Goal: Task Accomplishment & Management: Use online tool/utility

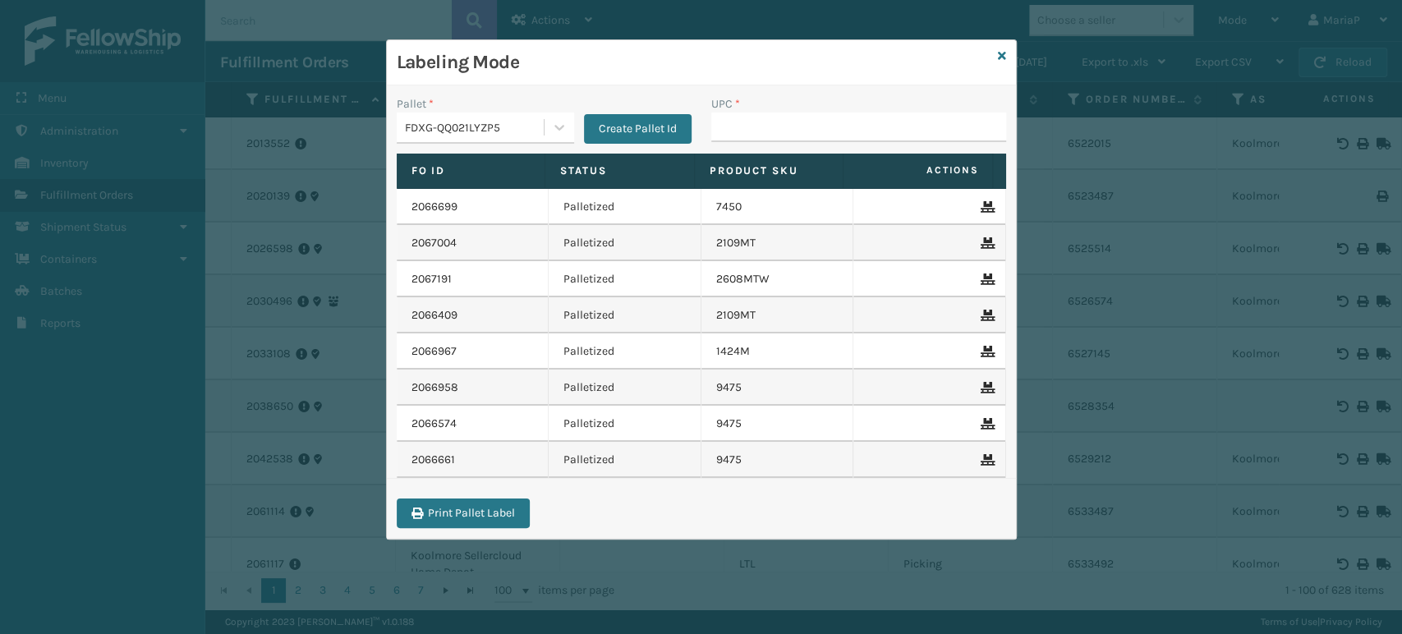
click at [743, 138] on input "UPC *" at bounding box center [858, 128] width 295 height 30
type input "850012486312"
type input "858100007906"
paste input "850068315130"
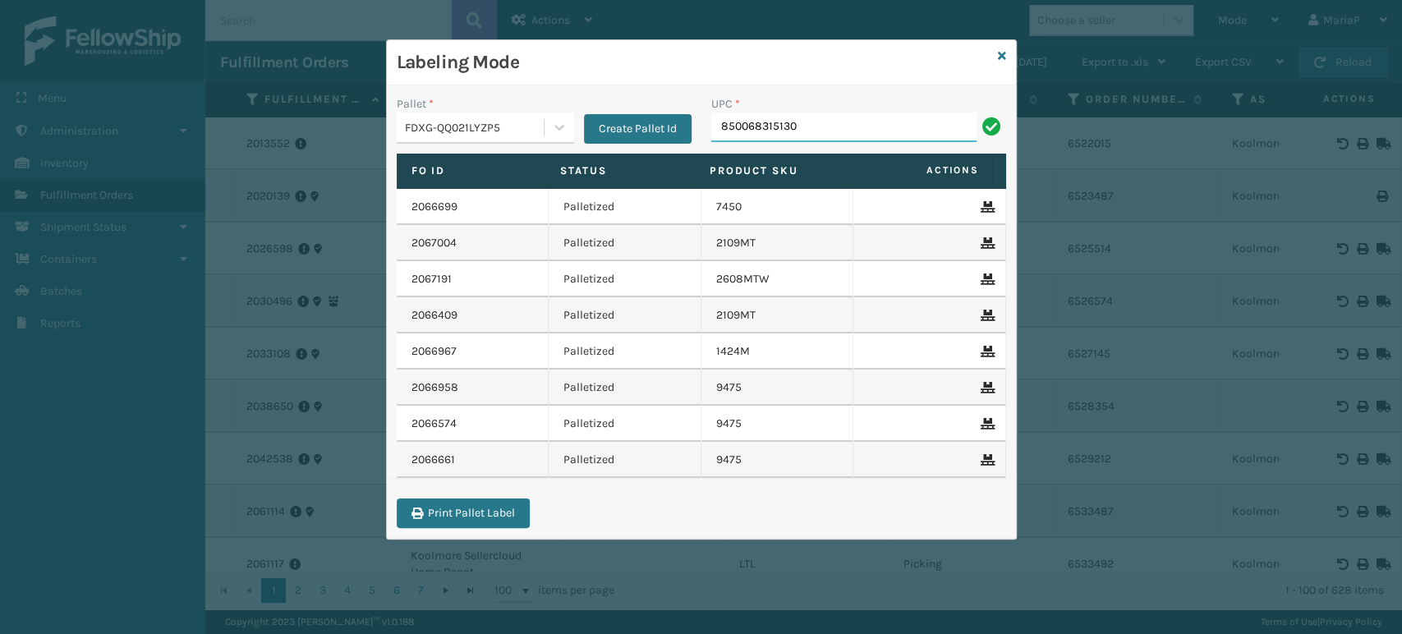
type input "850068315130"
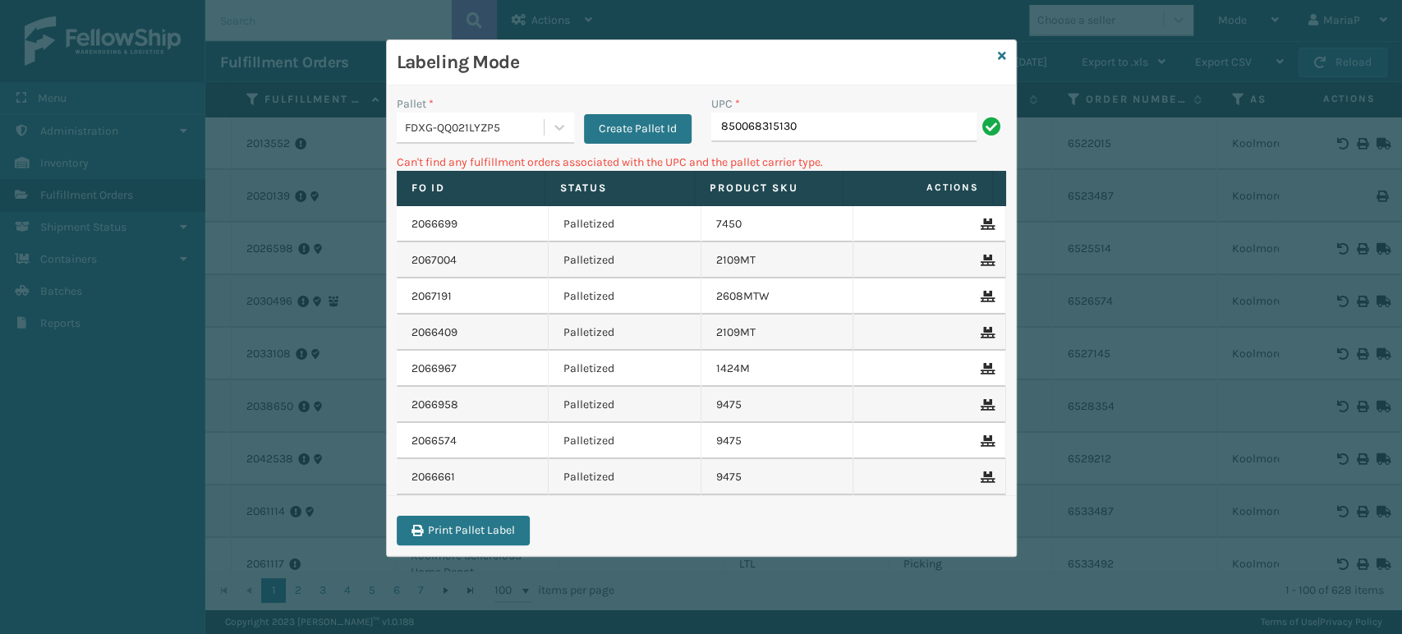
click at [816, 113] on input "850068315130" at bounding box center [843, 128] width 265 height 30
type input "85810000796"
click at [747, 140] on input "85810000796" at bounding box center [843, 128] width 265 height 30
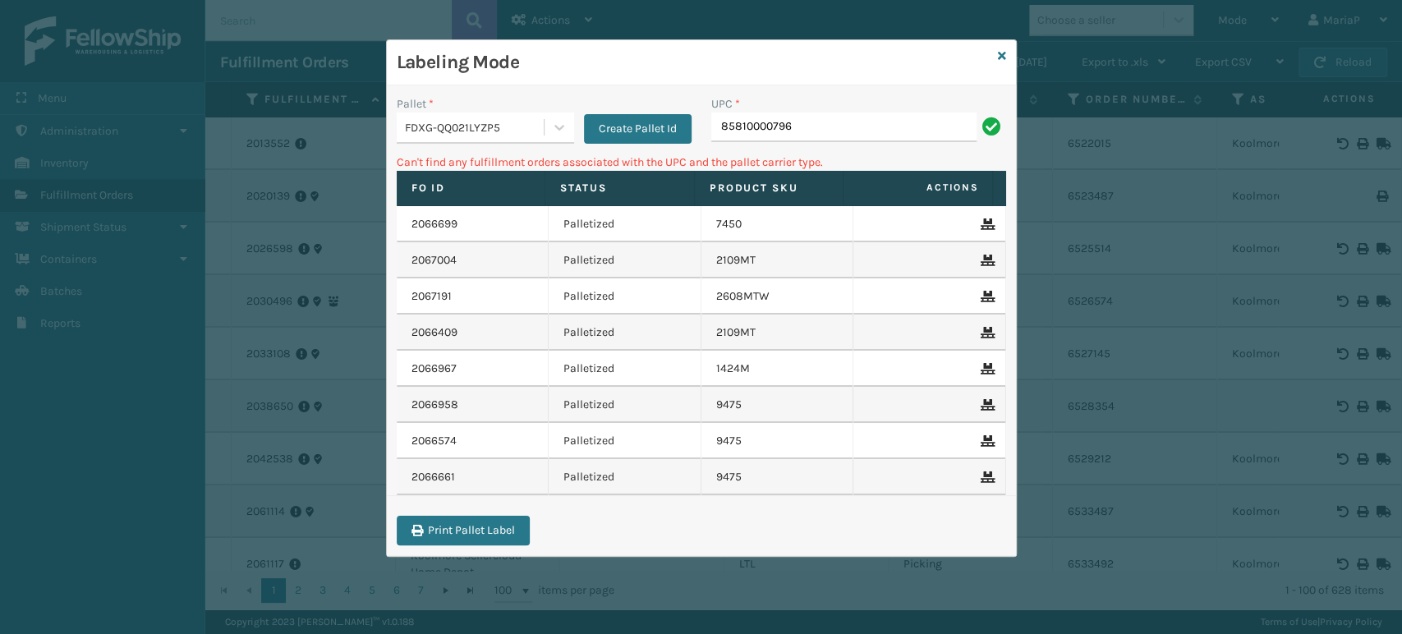
click at [788, 136] on input "85810000796" at bounding box center [843, 128] width 265 height 30
click at [784, 132] on input "85810000796" at bounding box center [843, 128] width 265 height 30
type input "858100007906"
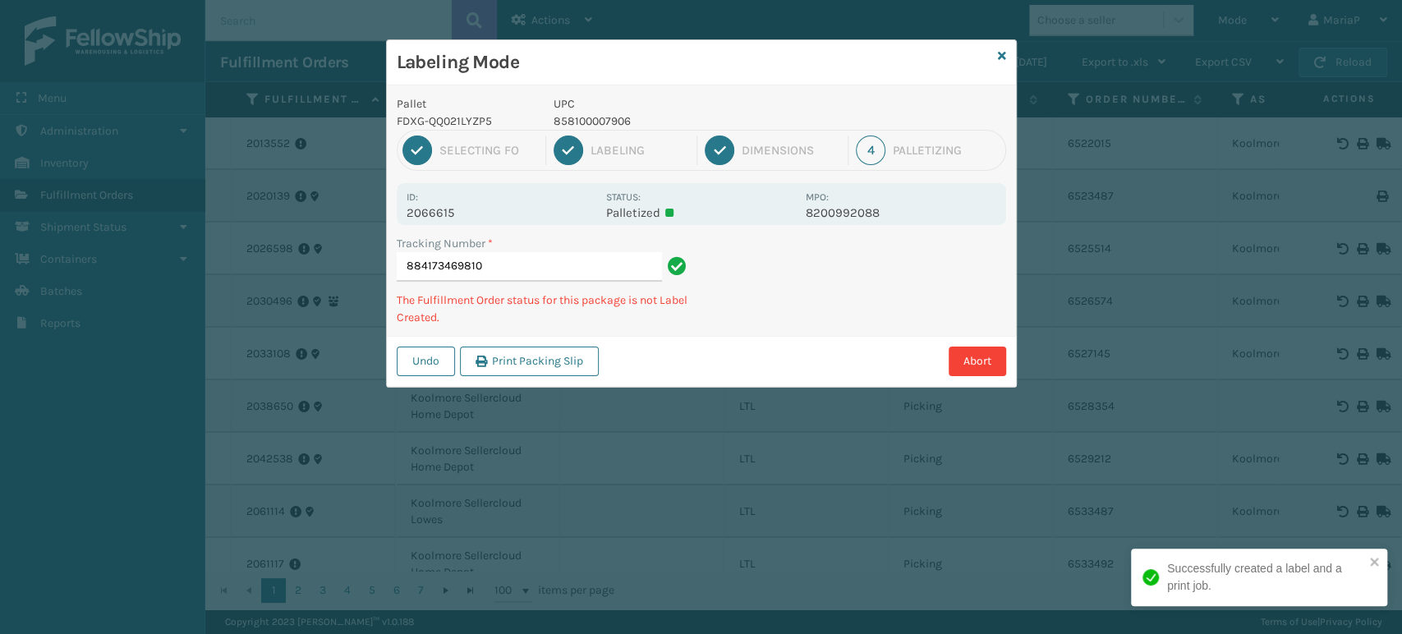
click at [580, 124] on p "858100007906" at bounding box center [675, 121] width 242 height 17
copy p "858100007906"
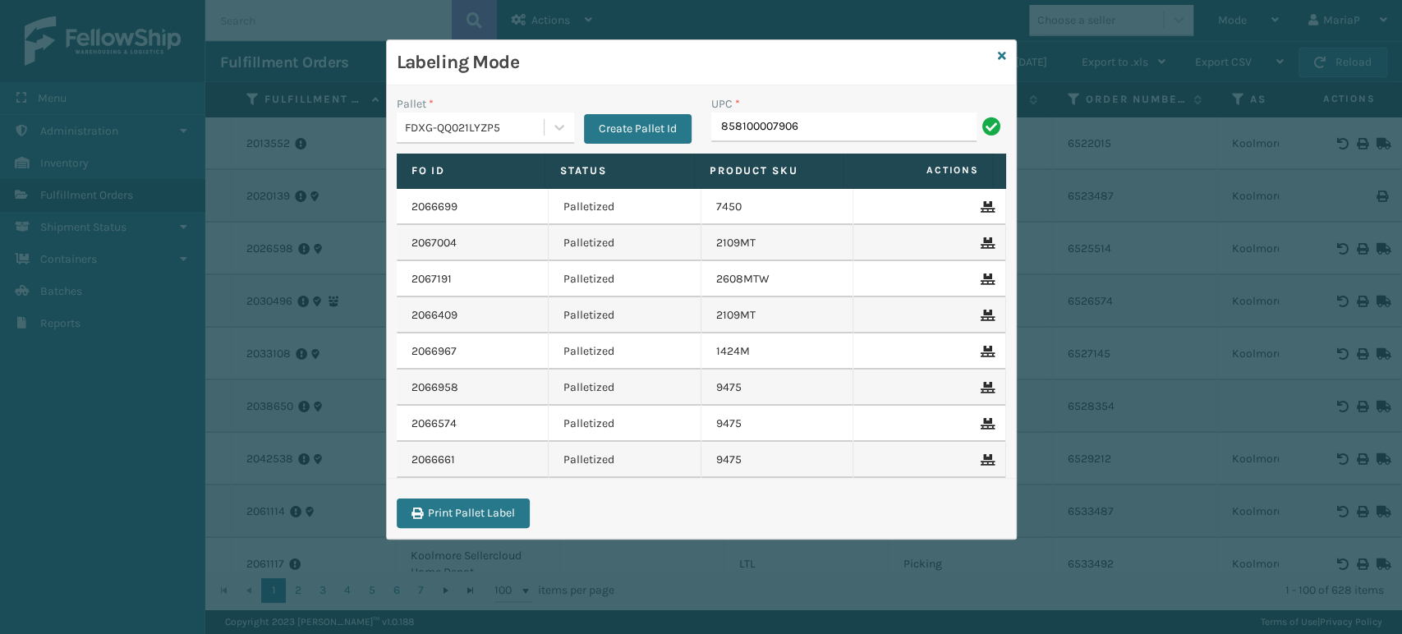
type input "858100007906"
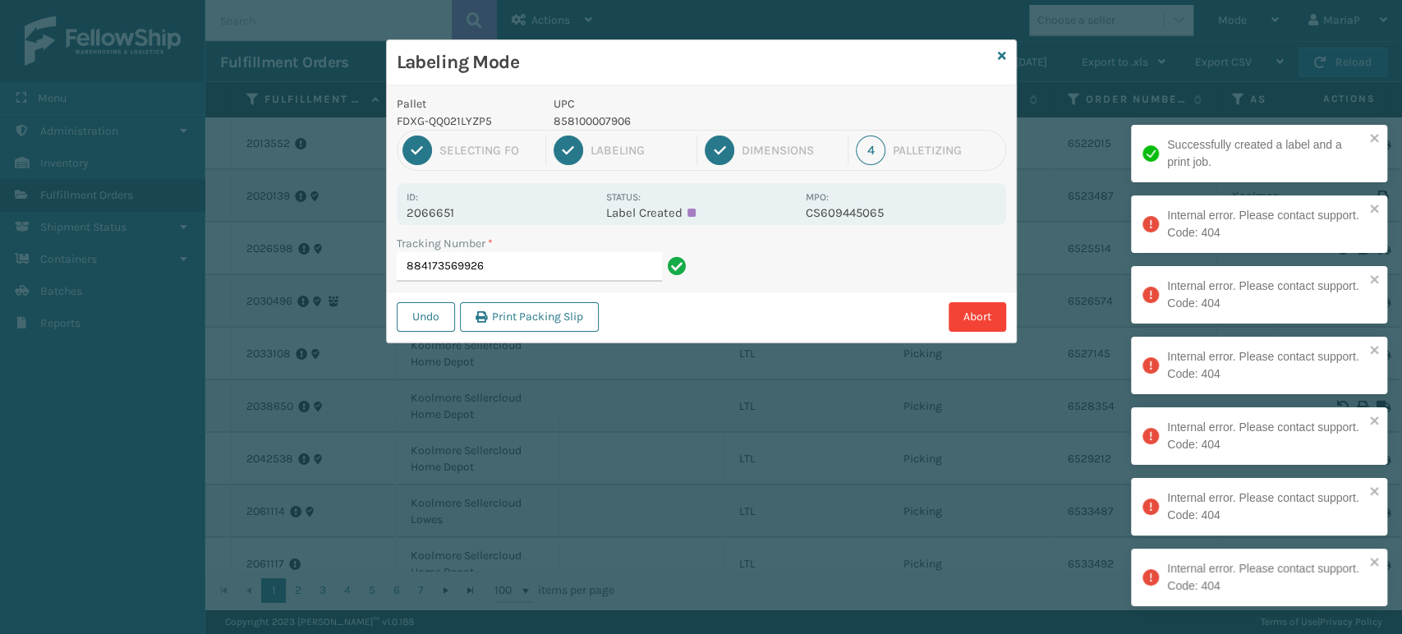
type input "884173569926"
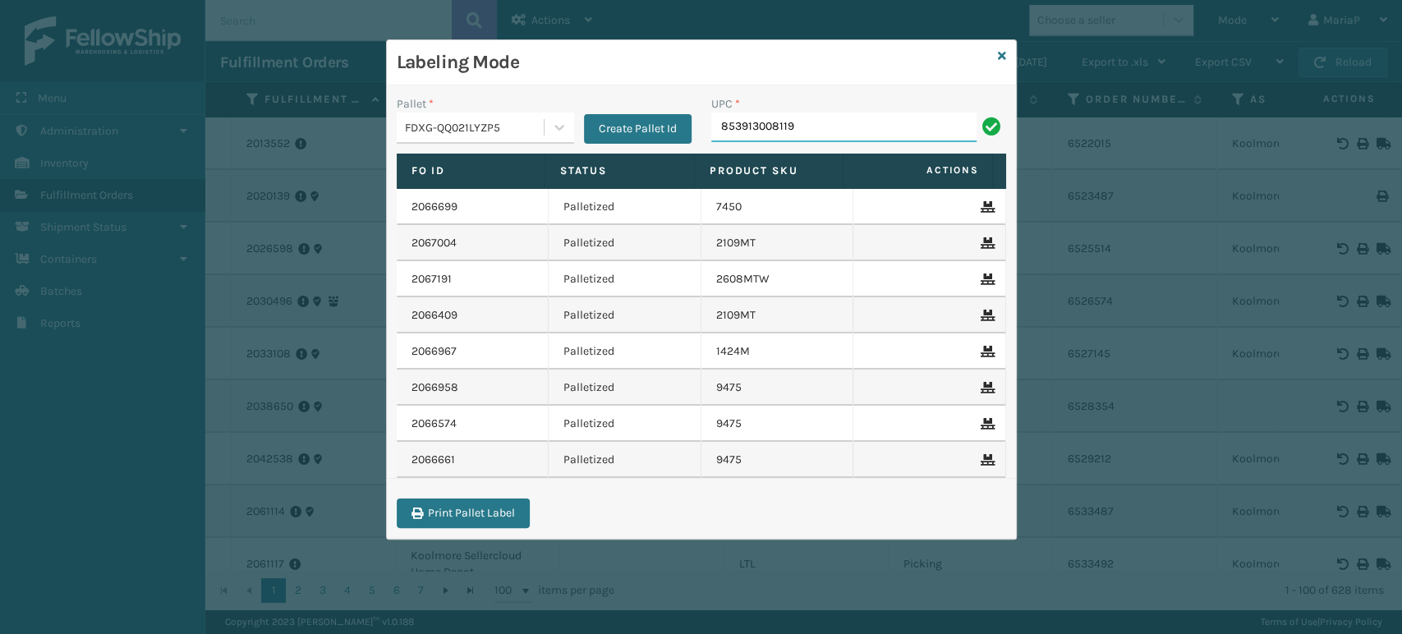
type input "853913008119"
type input "FL-OLVA-CRM"
type input "850040667"
type input "858100007777"
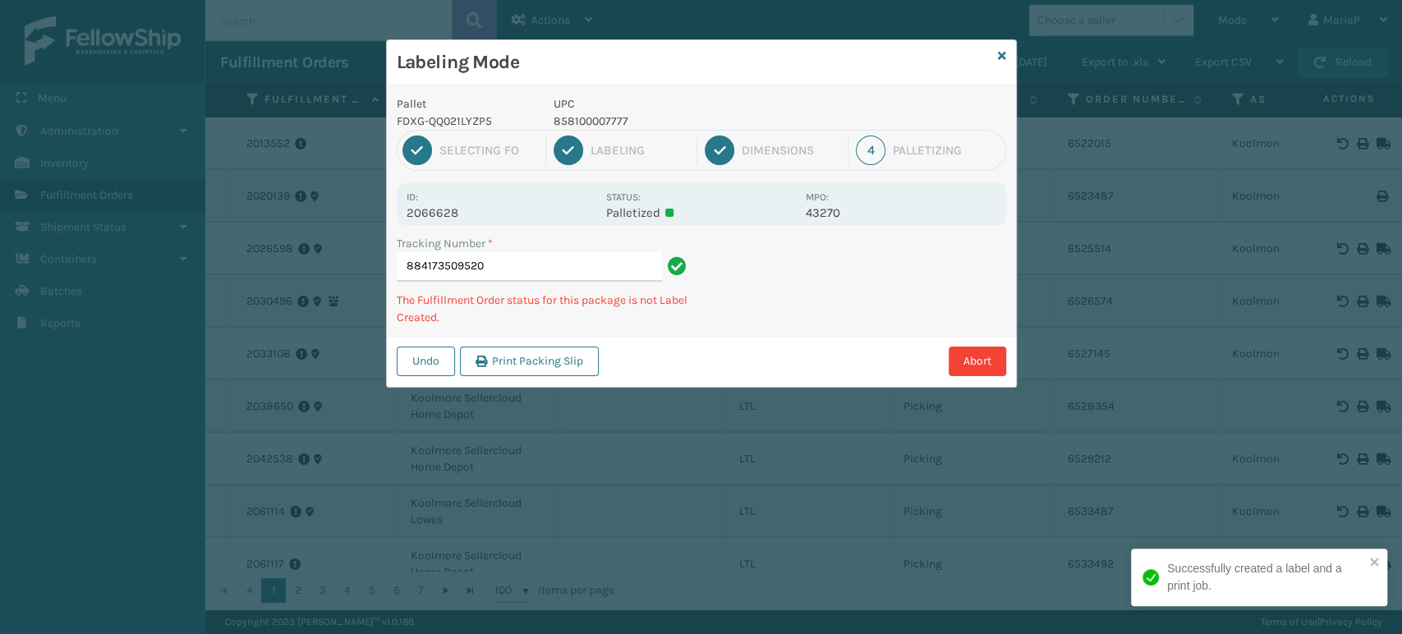
click at [620, 118] on p "858100007777" at bounding box center [675, 121] width 242 height 17
copy p "858100007777"
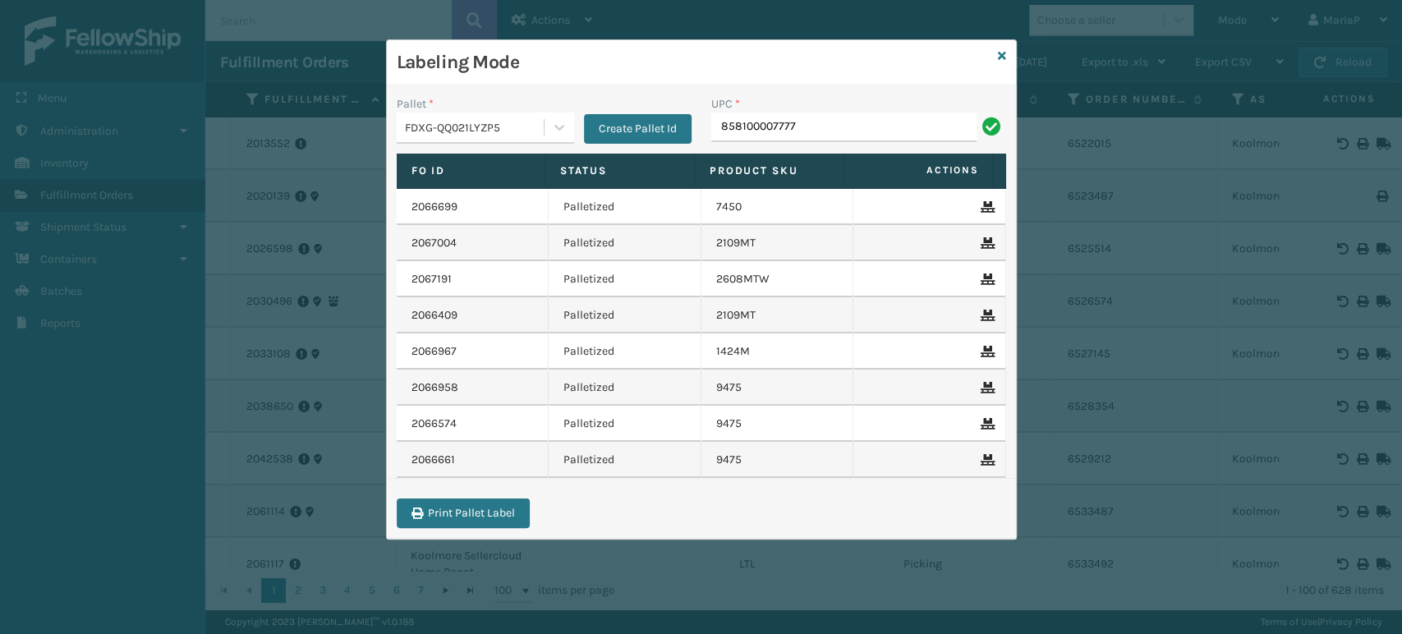
type input "858100007777"
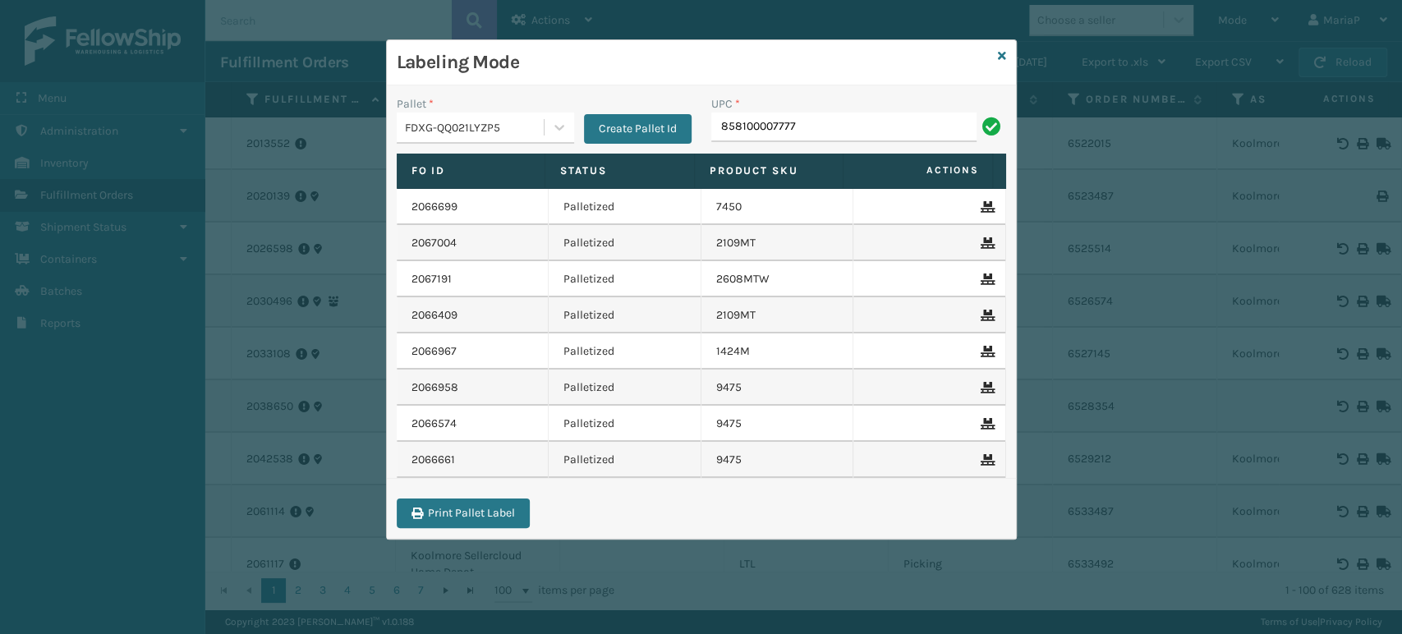
type input "858100007777"
type input "850040667158"
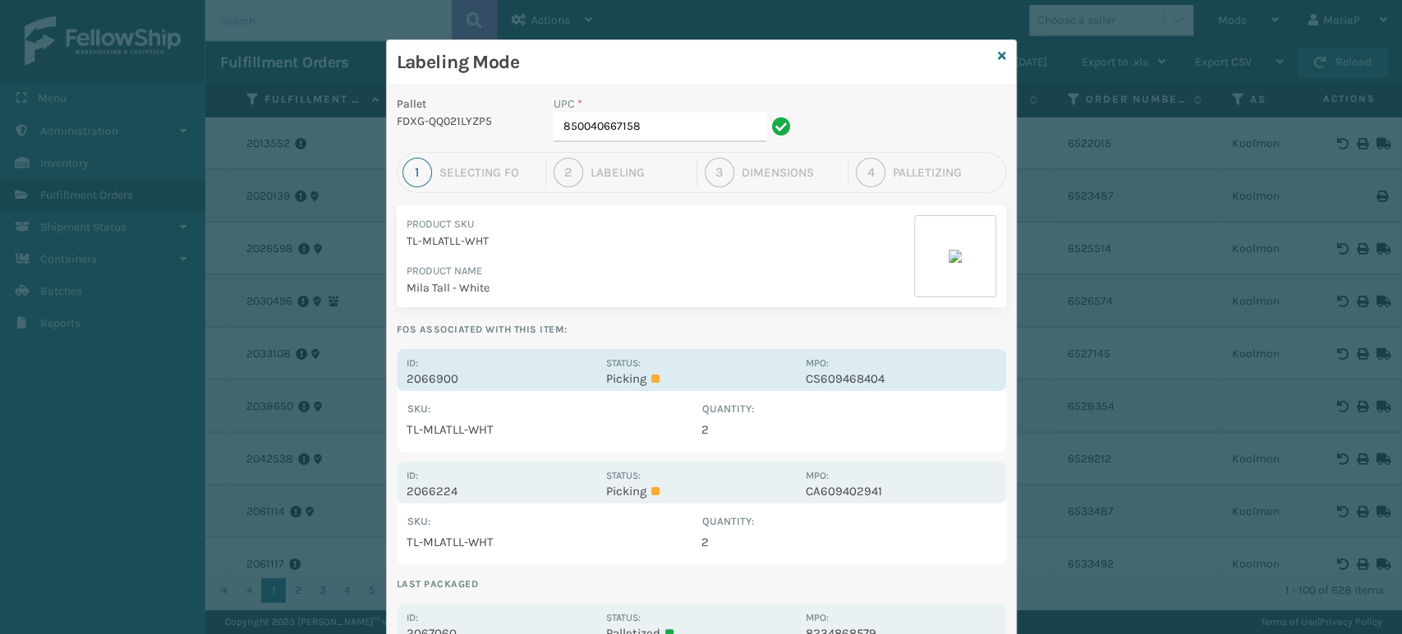
drag, startPoint x: 434, startPoint y: 393, endPoint x: 455, endPoint y: 370, distance: 30.8
click at [435, 393] on div "SKU : Quantity : TL-MLATLL-WHT 2 Show All" at bounding box center [701, 421] width 609 height 61
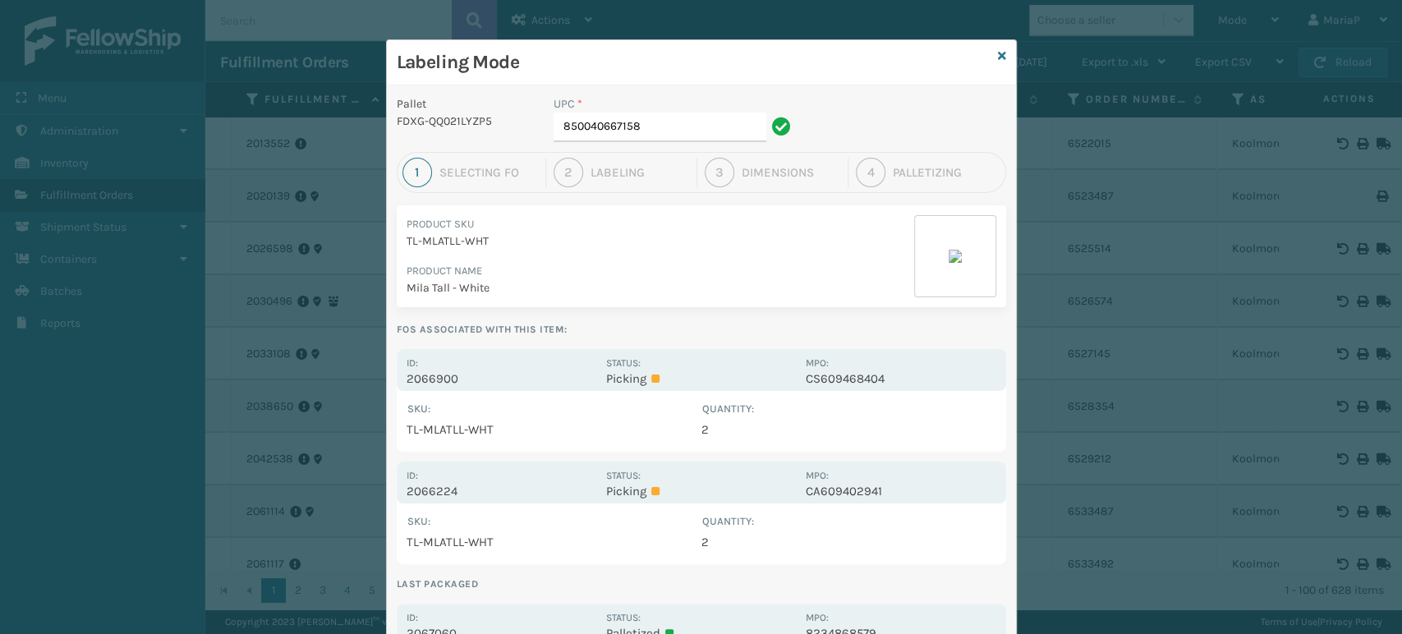
click at [426, 384] on p "2066900" at bounding box center [502, 378] width 190 height 15
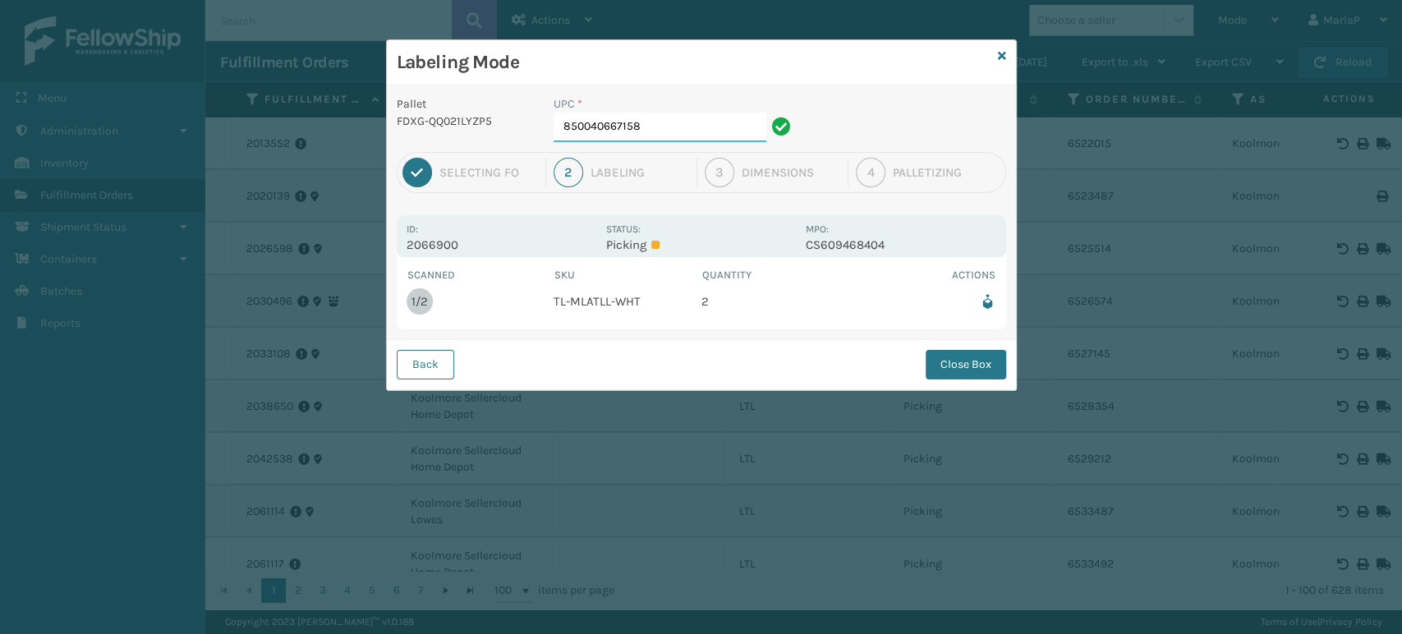
click at [647, 128] on input "850040667158" at bounding box center [660, 128] width 213 height 30
click at [966, 376] on button "Close Box" at bounding box center [966, 365] width 80 height 30
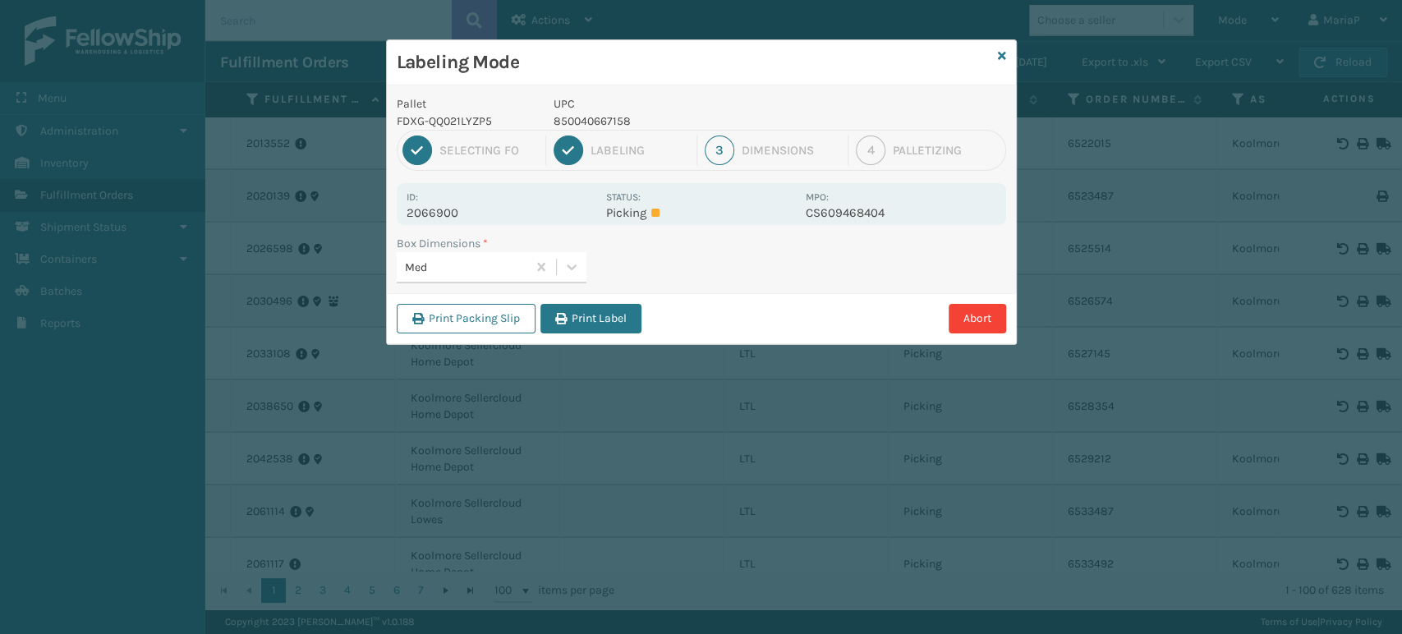
click at [567, 323] on button "Print Label" at bounding box center [590, 319] width 101 height 30
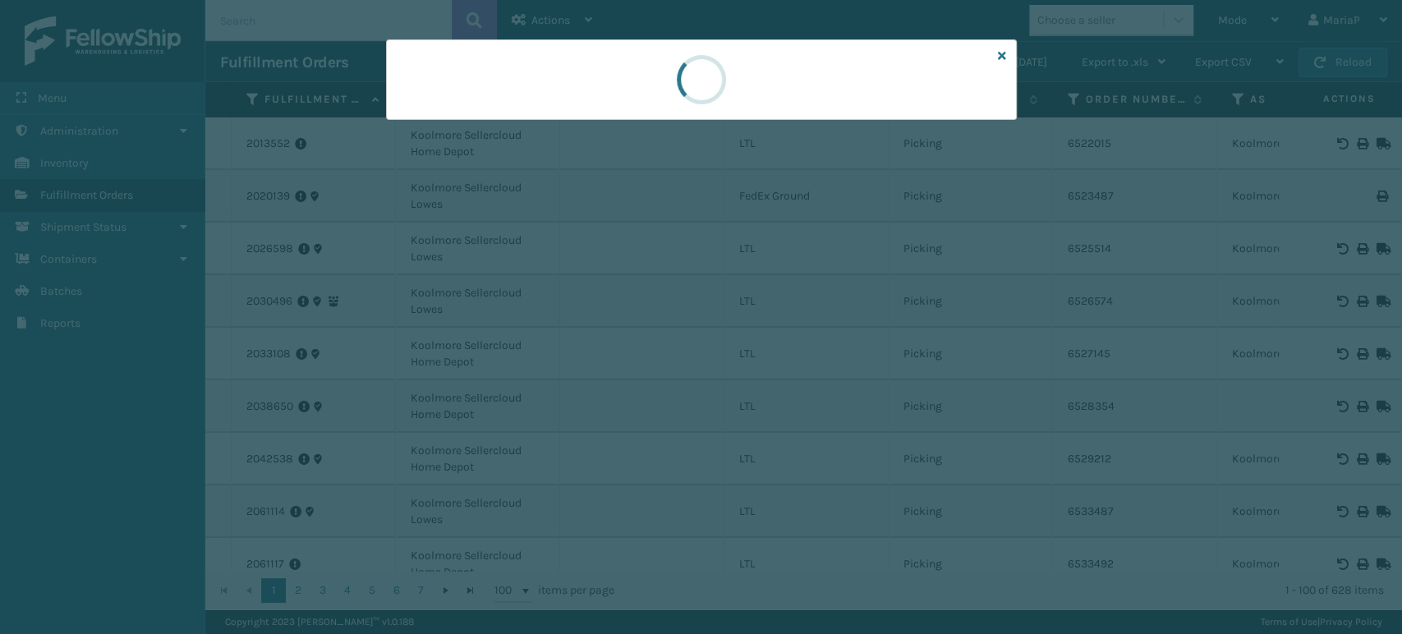
click at [567, 323] on div at bounding box center [701, 317] width 1402 height 634
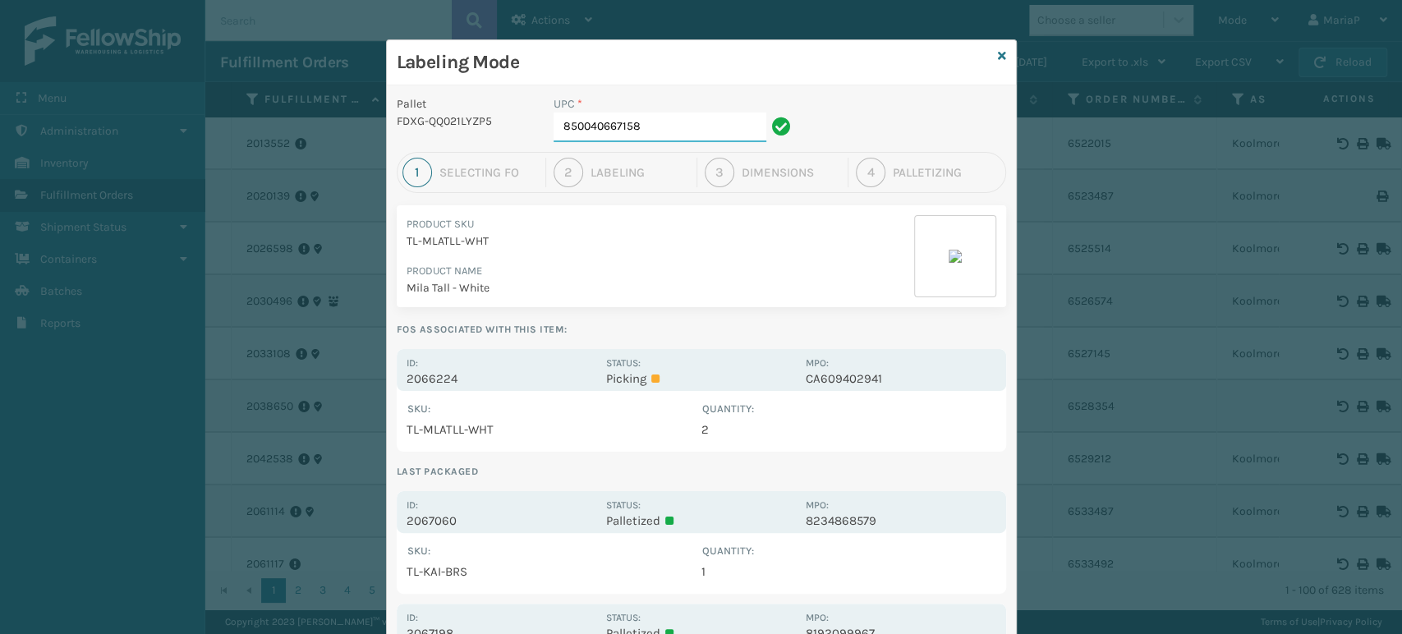
click at [665, 123] on input "850040667158" at bounding box center [660, 128] width 213 height 30
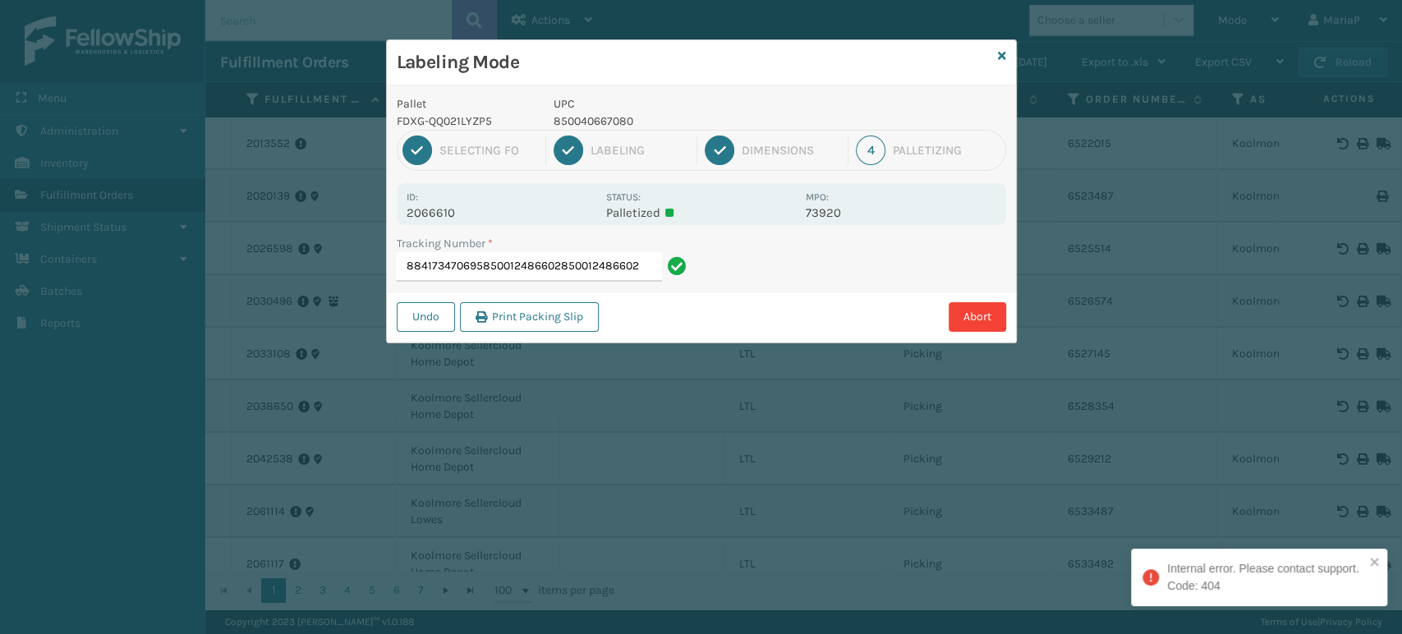
type input "884173470695850012486602850012486602"
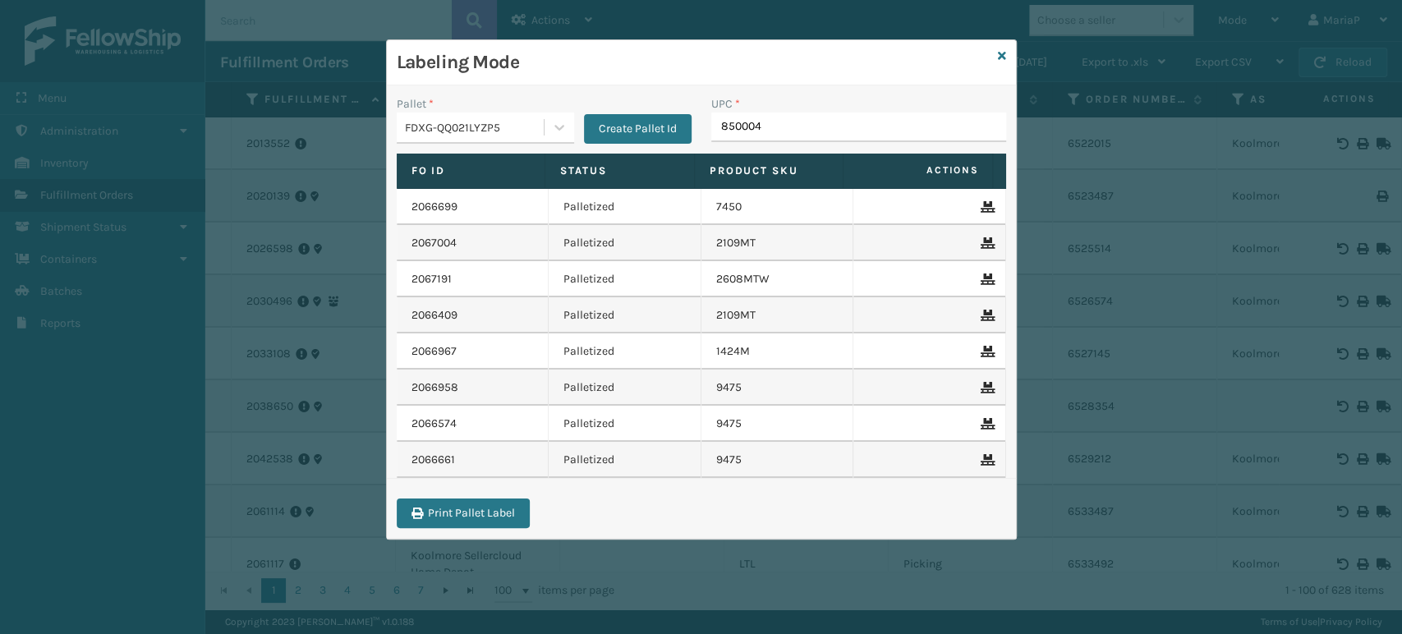
type input "8500044"
type input "8539130083"
type input "850040667042"
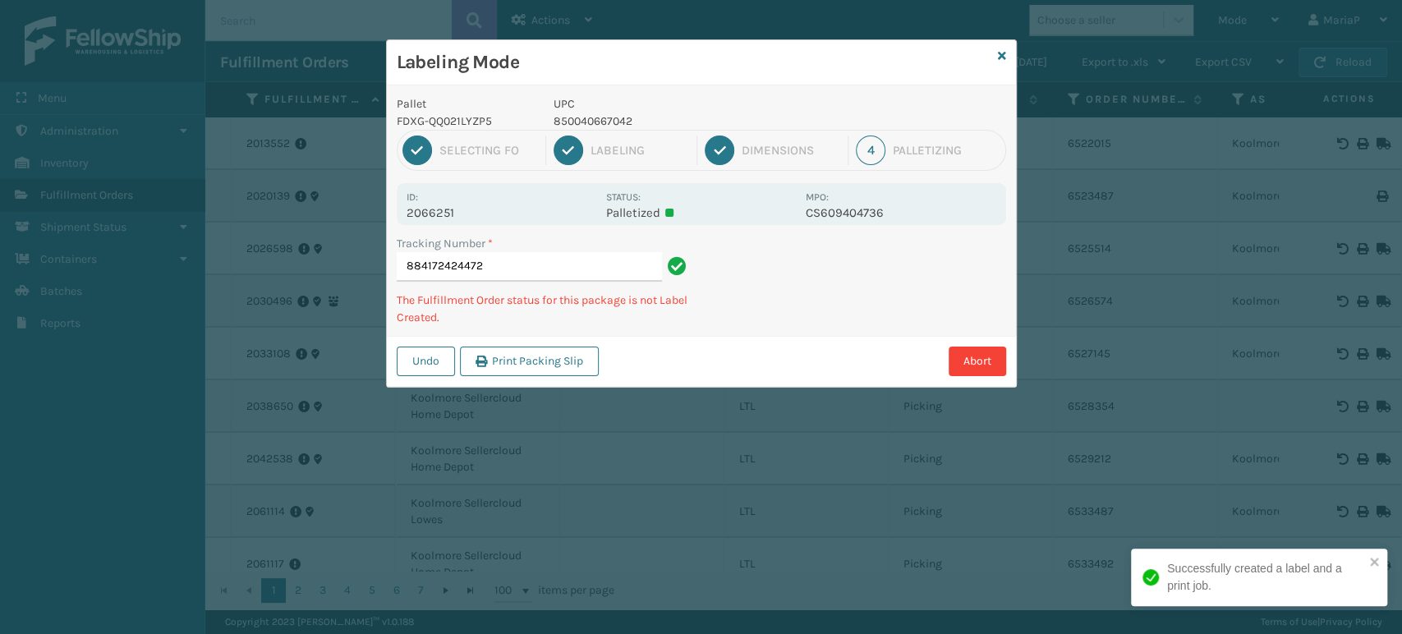
click at [606, 119] on p "850040667042" at bounding box center [675, 121] width 242 height 17
copy p "850040667042"
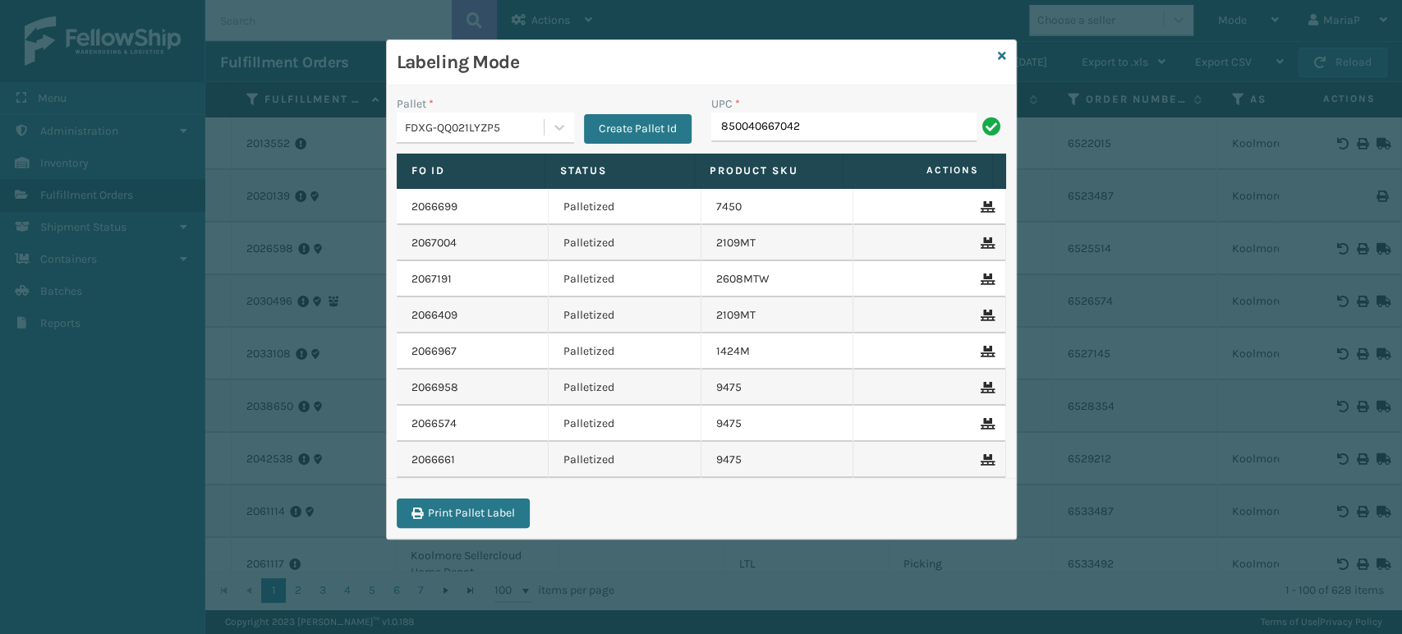
type input "850040667042"
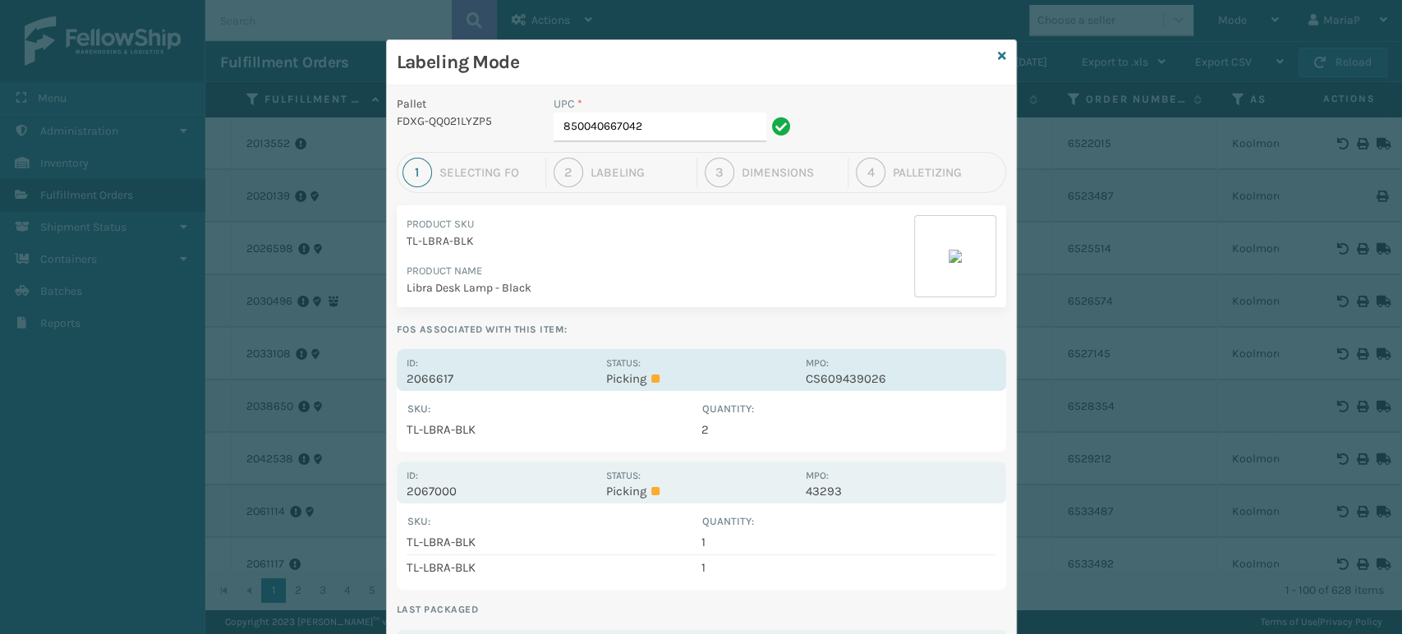
click at [422, 373] on p "2066617" at bounding box center [502, 378] width 190 height 15
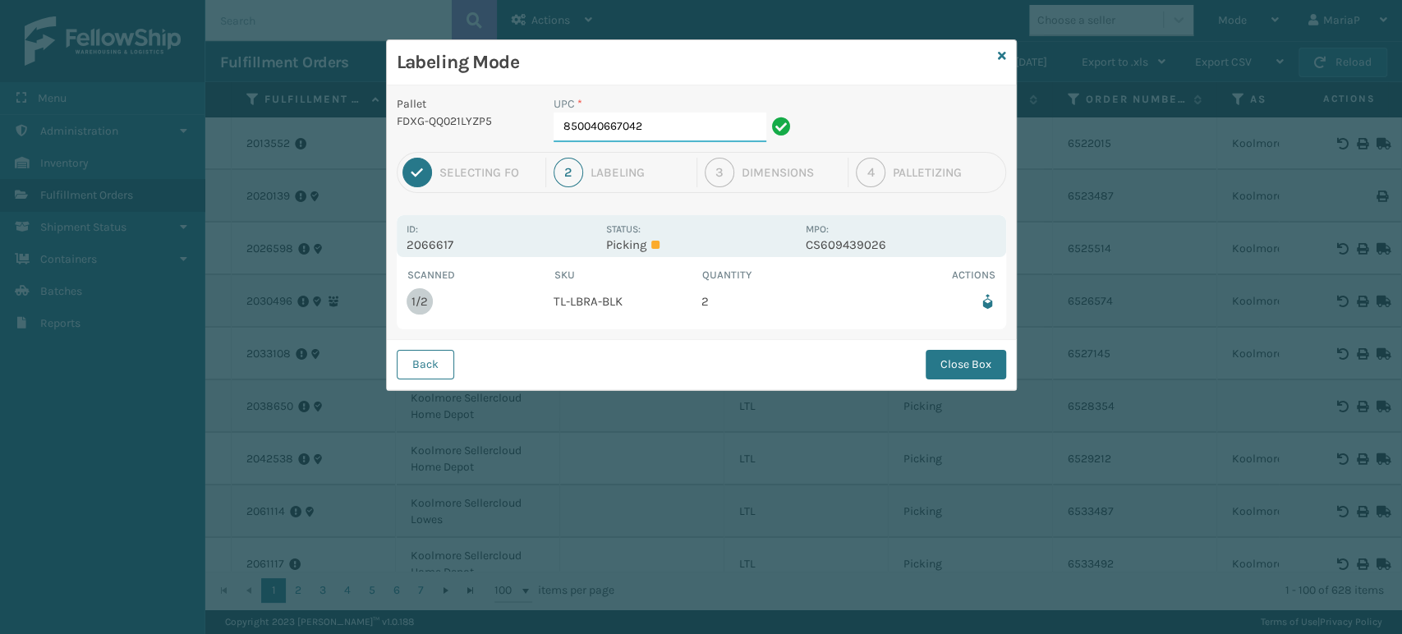
click at [642, 129] on input "850040667042" at bounding box center [660, 128] width 213 height 30
click at [953, 362] on button "Close Box" at bounding box center [966, 365] width 80 height 30
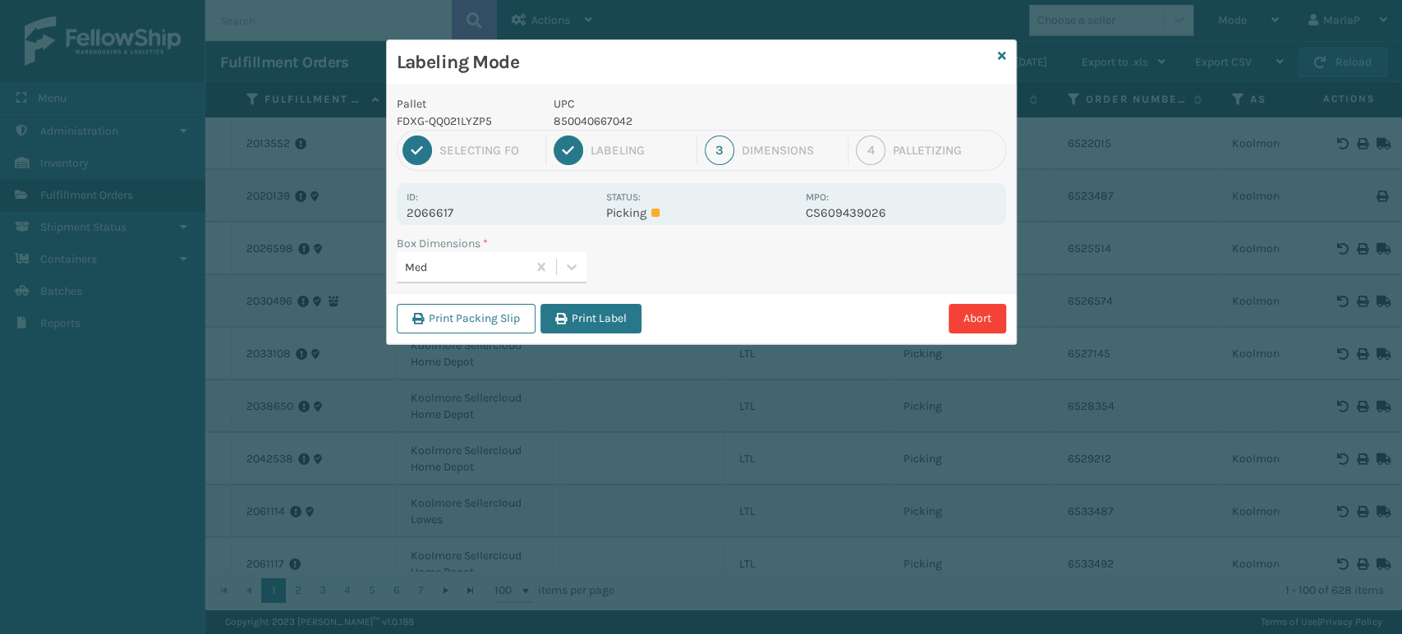
click at [610, 338] on div "Print Packing Slip Print Label Abort" at bounding box center [701, 318] width 629 height 50
click at [611, 328] on button "Print Label" at bounding box center [590, 319] width 101 height 30
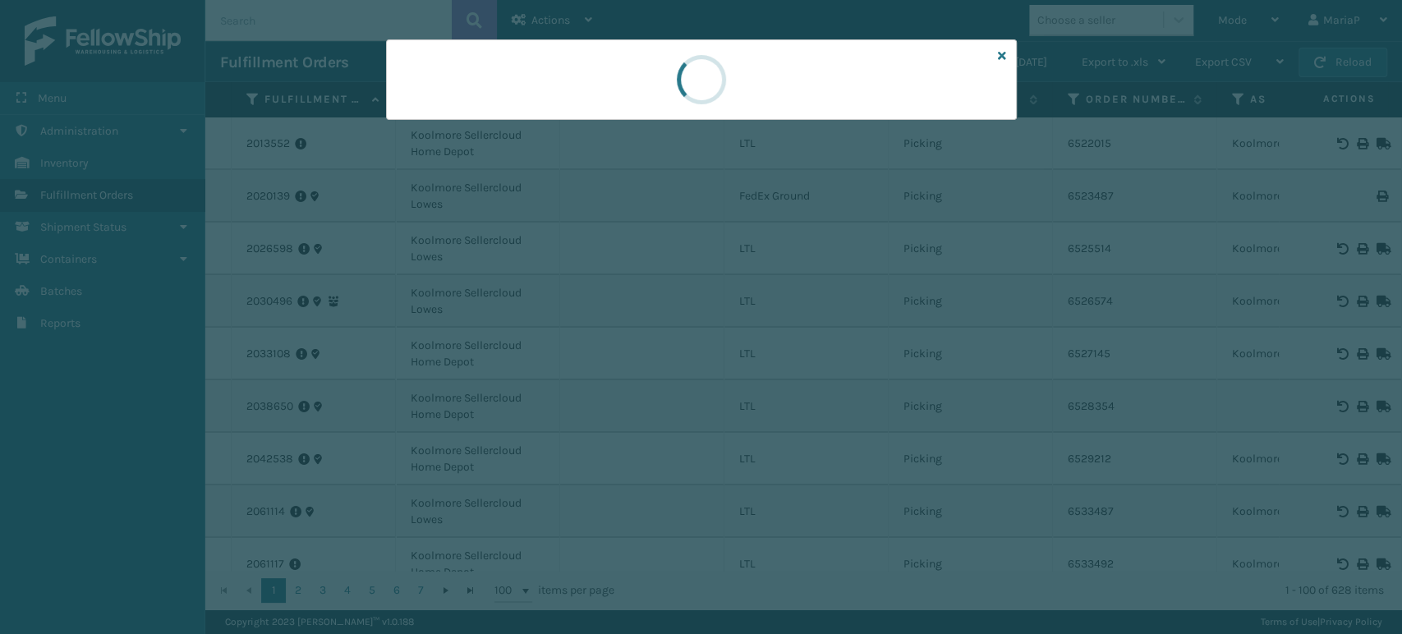
click at [611, 328] on div at bounding box center [701, 317] width 1402 height 634
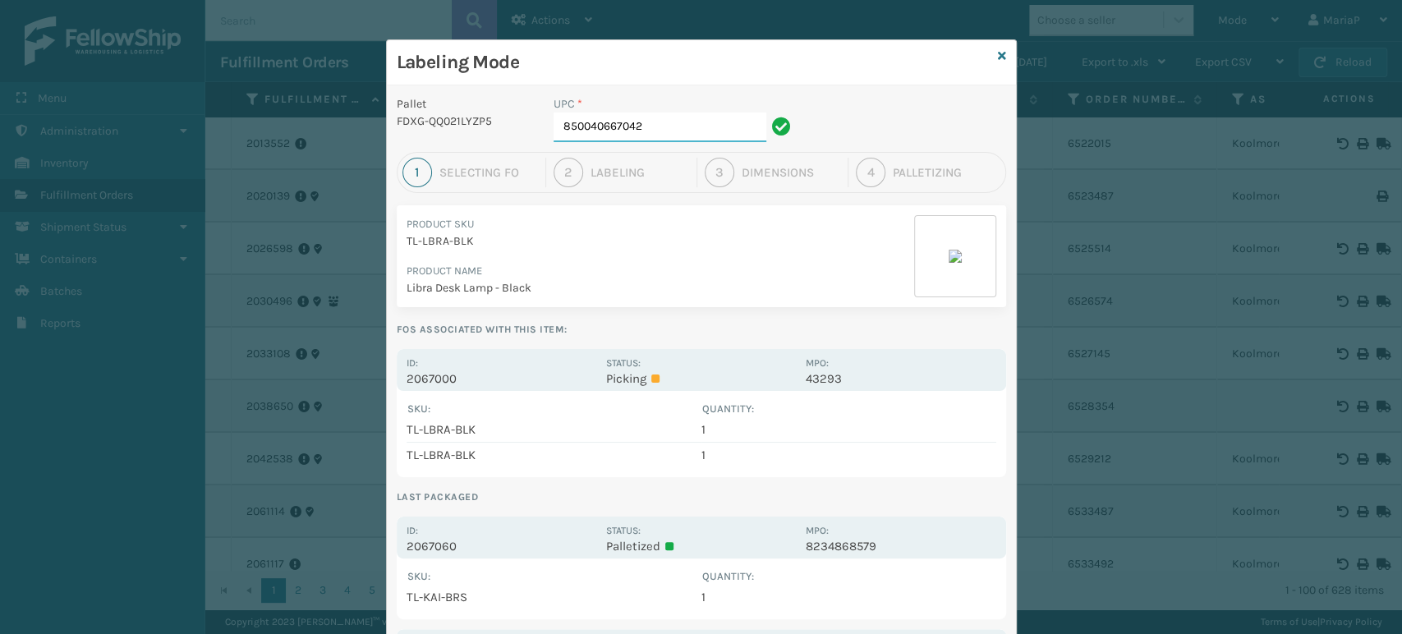
click at [678, 132] on input "850040667042" at bounding box center [660, 128] width 213 height 30
type input "850012486374"
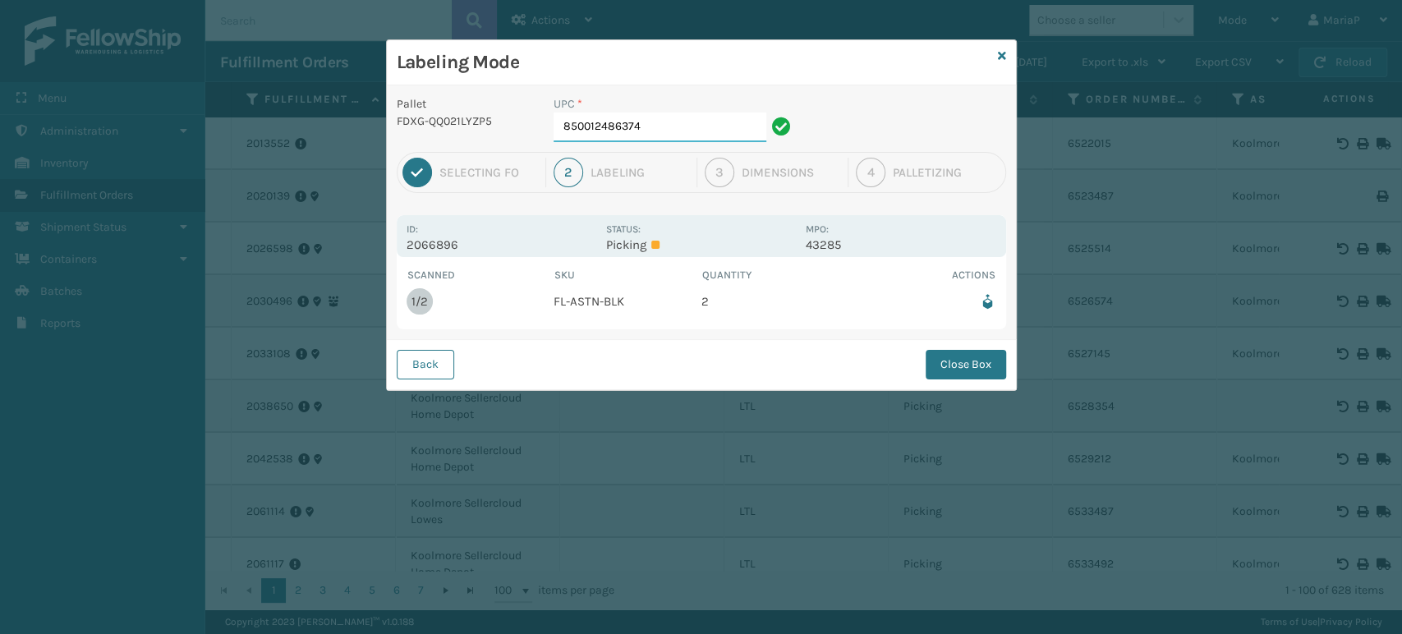
click at [678, 132] on input "850012486374" at bounding box center [660, 128] width 213 height 30
click at [959, 356] on button "Close Box" at bounding box center [966, 365] width 80 height 30
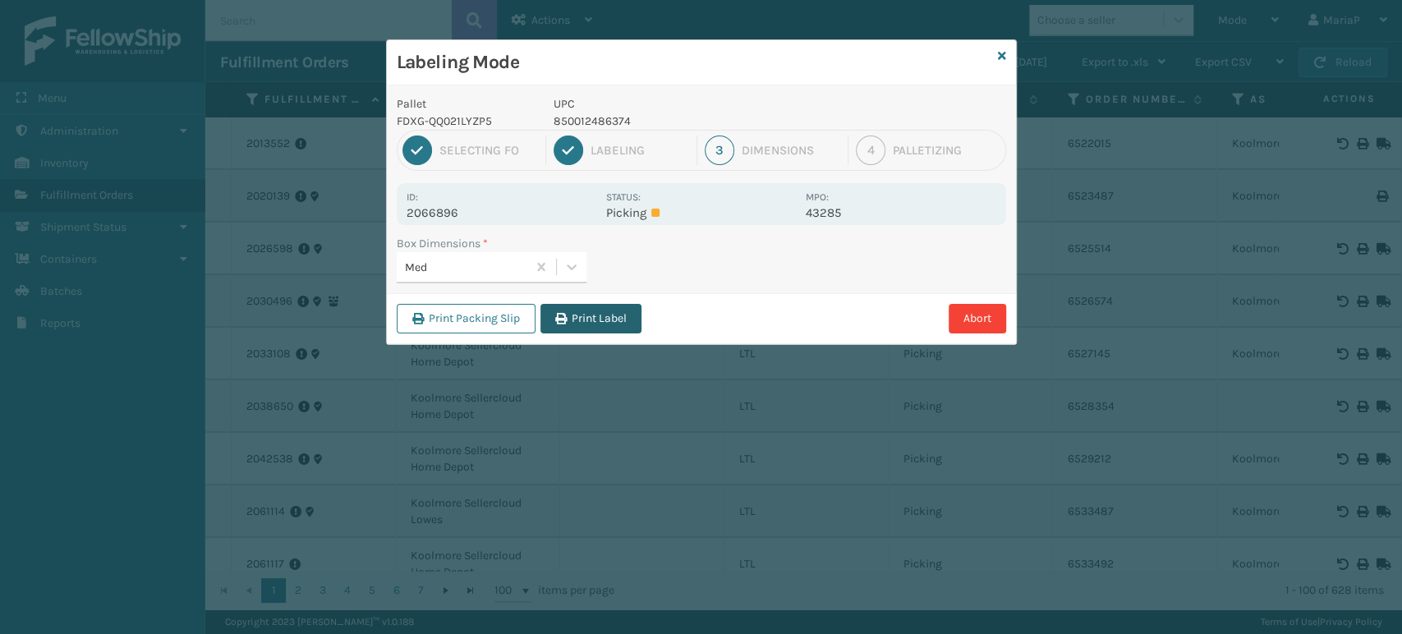
click at [623, 321] on button "Print Label" at bounding box center [590, 319] width 101 height 30
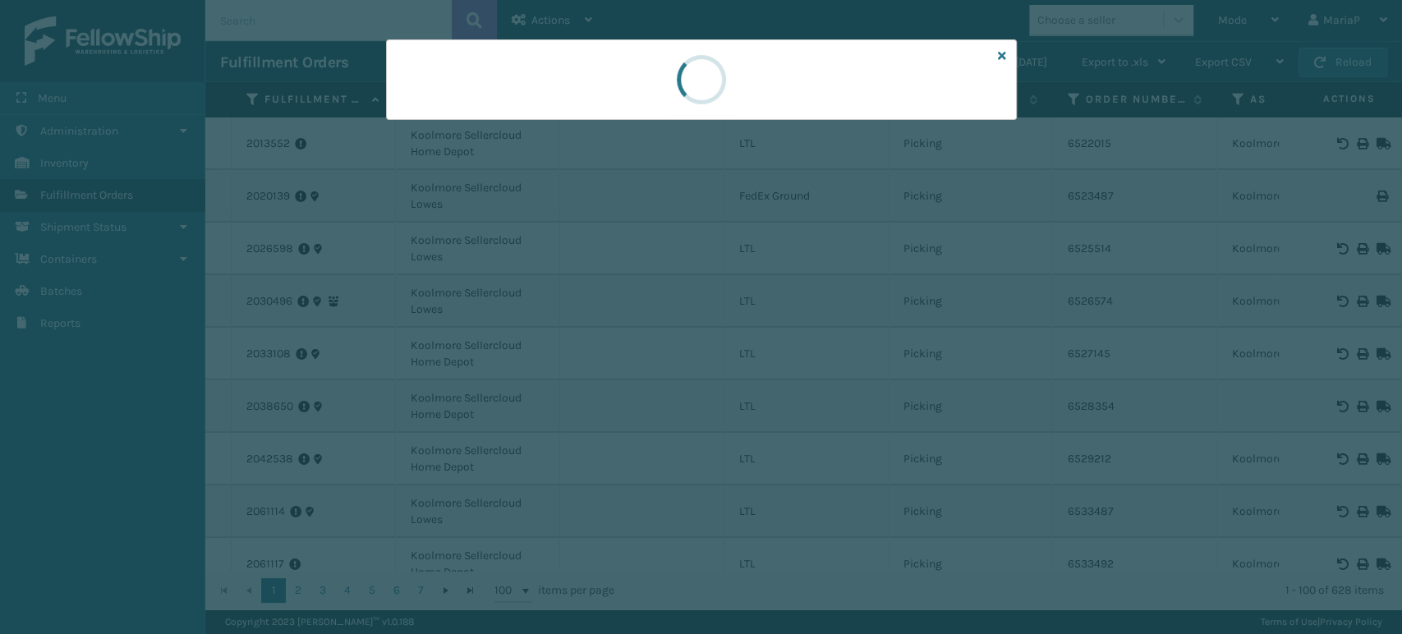
click at [623, 321] on div at bounding box center [701, 317] width 1402 height 634
click at [623, 315] on div at bounding box center [701, 317] width 1402 height 634
drag, startPoint x: 628, startPoint y: 310, endPoint x: 618, endPoint y: 301, distance: 13.9
click at [627, 310] on div at bounding box center [701, 317] width 1402 height 634
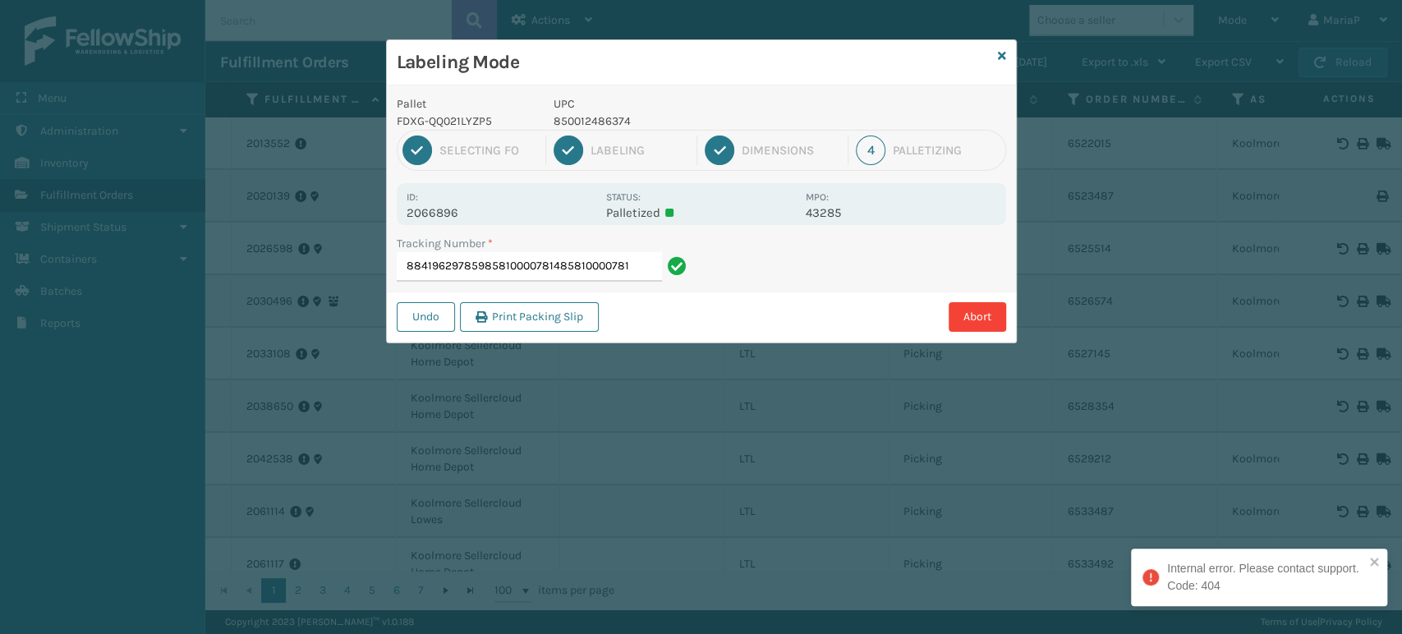
type input "884196297859858100007814858100007814"
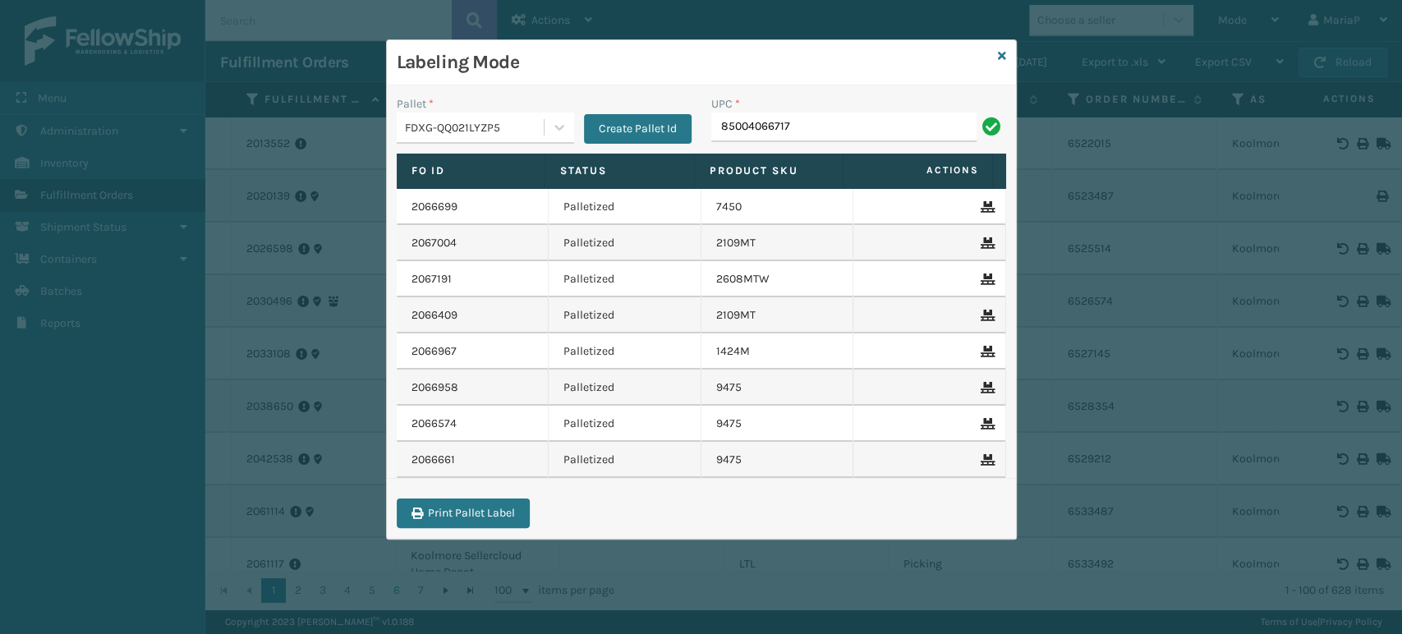
type input "85004066717"
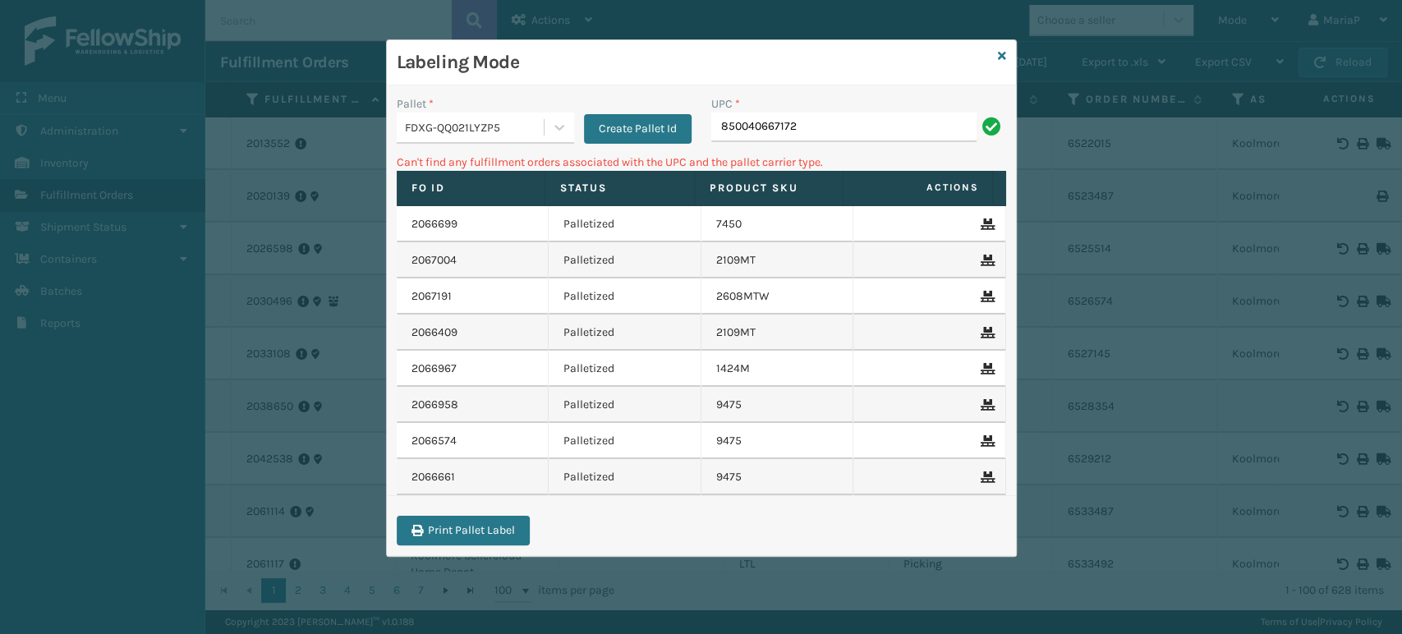
type input "850040667172"
click at [824, 126] on input "850040667172" at bounding box center [843, 128] width 265 height 30
type input "850040667172"
click at [458, 134] on div "FDXG-QQ021LYZP5" at bounding box center [475, 127] width 140 height 17
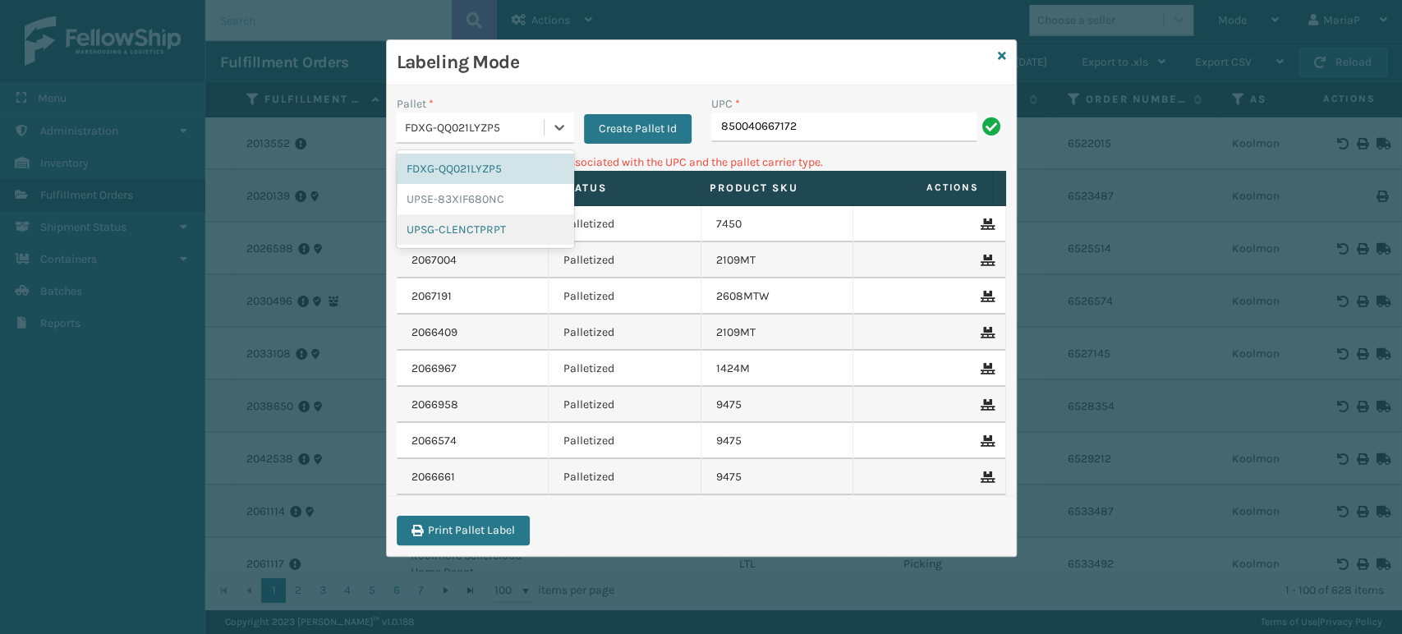
click at [455, 220] on div "UPSG-CLENCTPRPT" at bounding box center [485, 229] width 177 height 30
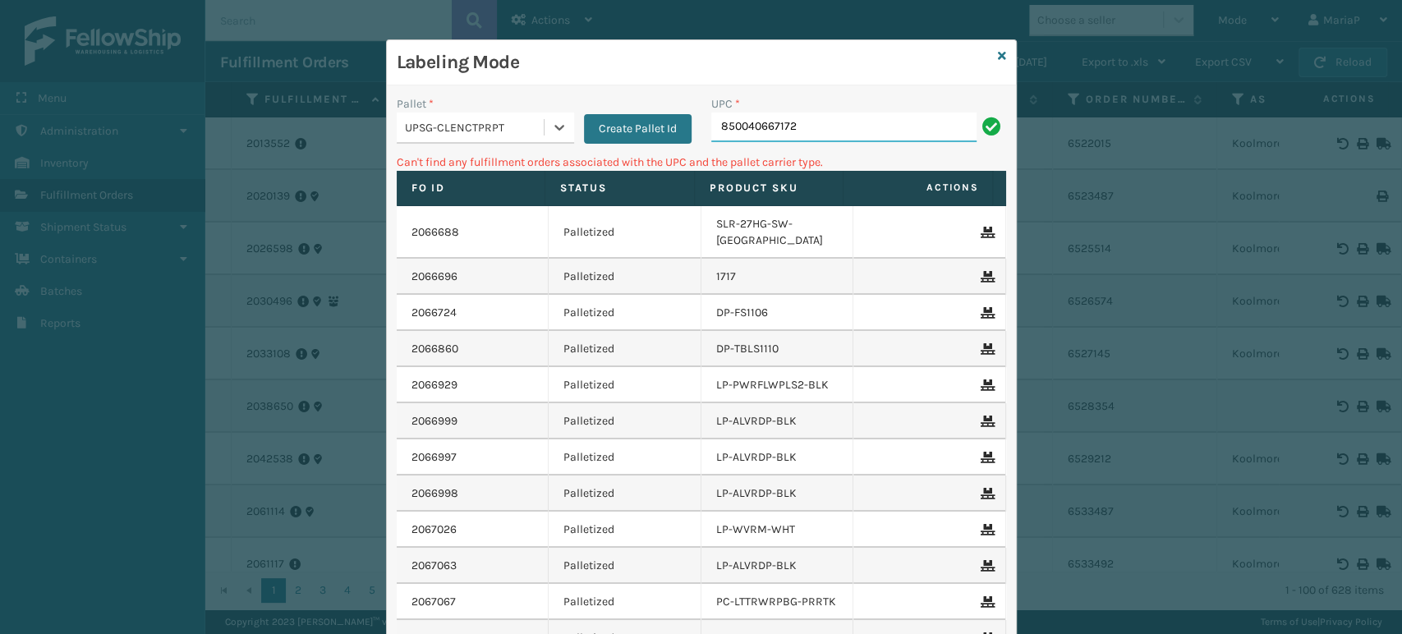
click at [753, 136] on input "850040667172" at bounding box center [843, 128] width 265 height 30
click at [784, 113] on input "850040667172" at bounding box center [843, 128] width 265 height 30
drag, startPoint x: 514, startPoint y: 127, endPoint x: 500, endPoint y: 145, distance: 22.8
click at [514, 126] on div "UPSG-CLENCTPRPT" at bounding box center [475, 127] width 140 height 17
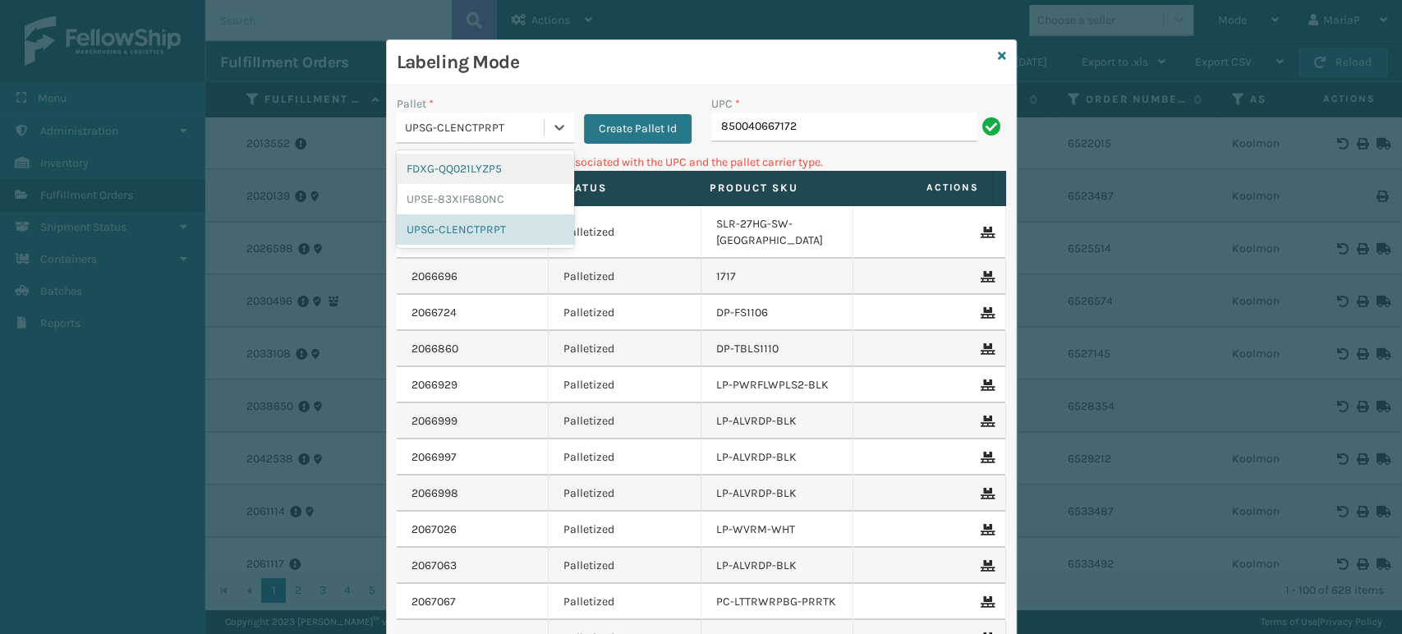
drag, startPoint x: 484, startPoint y: 164, endPoint x: 679, endPoint y: 113, distance: 202.0
click at [484, 163] on div "FDXG-QQ021LYZP5" at bounding box center [485, 169] width 177 height 30
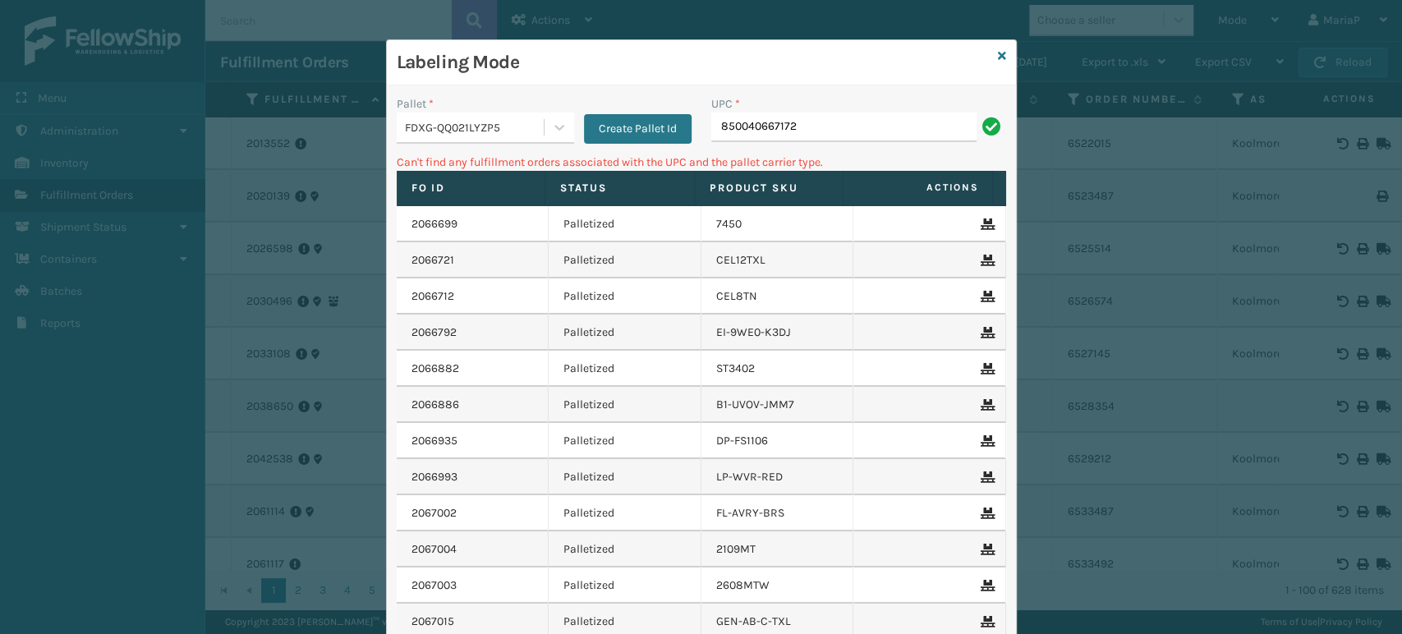
click at [808, 107] on div "UPC *" at bounding box center [858, 103] width 295 height 17
click at [810, 110] on div "UPC *" at bounding box center [858, 103] width 295 height 17
click at [812, 115] on input "850040667172" at bounding box center [843, 128] width 265 height 30
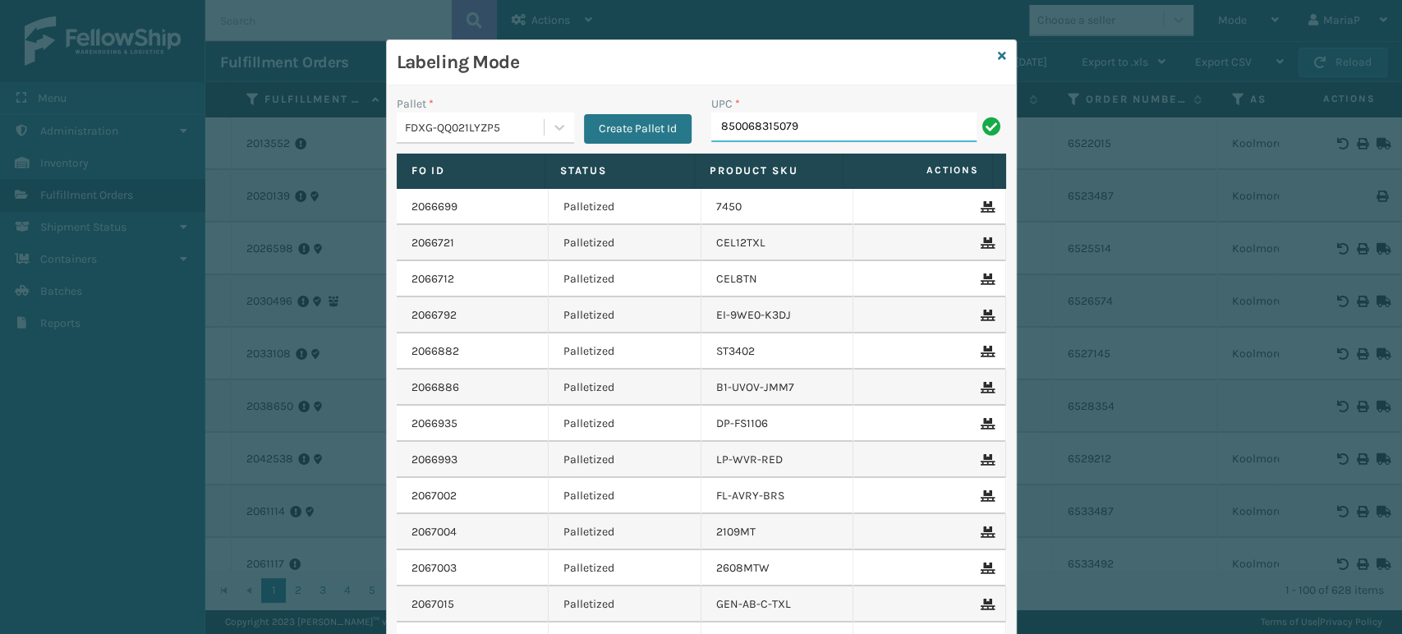
type input "850068315079"
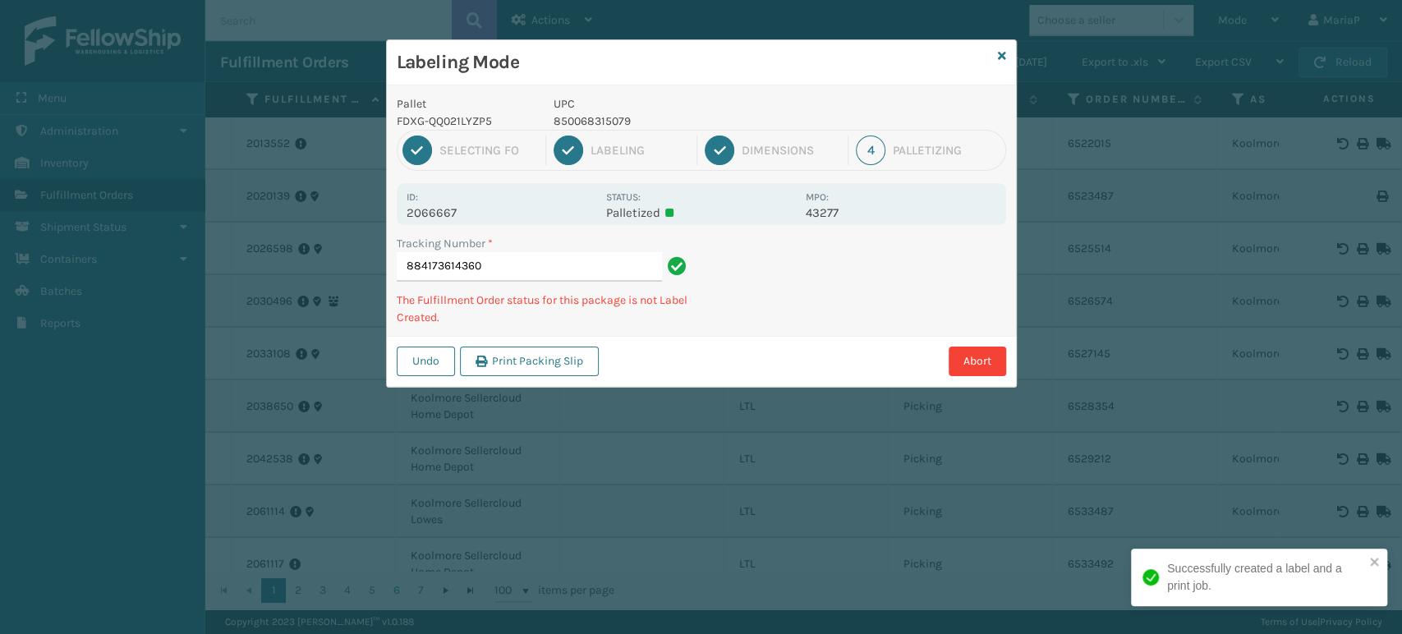
click at [608, 115] on p "850068315079" at bounding box center [675, 121] width 242 height 17
copy p "850068315079"
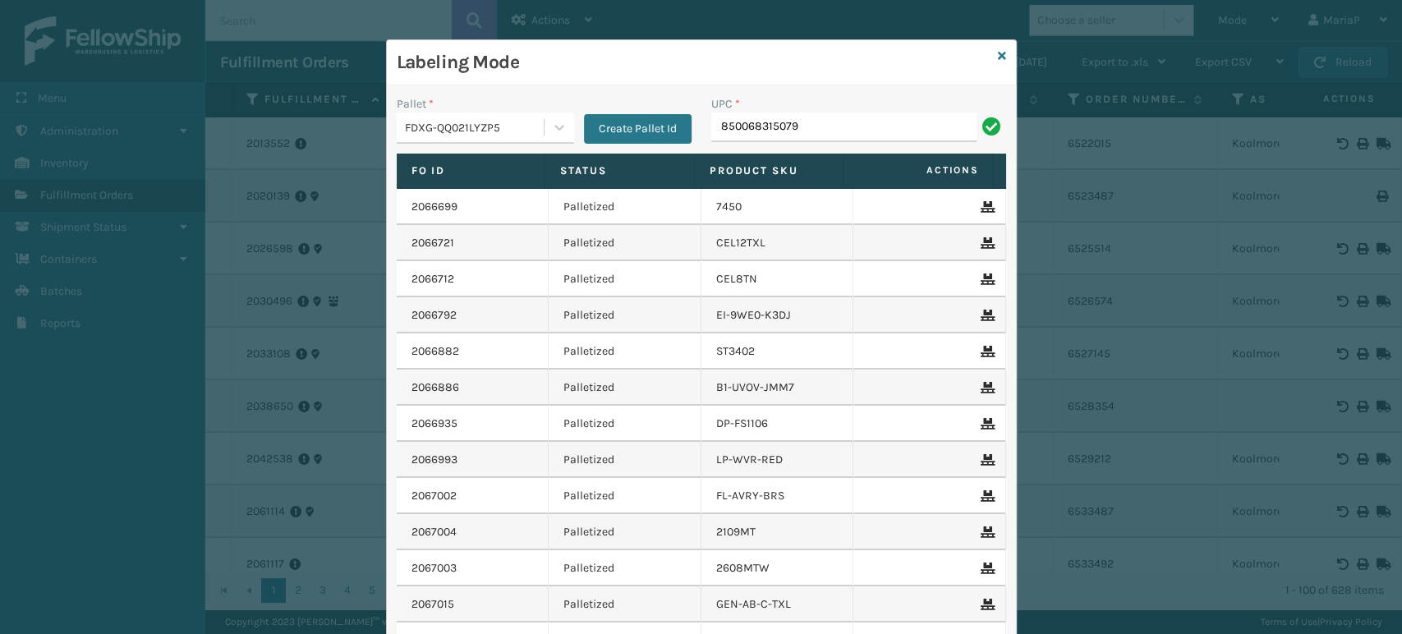
type input "850068315079"
type input "850012486466"
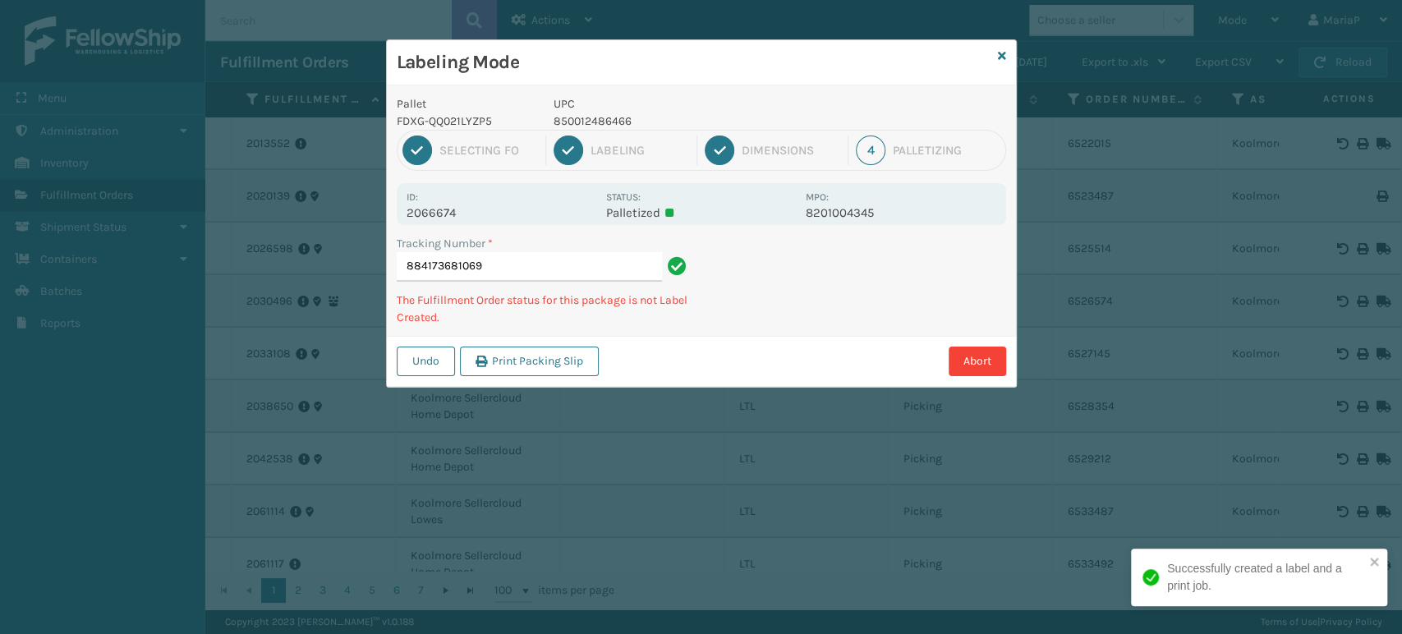
click at [555, 120] on p "850012486466" at bounding box center [675, 121] width 242 height 17
copy p "850012486466"
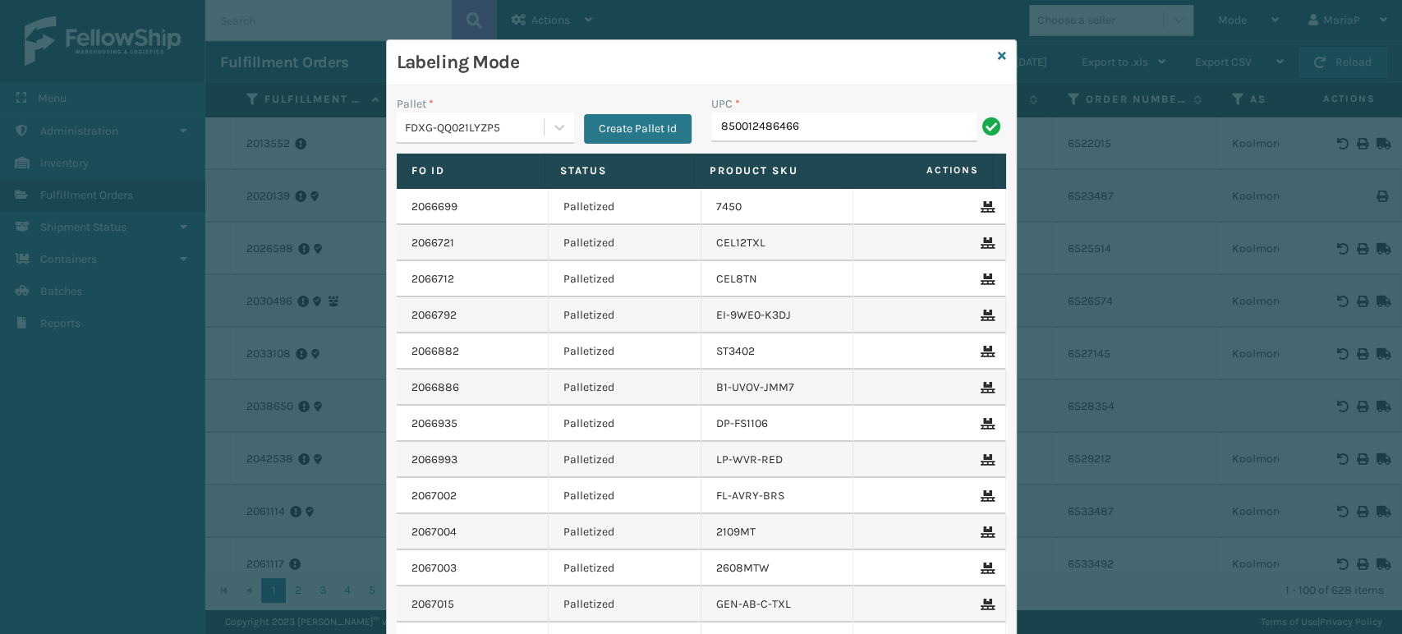
type input "850012486466"
type input "850012"
type input "850004456880"
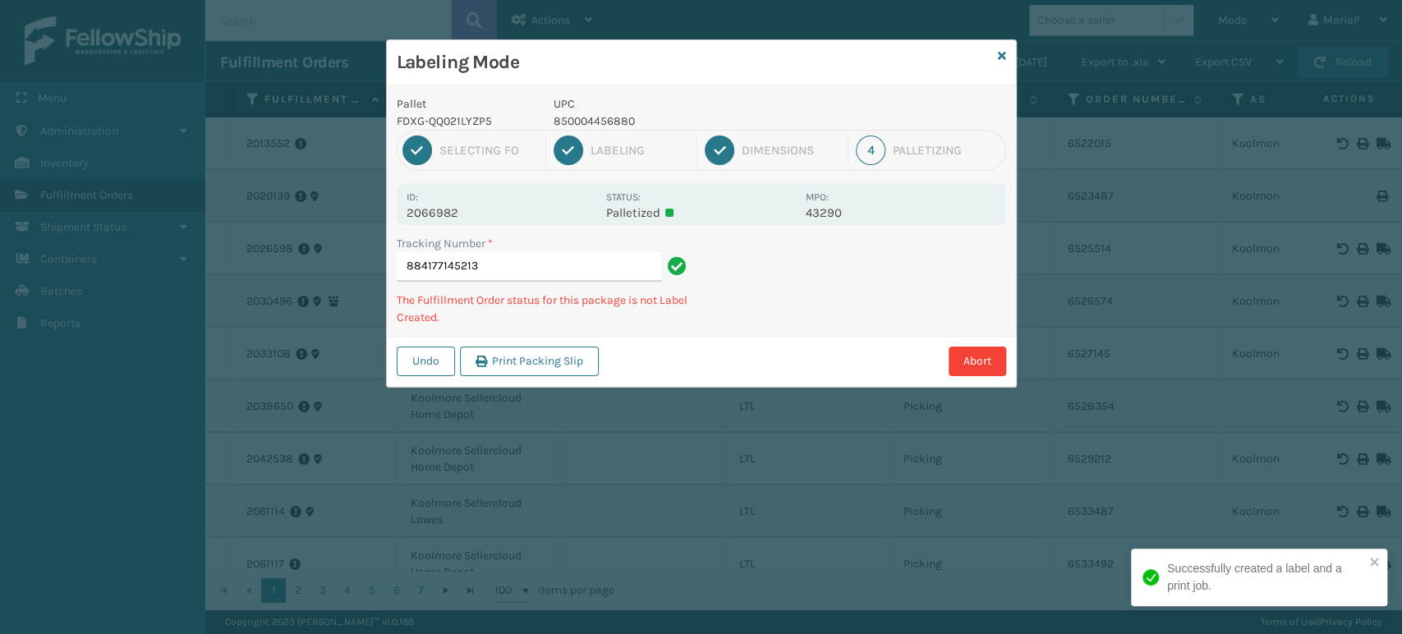
click at [574, 123] on p "850004456880" at bounding box center [675, 121] width 242 height 17
copy p "850004456880"
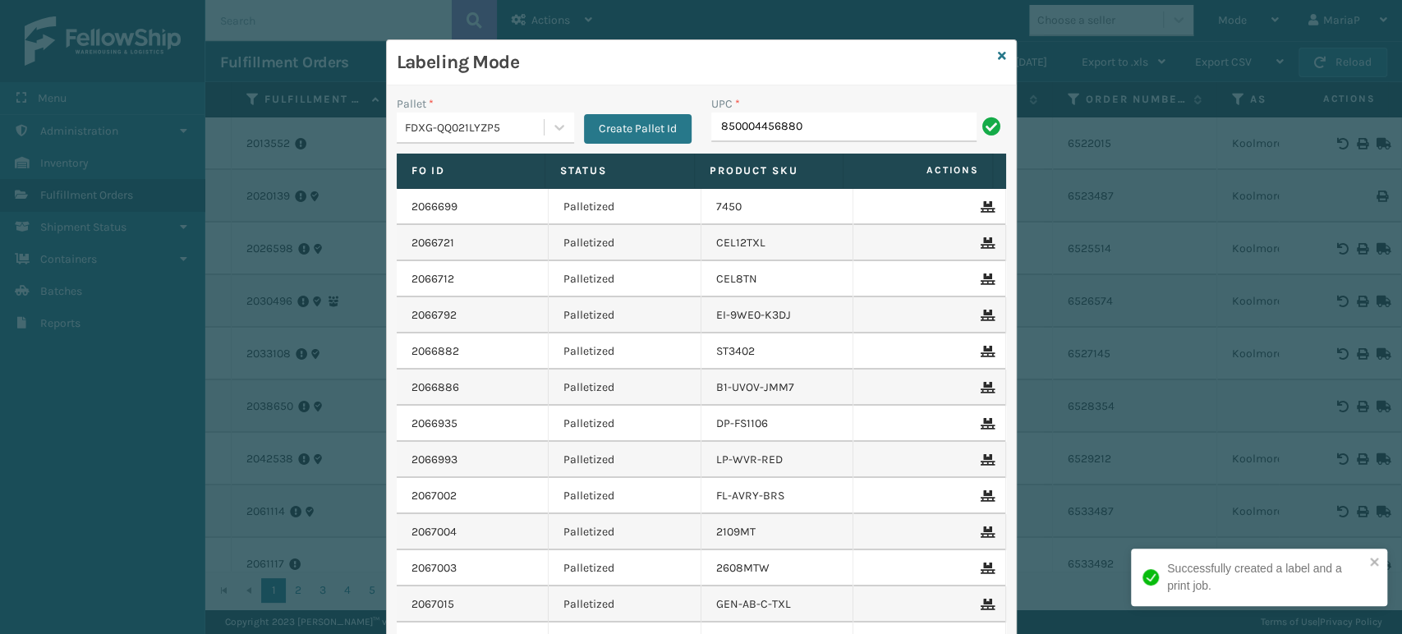
type input "850004456880"
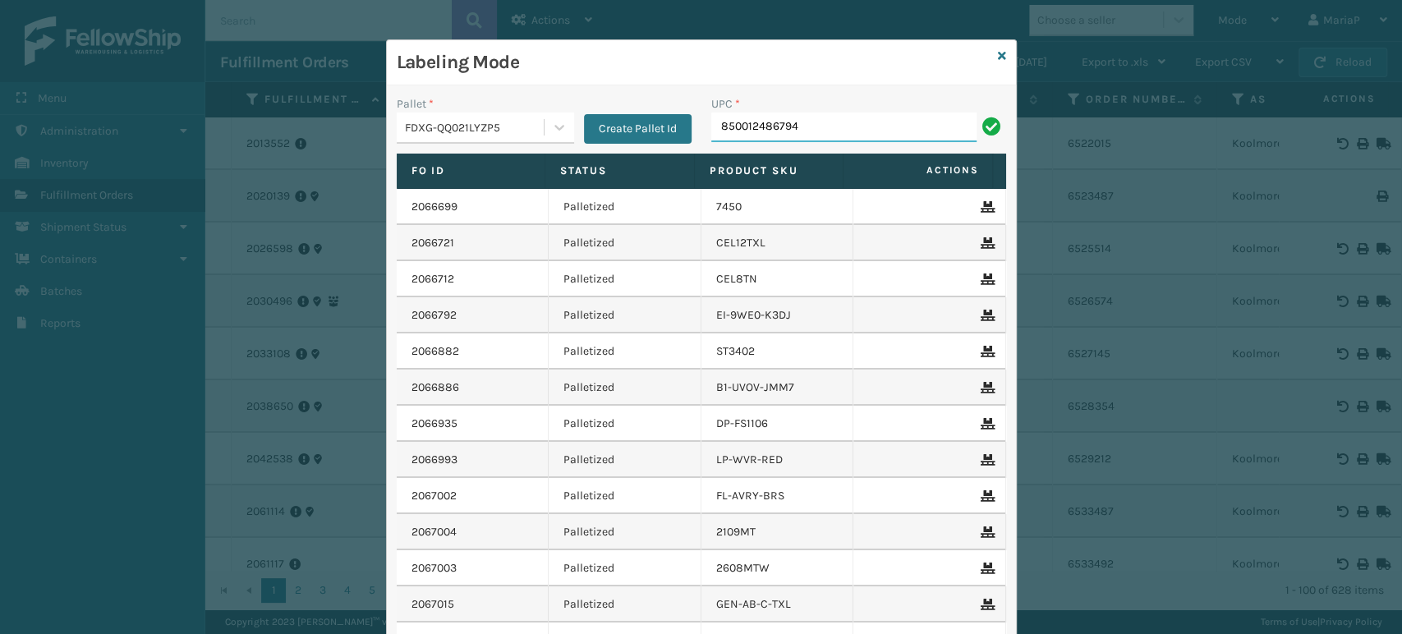
type input "850012486794"
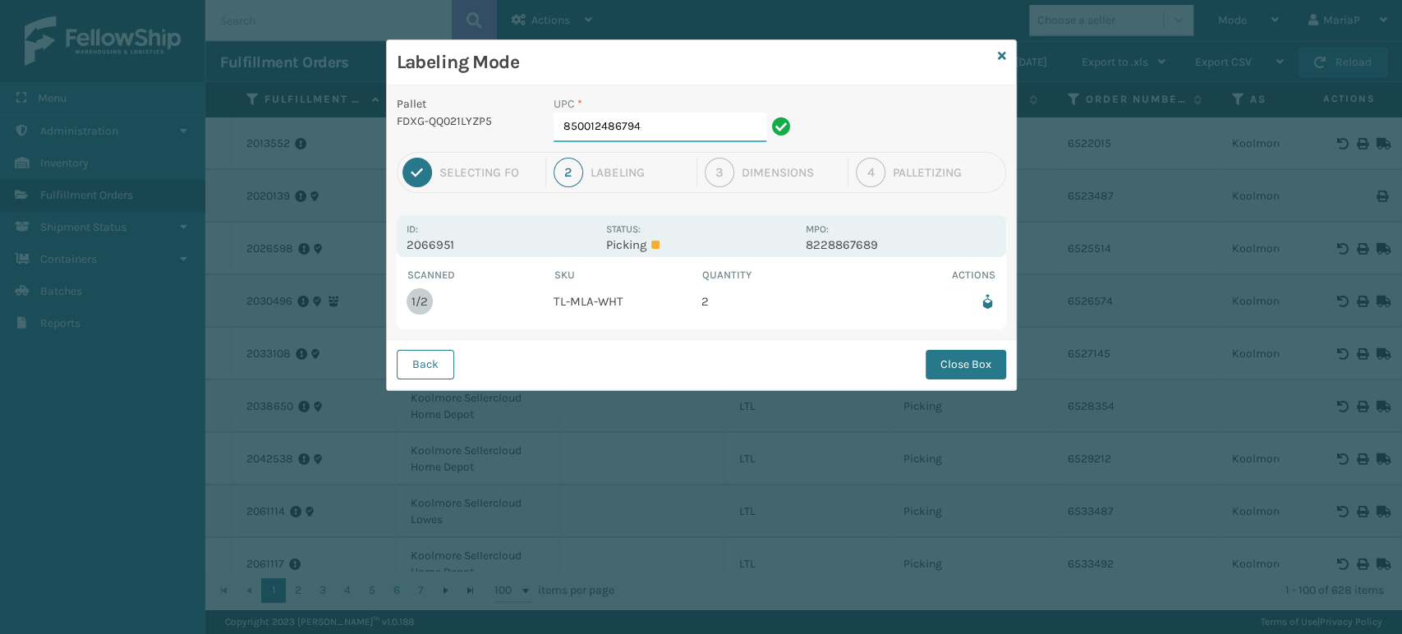
click at [705, 137] on input "850012486794" at bounding box center [660, 128] width 213 height 30
click at [980, 355] on button "Close Box" at bounding box center [966, 365] width 80 height 30
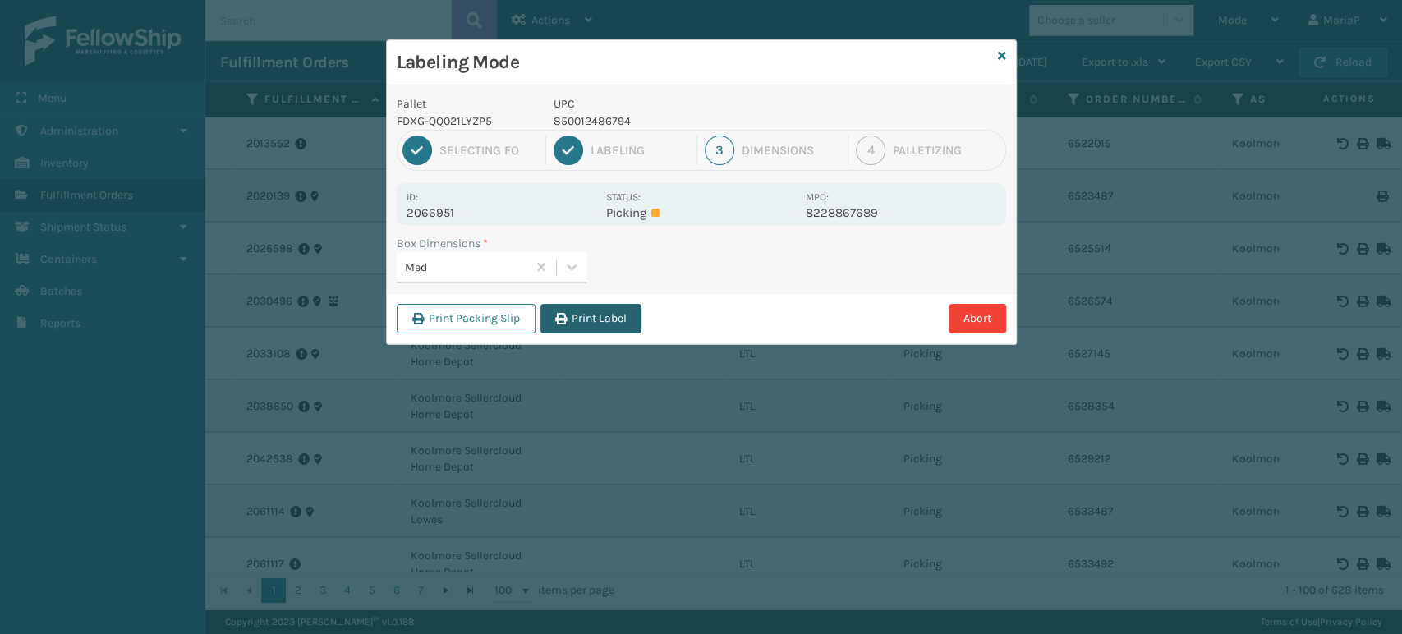
click at [609, 306] on button "Print Label" at bounding box center [590, 319] width 101 height 30
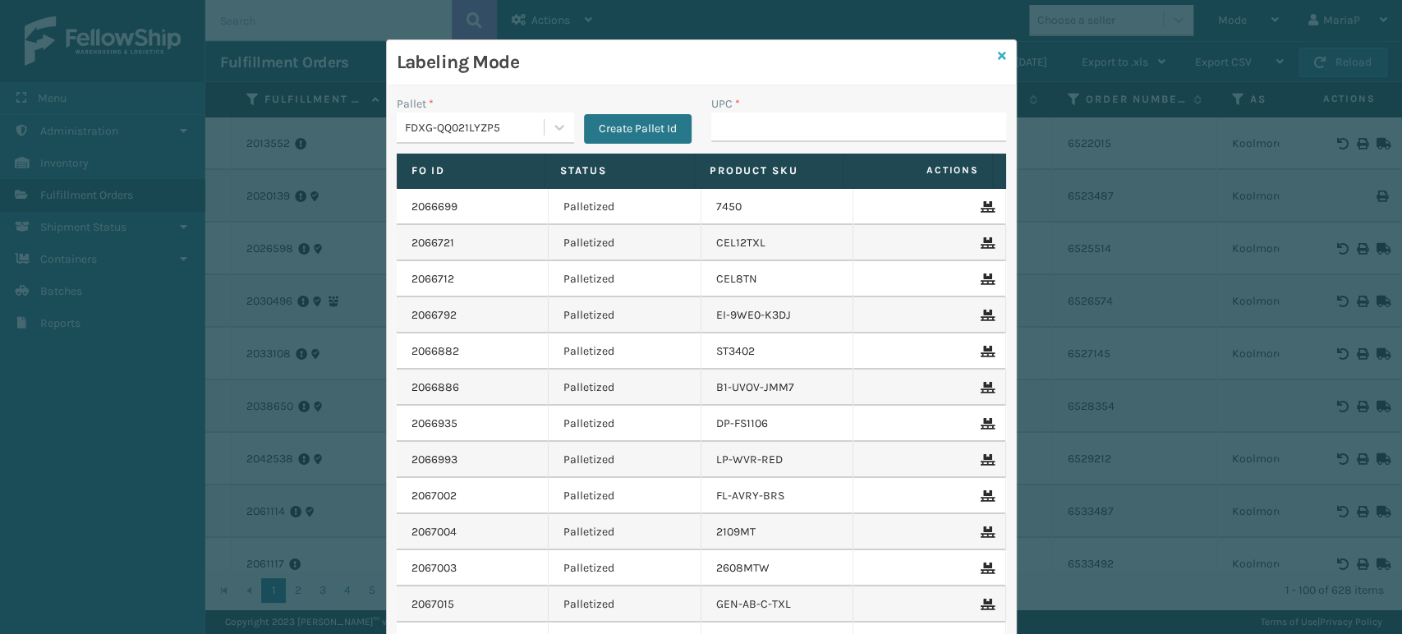
click at [998, 55] on icon at bounding box center [1002, 55] width 8 height 11
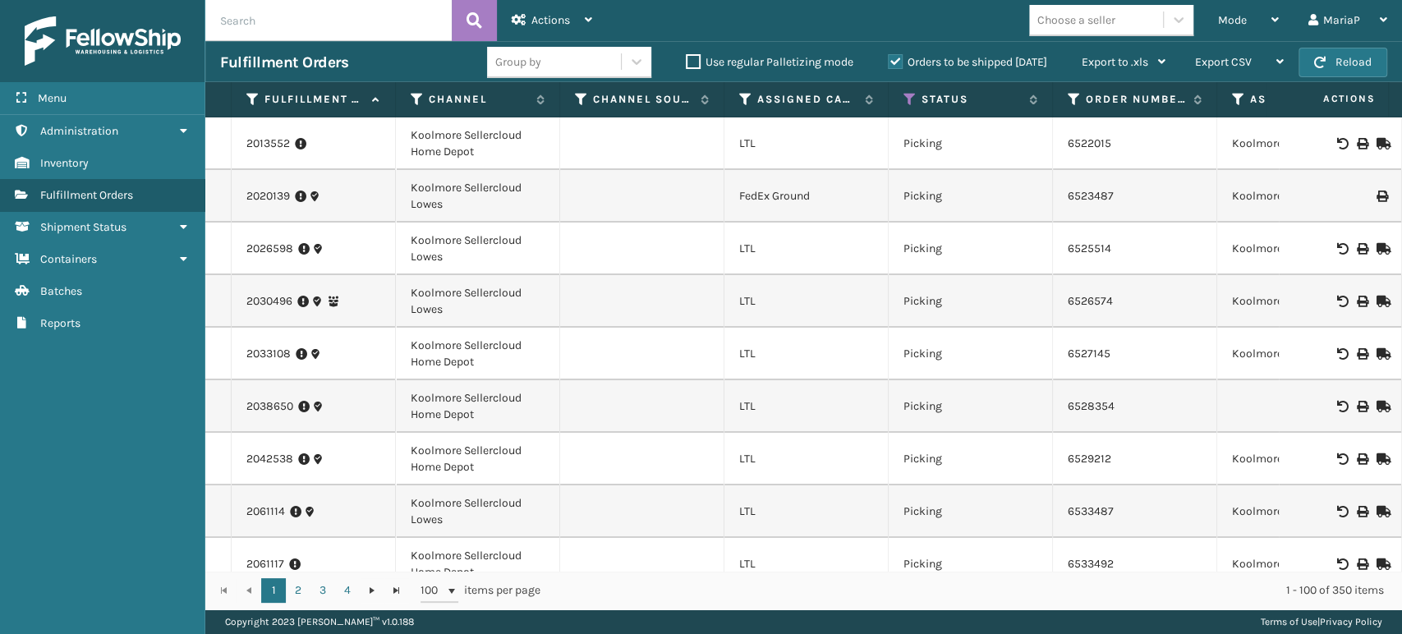
click at [563, 52] on div "Group by" at bounding box center [554, 61] width 134 height 27
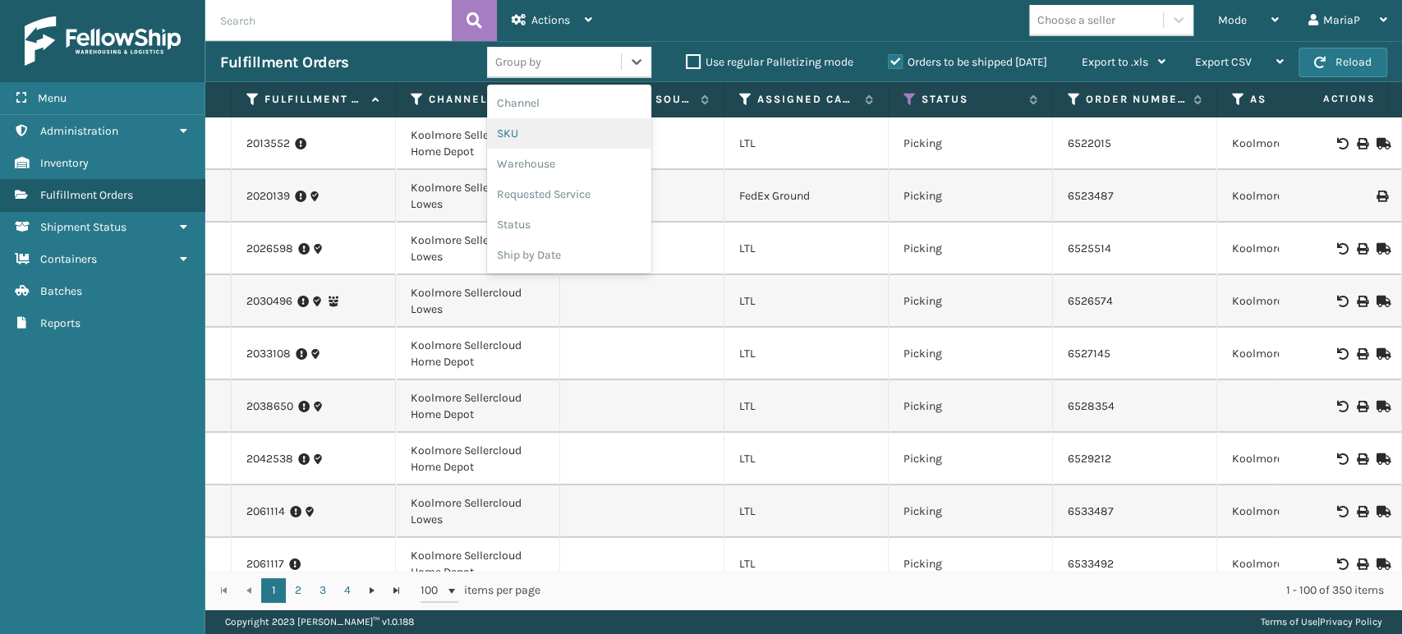
click at [550, 126] on div "SKU" at bounding box center [569, 133] width 164 height 30
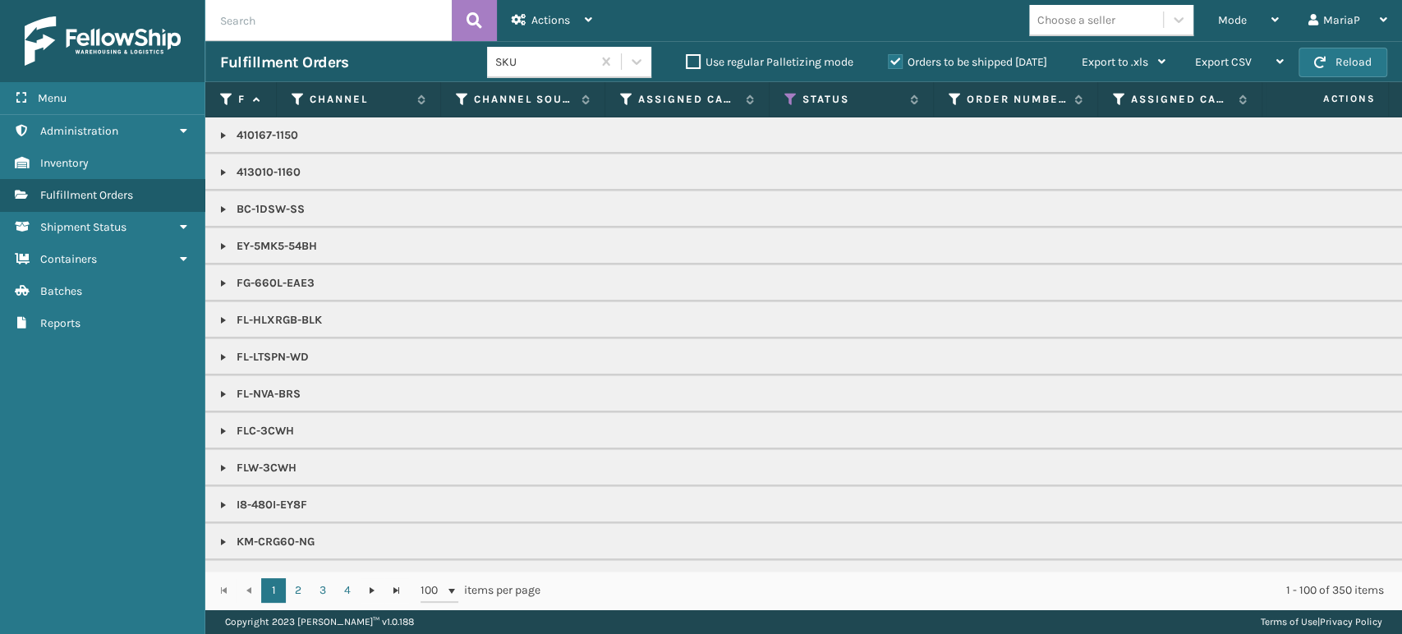
click at [1071, 19] on div "Choose a seller" at bounding box center [1076, 19] width 78 height 17
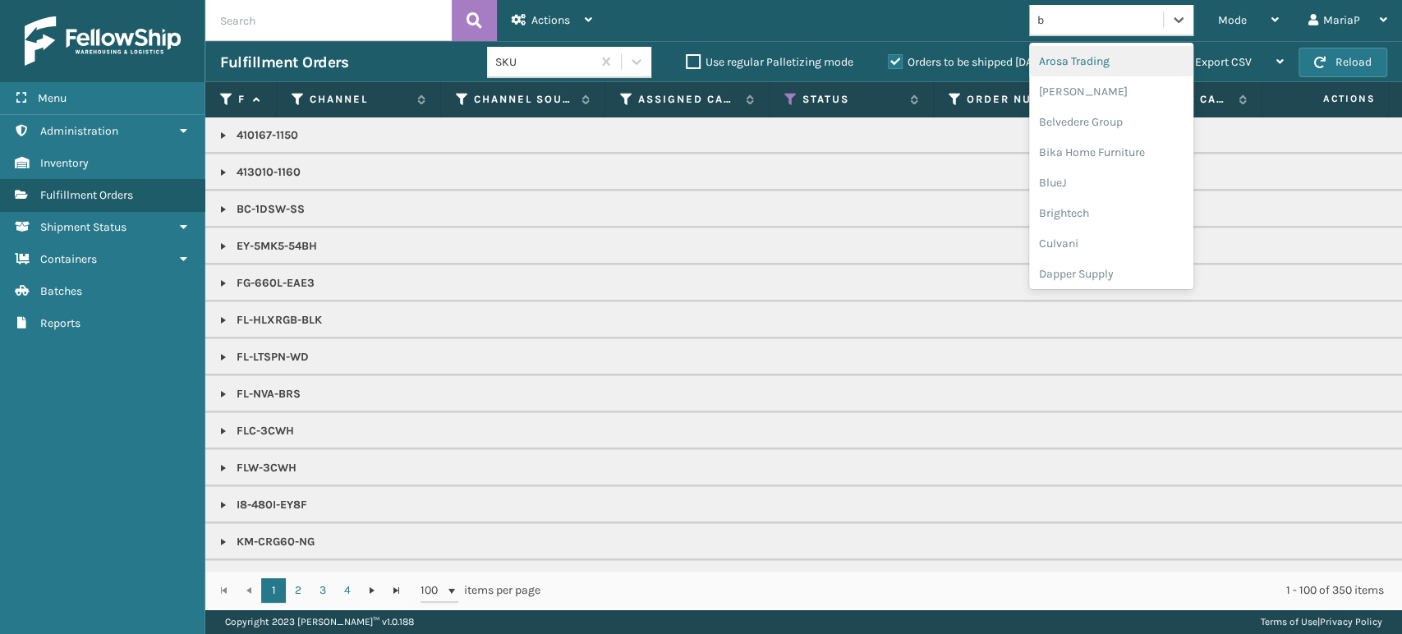
type input "br"
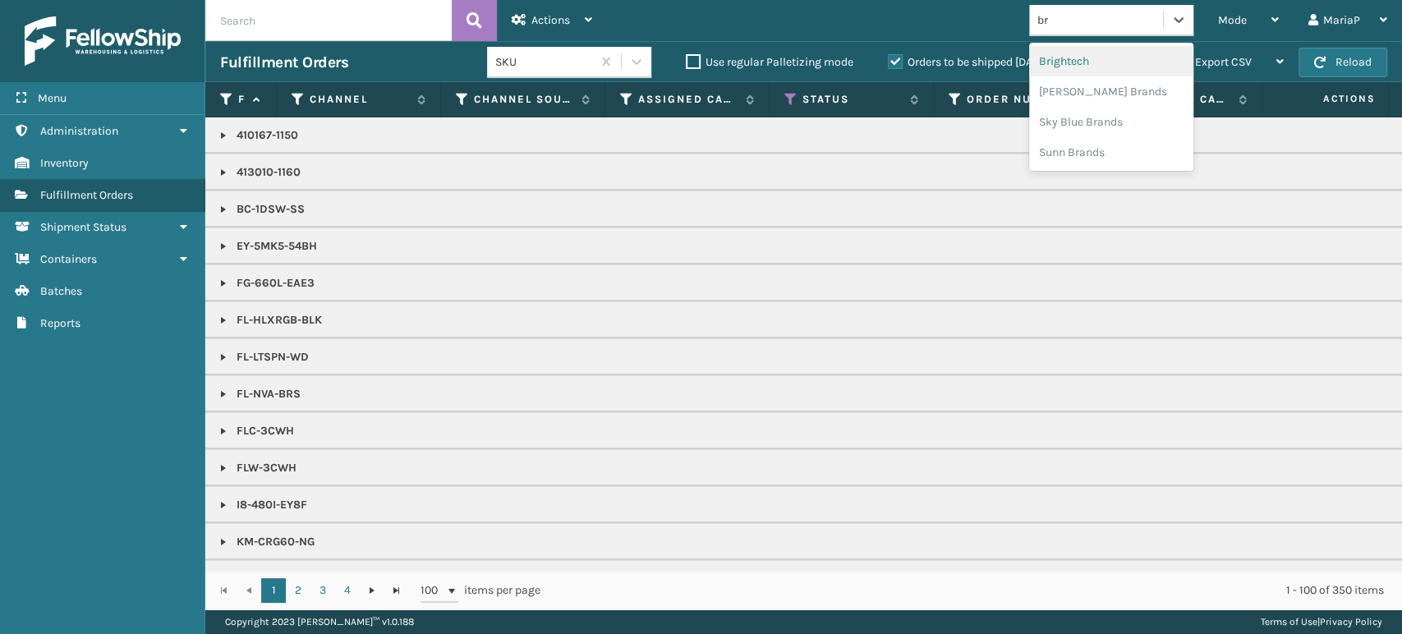
click at [1106, 63] on div "Brightech" at bounding box center [1111, 61] width 164 height 30
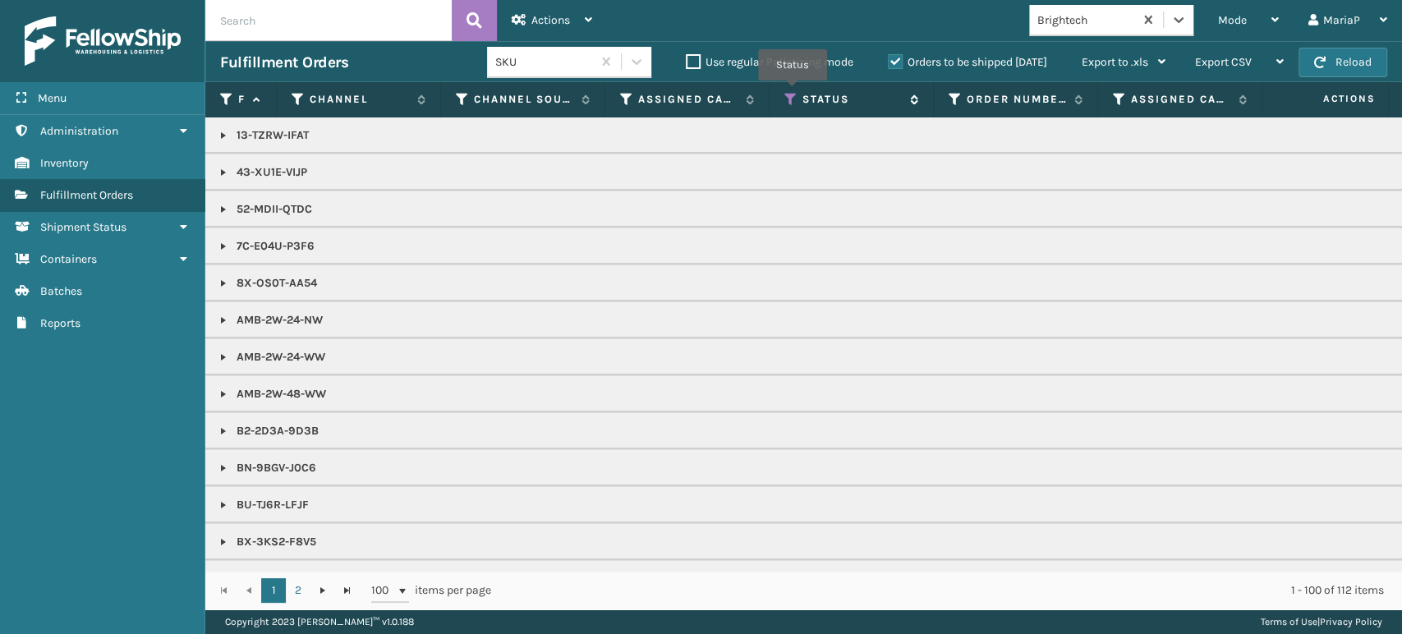
click at [793, 92] on icon at bounding box center [790, 99] width 13 height 15
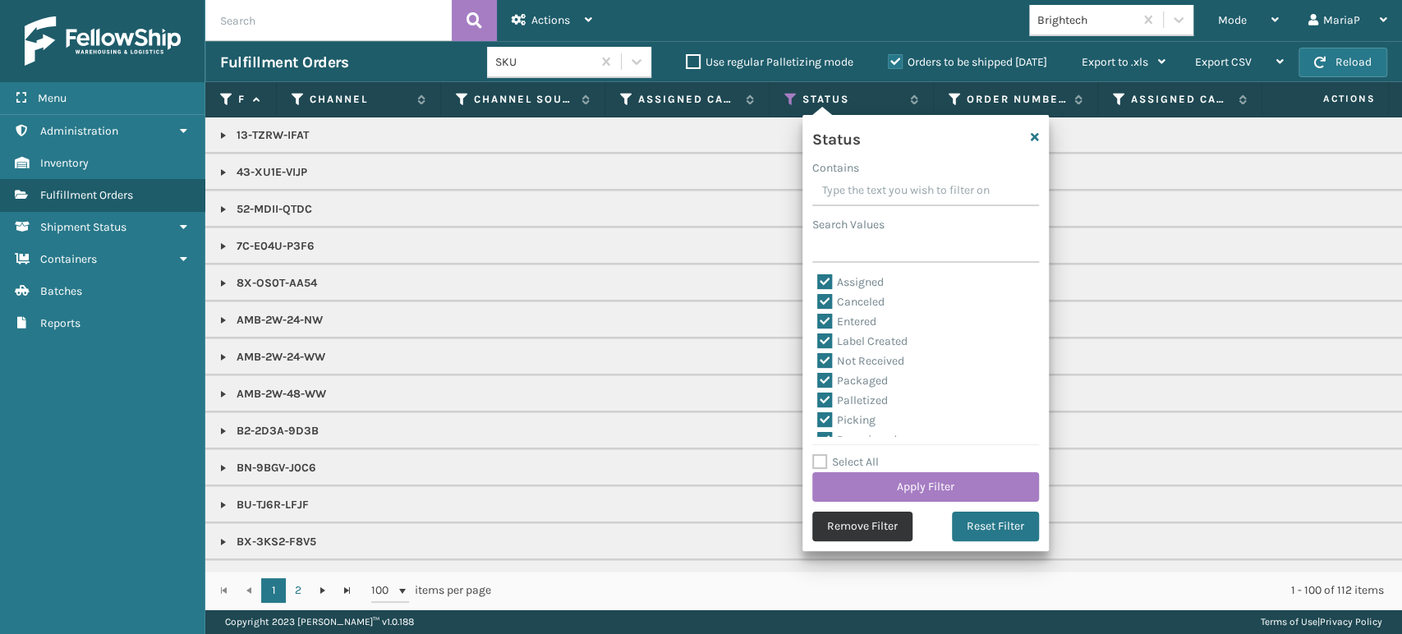
click at [855, 528] on button "Remove Filter" at bounding box center [862, 527] width 100 height 30
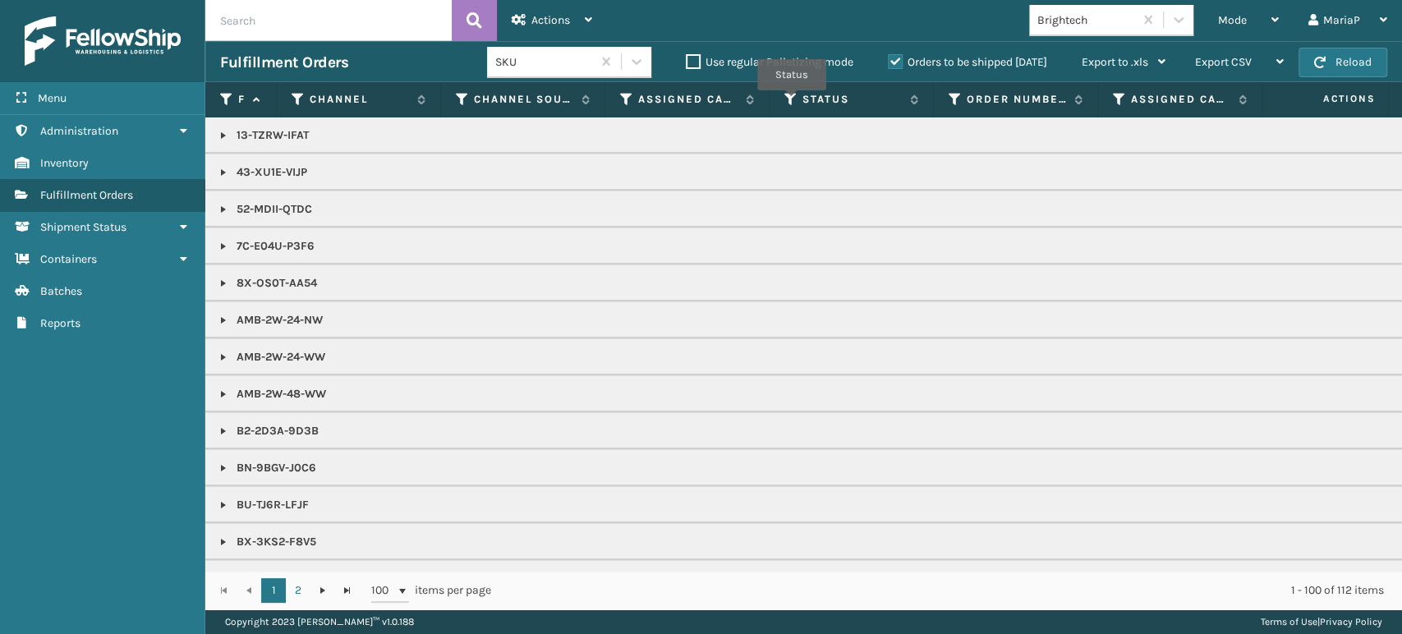
drag, startPoint x: 792, startPoint y: 103, endPoint x: 810, endPoint y: 113, distance: 21.0
click at [796, 100] on icon at bounding box center [790, 99] width 13 height 15
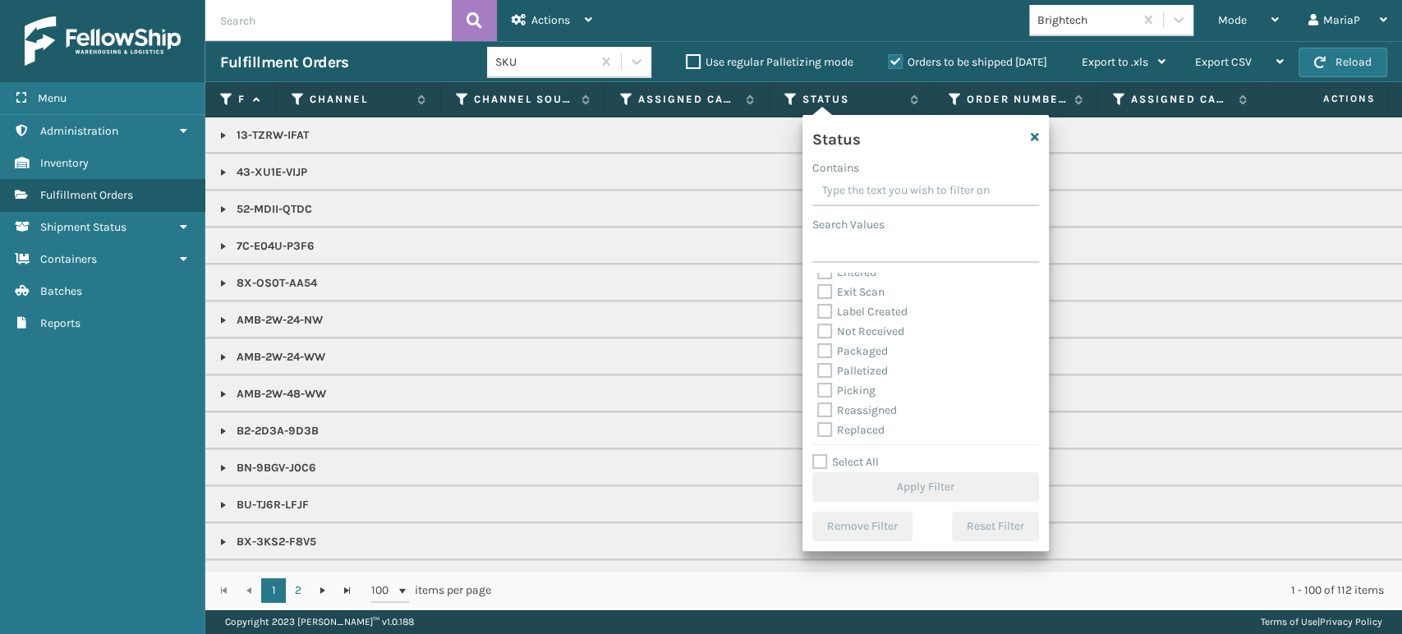
scroll to position [92, 0]
click at [828, 344] on label "Picking" at bounding box center [846, 348] width 58 height 14
click at [818, 344] on input "Picking" at bounding box center [817, 343] width 1 height 11
checkbox input "true"
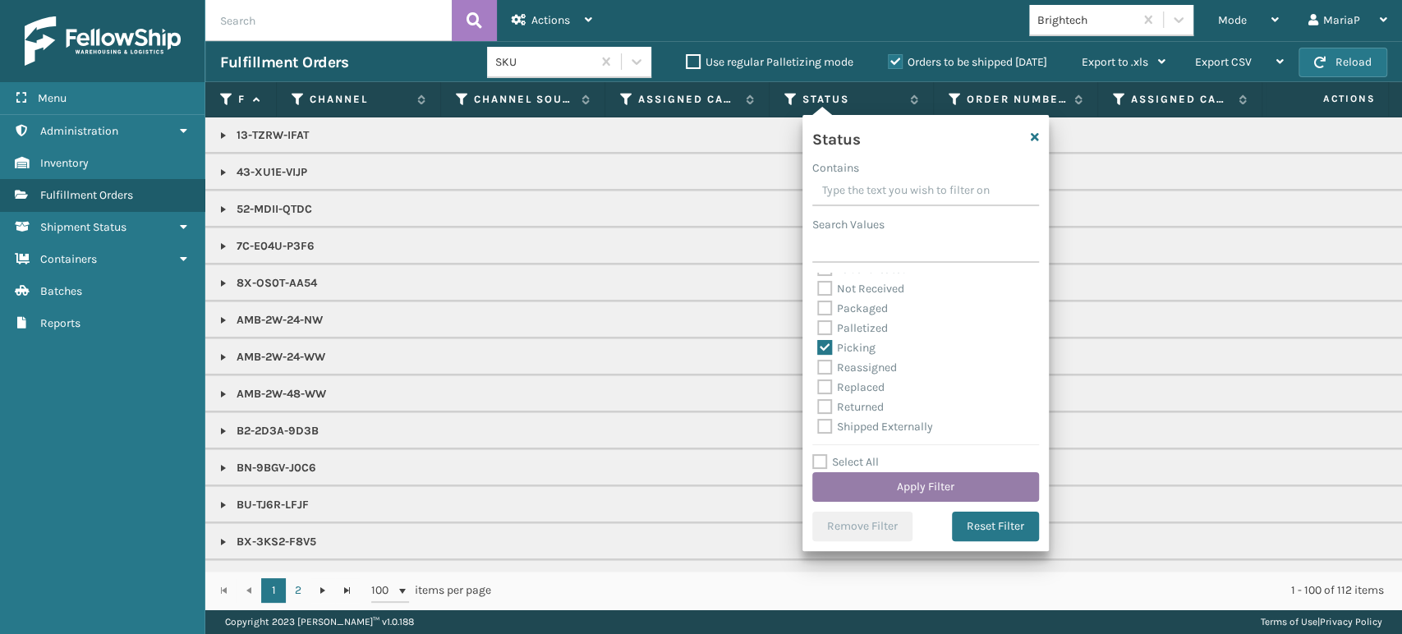
click at [953, 487] on button "Apply Filter" at bounding box center [925, 487] width 227 height 30
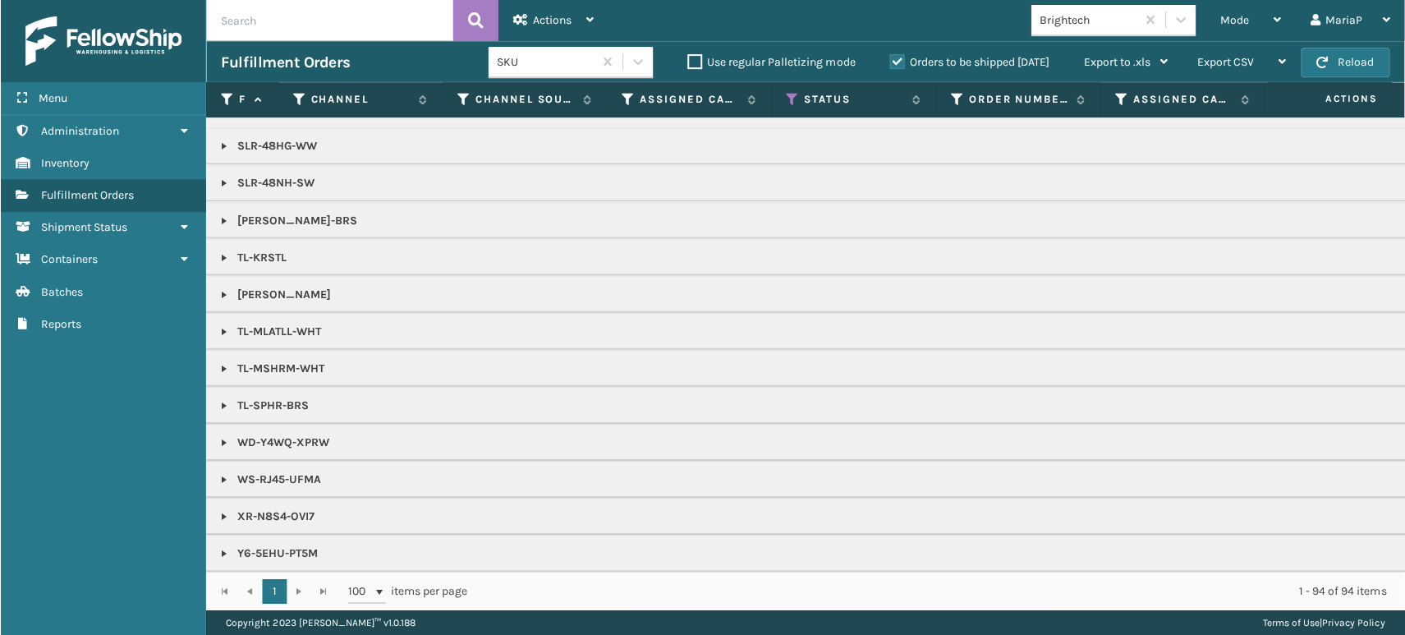
scroll to position [1291, 0]
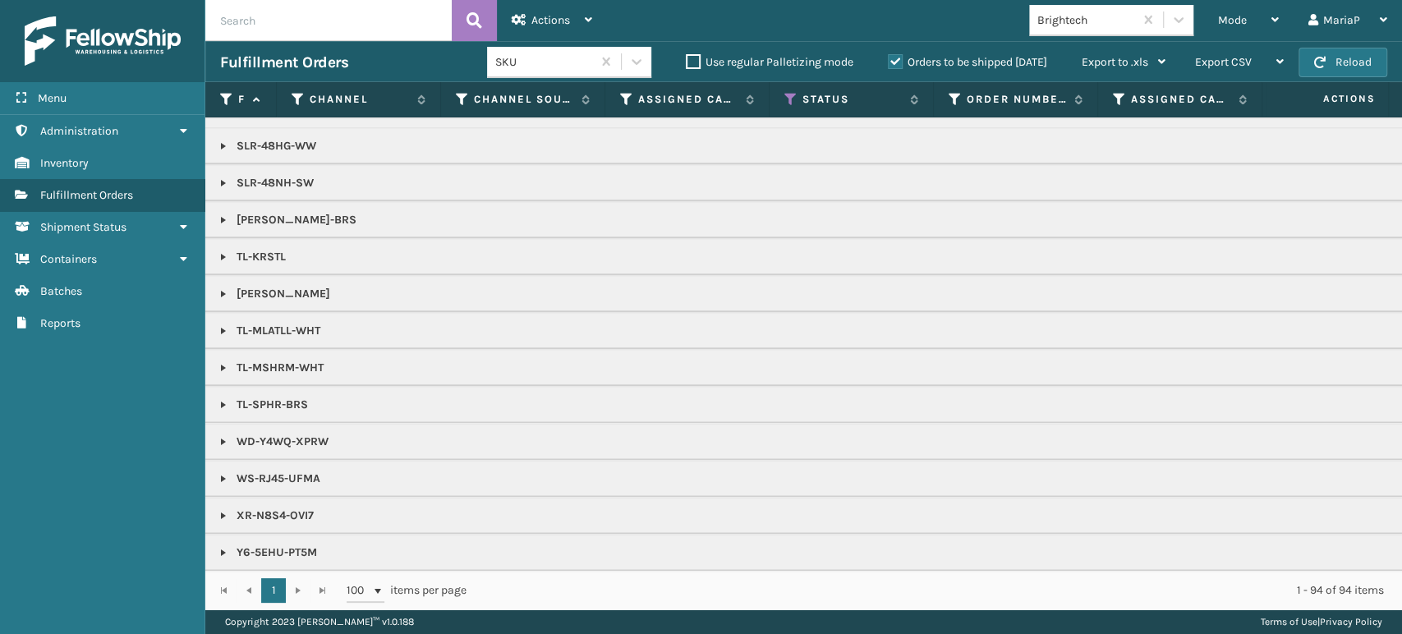
click at [224, 398] on link at bounding box center [223, 404] width 13 height 13
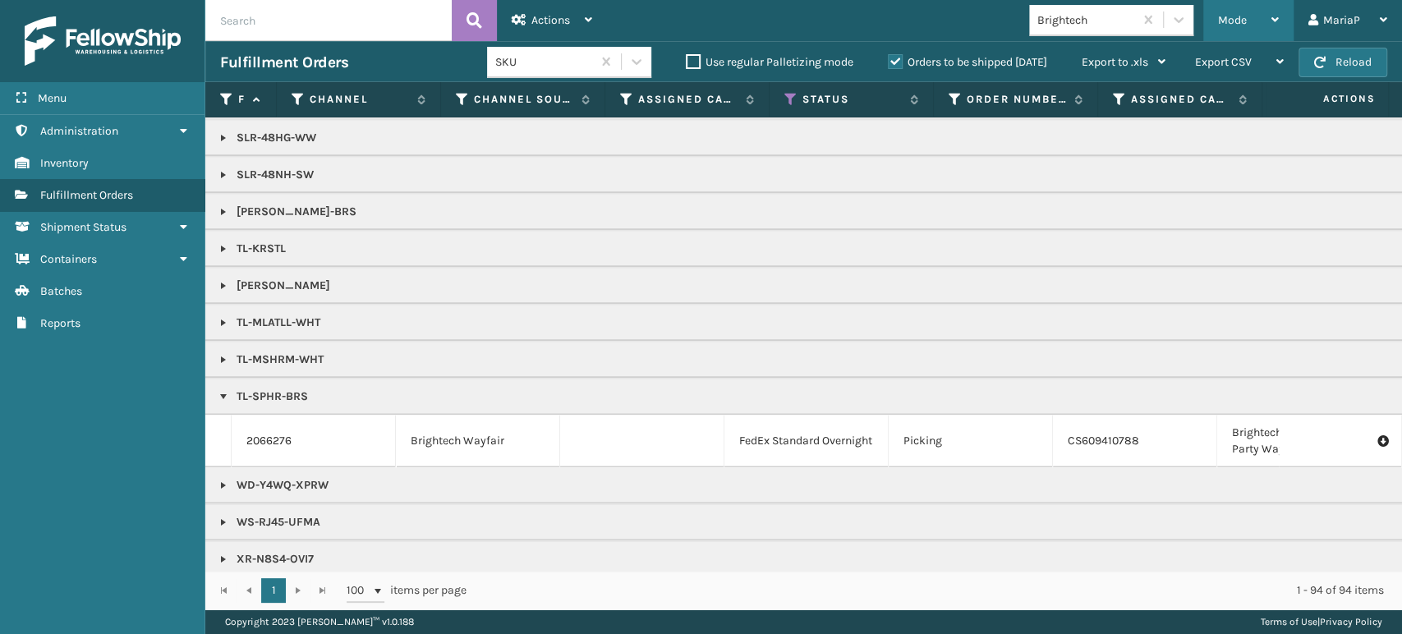
click at [1232, 2] on div "Mode" at bounding box center [1248, 20] width 61 height 41
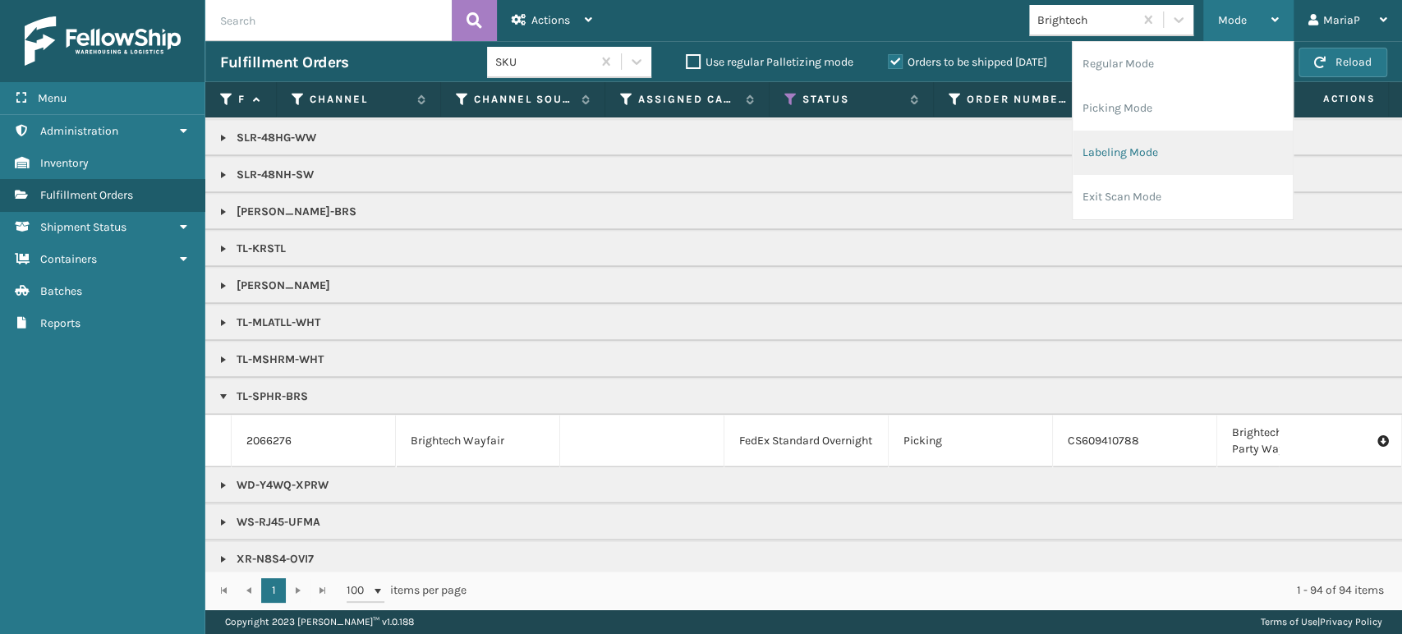
click at [1194, 146] on li "Labeling Mode" at bounding box center [1183, 153] width 220 height 44
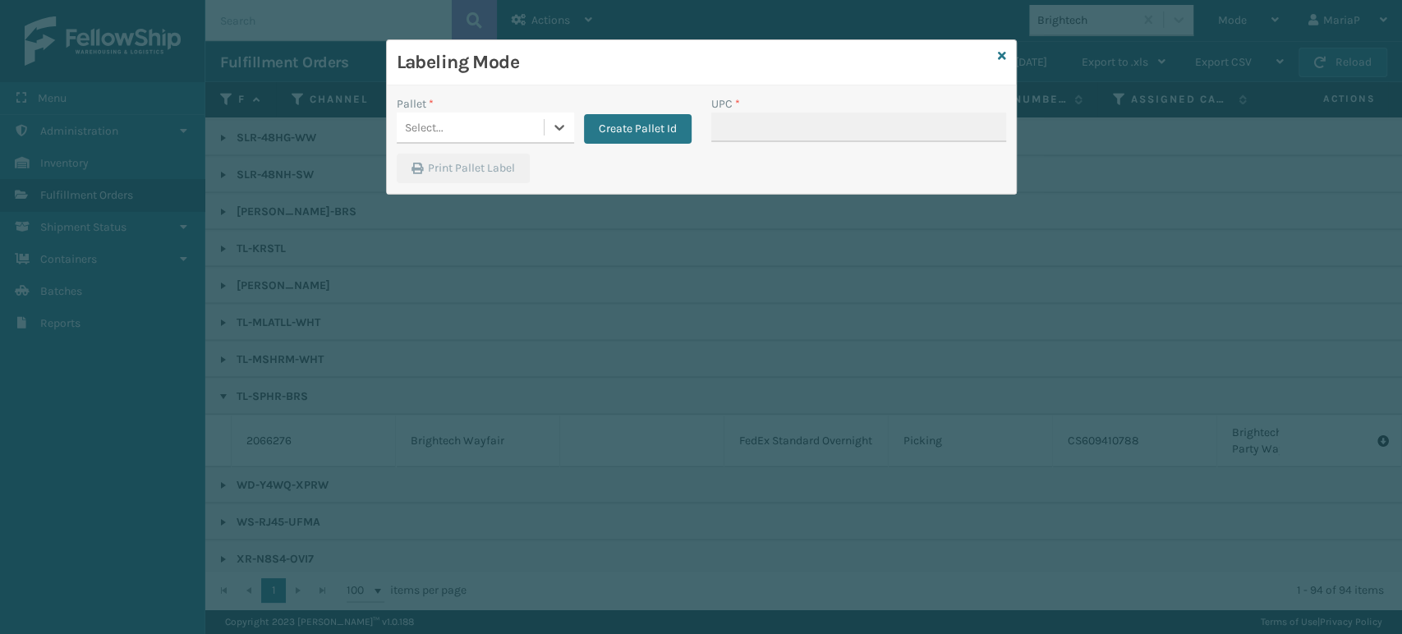
click at [479, 115] on div "Select..." at bounding box center [470, 127] width 147 height 27
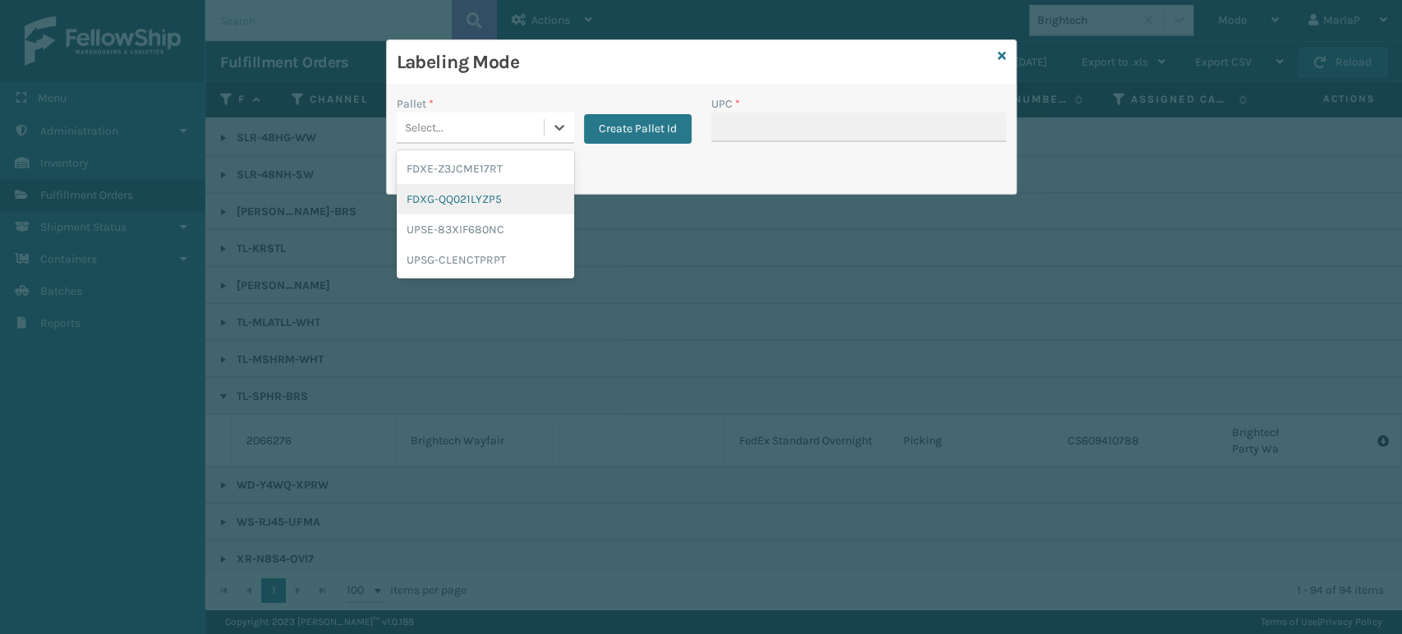
click at [517, 194] on div "FDXG-QQ021LYZP5" at bounding box center [485, 199] width 177 height 30
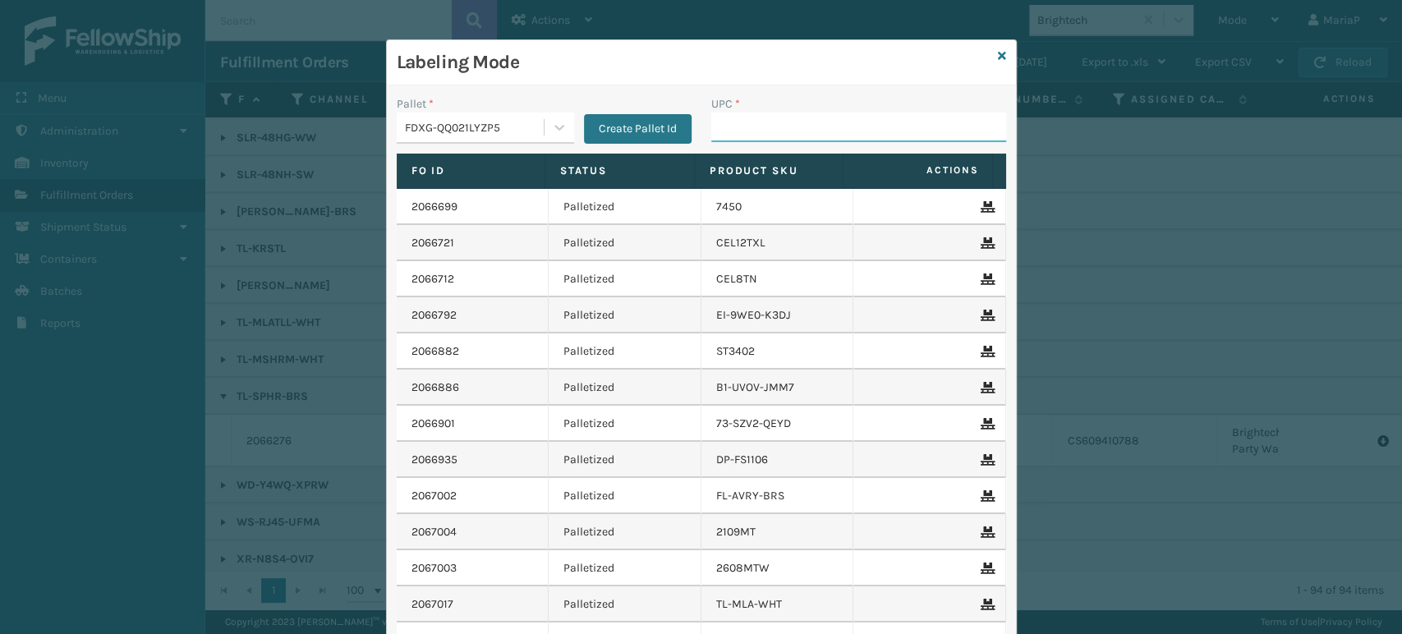
click at [788, 135] on input "UPC *" at bounding box center [858, 128] width 295 height 30
type input "850012486312"
type input "850040667011"
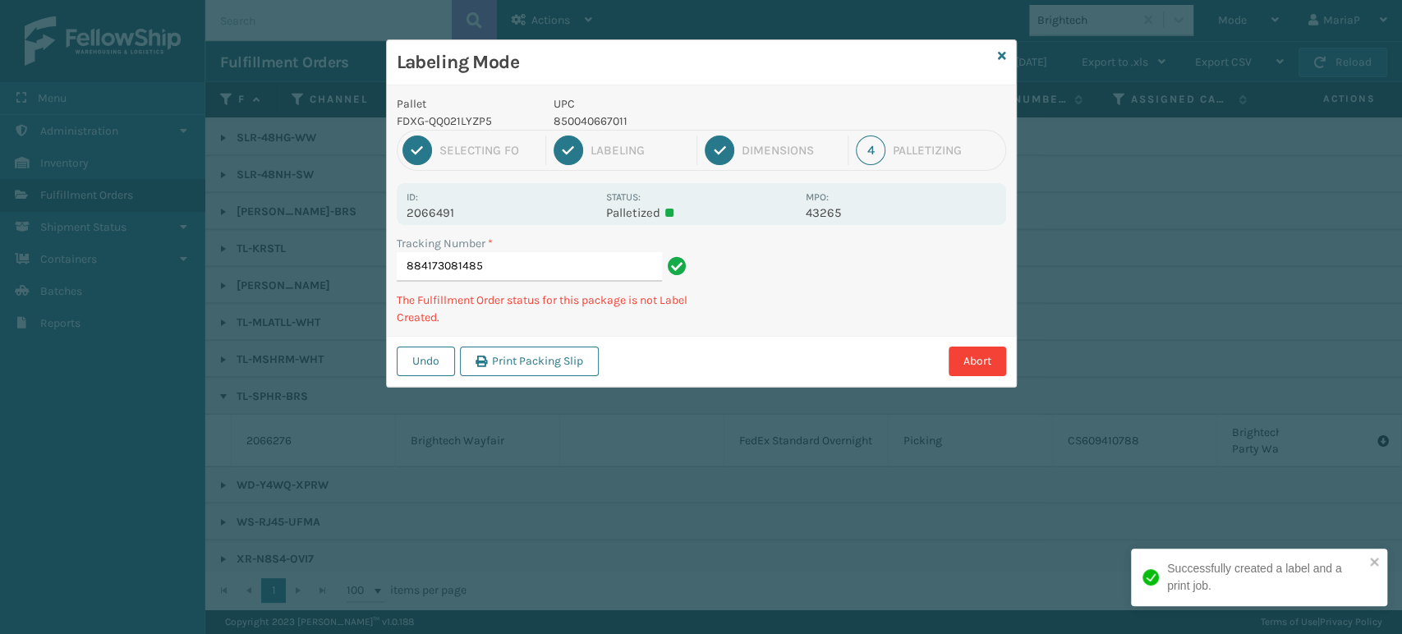
click at [579, 117] on p "850040667011" at bounding box center [675, 121] width 242 height 17
copy p "850040667011"
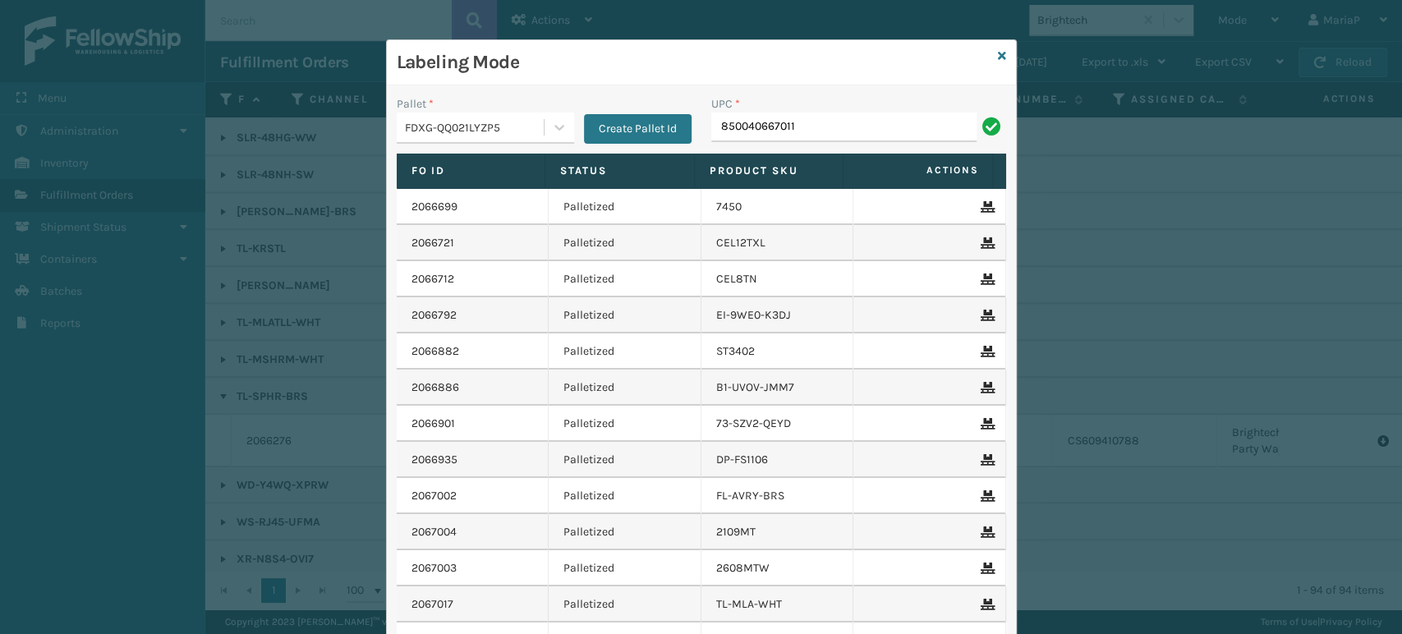
type input "850040667011"
type input "858100007906"
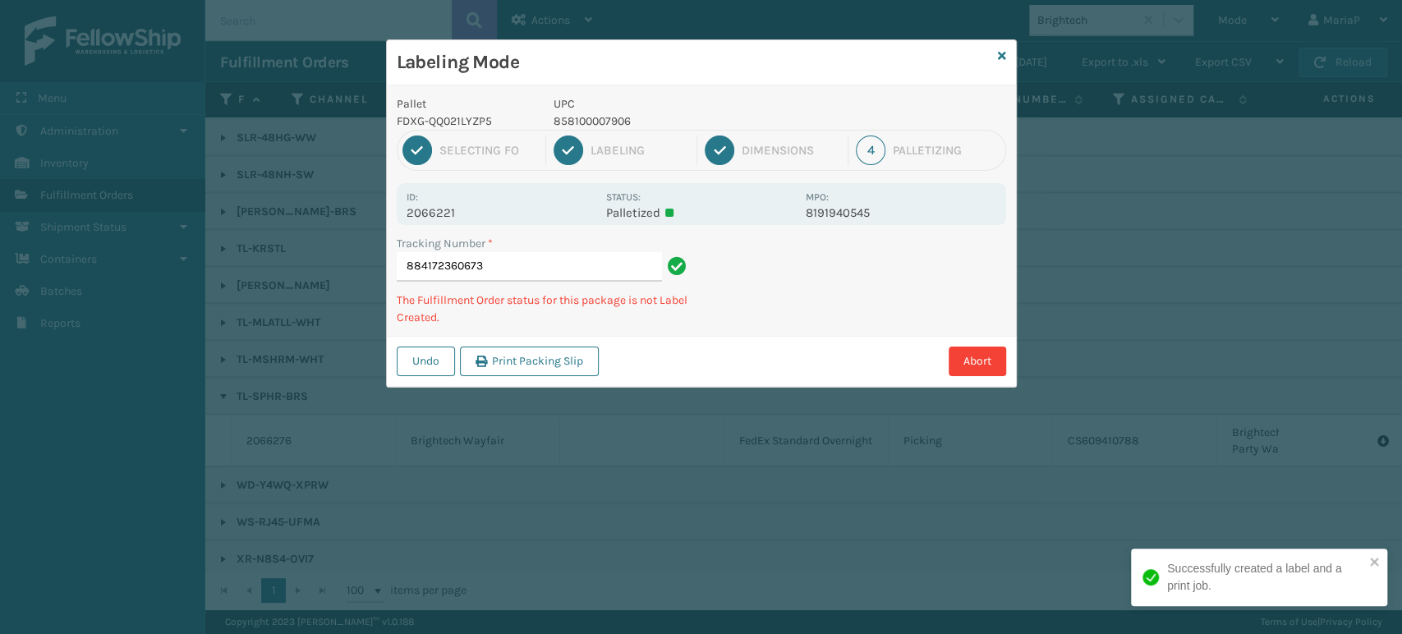
click at [605, 123] on p "858100007906" at bounding box center [675, 121] width 242 height 17
copy p "858100007906"
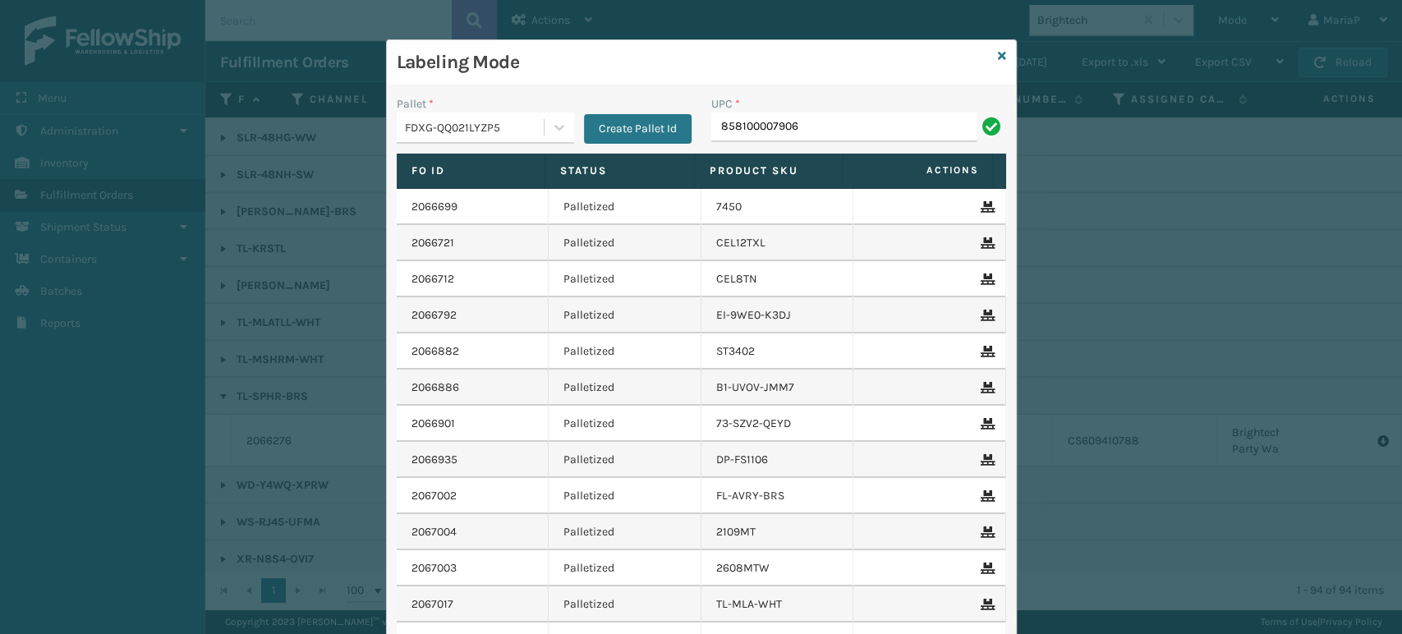
type input "858100007906"
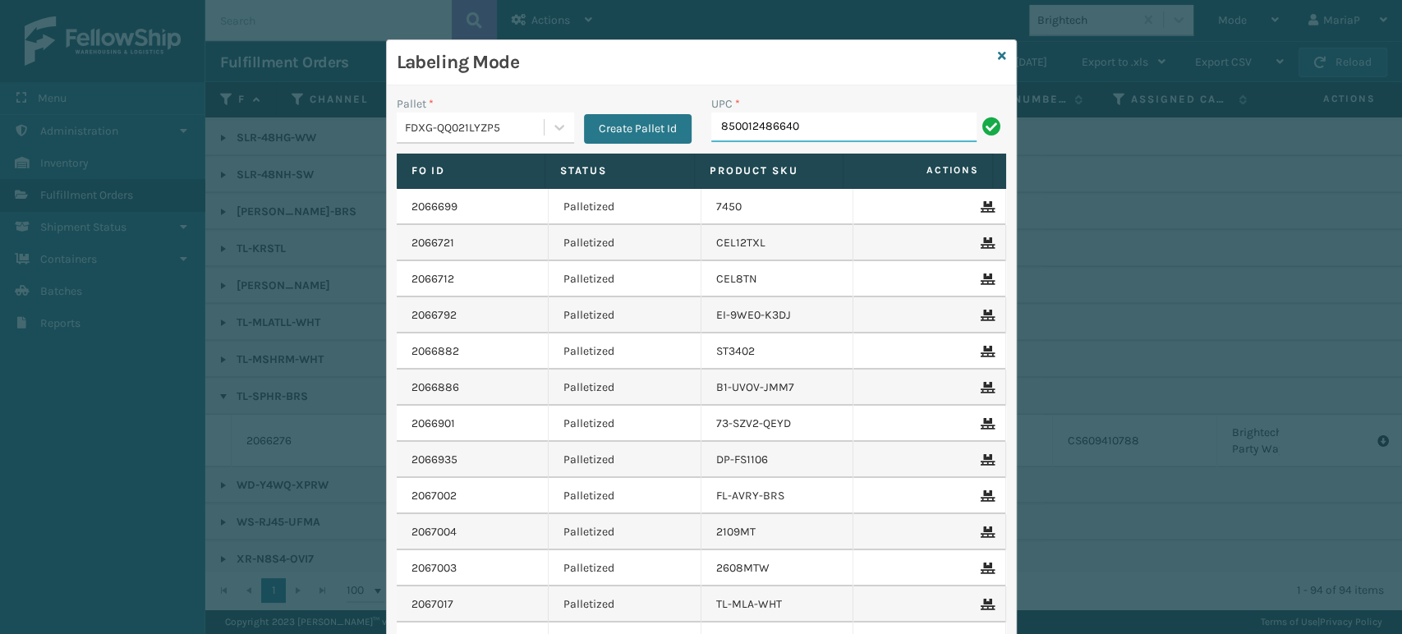
type input "850012486640"
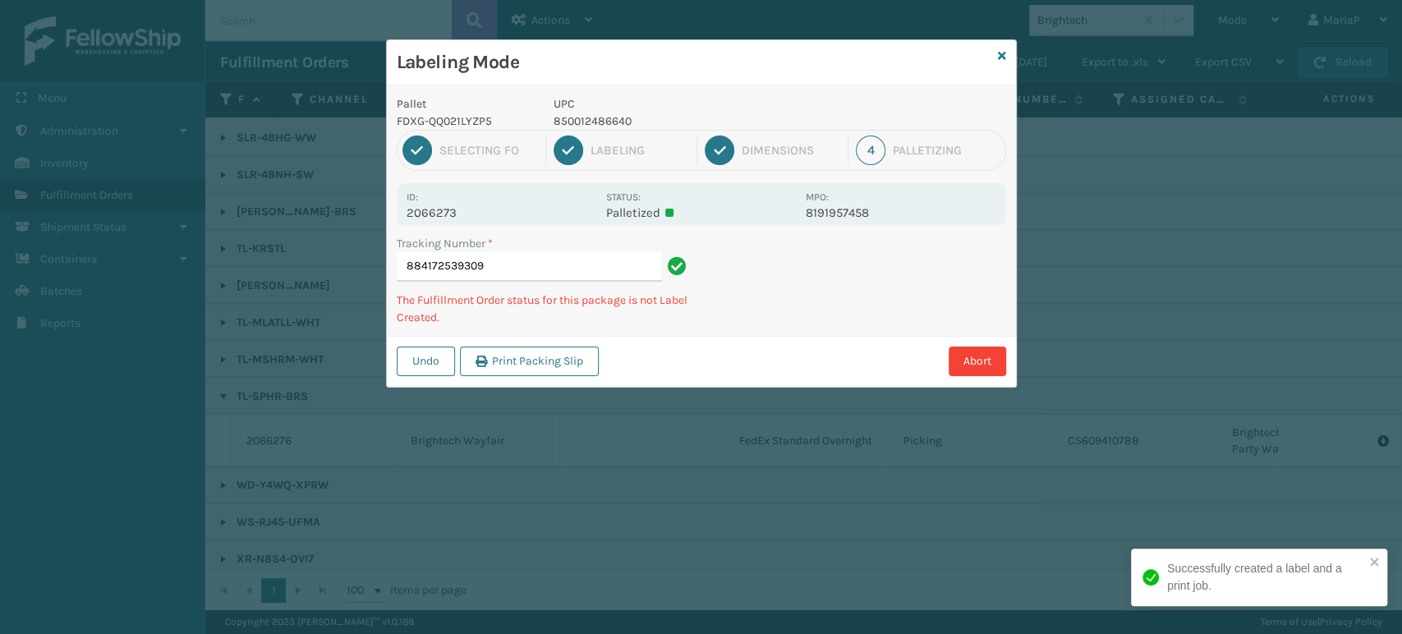
click at [566, 123] on p "850012486640" at bounding box center [675, 121] width 242 height 17
copy p "850012486640"
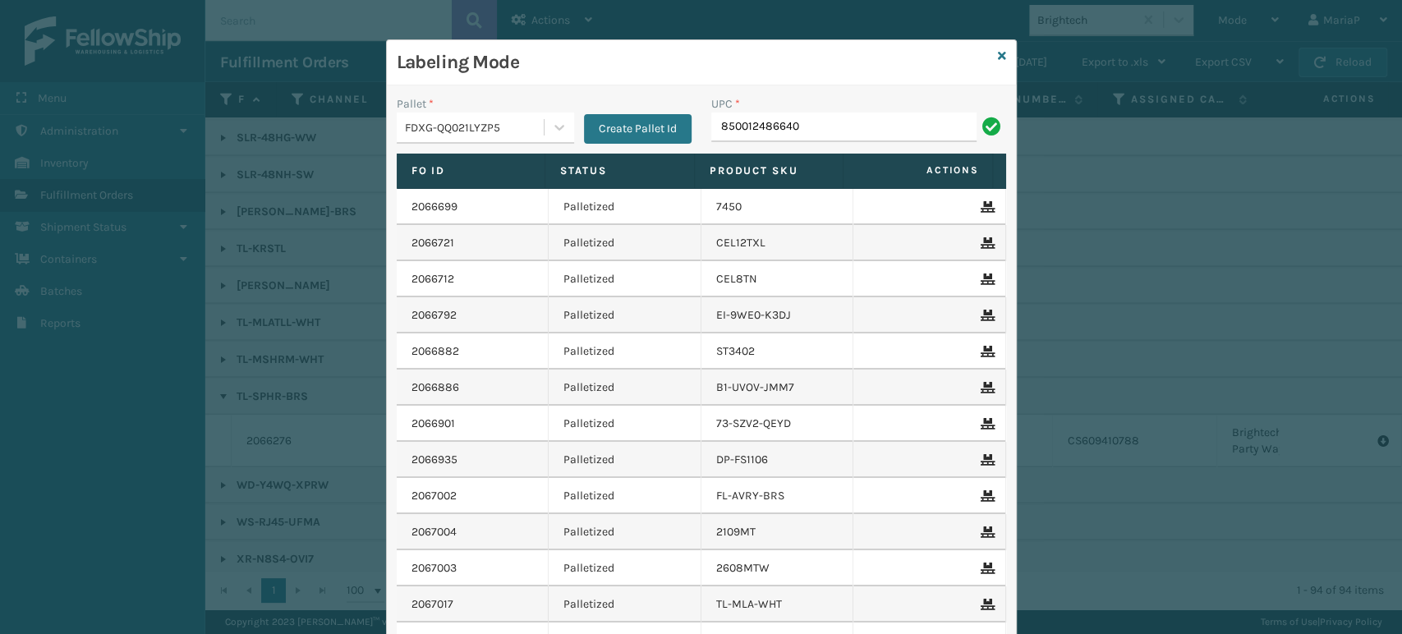
type input "850012486640"
click at [757, 140] on input "UPC *" at bounding box center [858, 128] width 295 height 30
type input "850012486312"
type input "8581000"
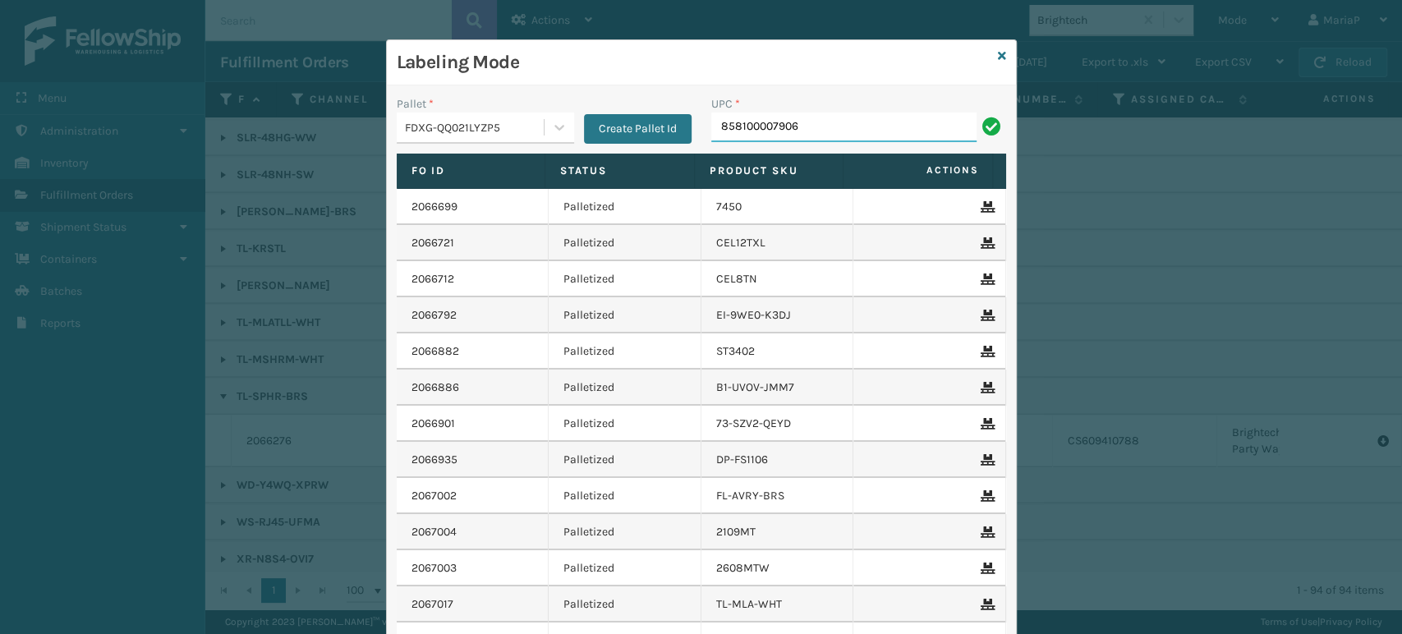
type input "858100007906"
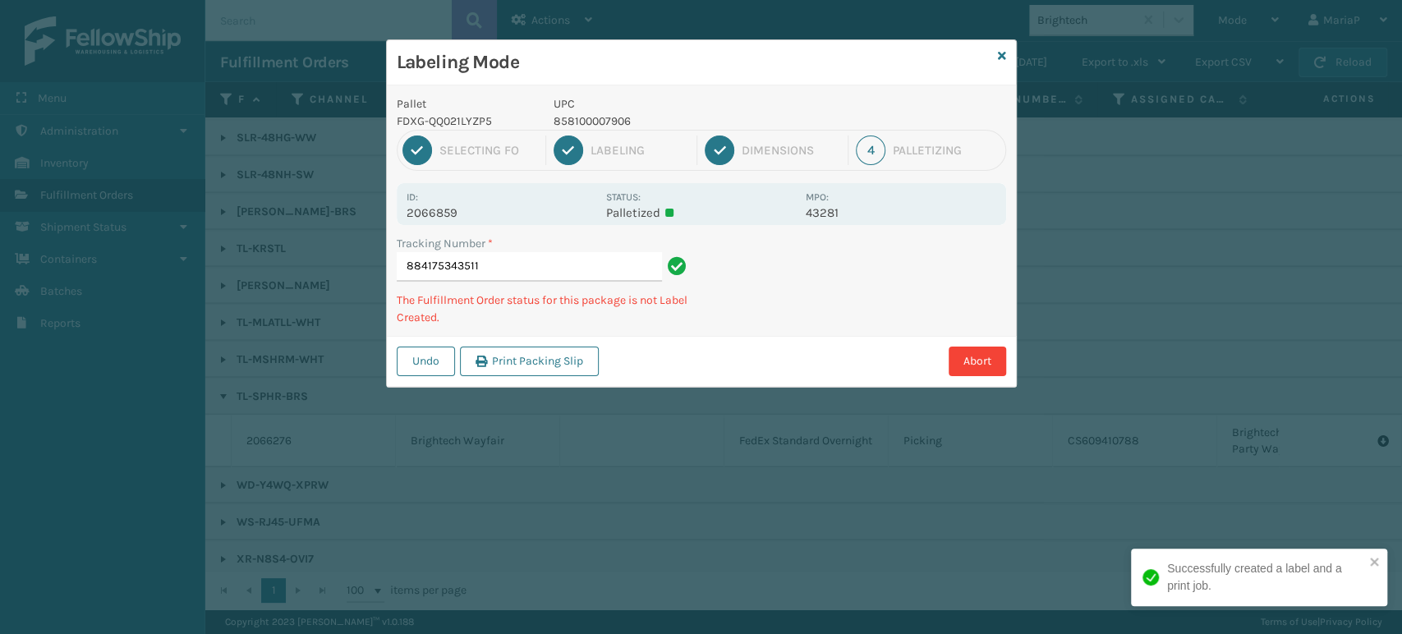
click at [614, 107] on p "UPC" at bounding box center [675, 103] width 242 height 17
click at [611, 119] on p "858100007906" at bounding box center [675, 121] width 242 height 17
click at [609, 118] on p "858100007906" at bounding box center [675, 121] width 242 height 17
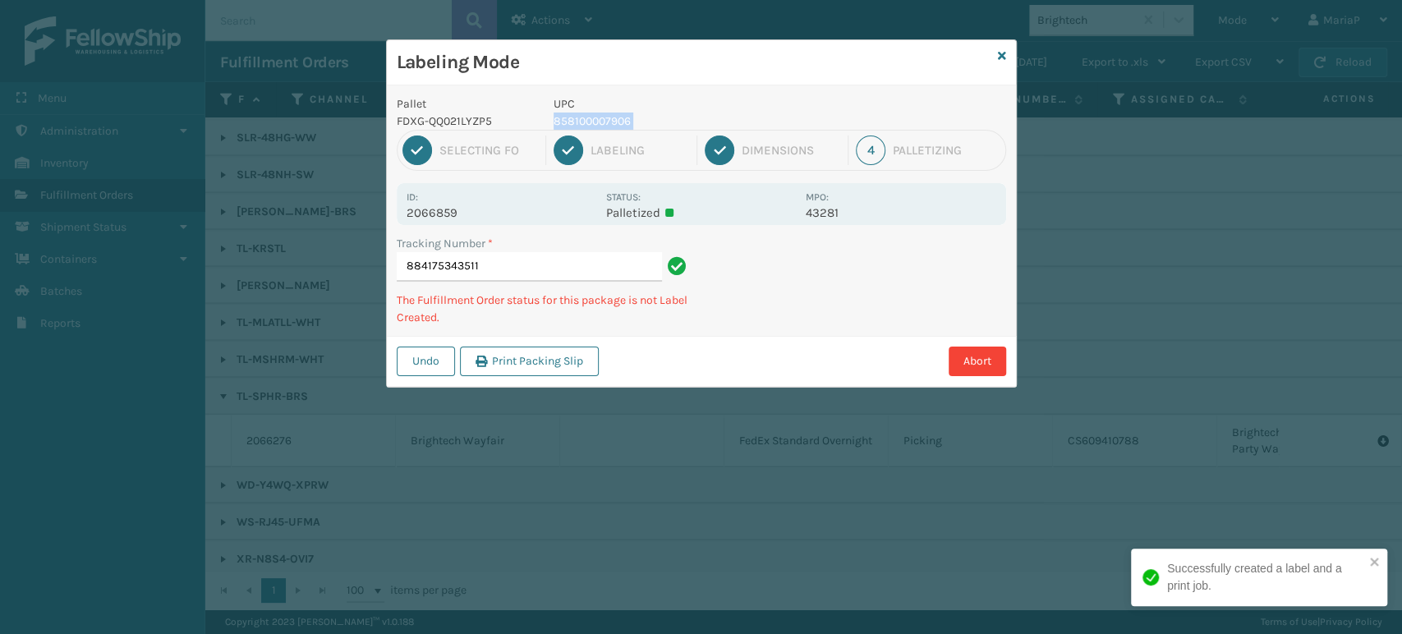
copy p "858100007906"
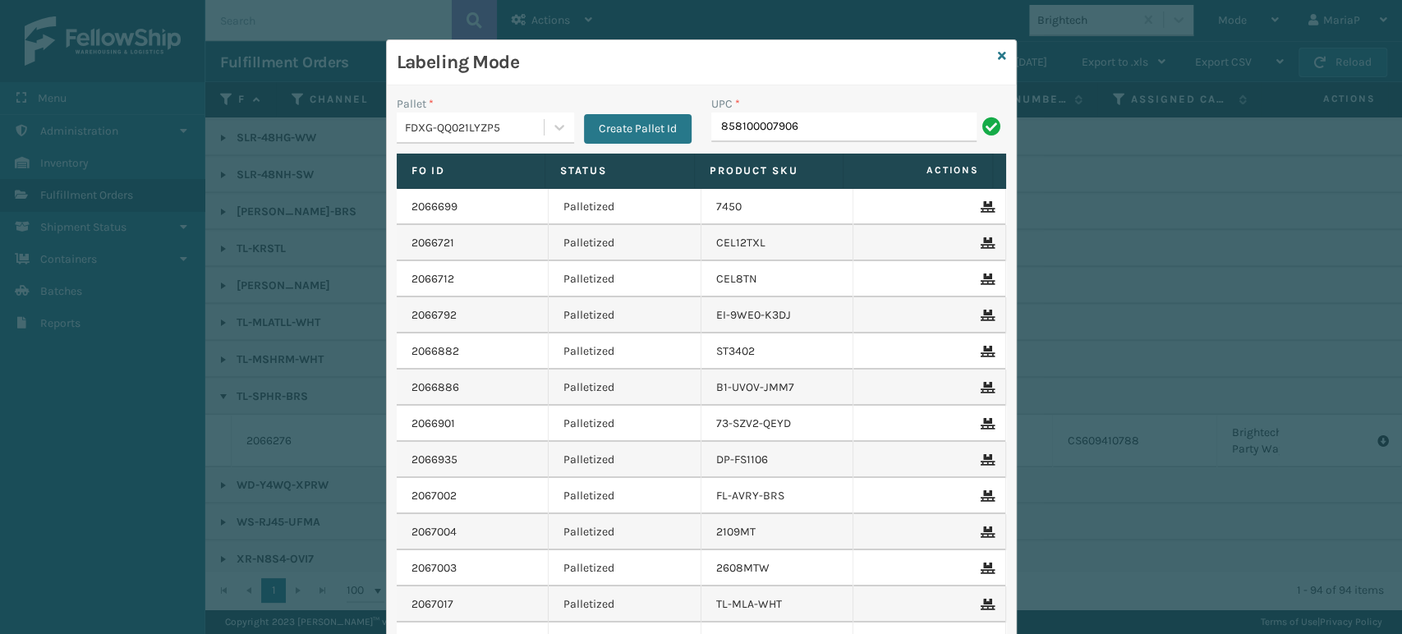
type input "858100007906"
type input "858100007555"
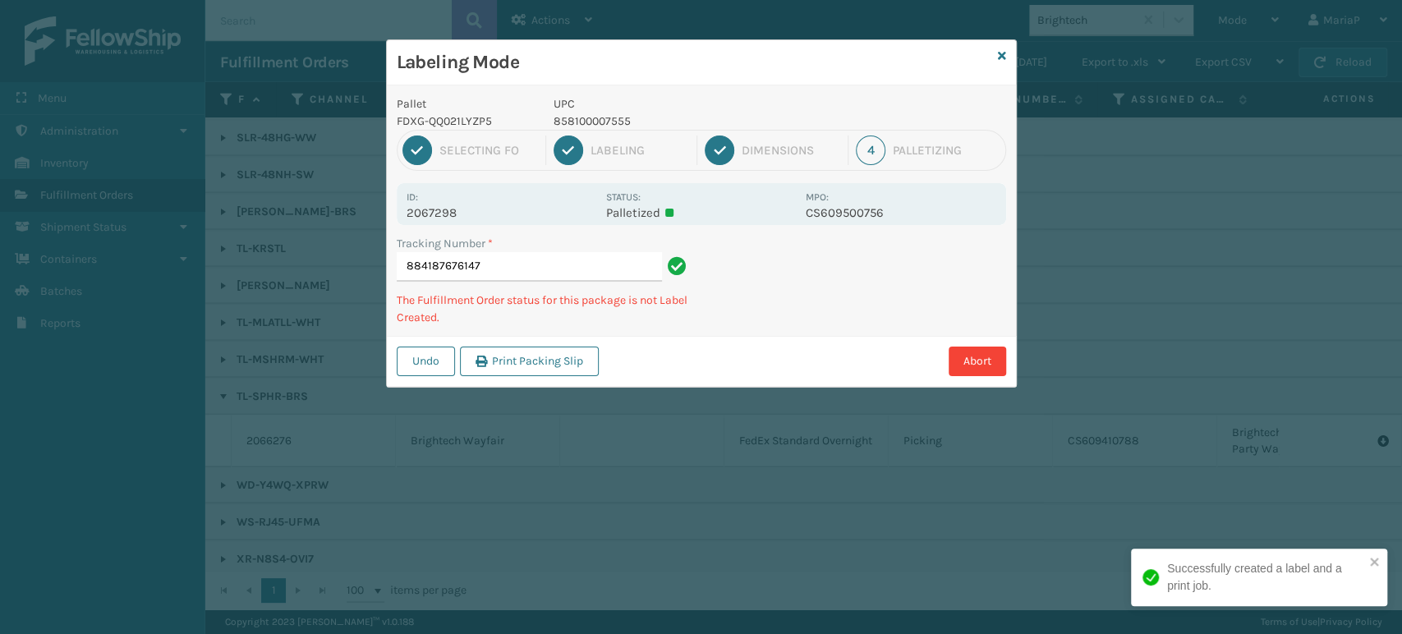
click at [588, 124] on p "858100007555" at bounding box center [675, 121] width 242 height 17
click at [588, 121] on p "858100007555" at bounding box center [675, 121] width 242 height 17
click at [583, 121] on p "858100007555" at bounding box center [675, 121] width 242 height 17
click at [582, 121] on p "858100007555" at bounding box center [675, 121] width 242 height 17
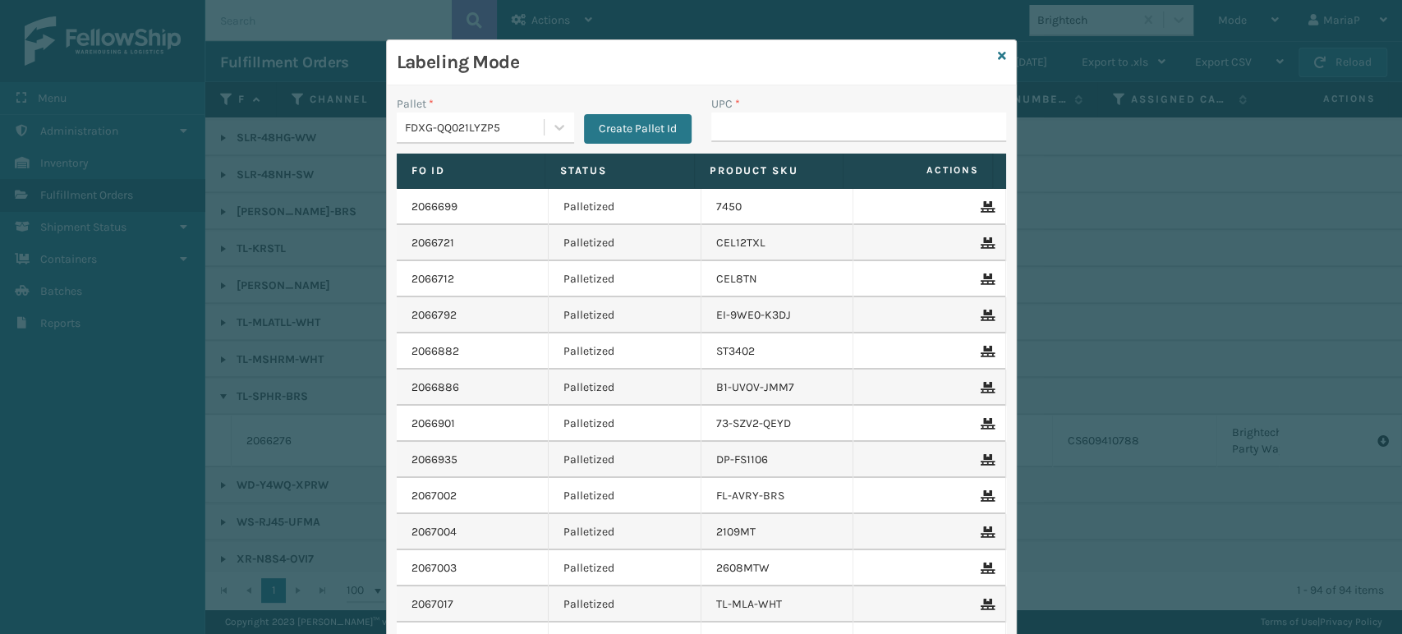
type input "v"
type input "8"
type input "858100007555"
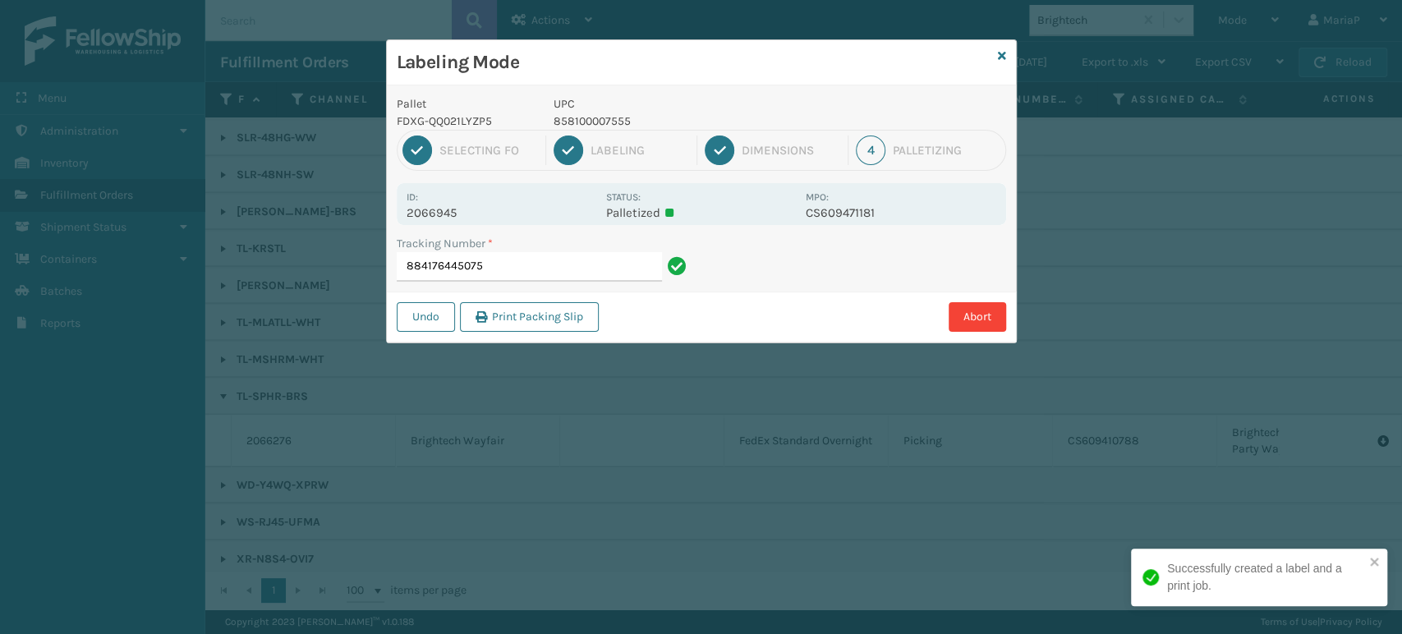
click at [607, 123] on p "858100007555" at bounding box center [675, 121] width 242 height 17
click at [606, 123] on p "858100007555" at bounding box center [675, 121] width 242 height 17
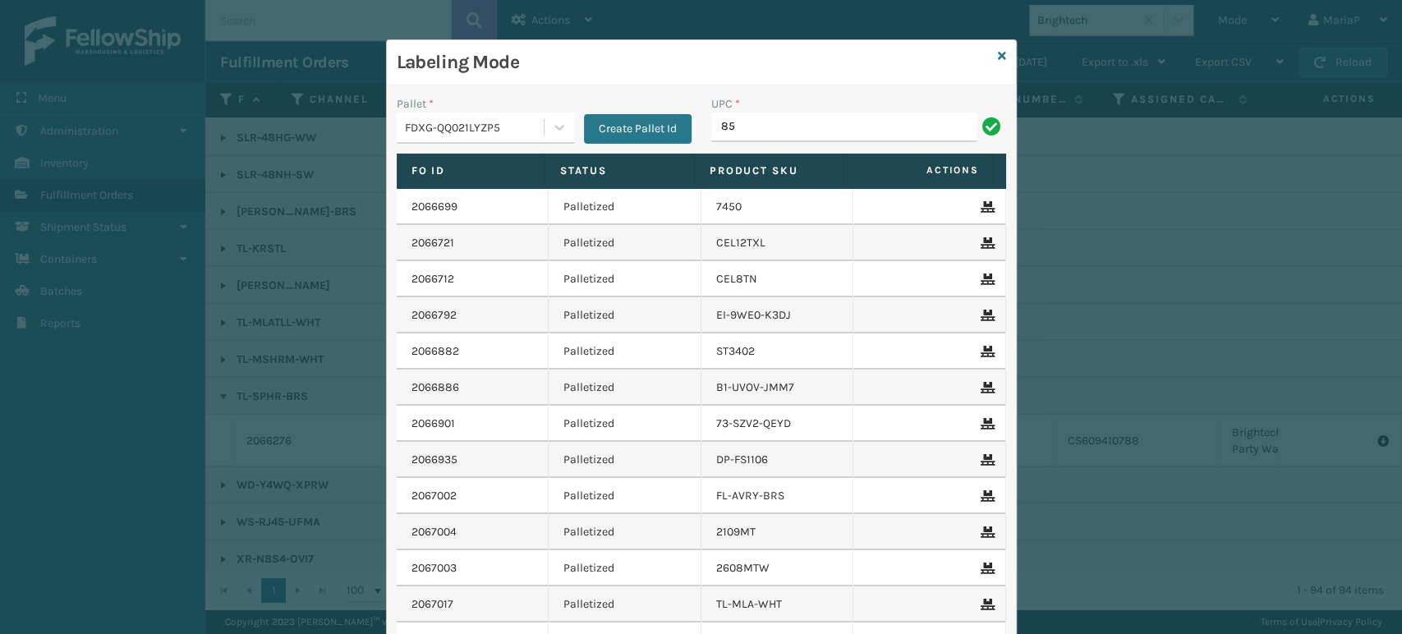
type input "8"
type input "858100007555"
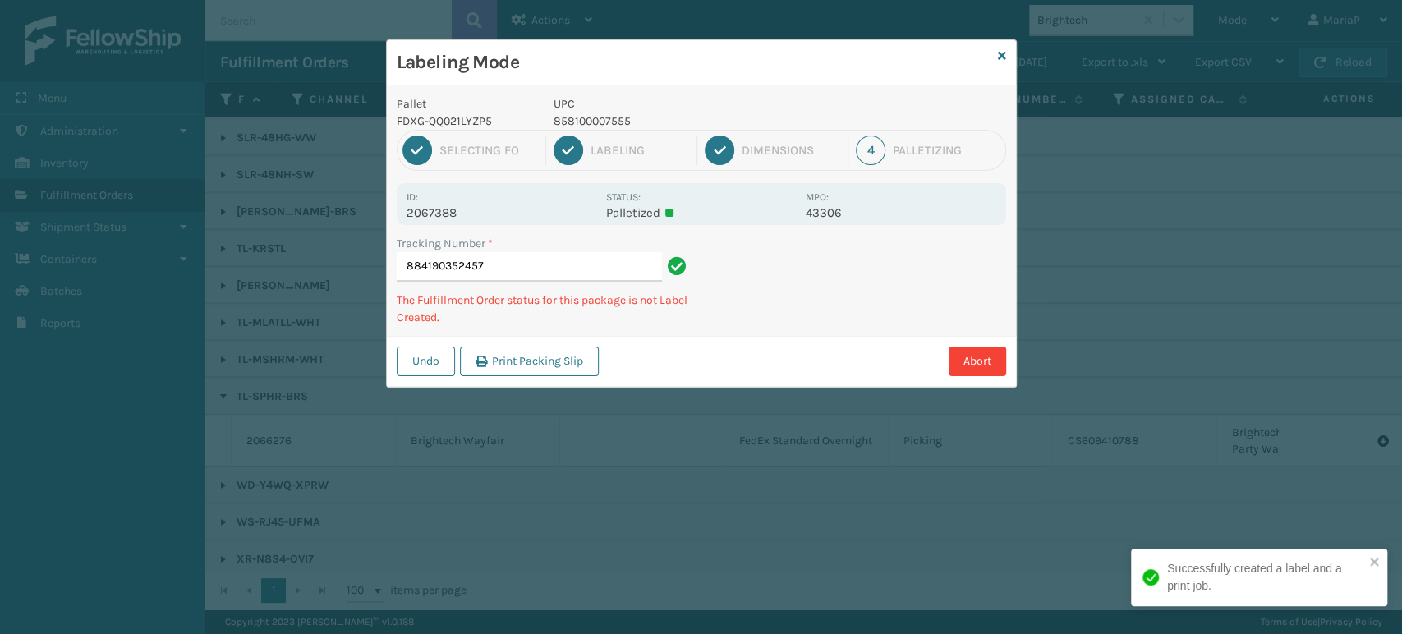
click at [605, 121] on p "858100007555" at bounding box center [675, 121] width 242 height 17
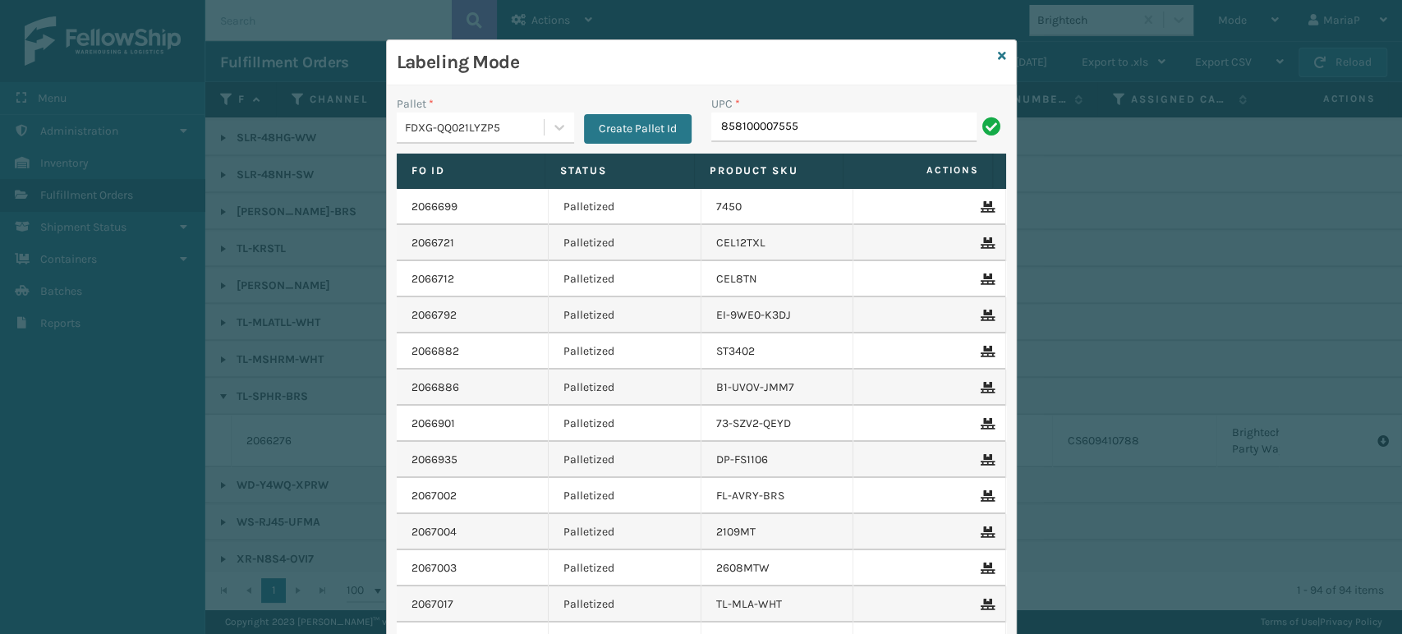
type input "858100007555"
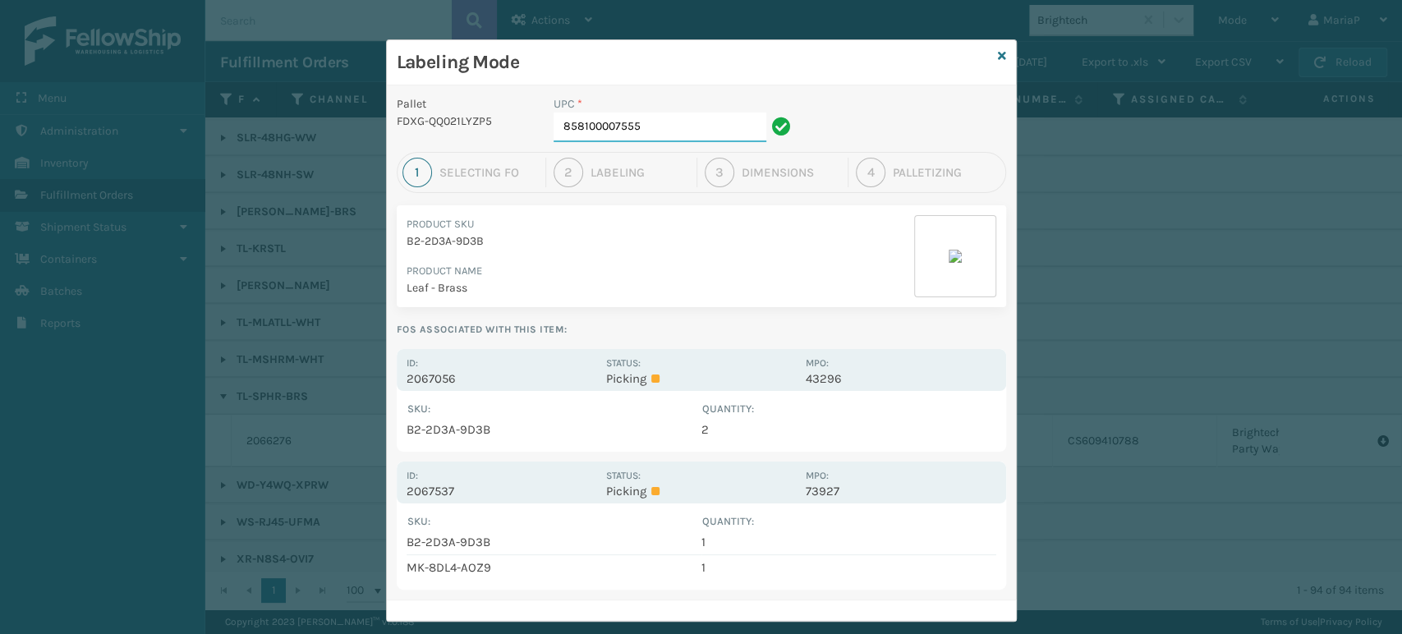
click at [648, 113] on input "858100007555" at bounding box center [660, 128] width 213 height 30
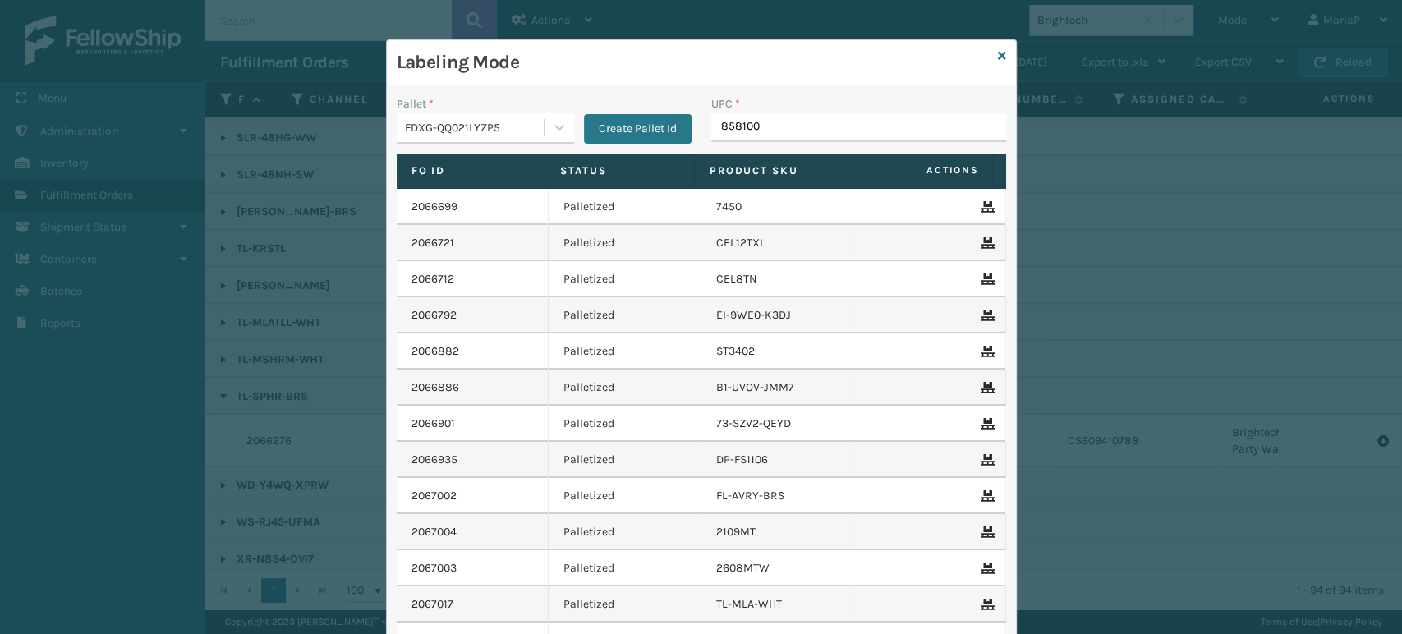
type input "8581000"
type input "853913008119"
type input "85001248631"
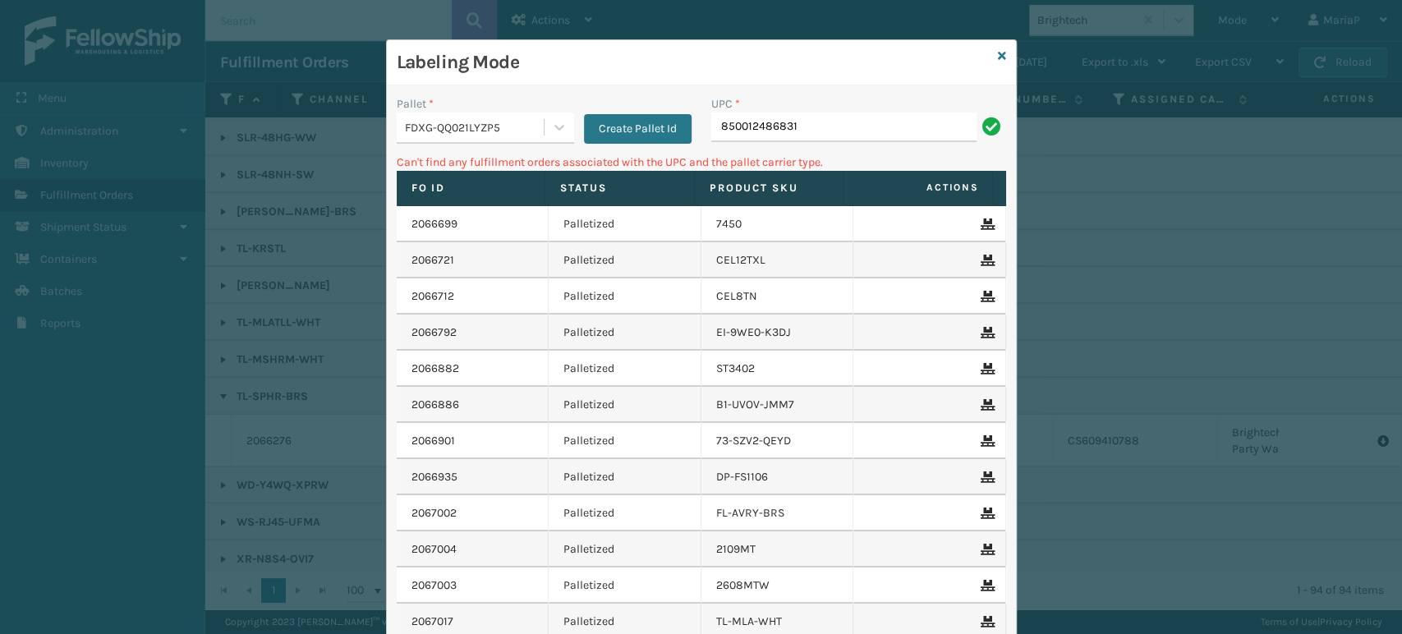
type input "850012486831"
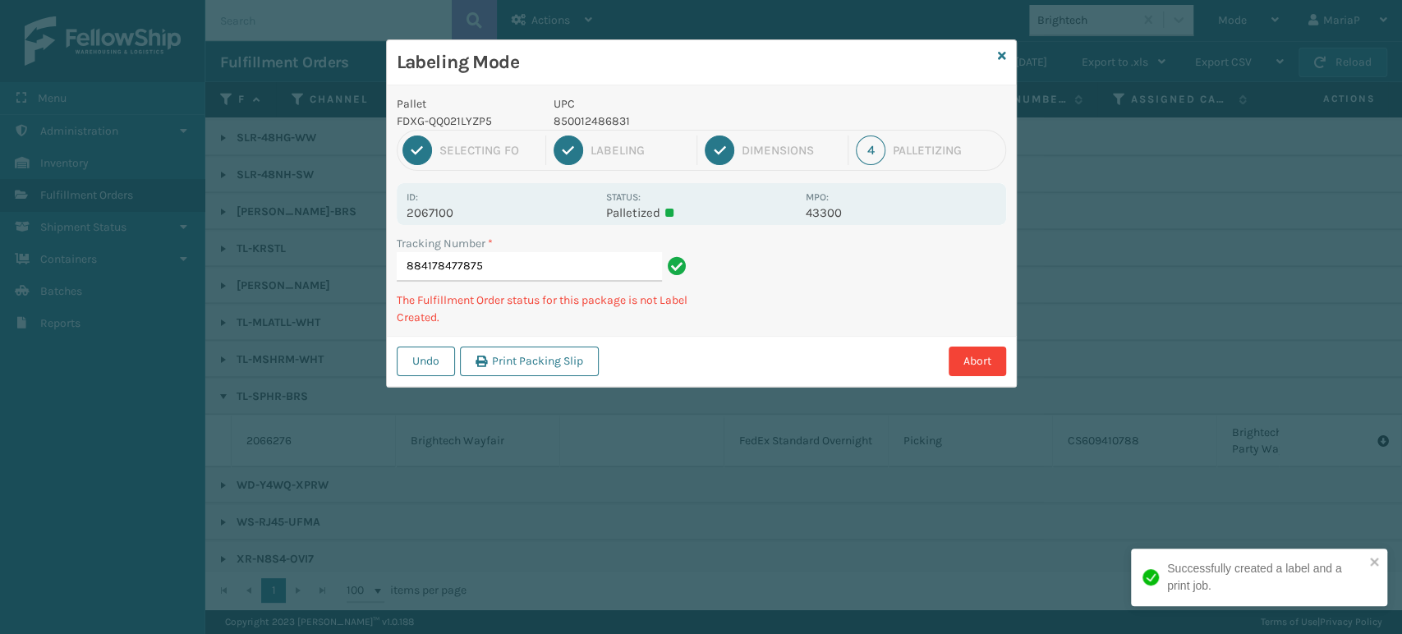
click at [591, 104] on p "UPC" at bounding box center [675, 103] width 242 height 17
click at [589, 119] on p "850012486831" at bounding box center [675, 121] width 242 height 17
click at [589, 117] on p "850012486831" at bounding box center [675, 121] width 242 height 17
click at [585, 117] on p "850012486831" at bounding box center [675, 121] width 242 height 17
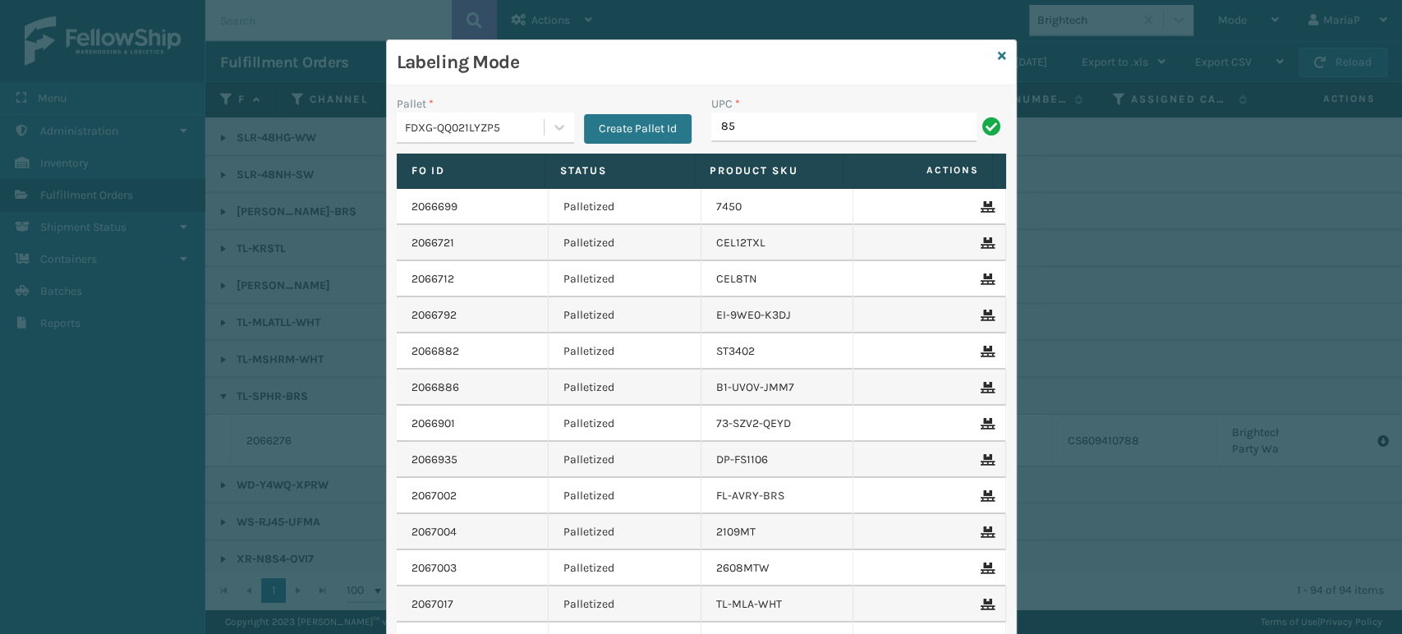
type input "8"
type input "850012486831"
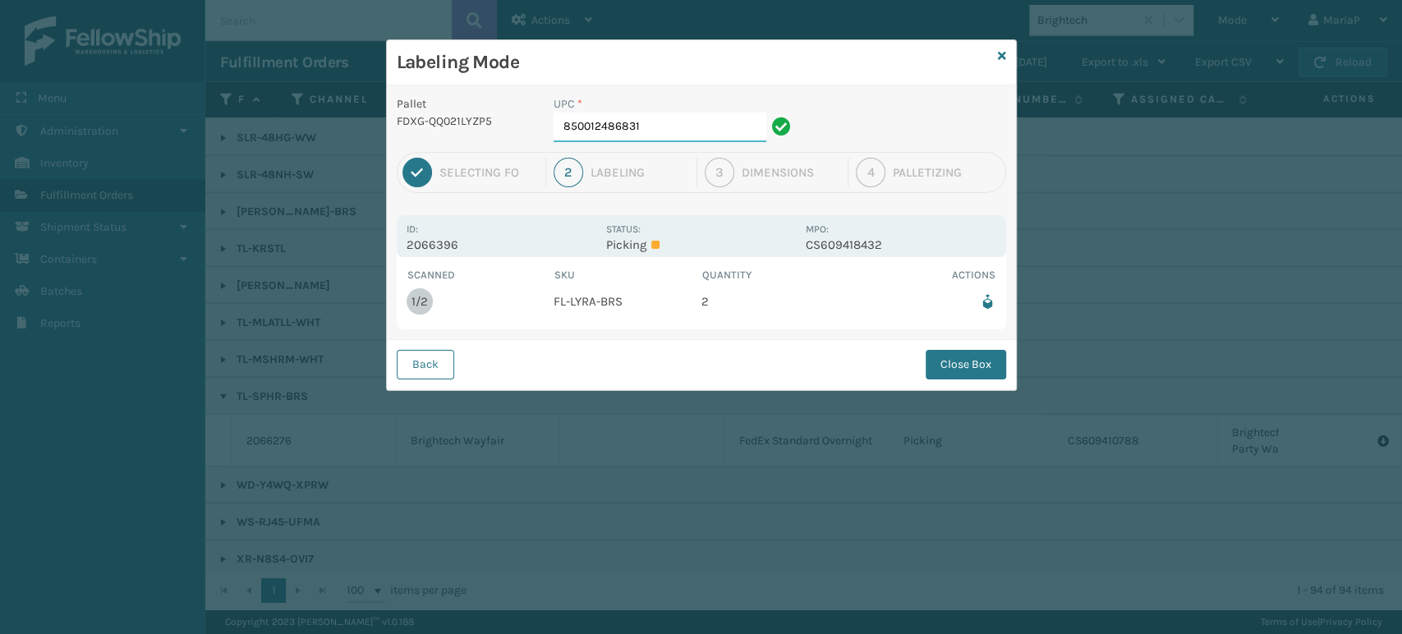
click at [663, 133] on input "850012486831" at bounding box center [660, 128] width 213 height 30
click at [971, 365] on button "Close Box" at bounding box center [966, 365] width 80 height 30
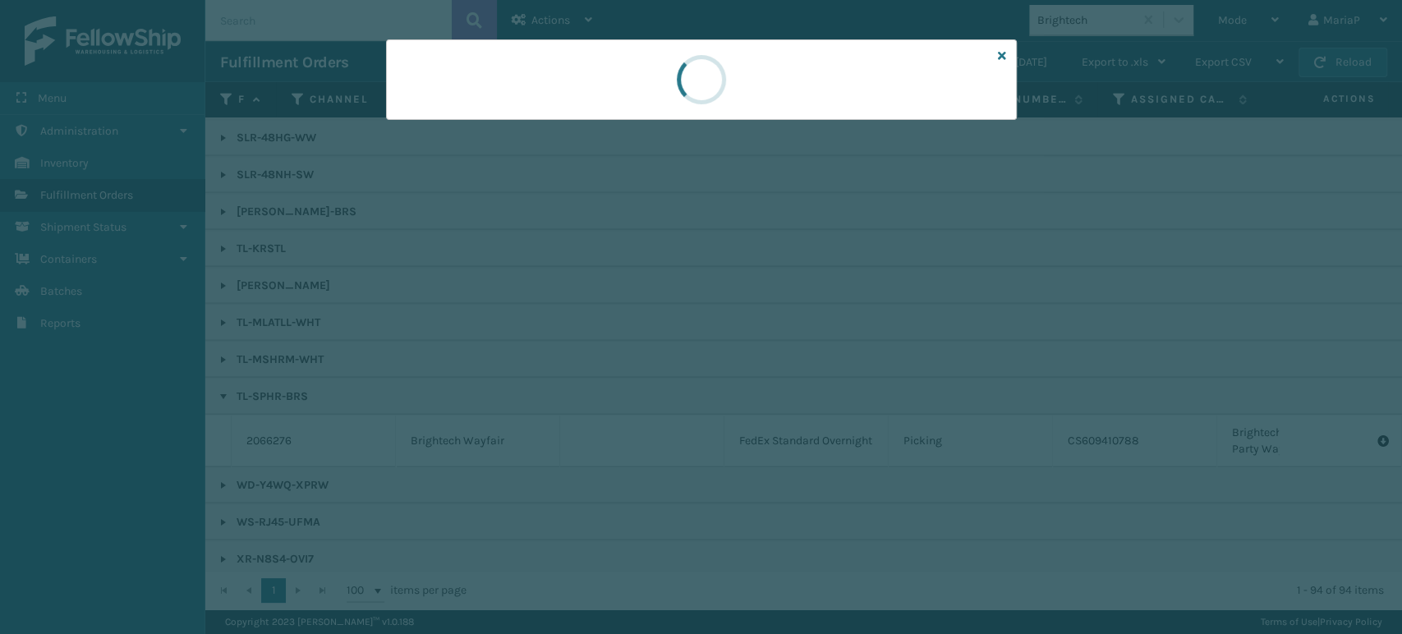
click at [977, 373] on div at bounding box center [701, 317] width 1402 height 634
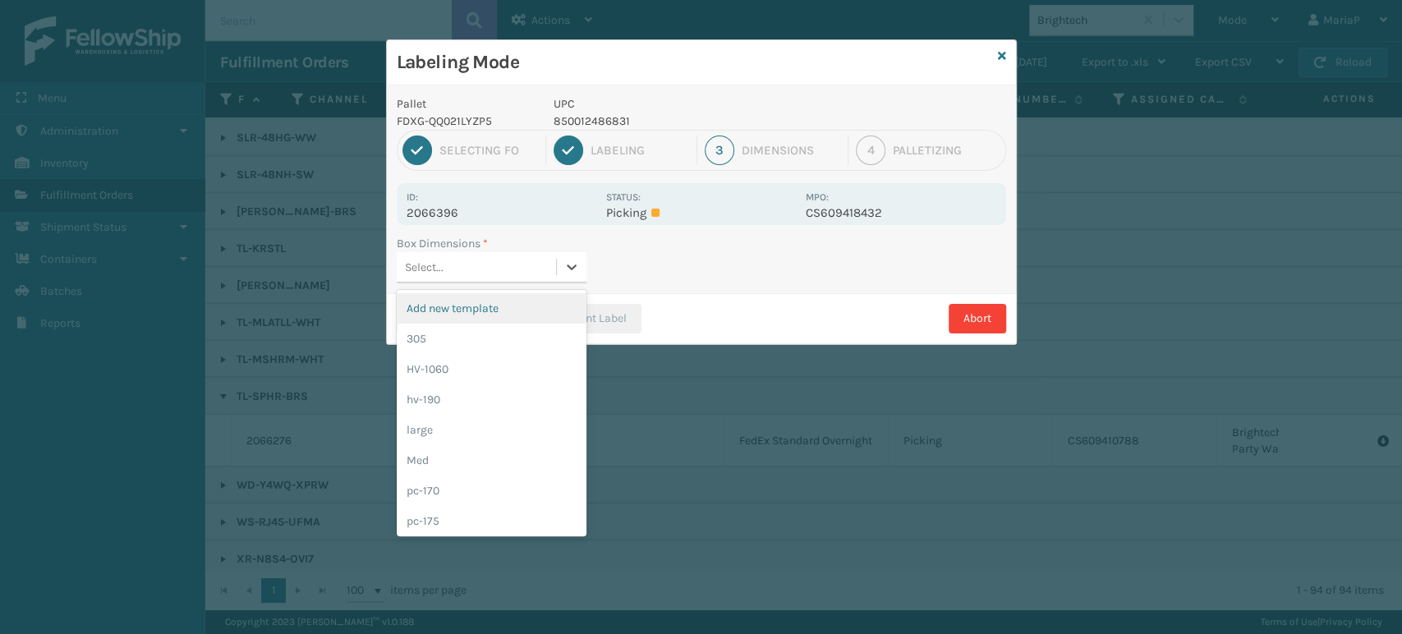
click at [474, 260] on div "Select..." at bounding box center [476, 267] width 159 height 27
type input "md"
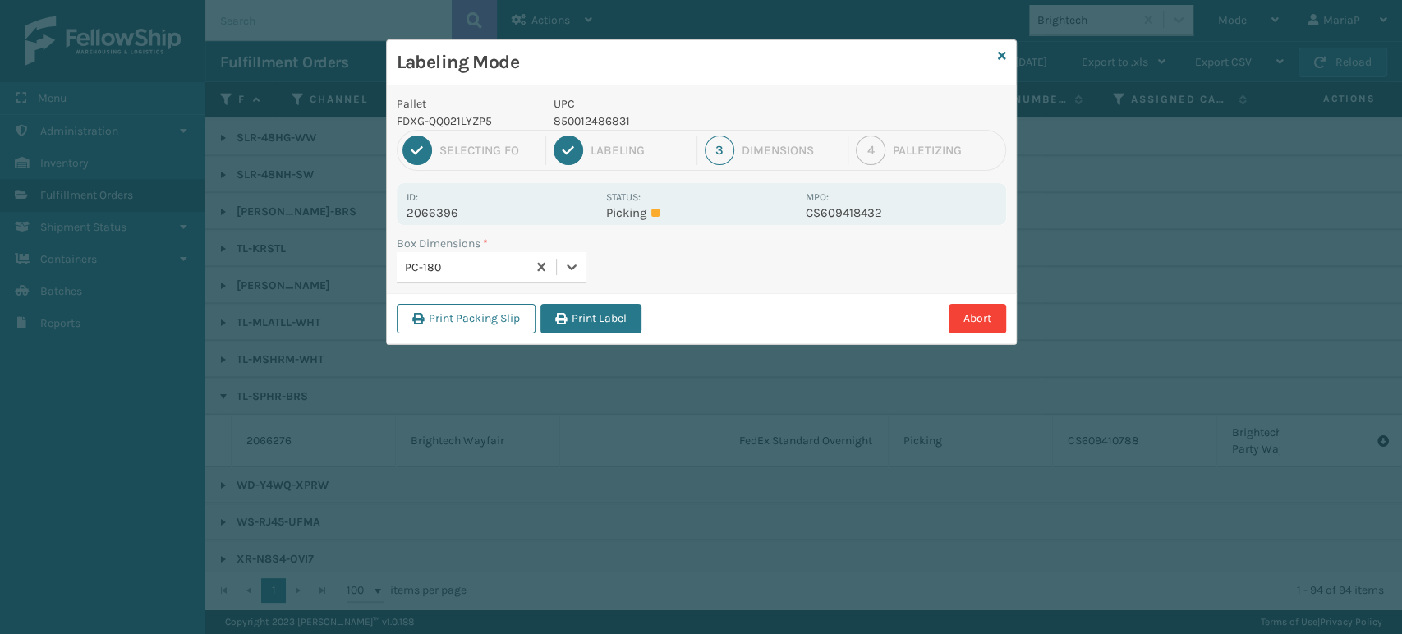
click at [469, 251] on label "Box Dimensions *" at bounding box center [442, 243] width 91 height 17
click at [458, 271] on div "PC-180" at bounding box center [466, 267] width 123 height 17
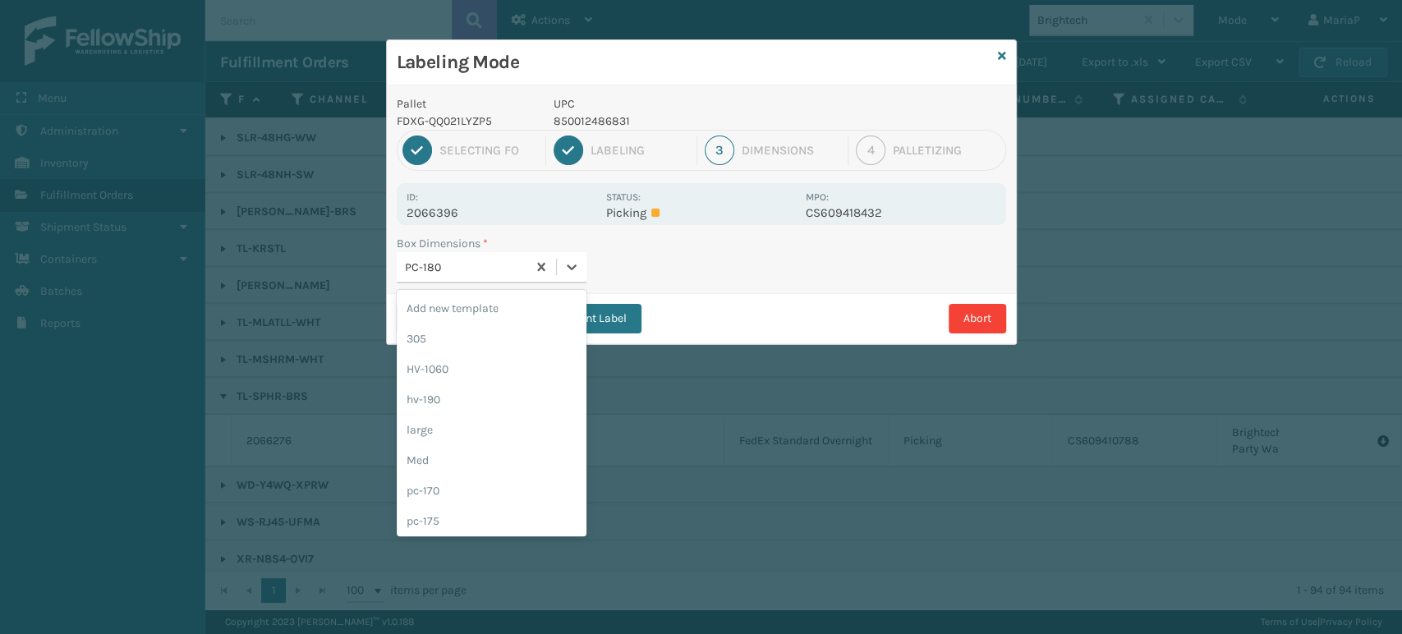
click at [458, 271] on div "PC-180" at bounding box center [466, 267] width 123 height 17
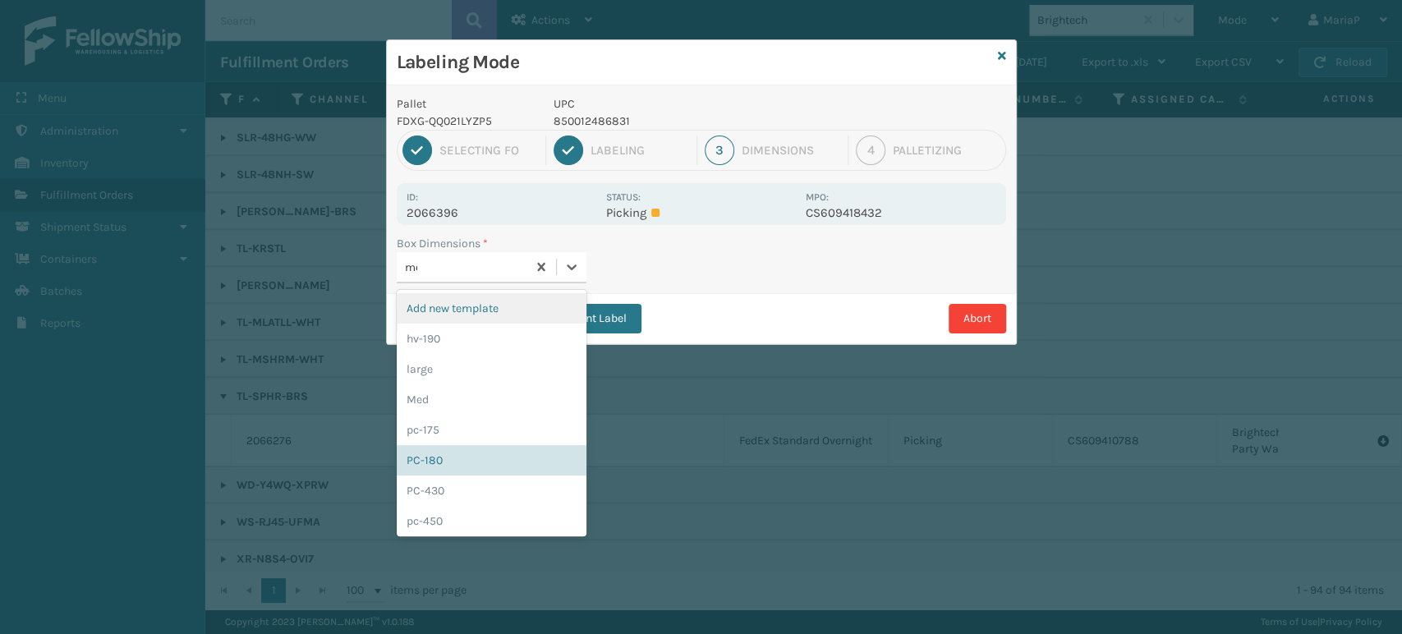
type input "med"
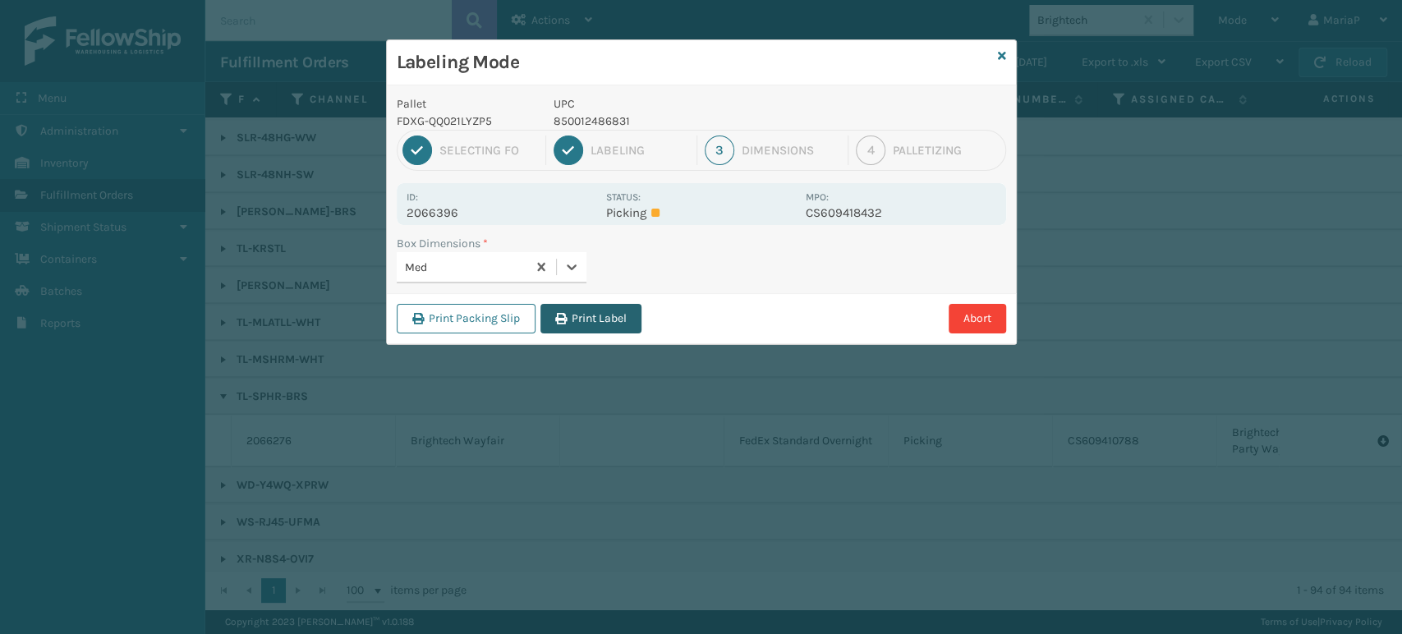
click at [562, 324] on button "Print Label" at bounding box center [590, 319] width 101 height 30
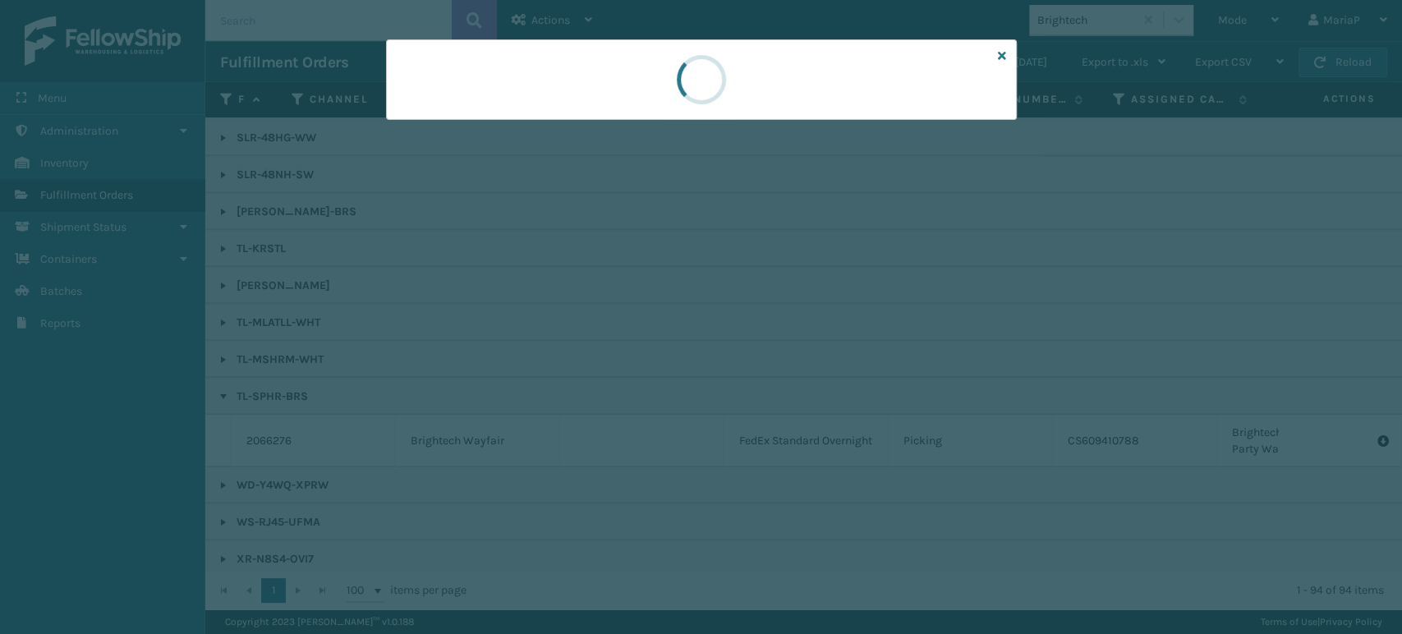
click at [566, 324] on div at bounding box center [701, 317] width 1402 height 634
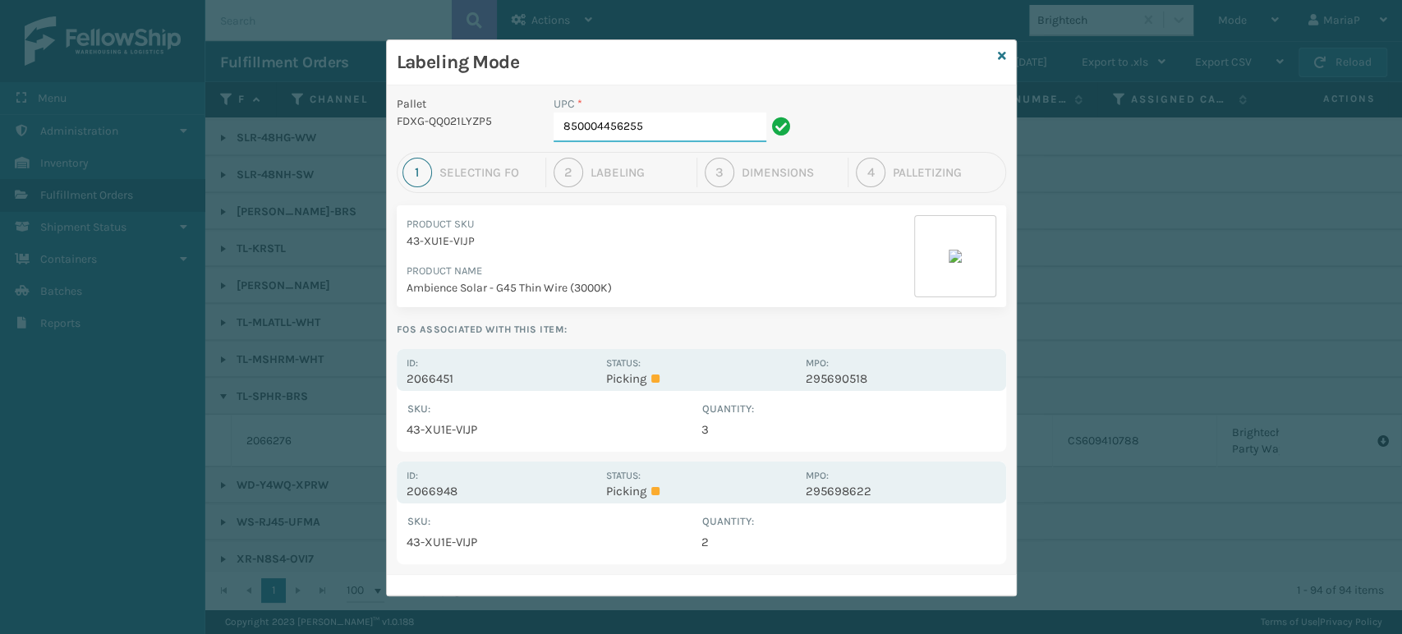
click at [671, 131] on input "850004456255" at bounding box center [660, 128] width 213 height 30
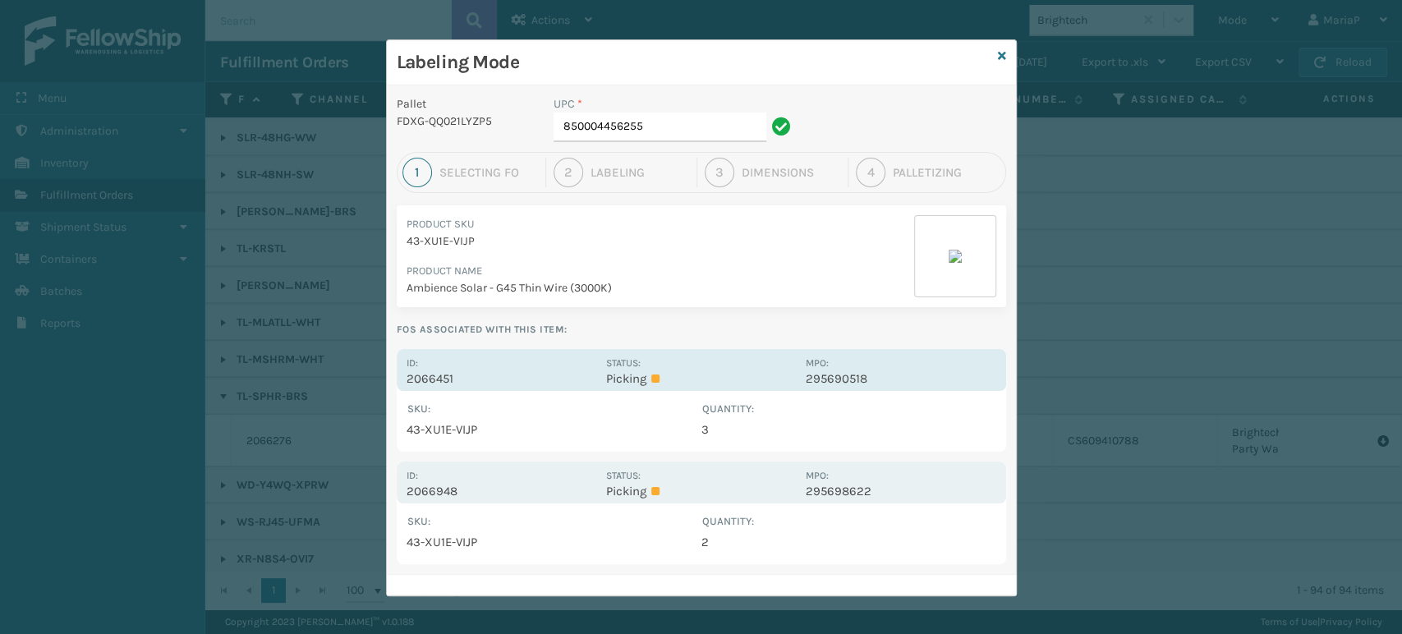
click at [436, 379] on p "2066451" at bounding box center [502, 378] width 190 height 15
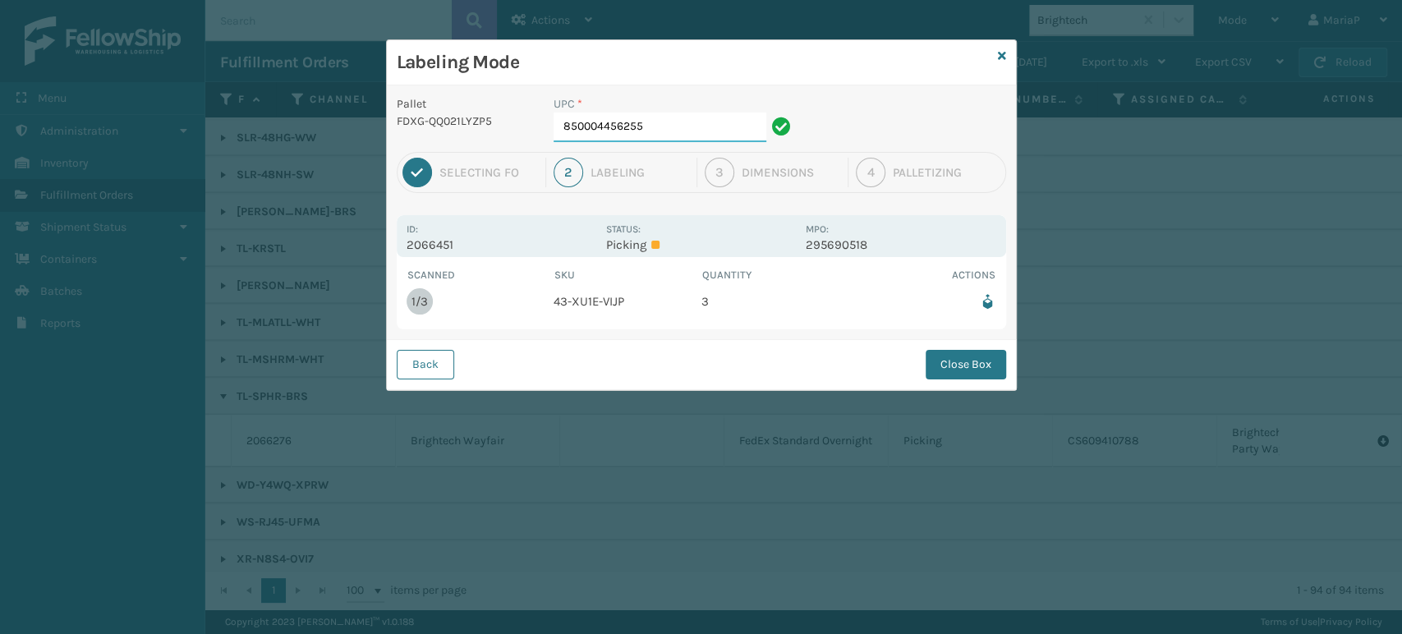
click at [677, 128] on input "850004456255" at bounding box center [660, 128] width 213 height 30
click at [982, 365] on button "Close Box" at bounding box center [966, 365] width 80 height 30
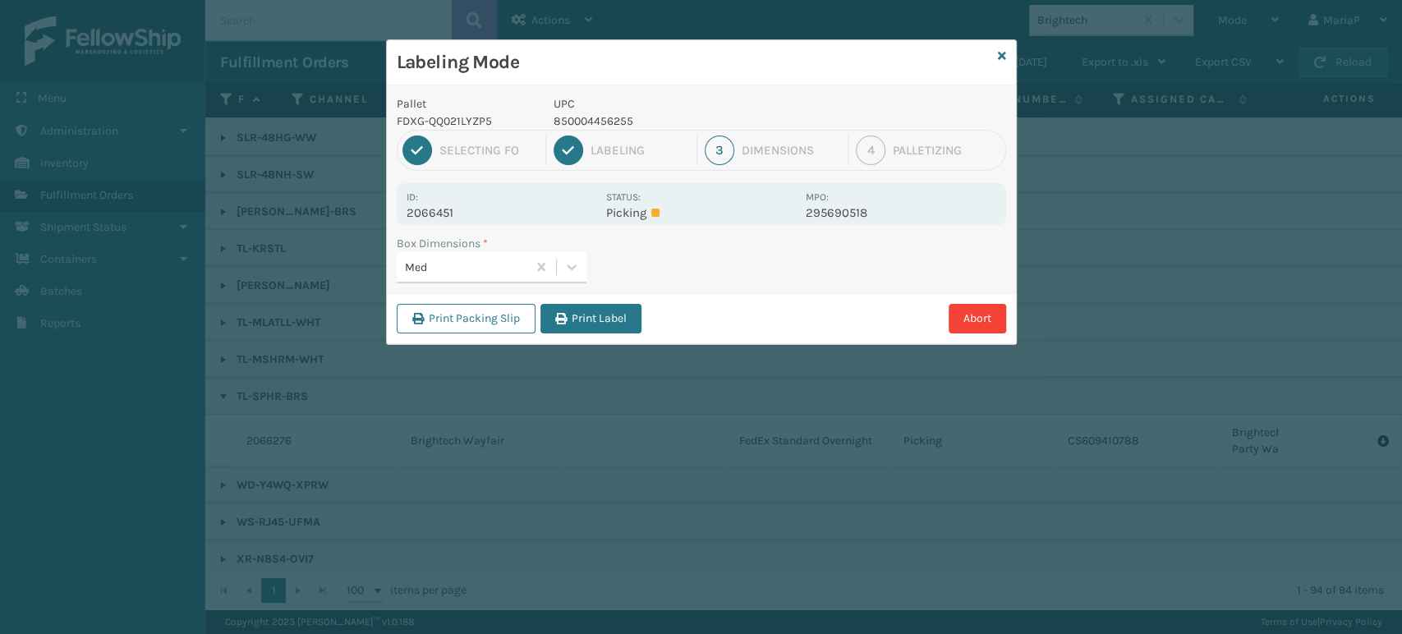
click at [642, 294] on div "Print Packing Slip Print Label Abort" at bounding box center [701, 318] width 629 height 50
click at [620, 323] on button "Print Label" at bounding box center [590, 319] width 101 height 30
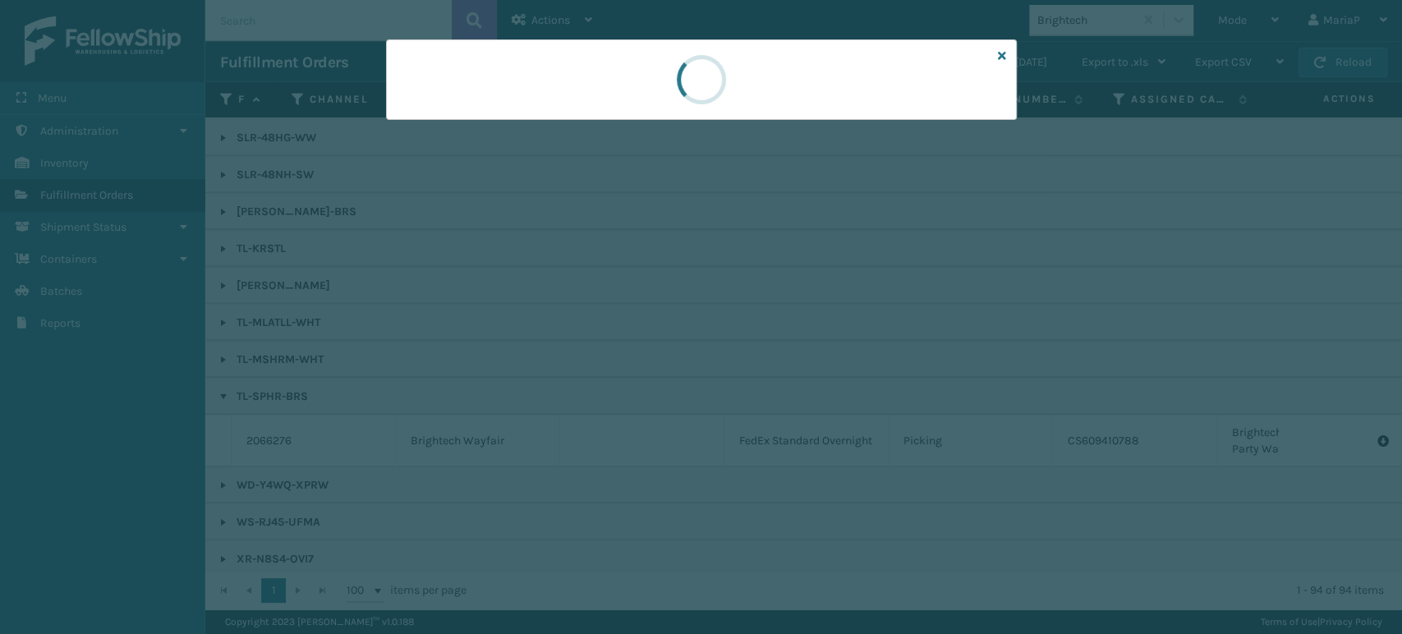
click at [622, 323] on div at bounding box center [701, 317] width 1402 height 634
click at [624, 321] on div at bounding box center [701, 317] width 1402 height 634
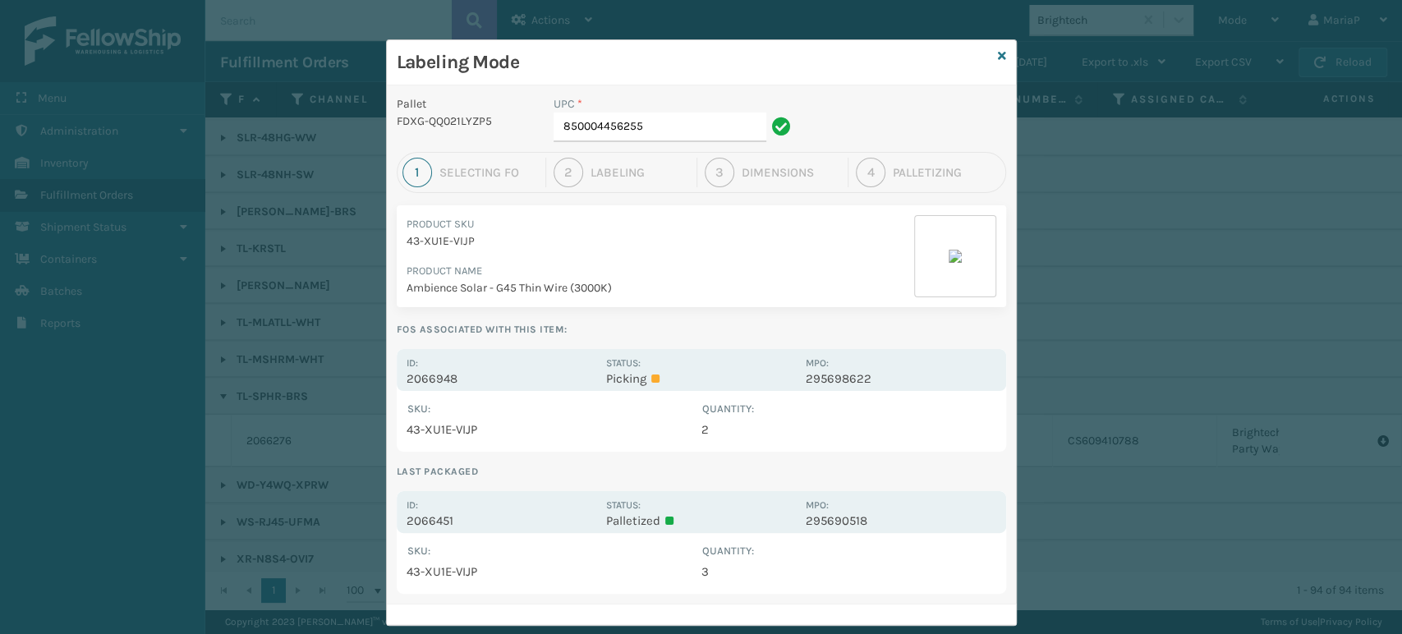
click at [651, 110] on div "UPC *" at bounding box center [675, 103] width 242 height 17
click at [651, 111] on div "UPC *" at bounding box center [675, 103] width 242 height 17
click at [656, 113] on input "850004456255" at bounding box center [660, 128] width 213 height 30
type input "85440300708"
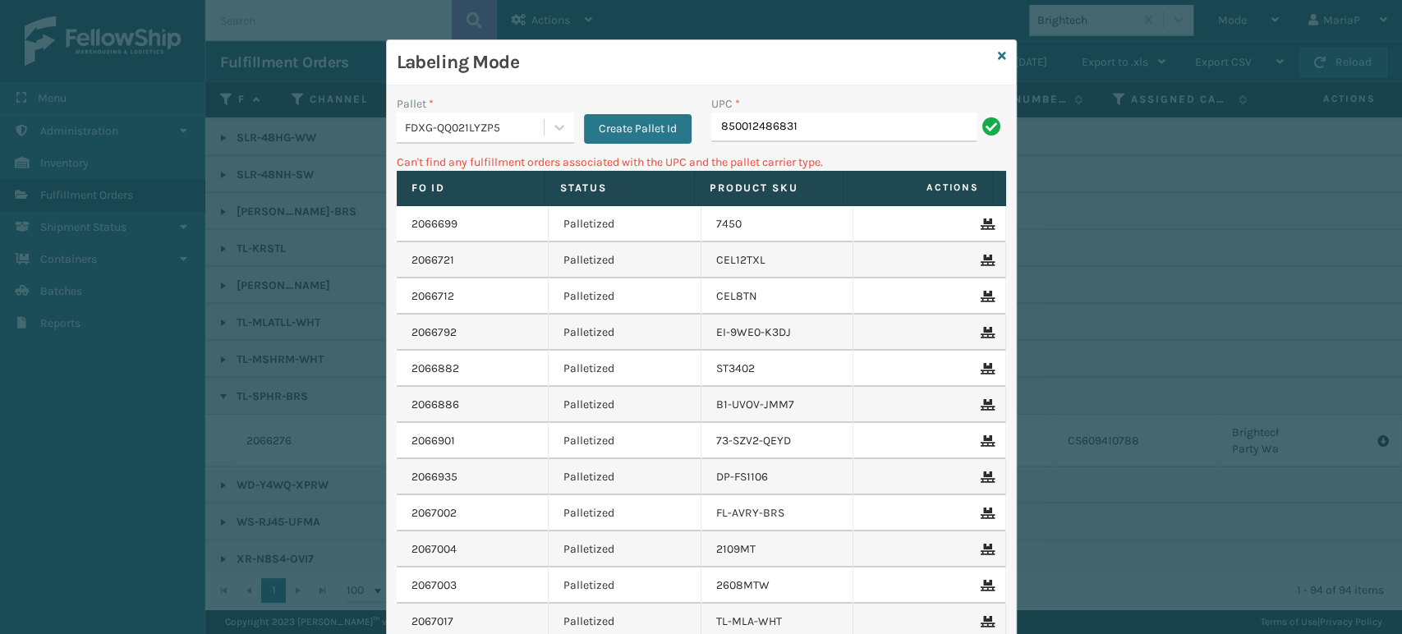
click at [453, 130] on div "FDXG-QQ021LYZP5" at bounding box center [475, 127] width 140 height 17
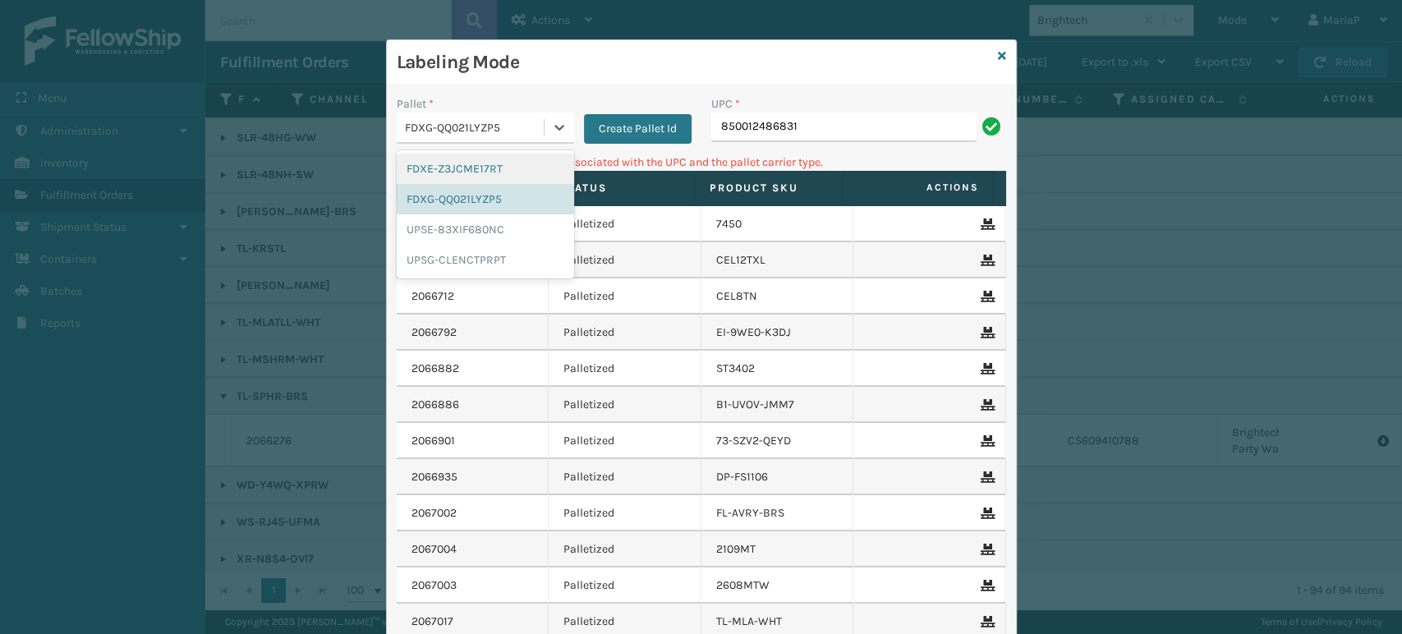
click at [464, 174] on div "FDXE-Z3JCME17RT" at bounding box center [485, 169] width 177 height 30
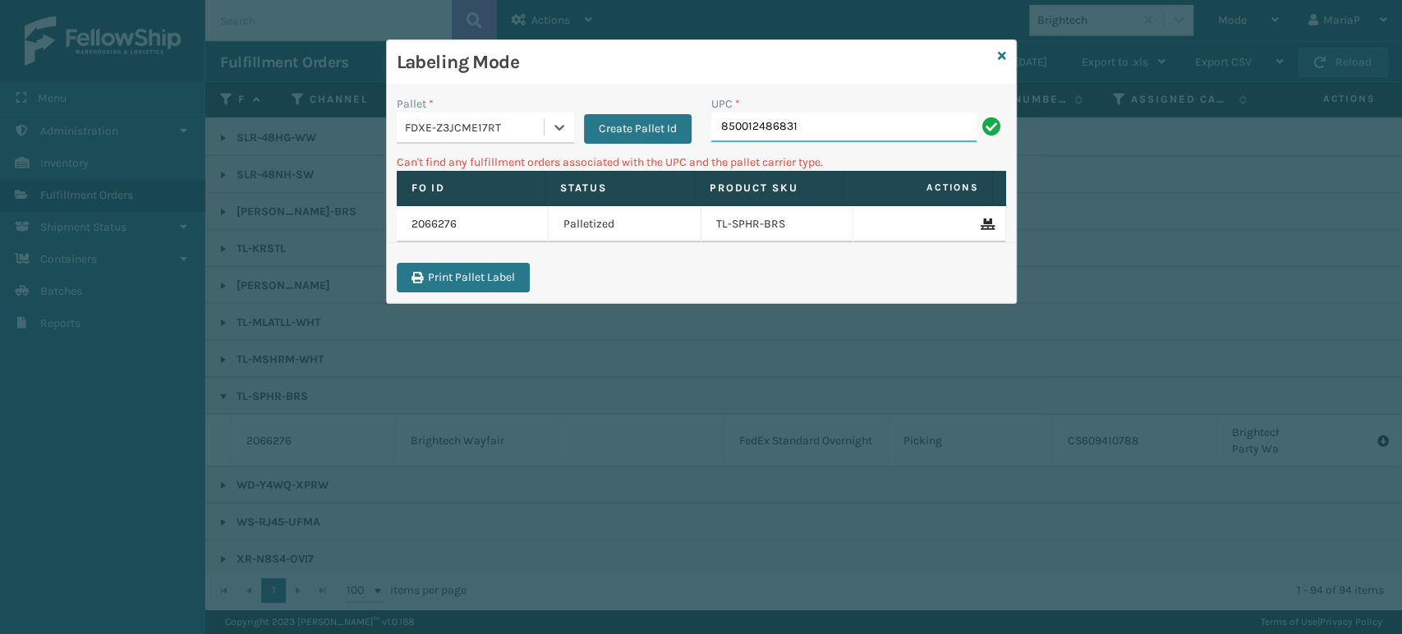
click at [828, 135] on input "850012486831" at bounding box center [843, 128] width 265 height 30
click at [552, 111] on div "Pallet *" at bounding box center [485, 103] width 177 height 17
click at [510, 141] on div "FDXE-Z3JCME17RT" at bounding box center [485, 128] width 177 height 31
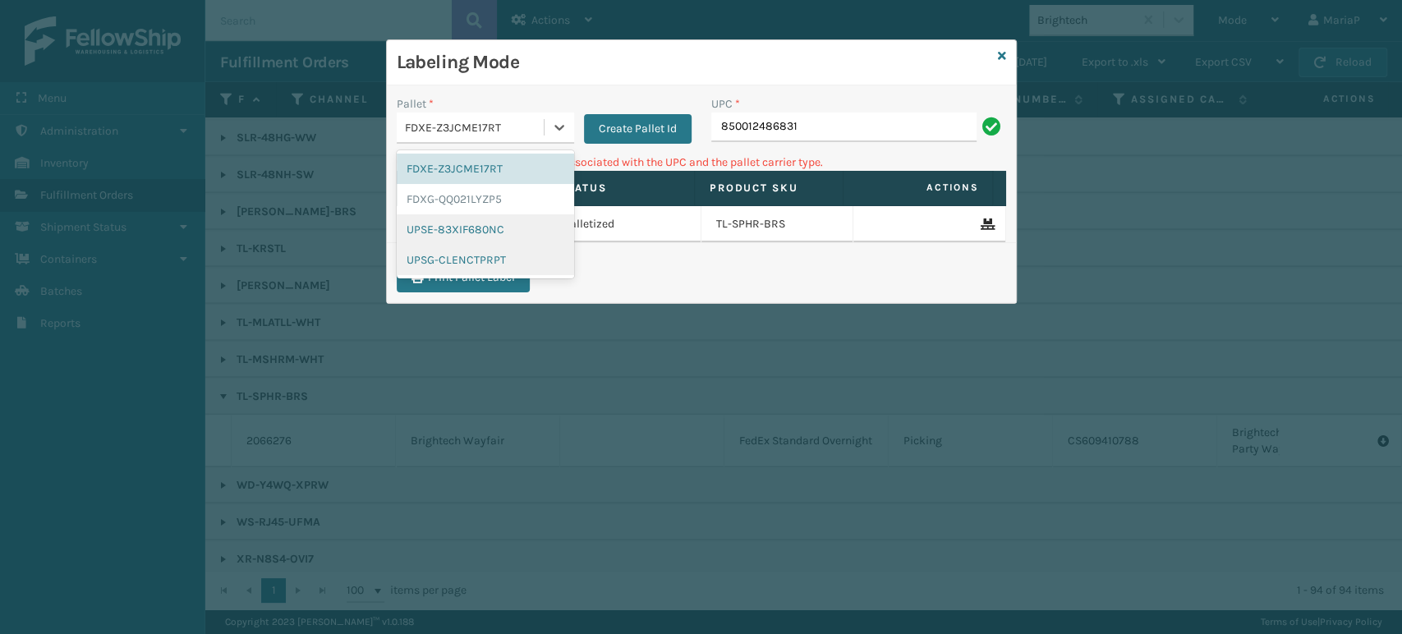
click at [479, 262] on div "UPSG-CLENCTPRPT" at bounding box center [485, 260] width 177 height 30
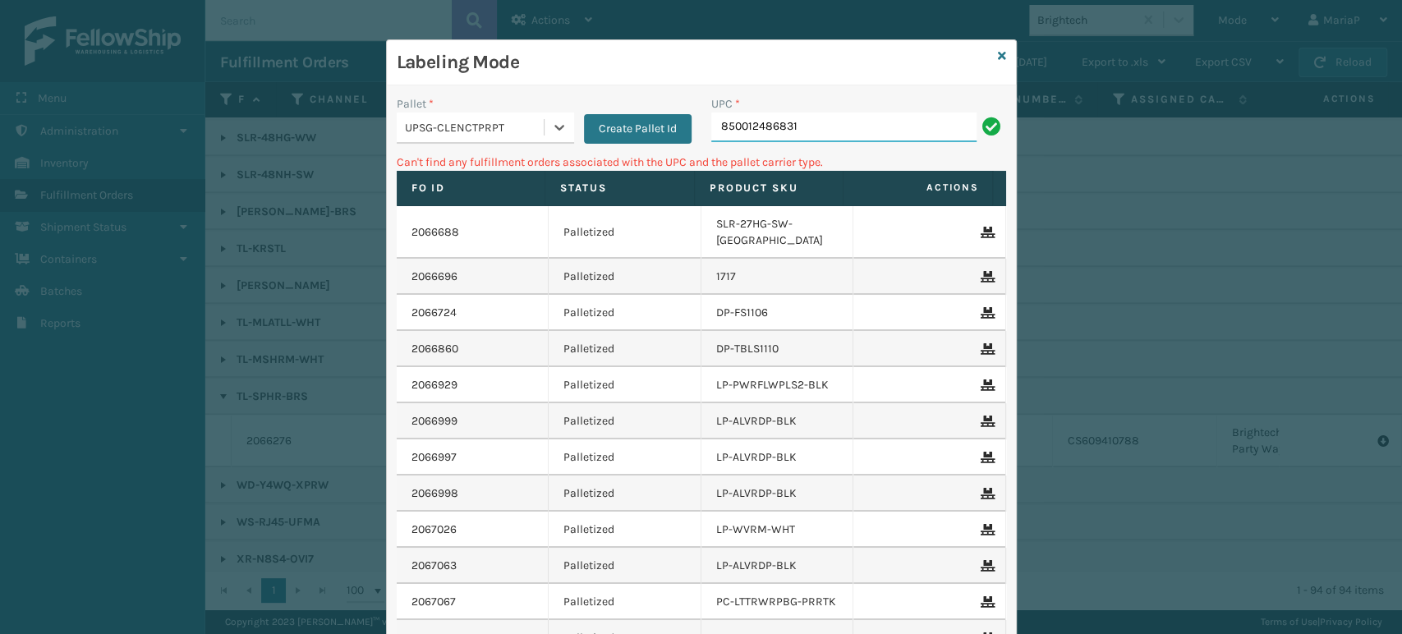
click at [775, 140] on input "850012486831" at bounding box center [843, 128] width 265 height 30
click at [820, 124] on input "850012486831" at bounding box center [843, 128] width 265 height 30
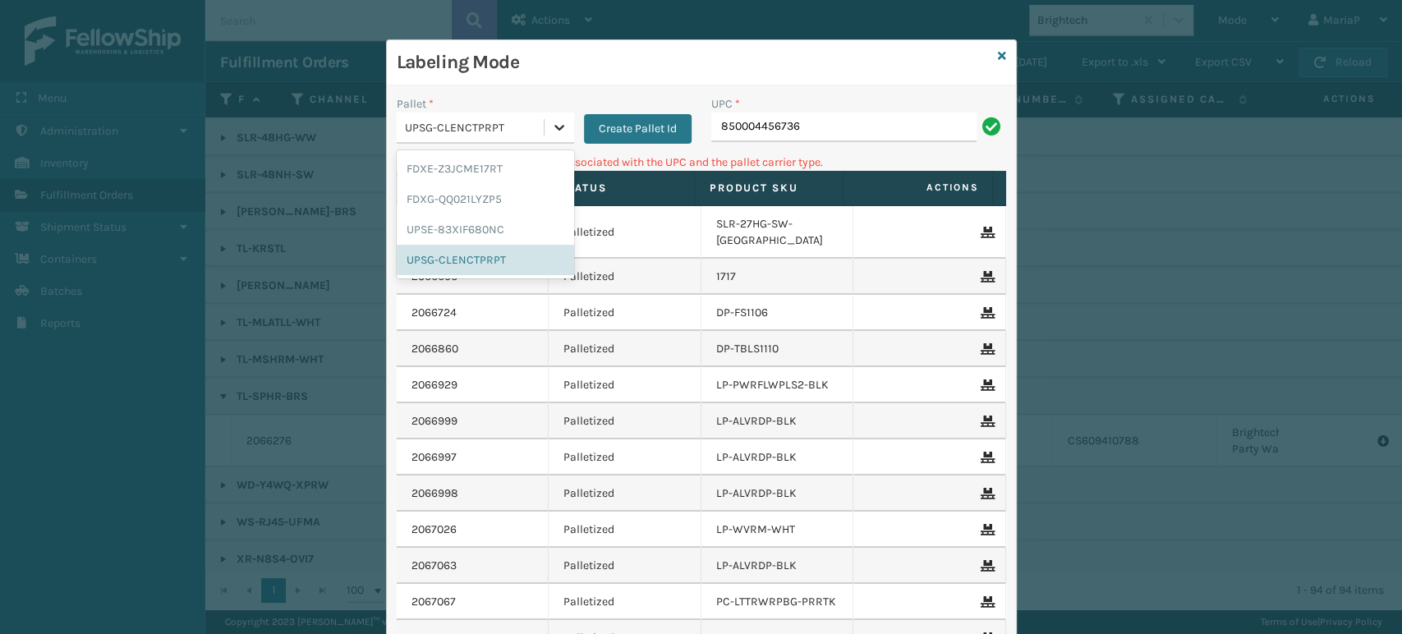
click at [545, 118] on div at bounding box center [560, 128] width 30 height 30
click at [483, 208] on div "FDXG-QQ021LYZP5" at bounding box center [485, 199] width 177 height 30
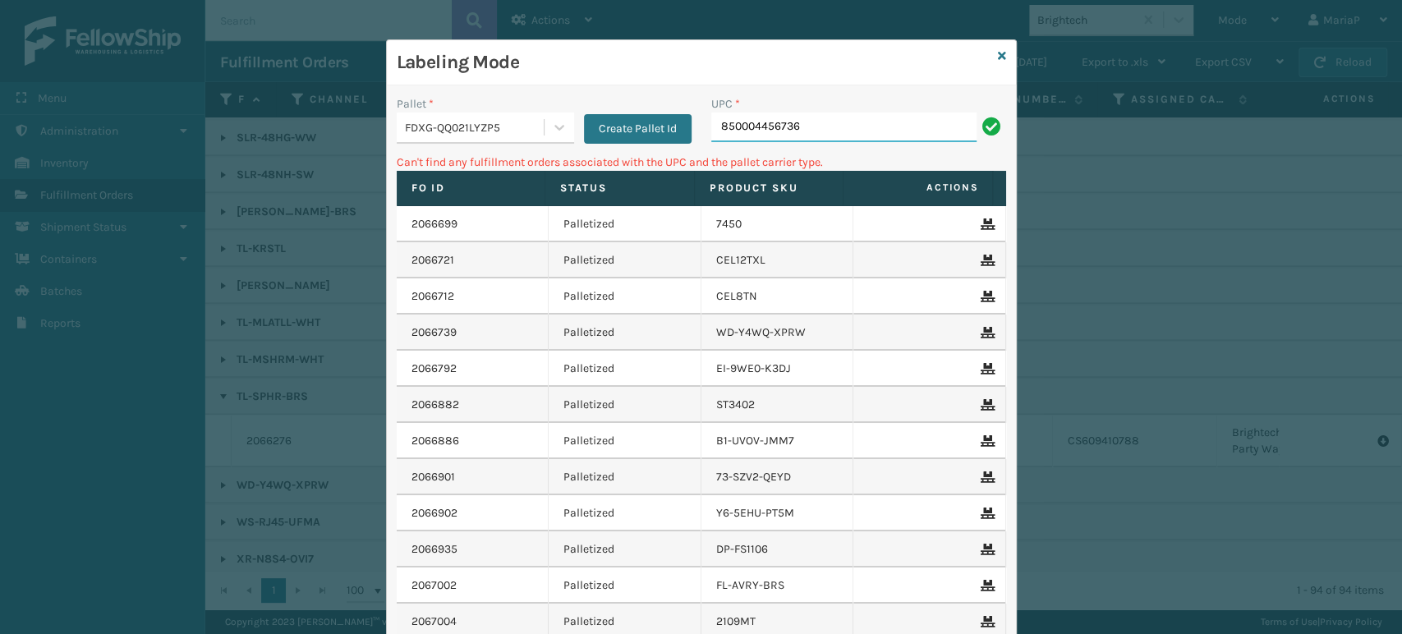
click at [753, 125] on input "850004456736" at bounding box center [843, 128] width 265 height 30
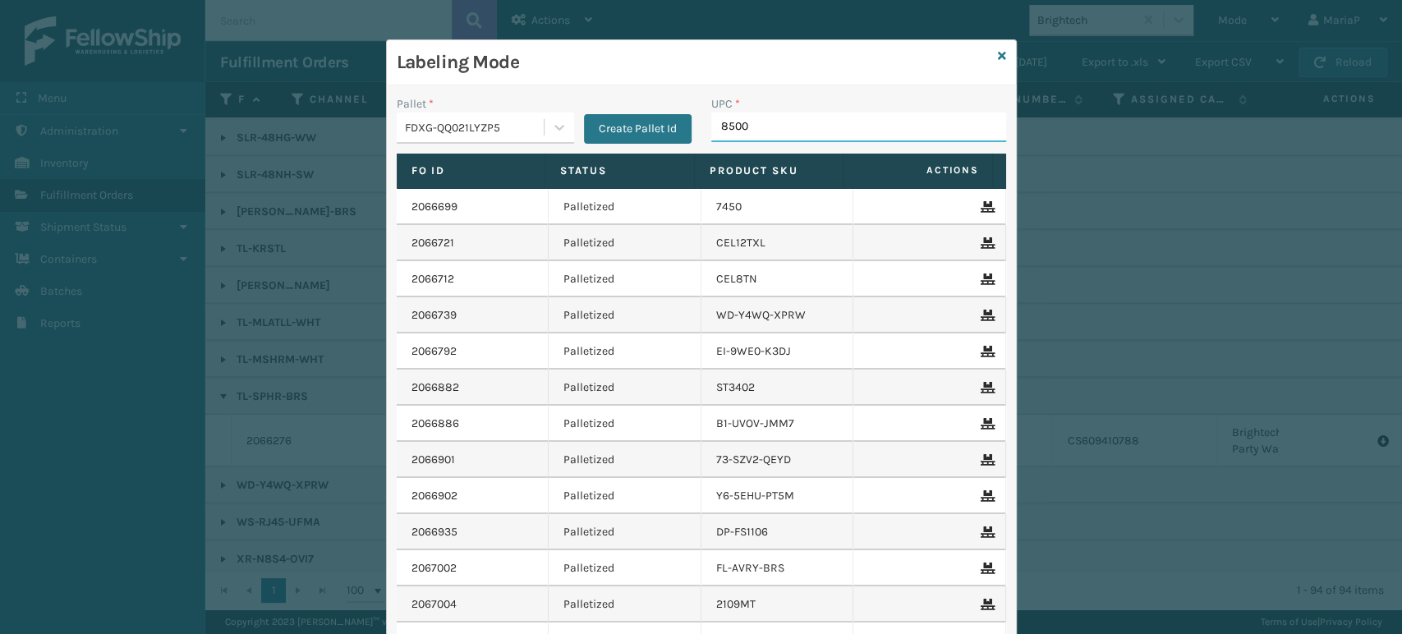
type input "85000"
type input "857899006"
type input "8500406"
type input "850004456019"
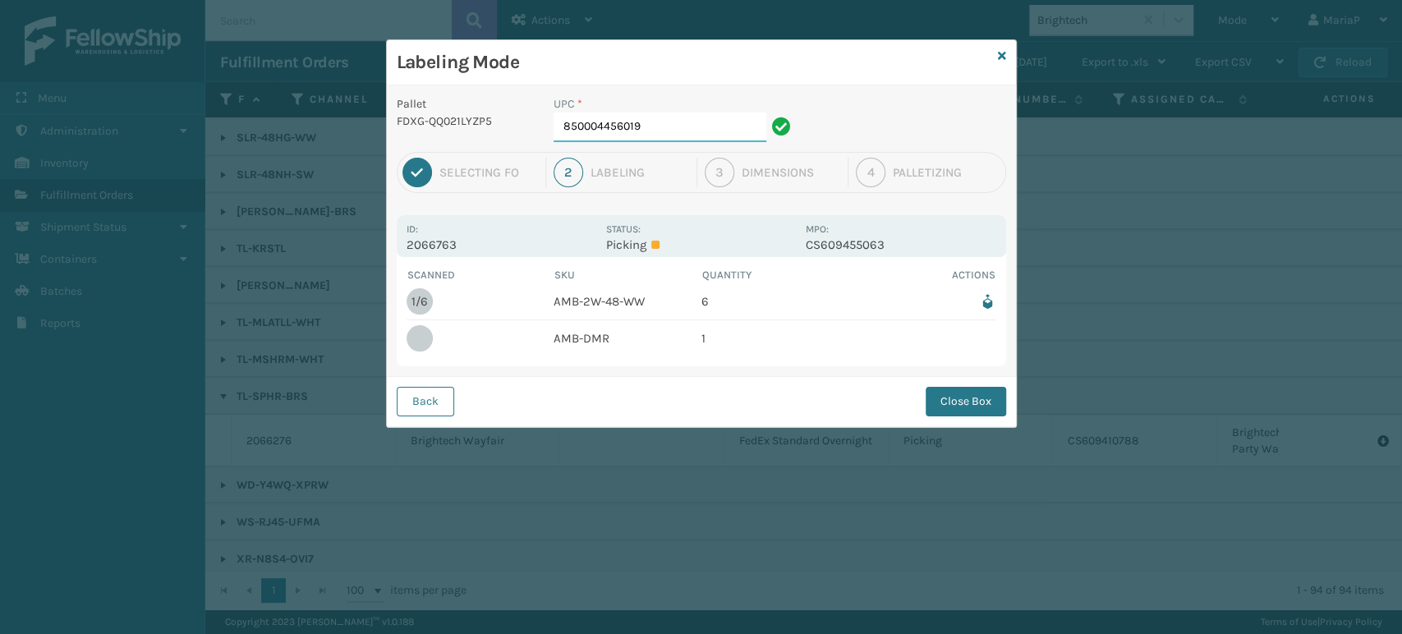
click at [661, 125] on input "850004456019" at bounding box center [660, 128] width 213 height 30
click at [941, 401] on button "Close Box" at bounding box center [966, 402] width 80 height 30
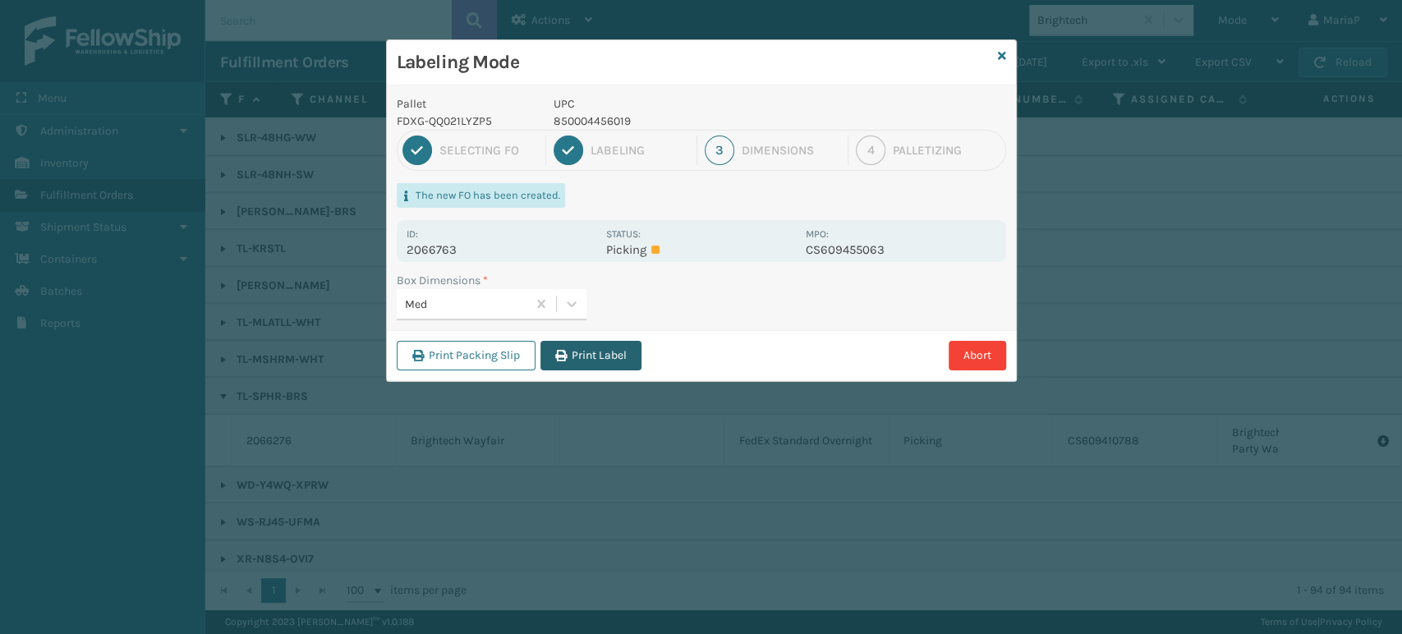
click at [559, 355] on icon "button" at bounding box center [560, 355] width 11 height 11
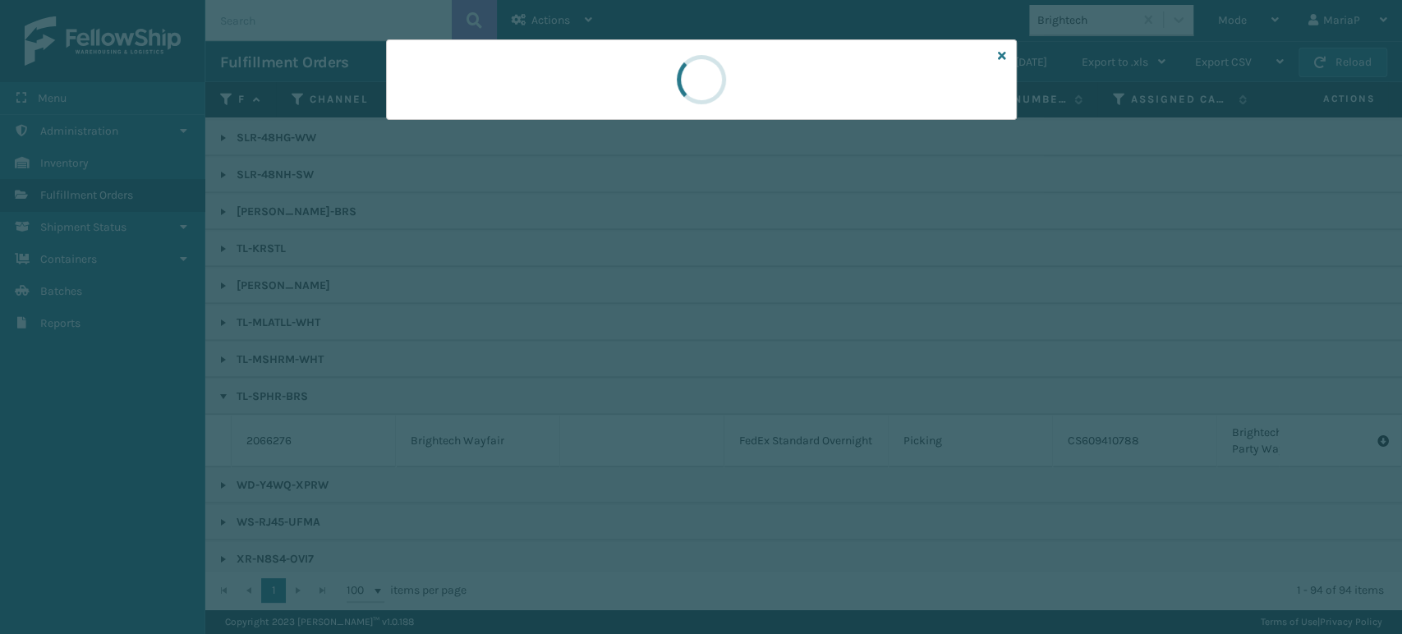
click at [559, 355] on div at bounding box center [701, 317] width 1402 height 634
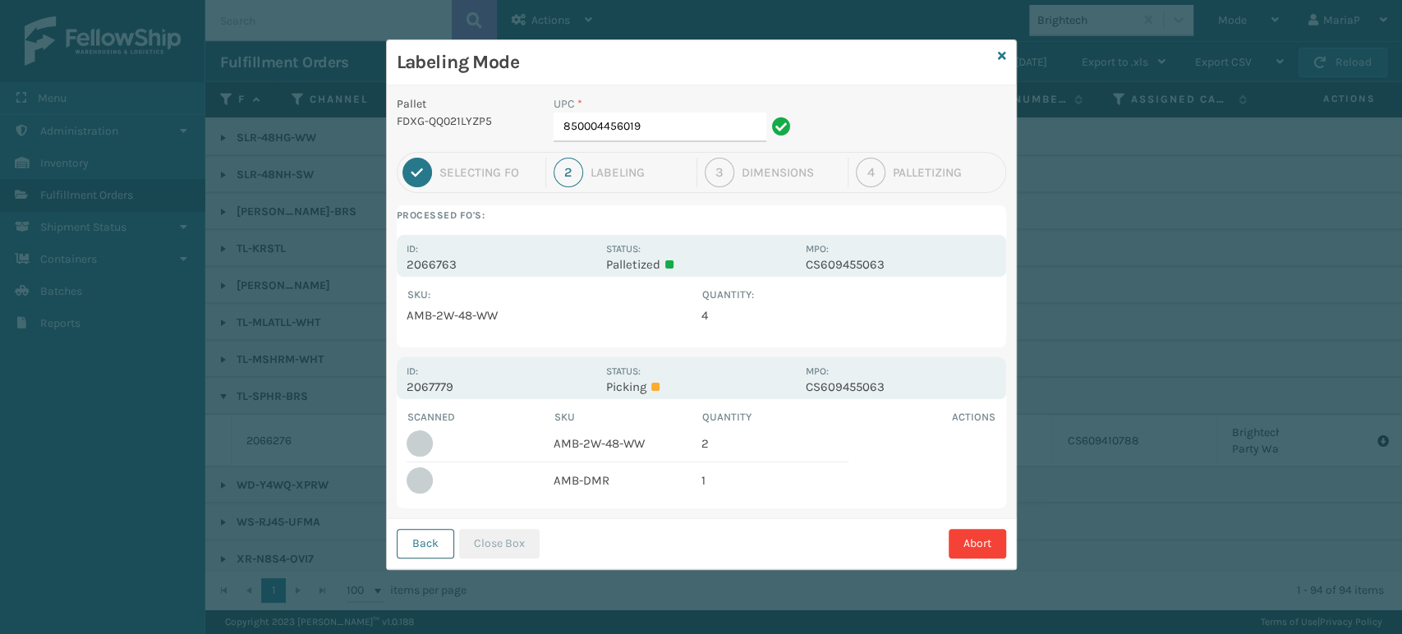
click at [434, 542] on button "Back" at bounding box center [425, 544] width 57 height 30
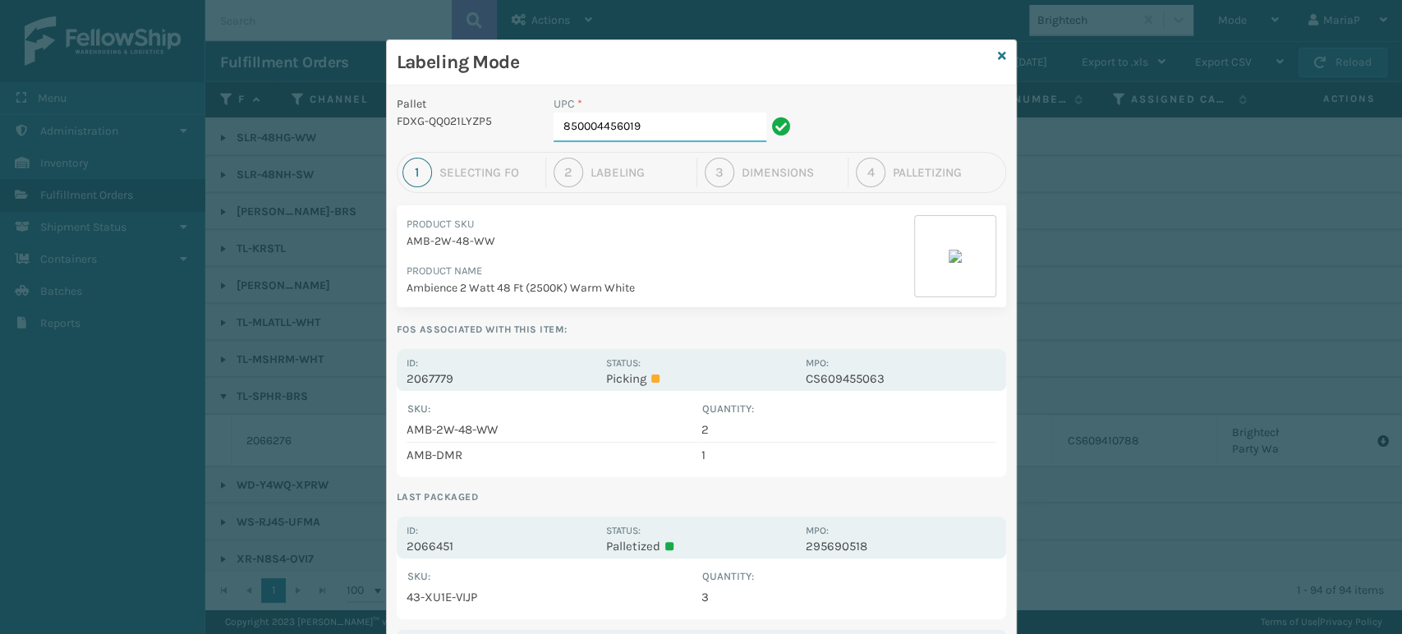
click at [674, 128] on input "850004456019" at bounding box center [660, 128] width 213 height 30
click at [673, 127] on input "850004456019" at bounding box center [660, 128] width 213 height 30
type input "850040667158"
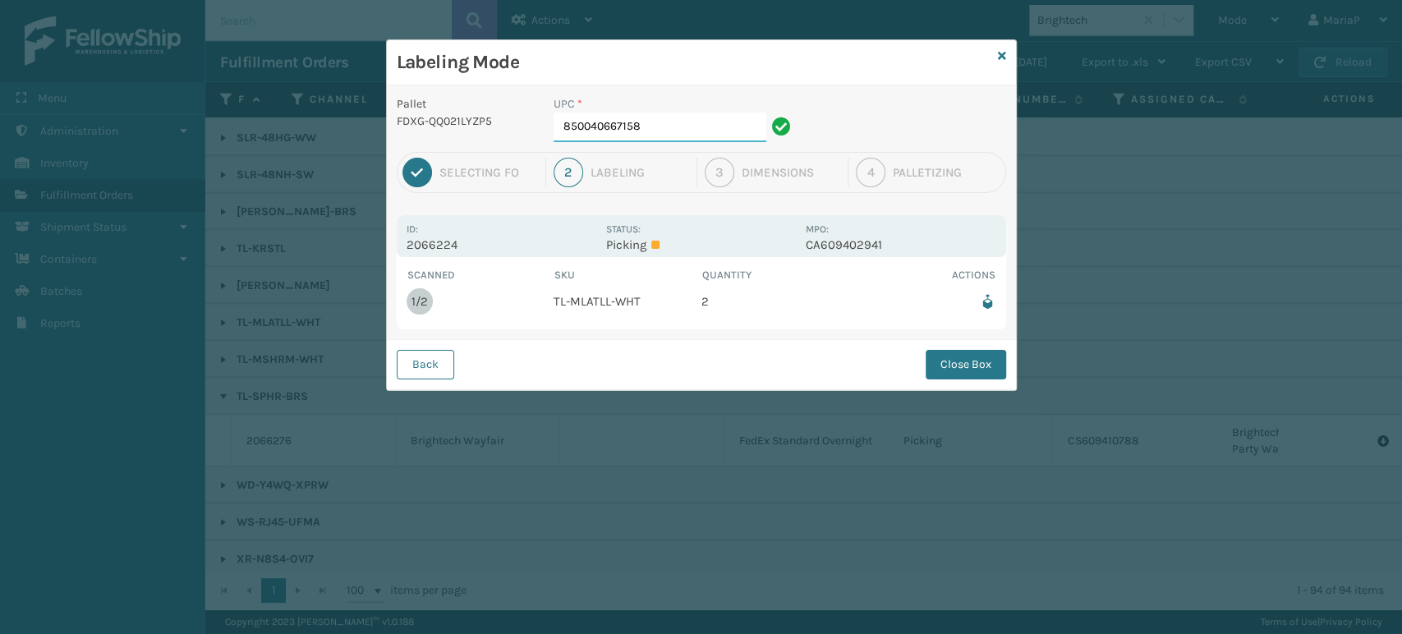
click at [637, 119] on input "850040667158" at bounding box center [660, 128] width 213 height 30
click at [966, 370] on button "Close Box" at bounding box center [966, 365] width 80 height 30
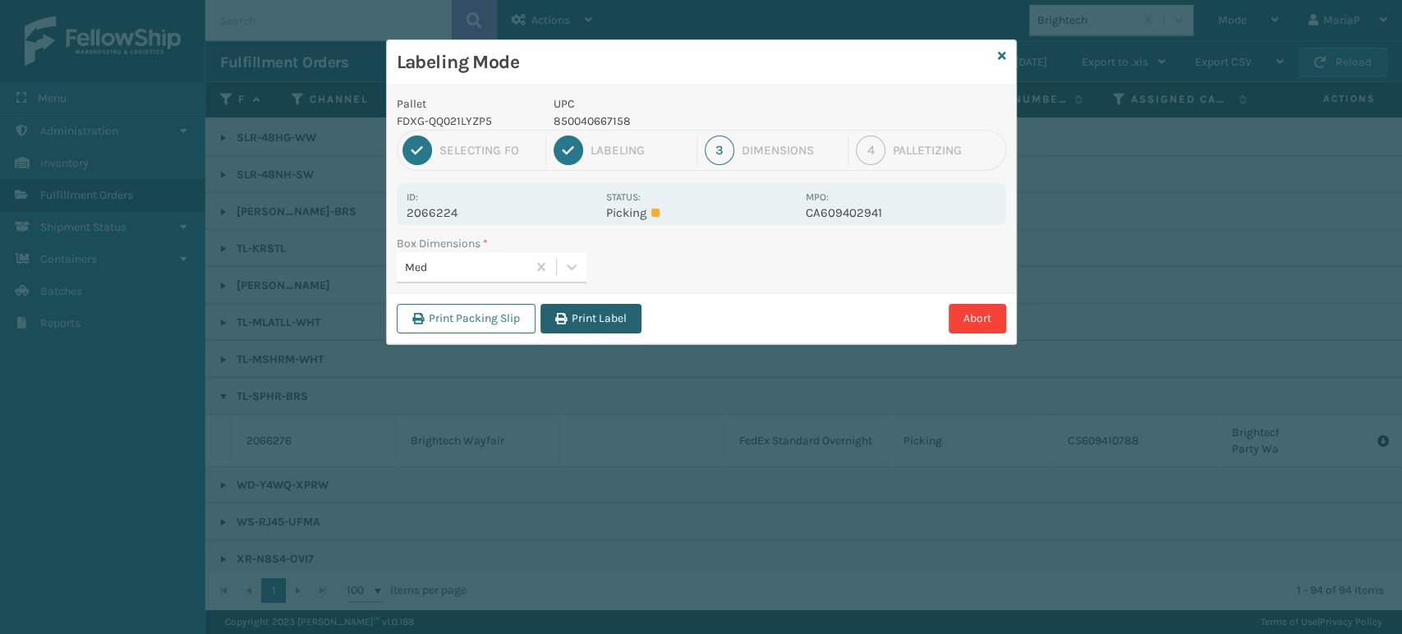
click at [581, 315] on button "Print Label" at bounding box center [590, 319] width 101 height 30
click at [582, 315] on div "Labeling Mode Pallet FDXG-QQ021LYZP5 UPC 850040667158 1 Selecting FO 2 Labeling…" at bounding box center [701, 317] width 1402 height 634
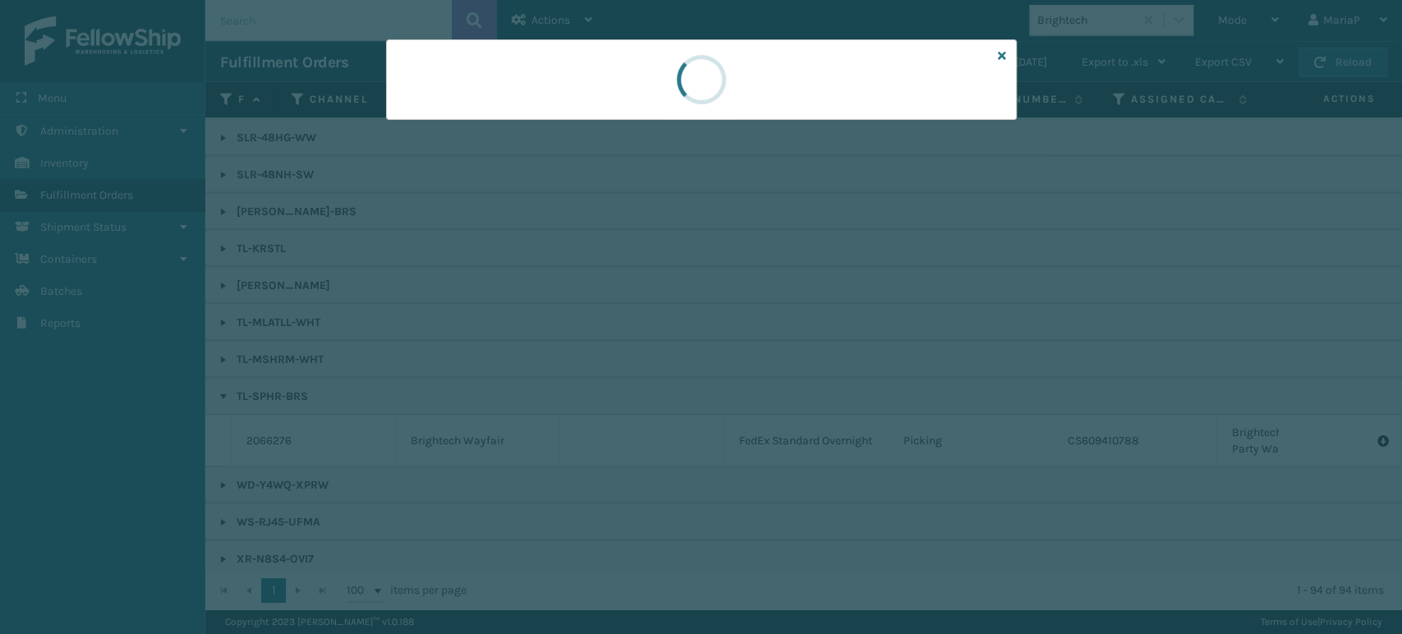
click at [584, 314] on div at bounding box center [701, 317] width 1402 height 634
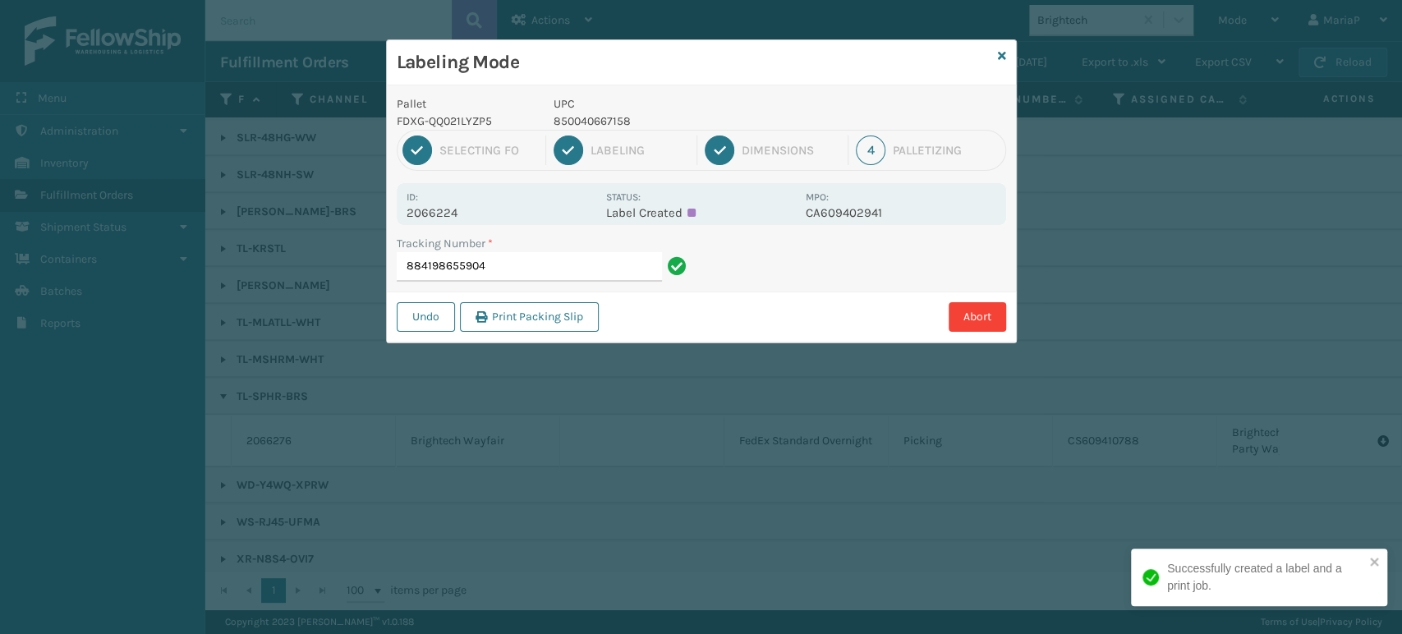
click at [597, 268] on input "884198655904" at bounding box center [529, 267] width 265 height 30
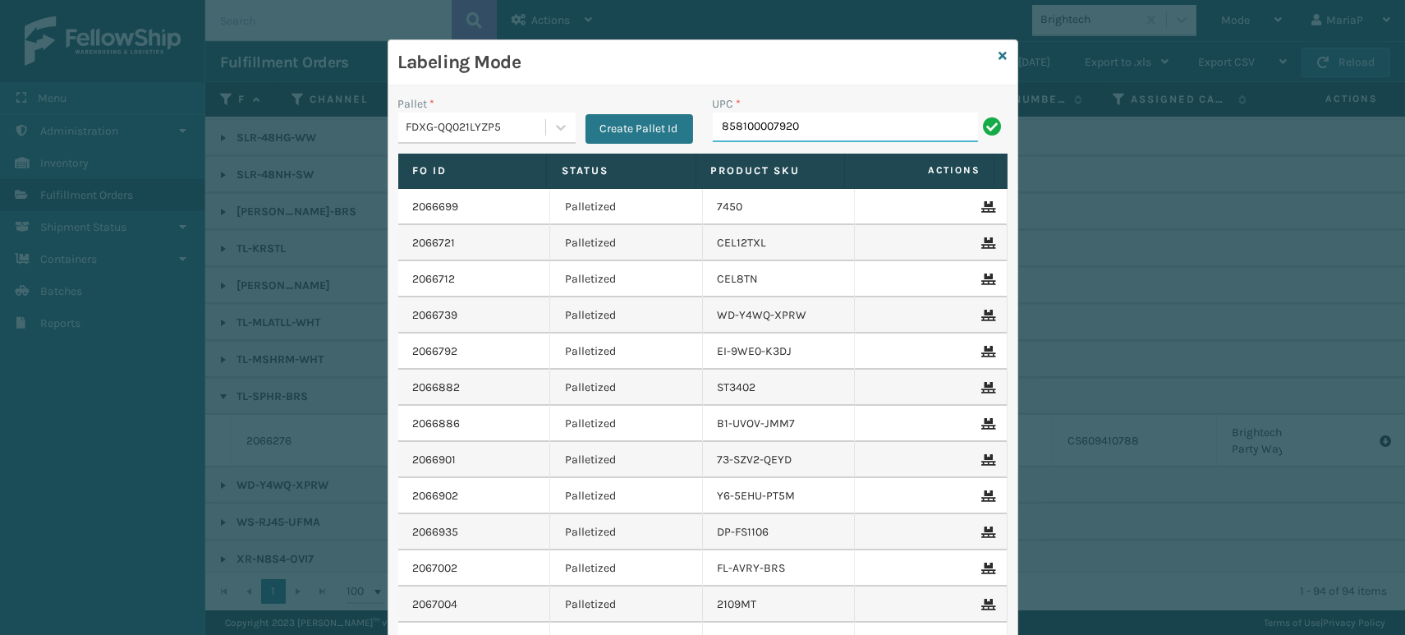
type input "858100007920"
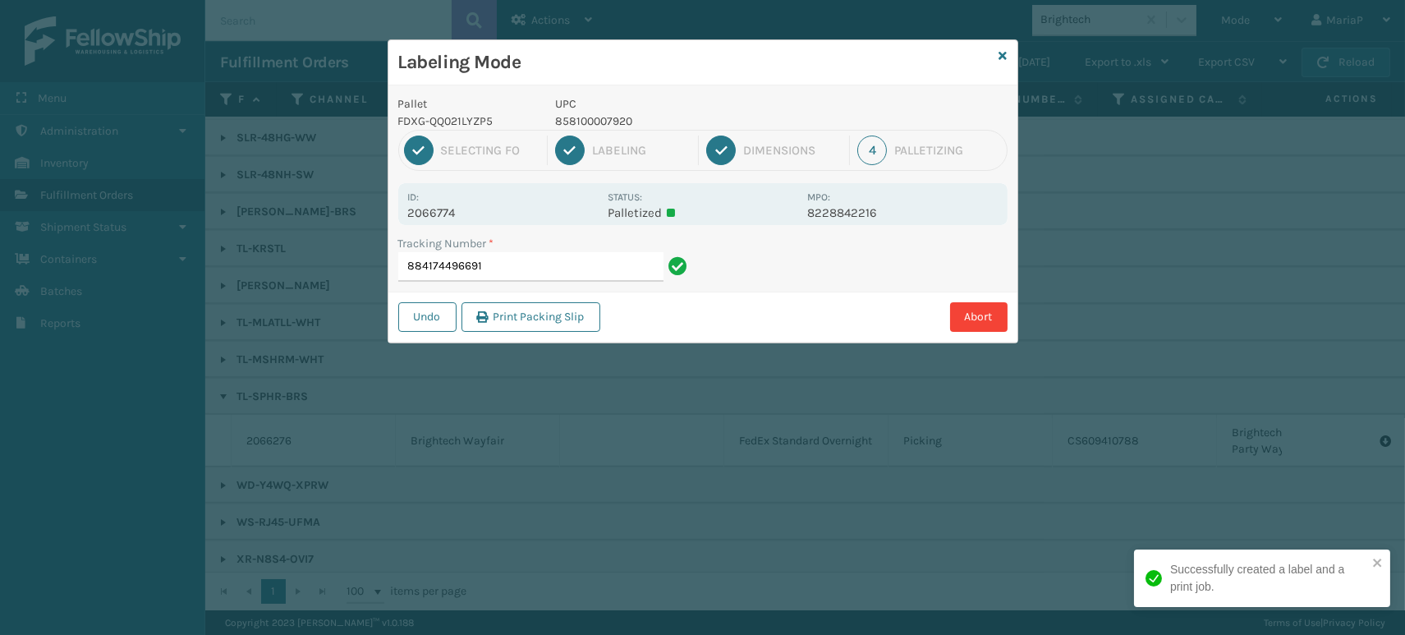
click at [605, 118] on p "858100007920" at bounding box center [676, 121] width 242 height 17
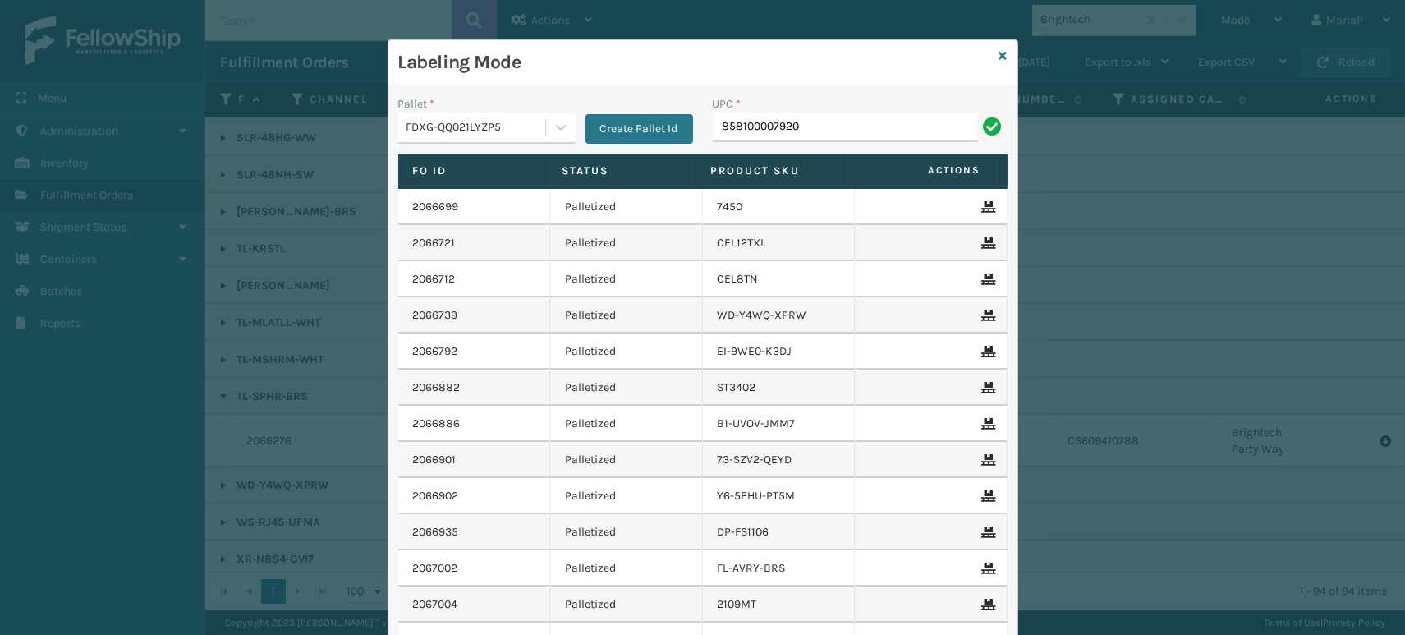
type input "858100007920"
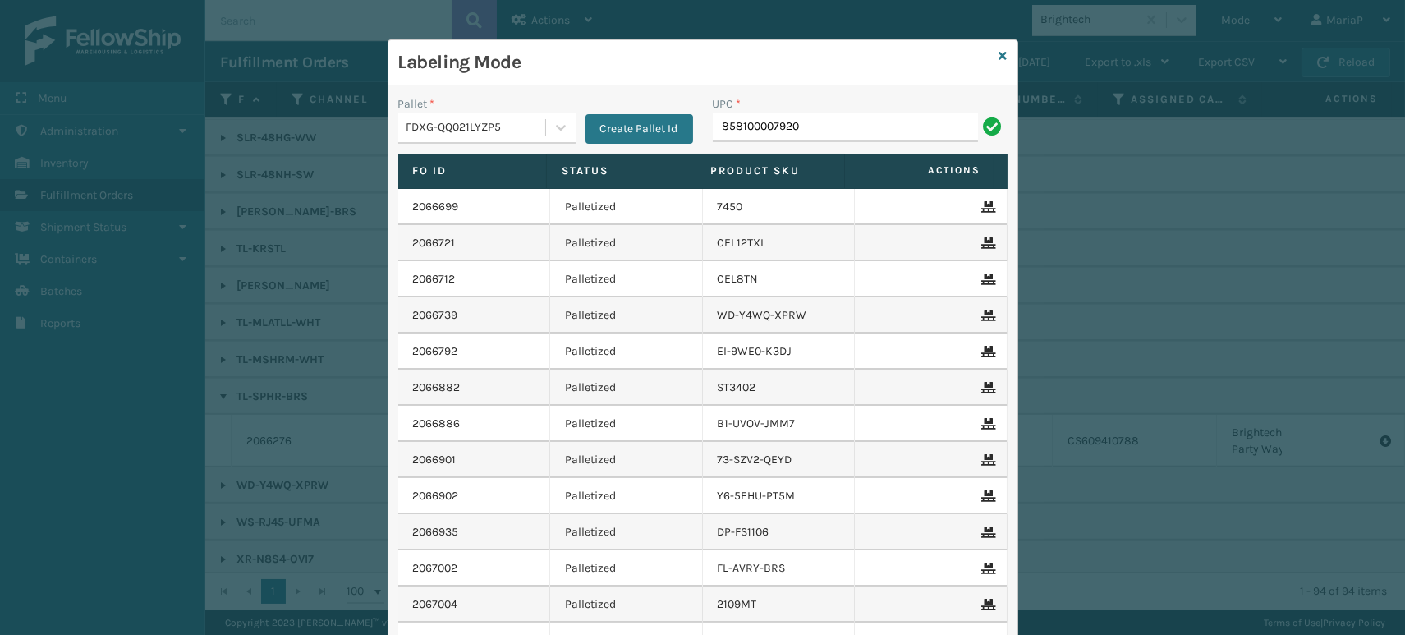
type input "858100007920"
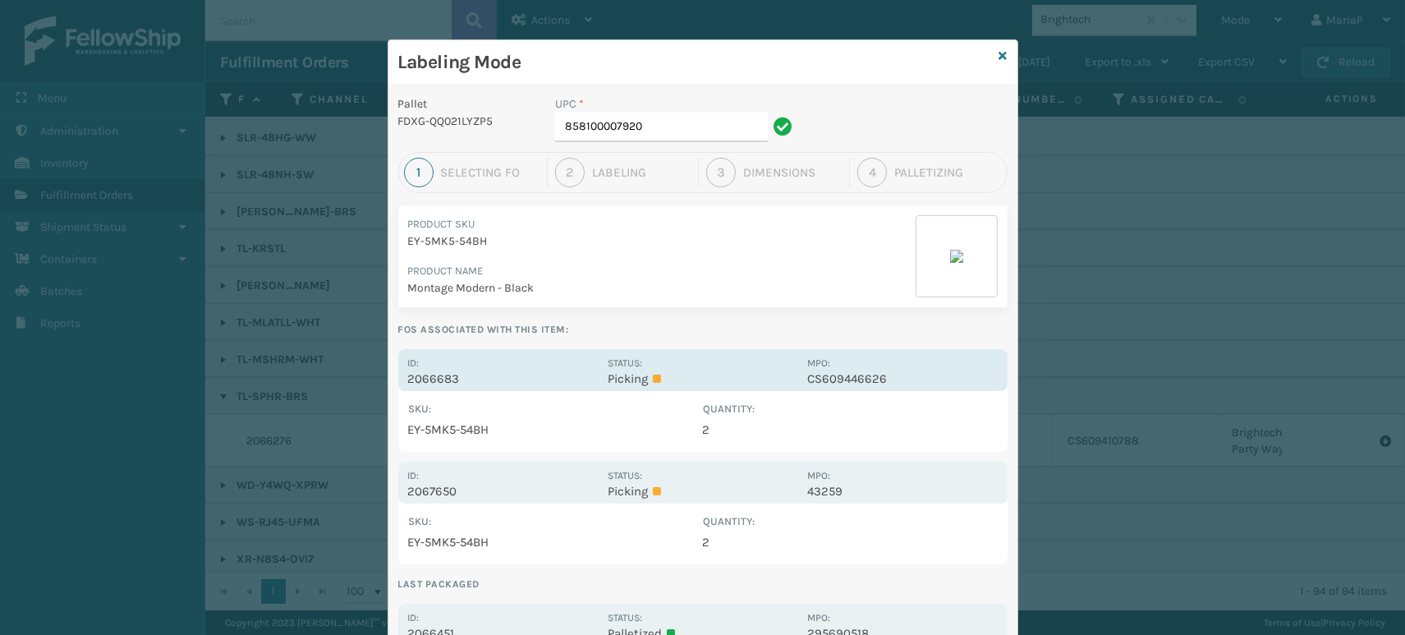
click at [425, 371] on p "2066683" at bounding box center [503, 378] width 190 height 15
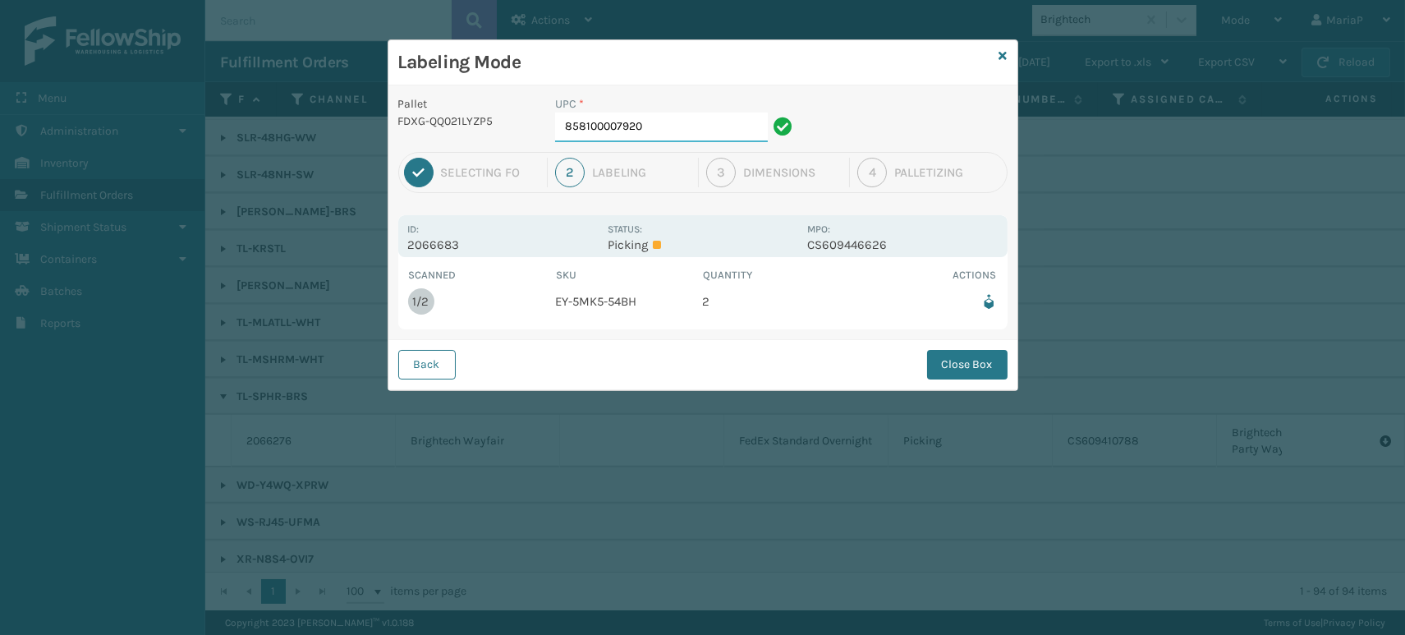
click at [665, 136] on input "858100007920" at bounding box center [661, 128] width 213 height 30
click at [979, 379] on div "Back Close Box" at bounding box center [703, 364] width 629 height 50
click at [966, 361] on button "Close Box" at bounding box center [967, 365] width 80 height 30
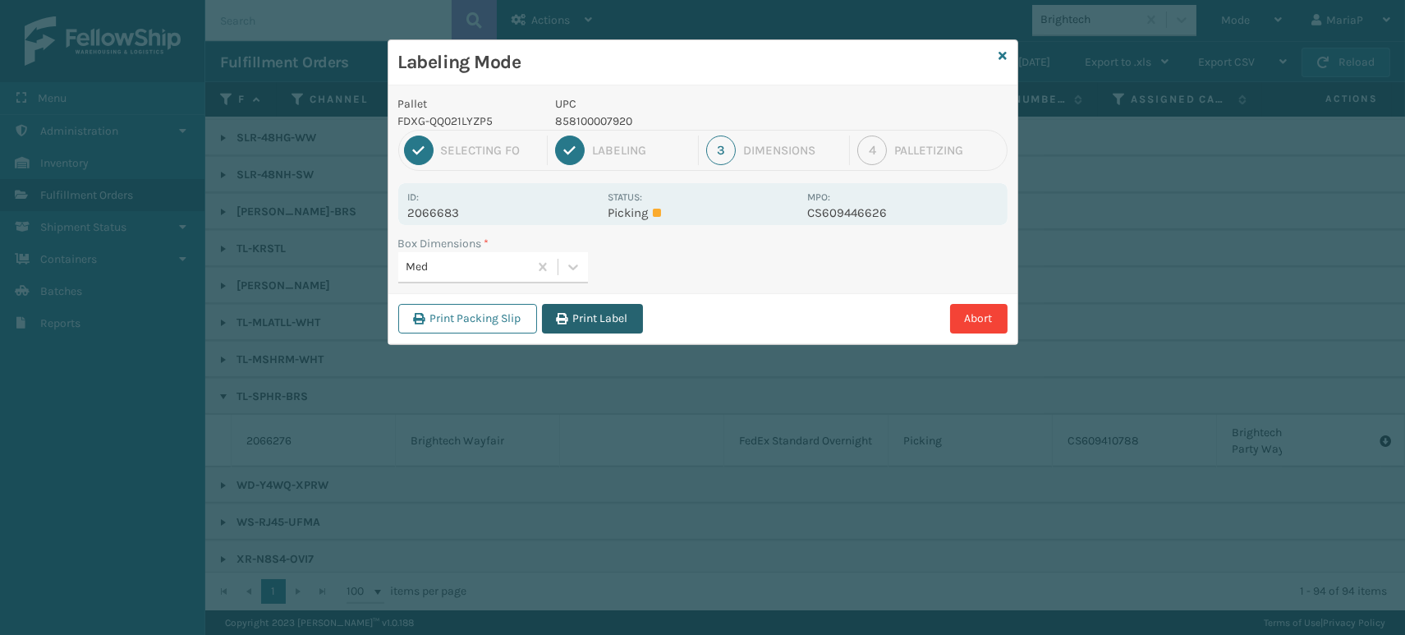
click at [599, 332] on button "Print Label" at bounding box center [592, 319] width 101 height 30
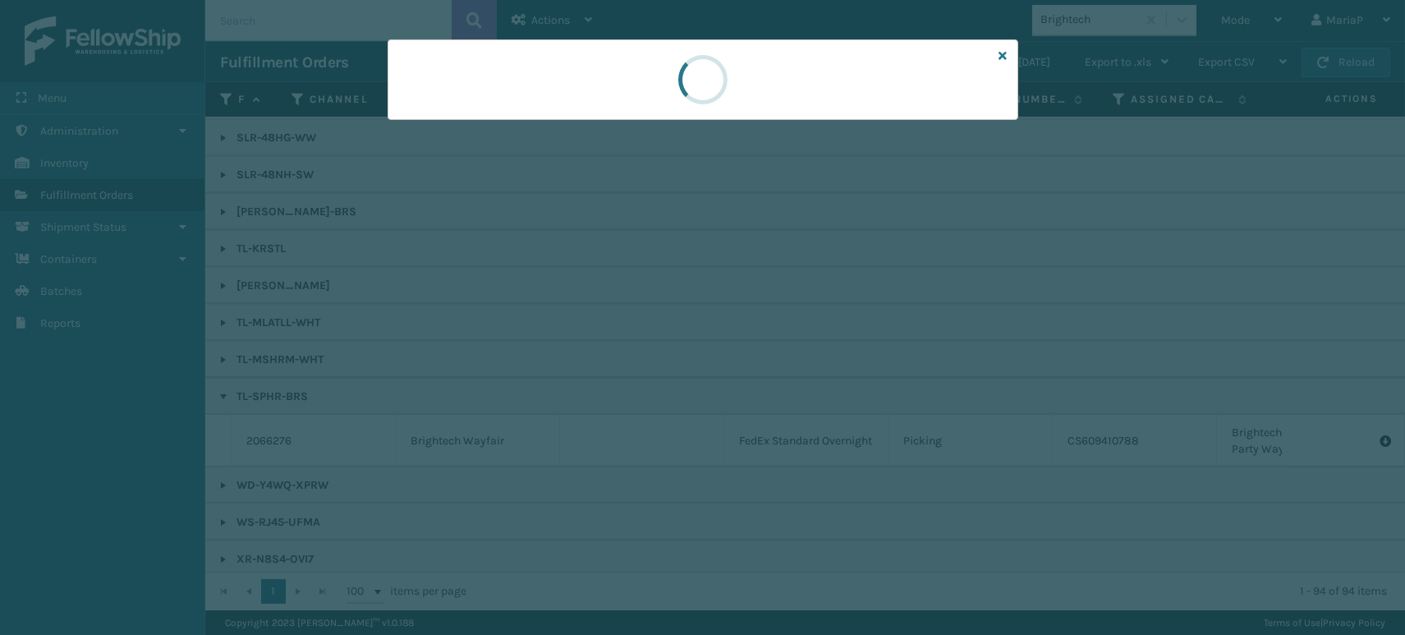
click at [599, 332] on div at bounding box center [702, 317] width 1405 height 635
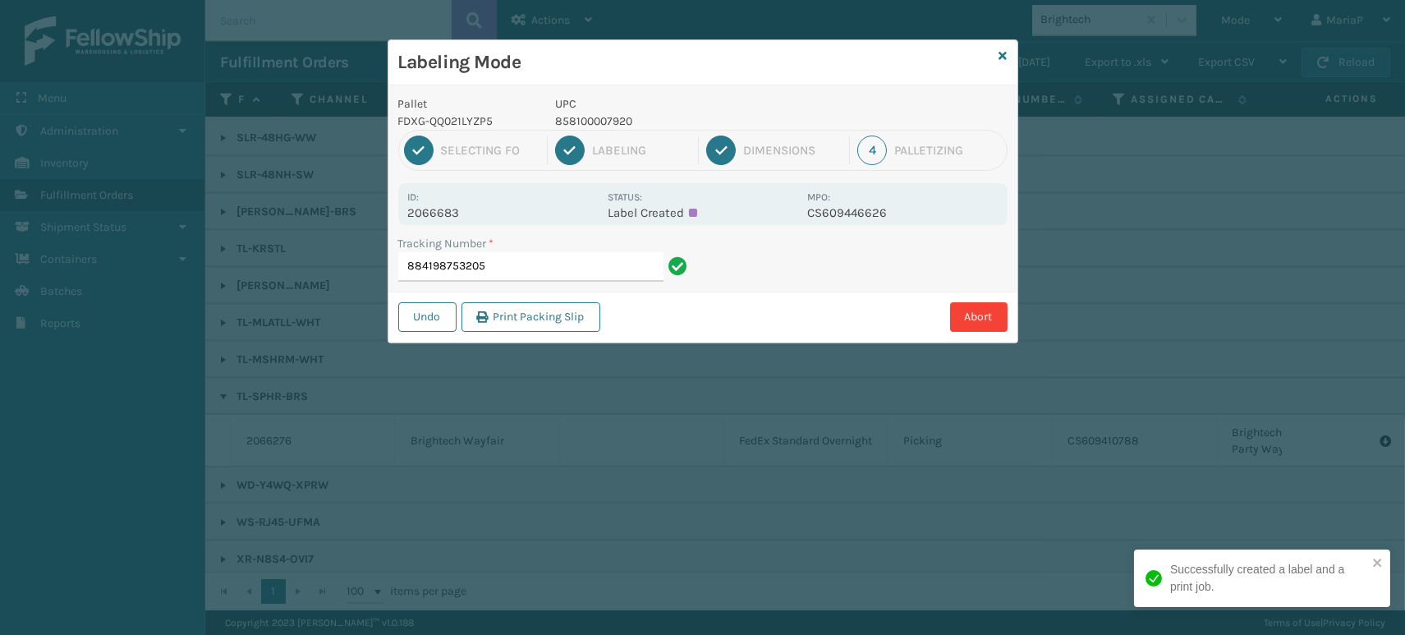
click at [551, 268] on input "884198753205" at bounding box center [530, 267] width 265 height 30
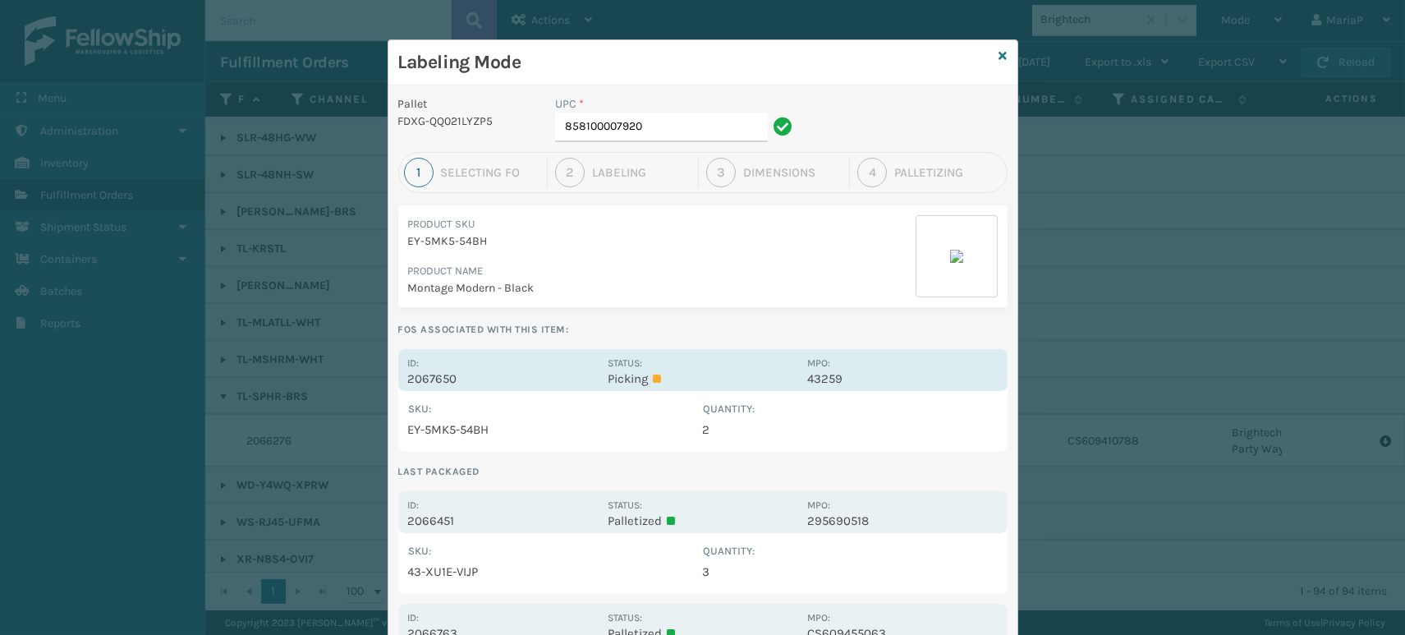
click at [426, 389] on div "Id: 2067650 Status: Picking MPO: 43259" at bounding box center [702, 370] width 609 height 42
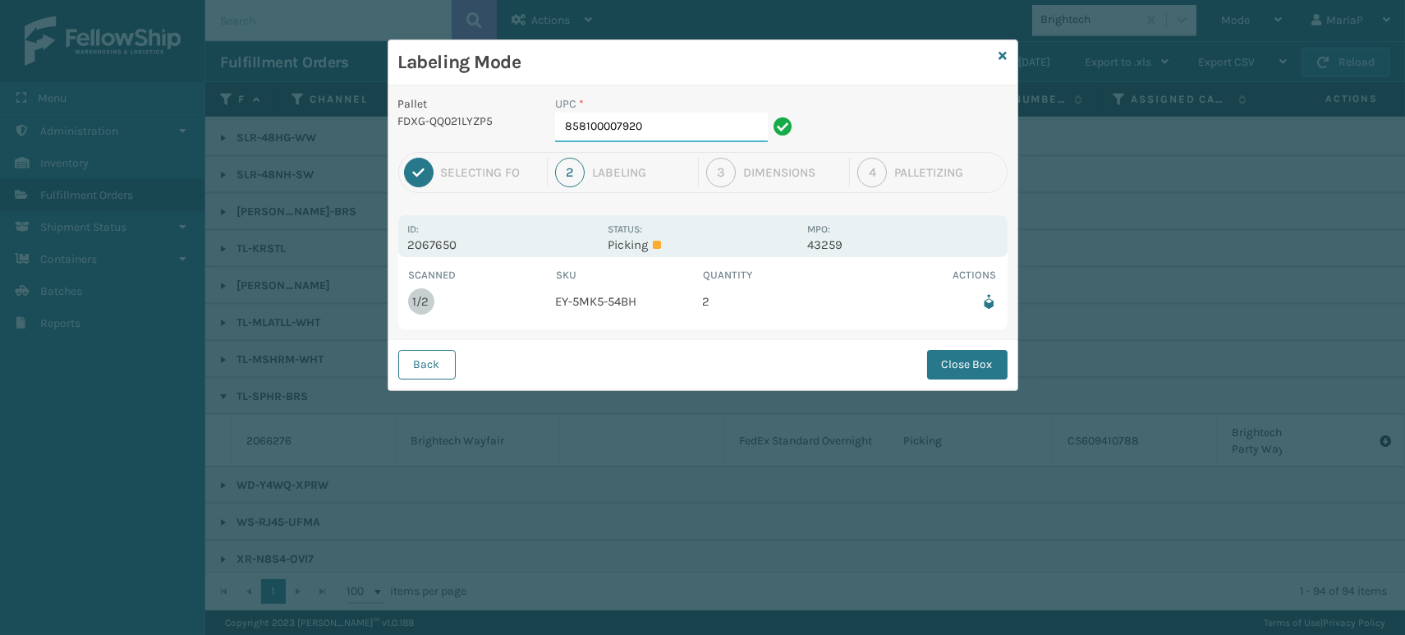
click at [653, 134] on input "858100007920" at bounding box center [661, 128] width 213 height 30
click at [964, 357] on button "Close Box" at bounding box center [967, 365] width 80 height 30
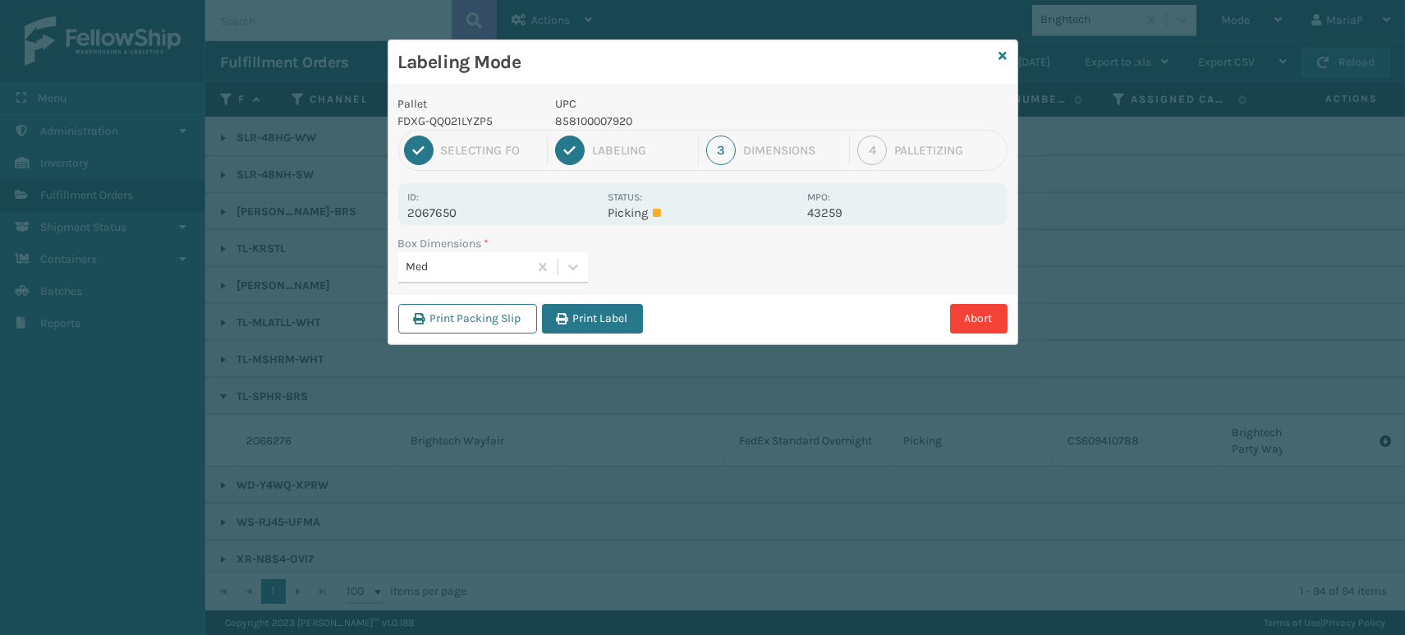
click at [593, 319] on button "Print Label" at bounding box center [592, 319] width 101 height 30
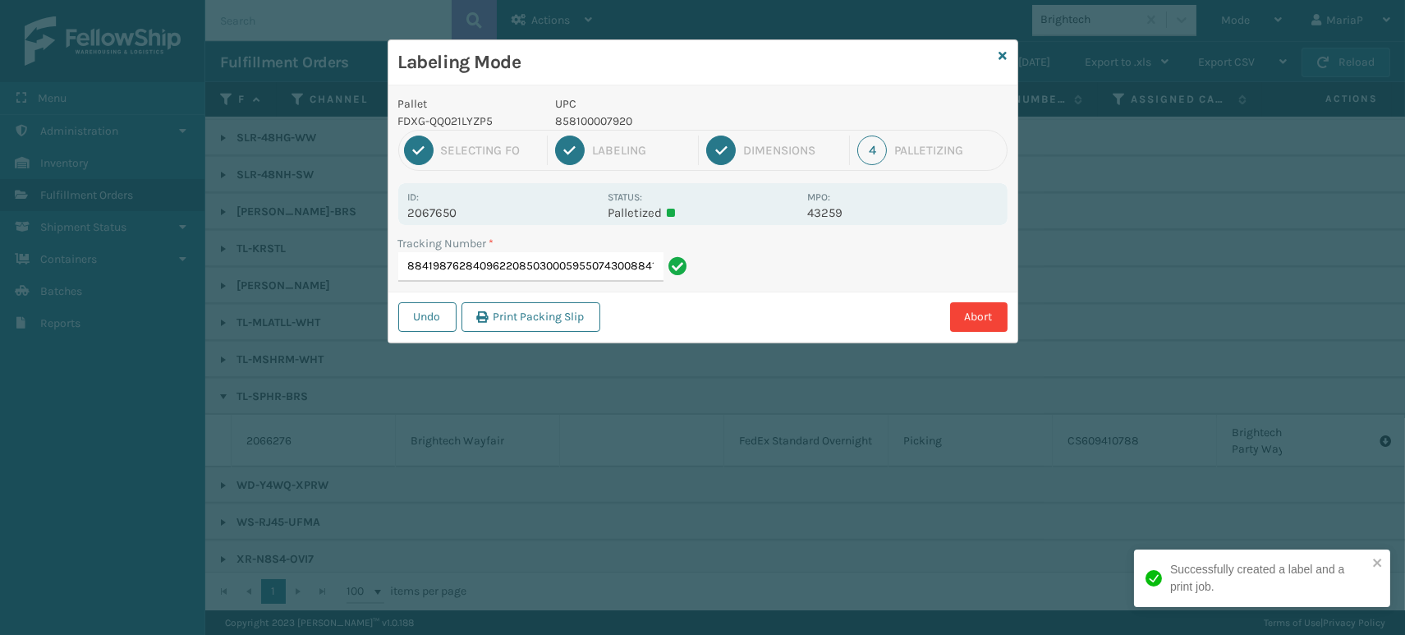
type input "8841987628409622085030005955074300884198753205"
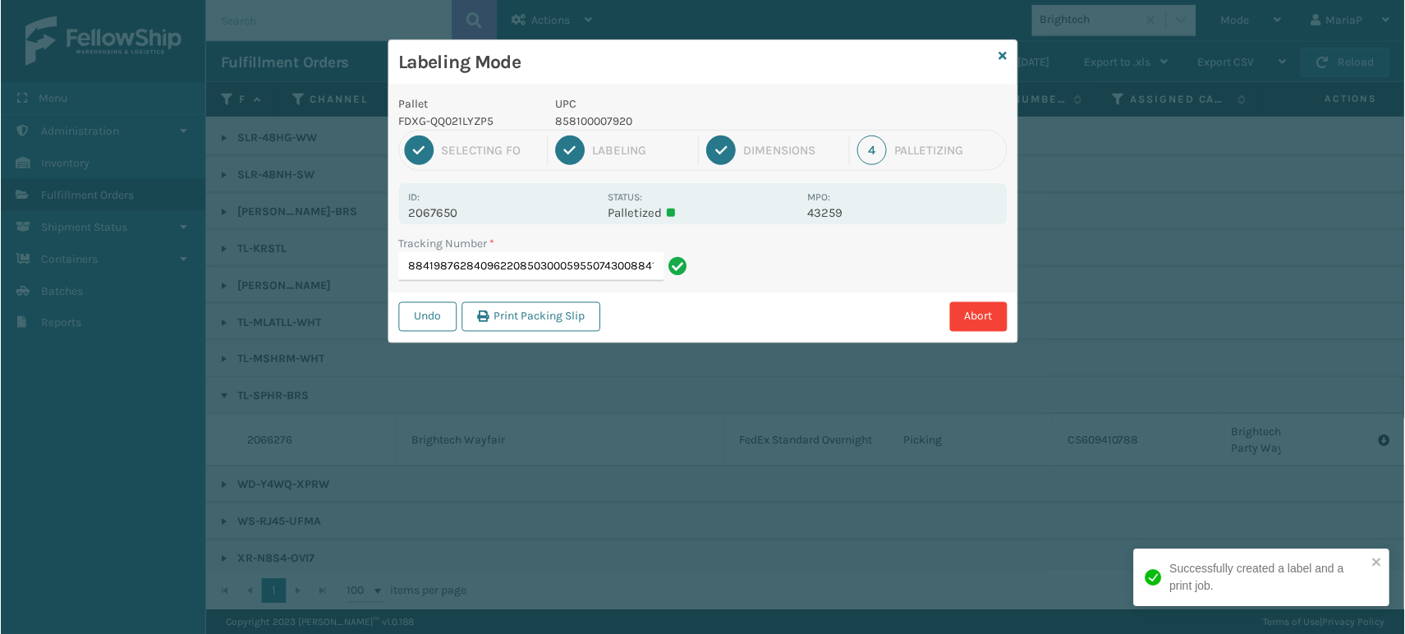
scroll to position [0, 53]
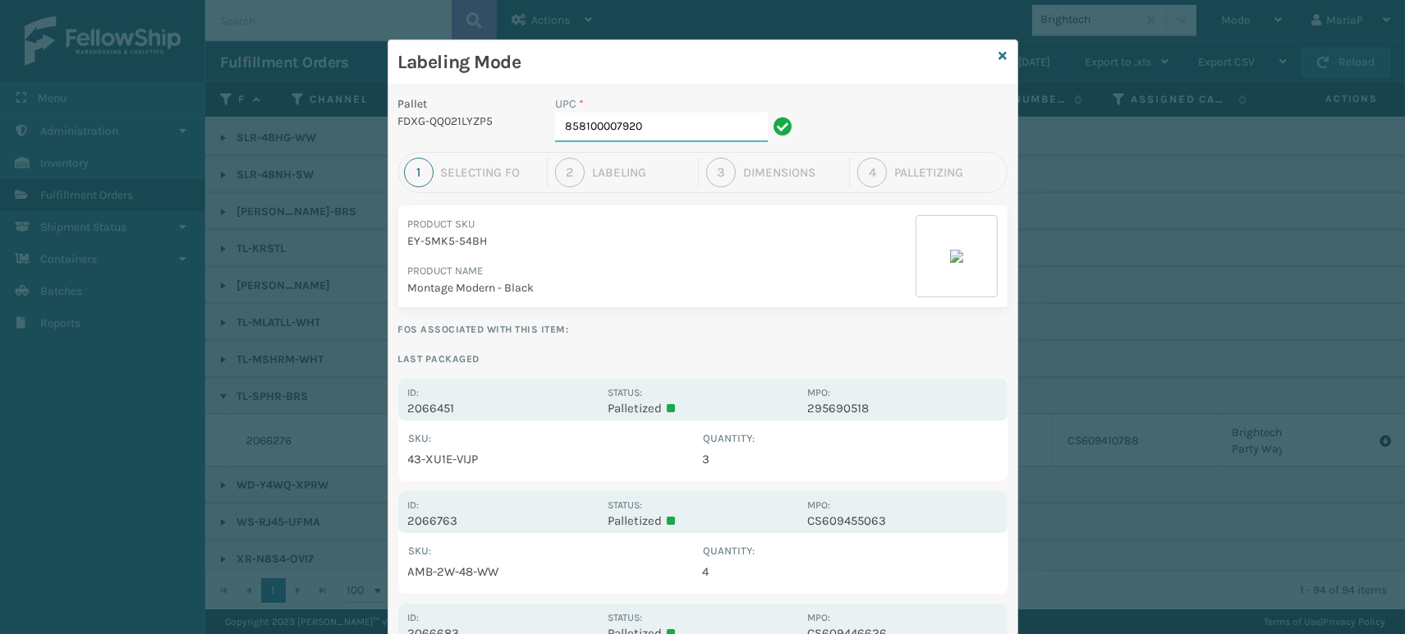
click at [683, 131] on input "858100007920" at bounding box center [661, 128] width 213 height 30
type input "FL-OLVA-CRM"
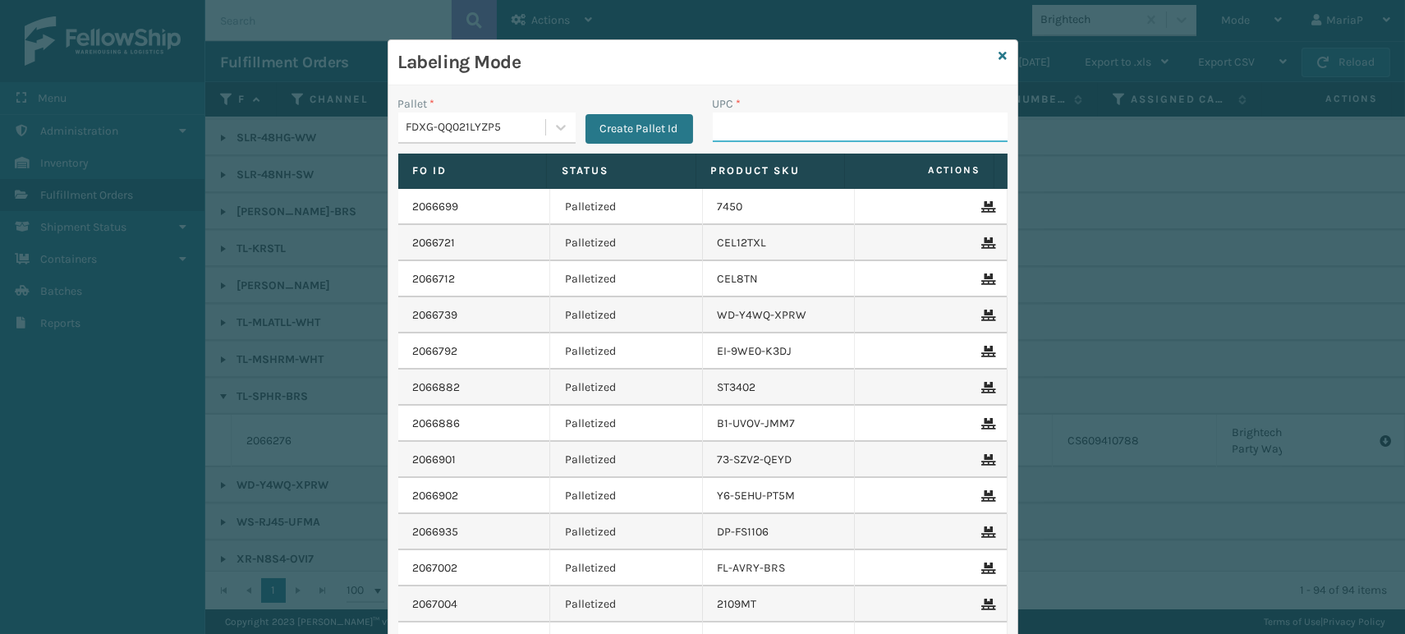
click at [753, 131] on input "UPC *" at bounding box center [860, 128] width 295 height 30
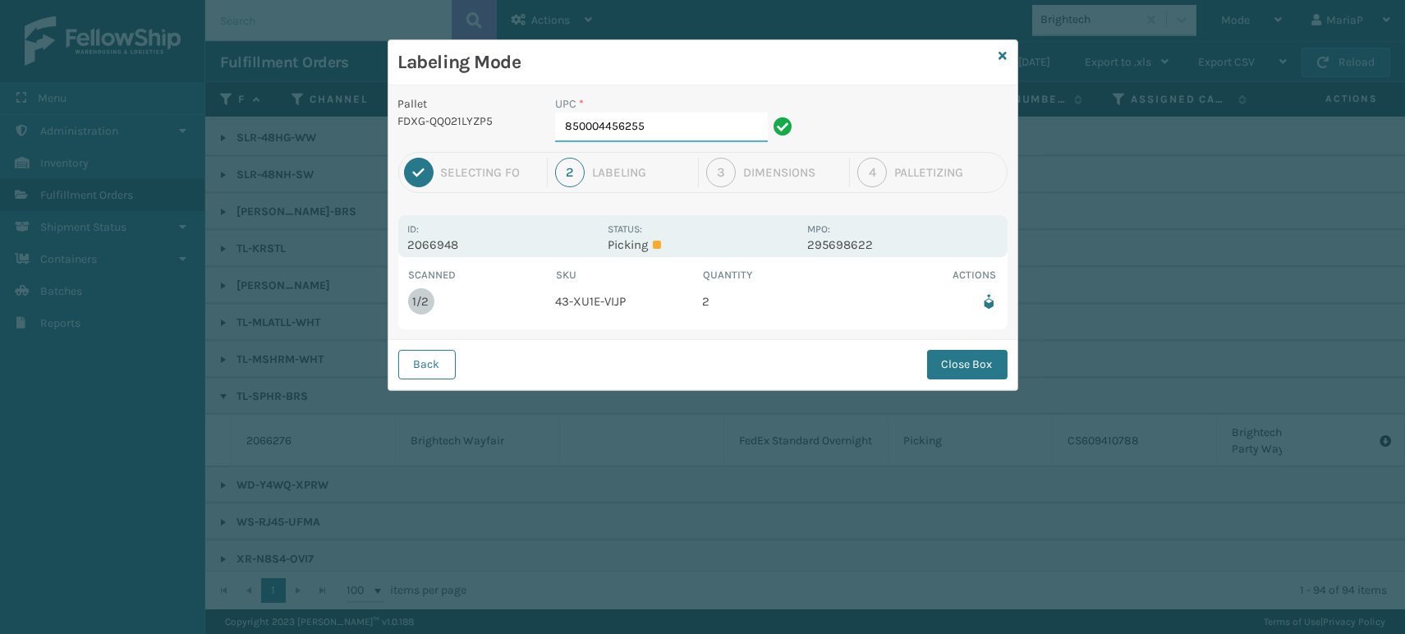
click at [680, 123] on input "850004456255" at bounding box center [661, 128] width 213 height 30
click at [981, 351] on button "Close Box" at bounding box center [967, 365] width 80 height 30
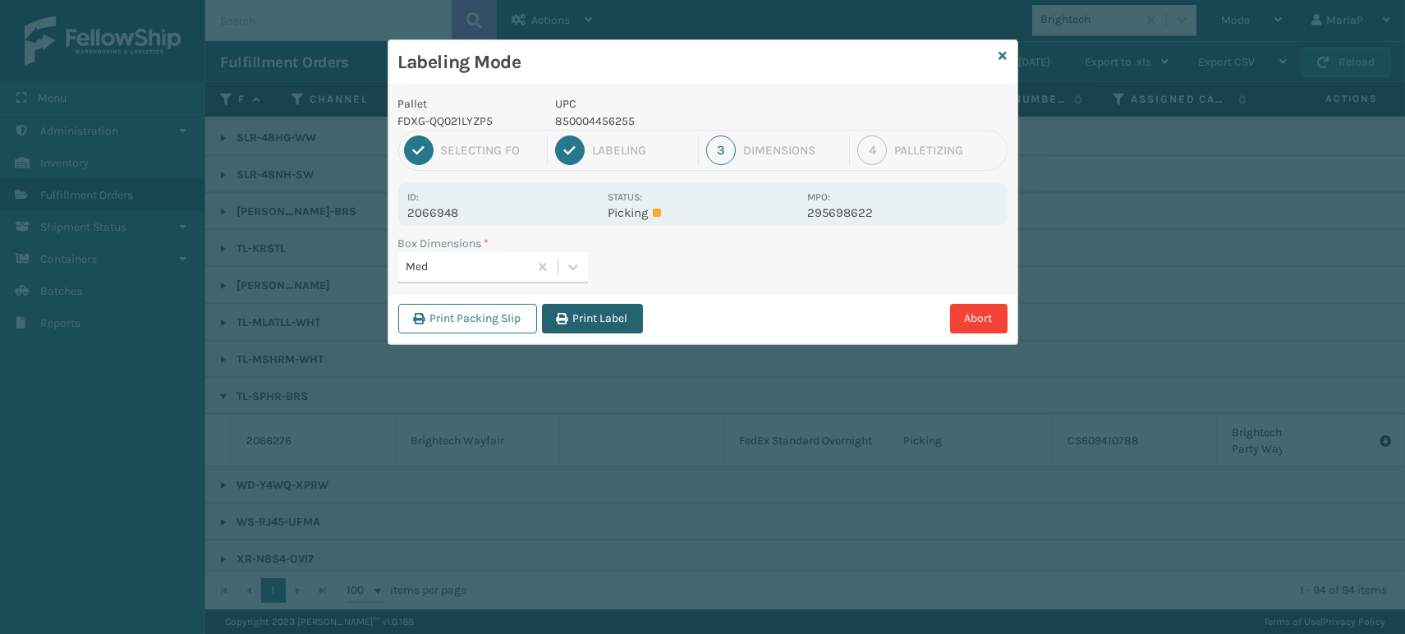
click at [576, 324] on button "Print Label" at bounding box center [592, 319] width 101 height 30
click at [576, 324] on div "Labeling Mode Pallet FDXG-QQ021LYZP5 UPC 850004456255 1 Selecting FO 2 Labeling…" at bounding box center [702, 317] width 1405 height 634
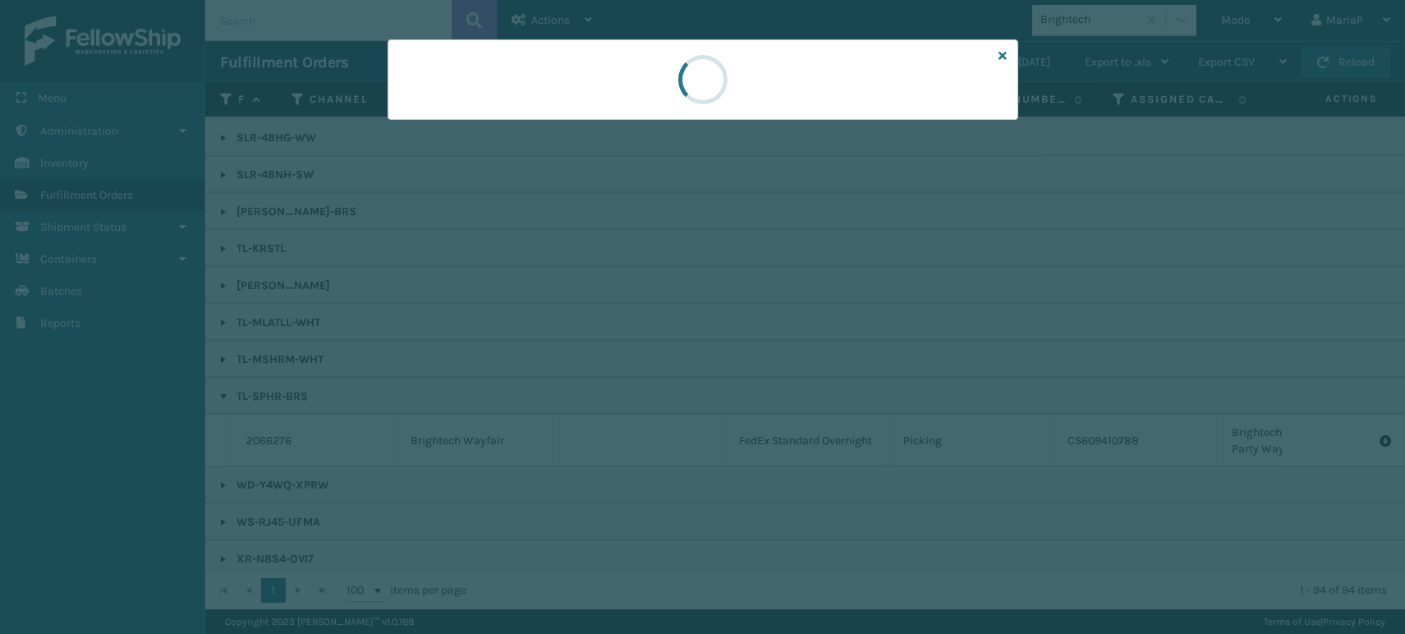
click at [576, 324] on div at bounding box center [702, 317] width 1405 height 634
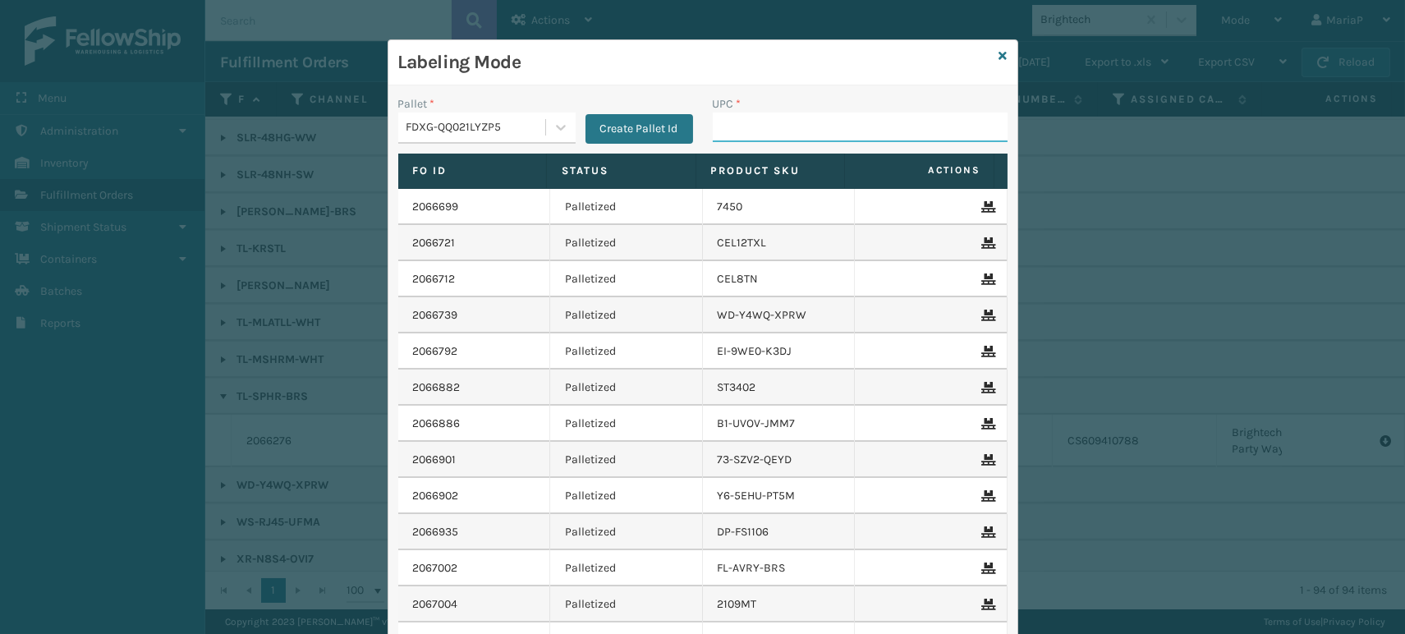
click at [850, 130] on input "UPC *" at bounding box center [860, 128] width 295 height 30
type input "8048794"
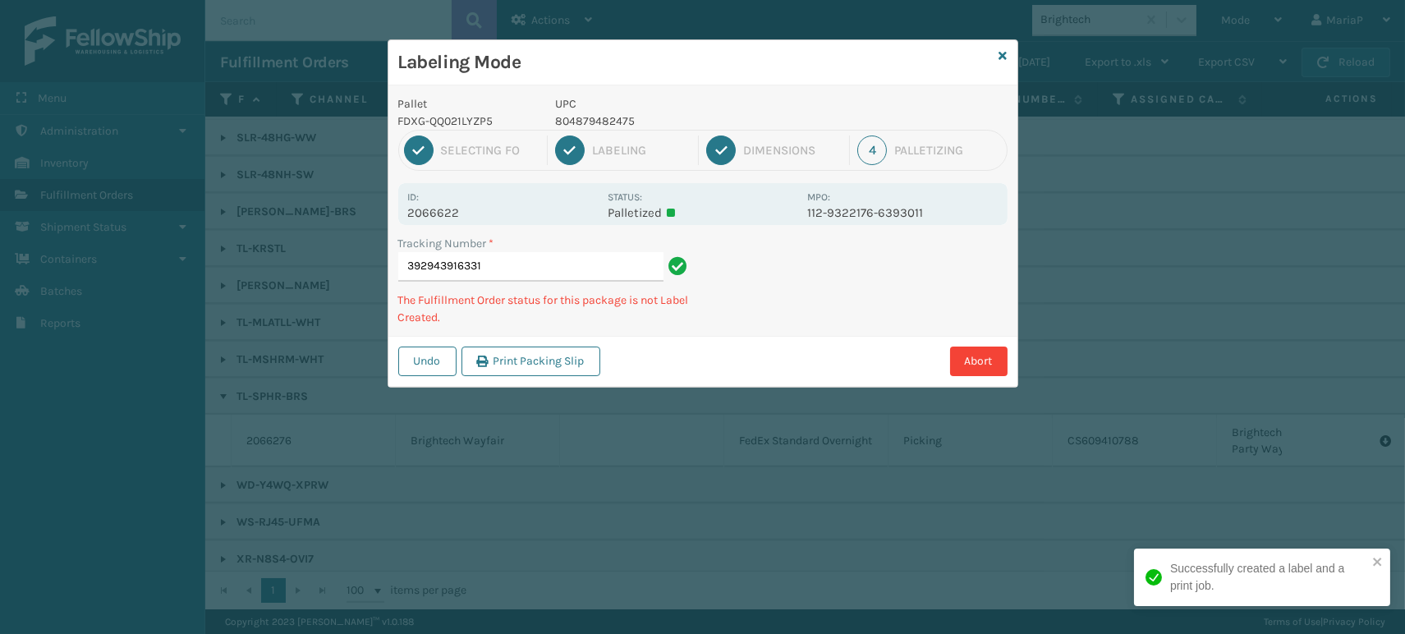
click at [578, 108] on p "UPC" at bounding box center [676, 103] width 242 height 17
click at [576, 118] on p "804879482475" at bounding box center [676, 121] width 242 height 17
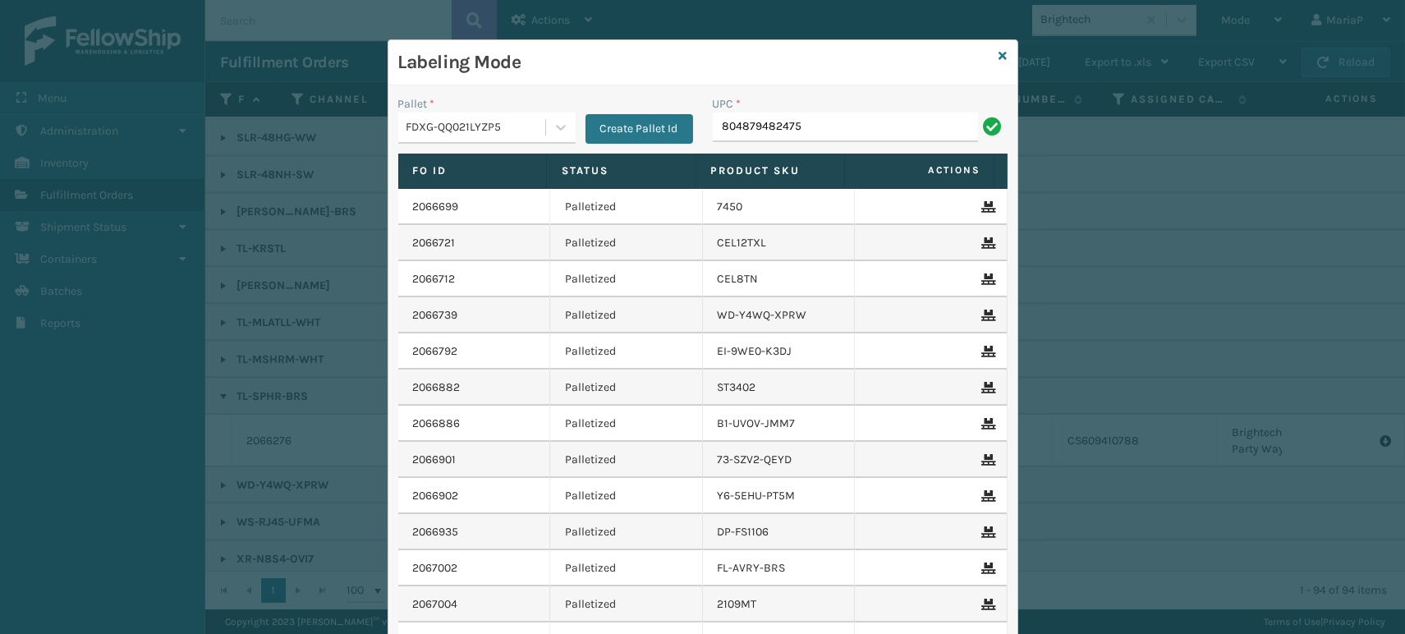
type input "804879482475"
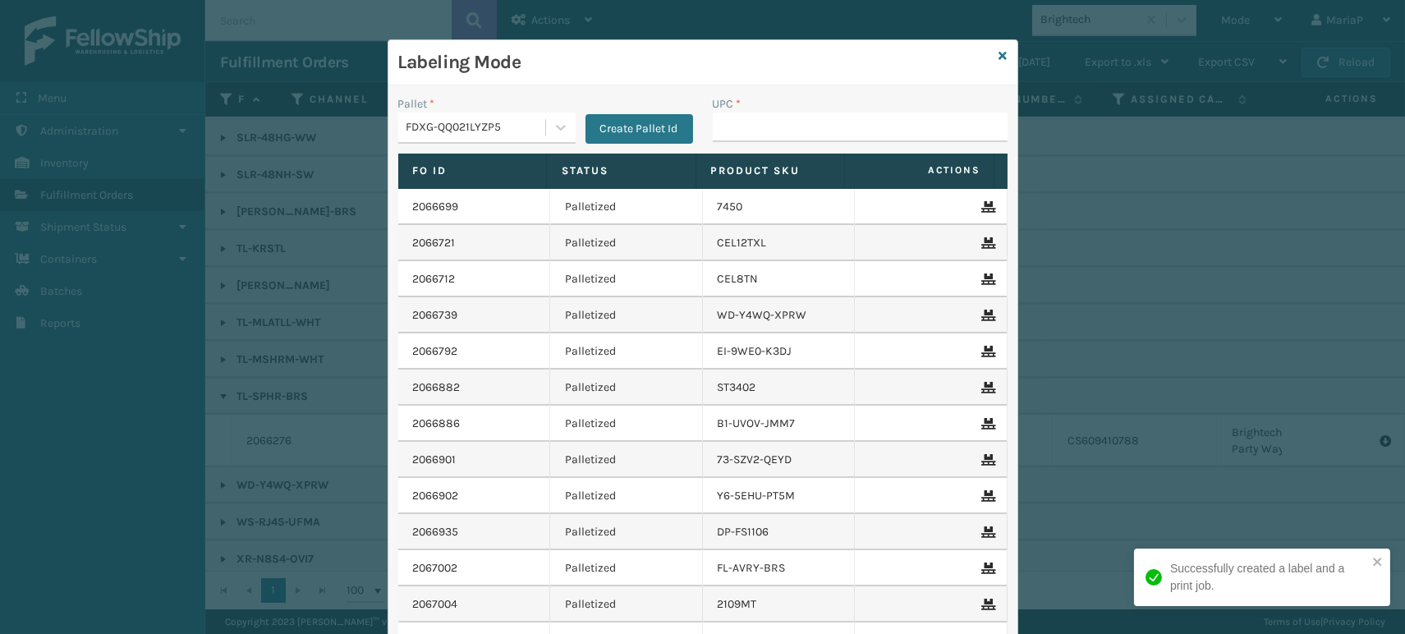
type input "804879482475"
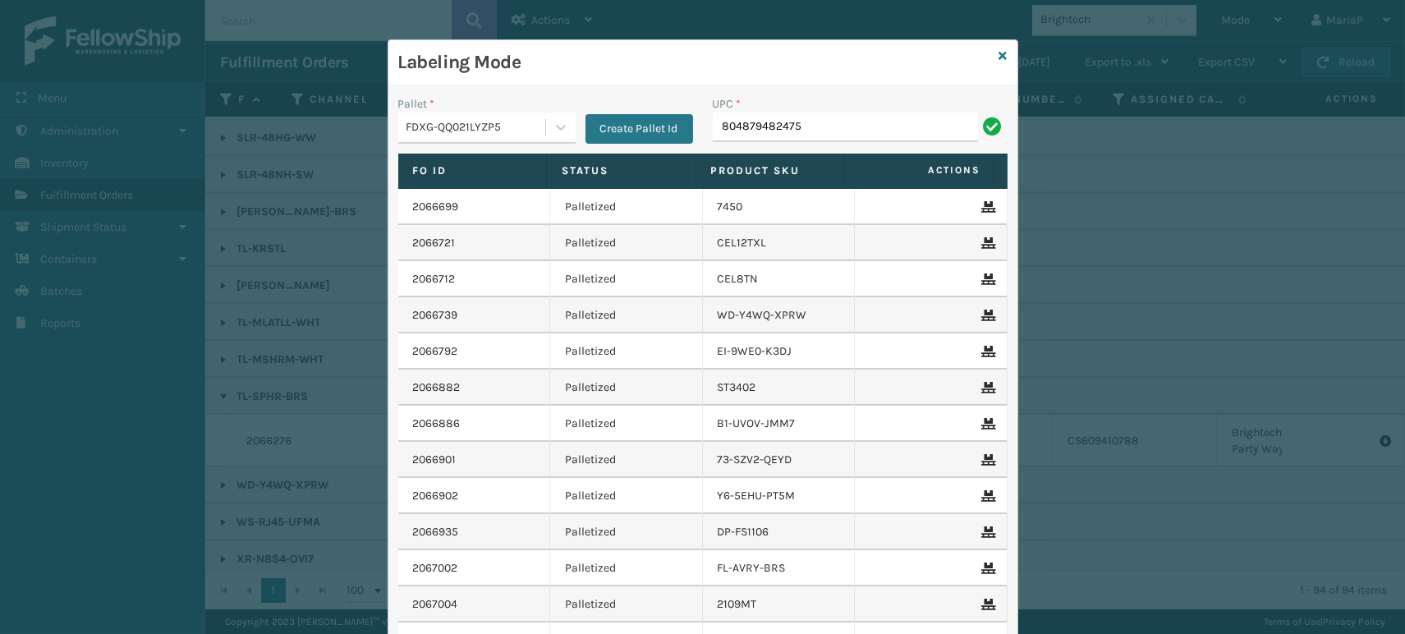
type input "804879482475"
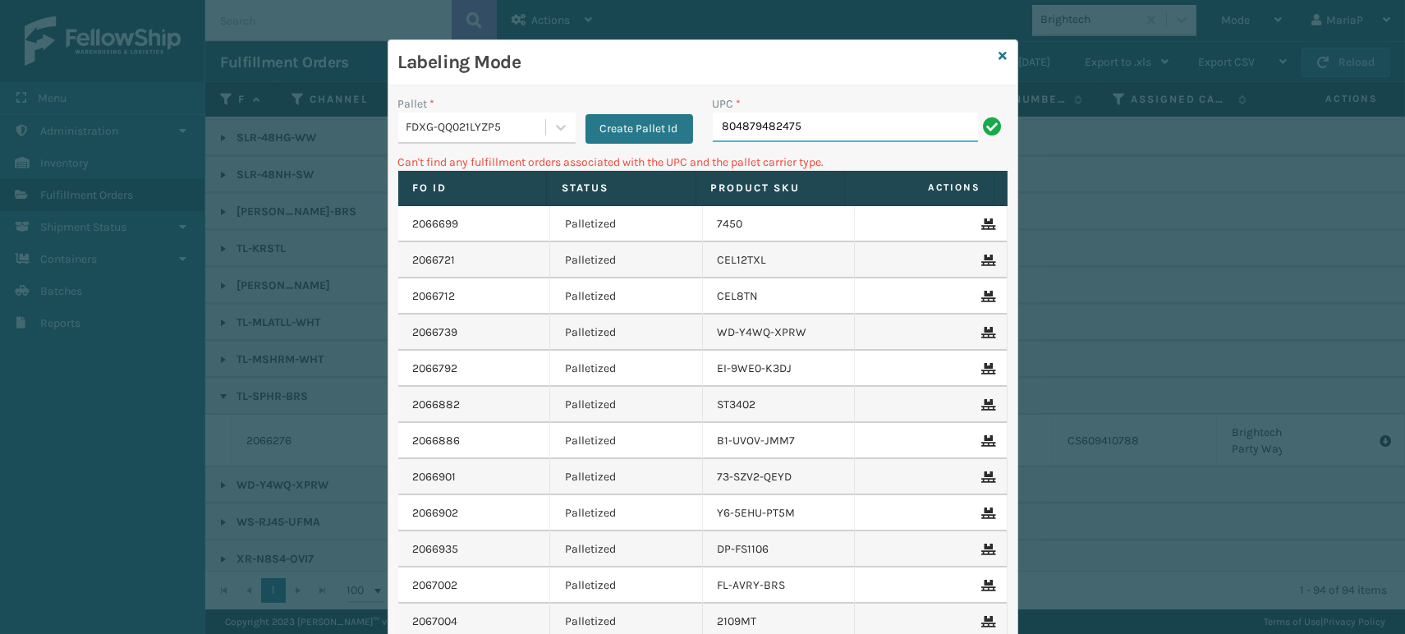
click at [828, 131] on input "804879482475" at bounding box center [845, 128] width 265 height 30
type input "840985117"
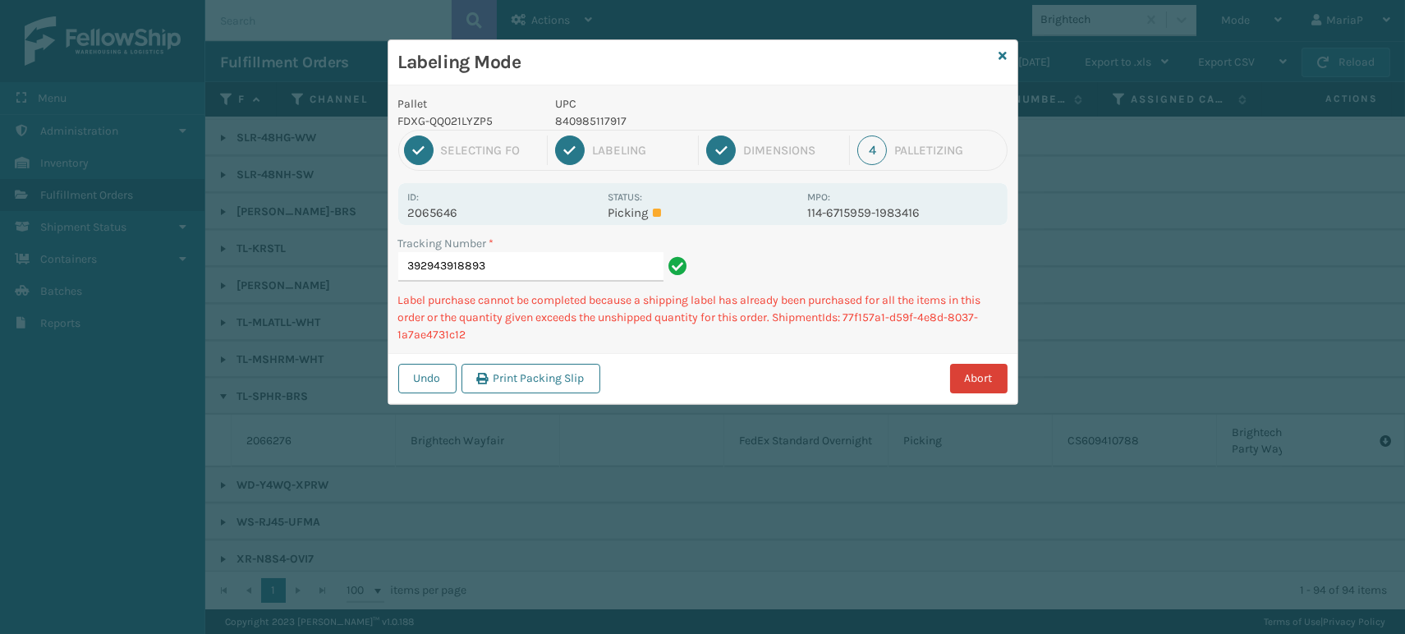
click at [968, 370] on button "Abort" at bounding box center [978, 379] width 57 height 30
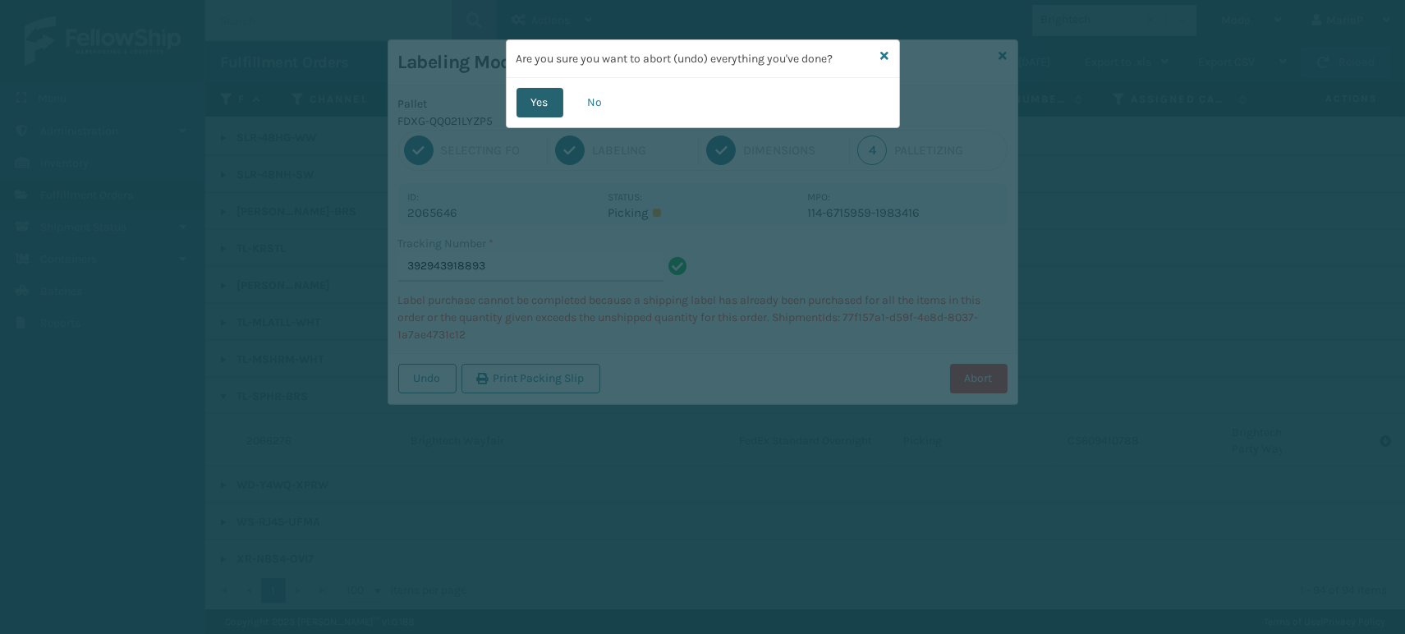
click at [534, 94] on button "Yes" at bounding box center [540, 103] width 47 height 30
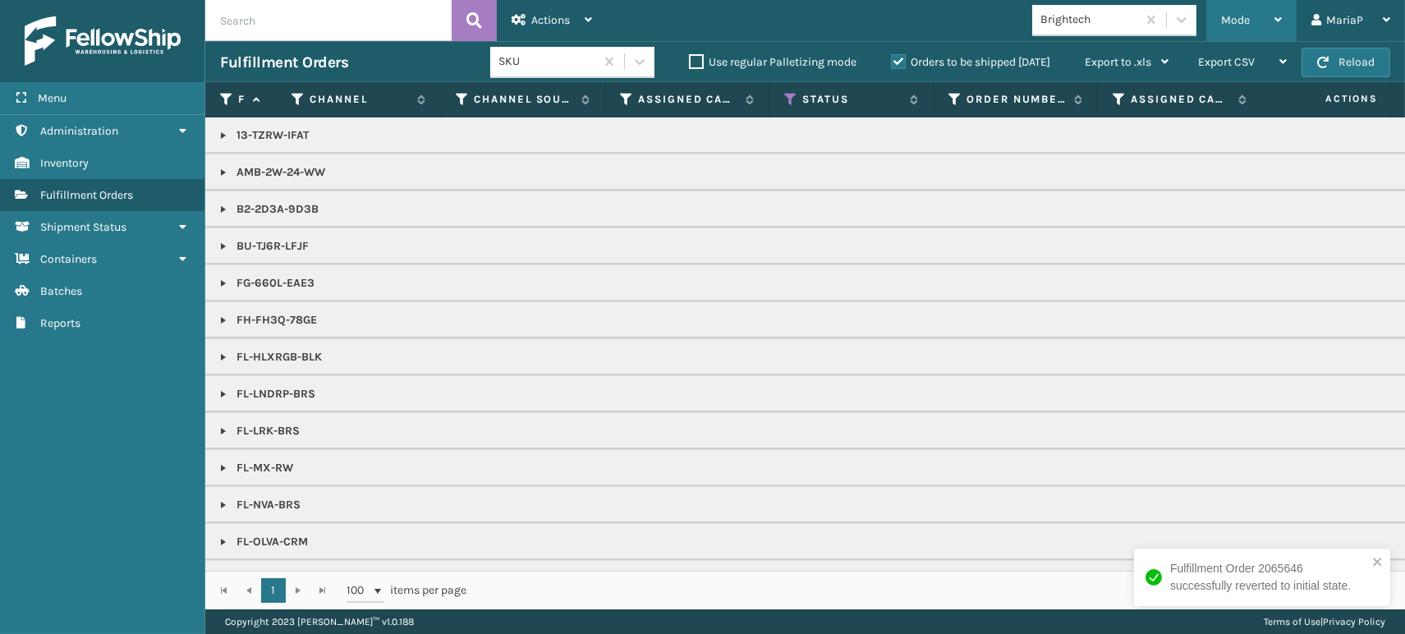
click at [1227, 9] on div "Mode" at bounding box center [1251, 20] width 61 height 41
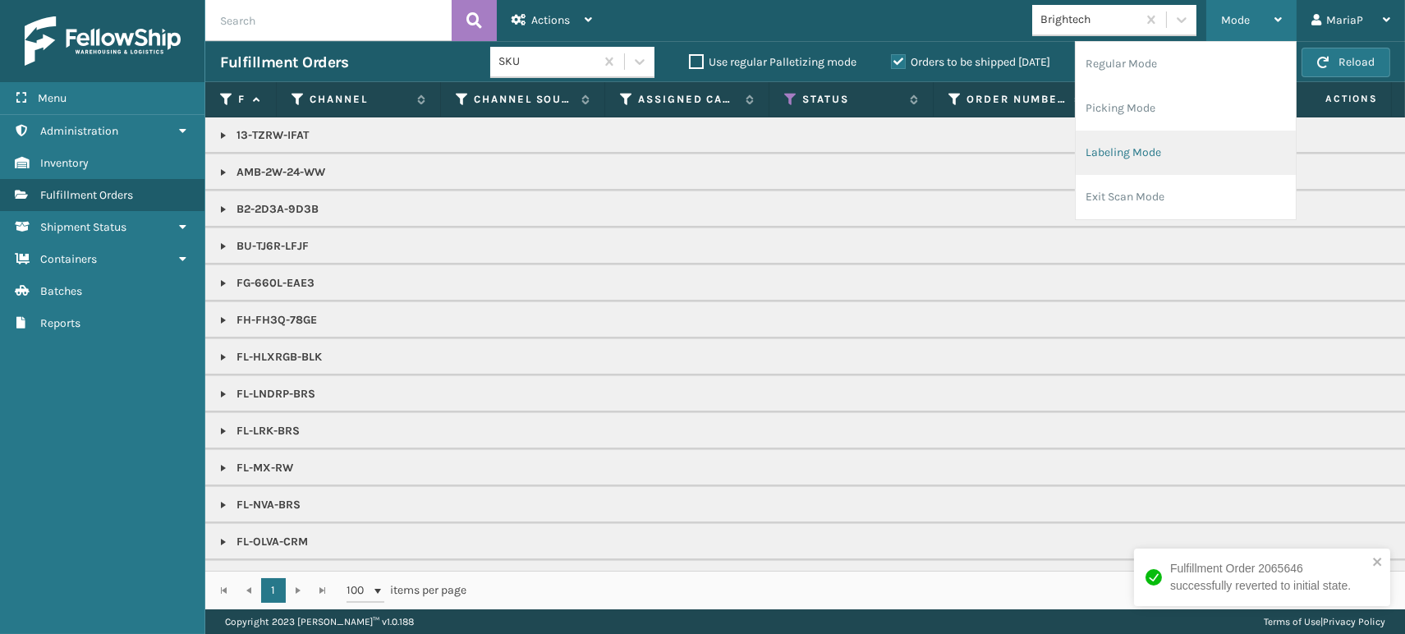
click at [1182, 163] on li "Labeling Mode" at bounding box center [1186, 153] width 220 height 44
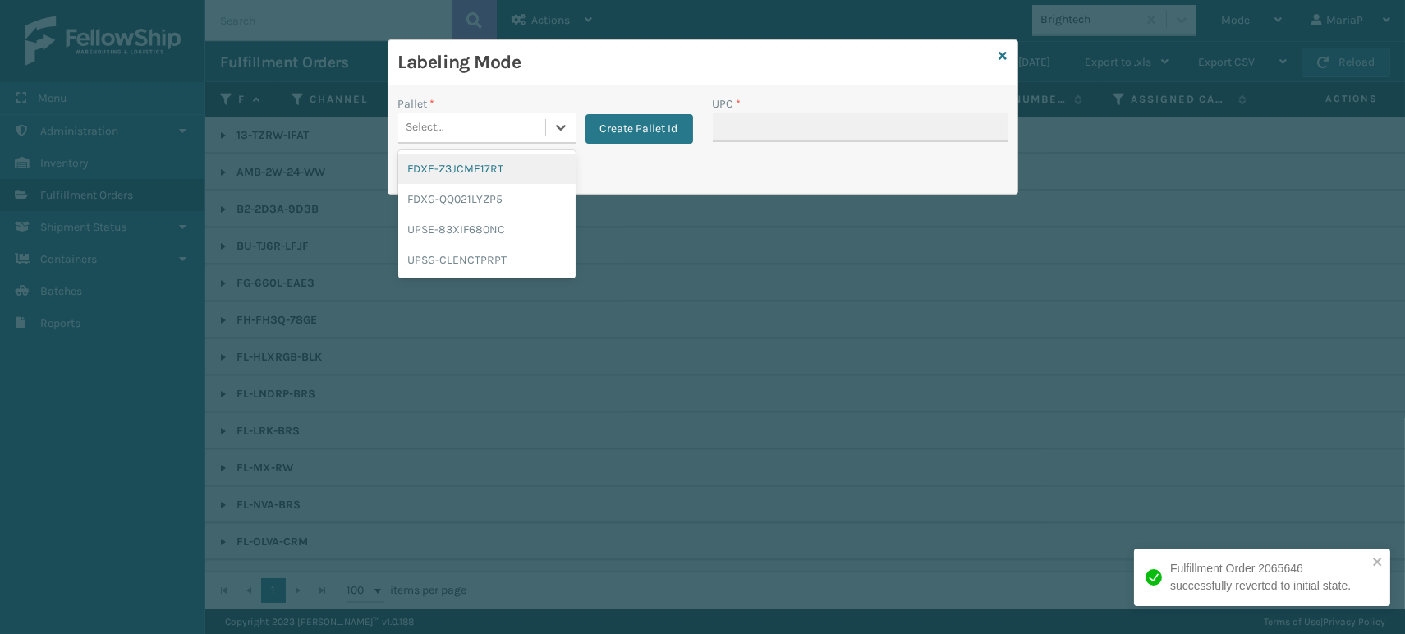
click at [499, 115] on div "Select..." at bounding box center [471, 127] width 147 height 27
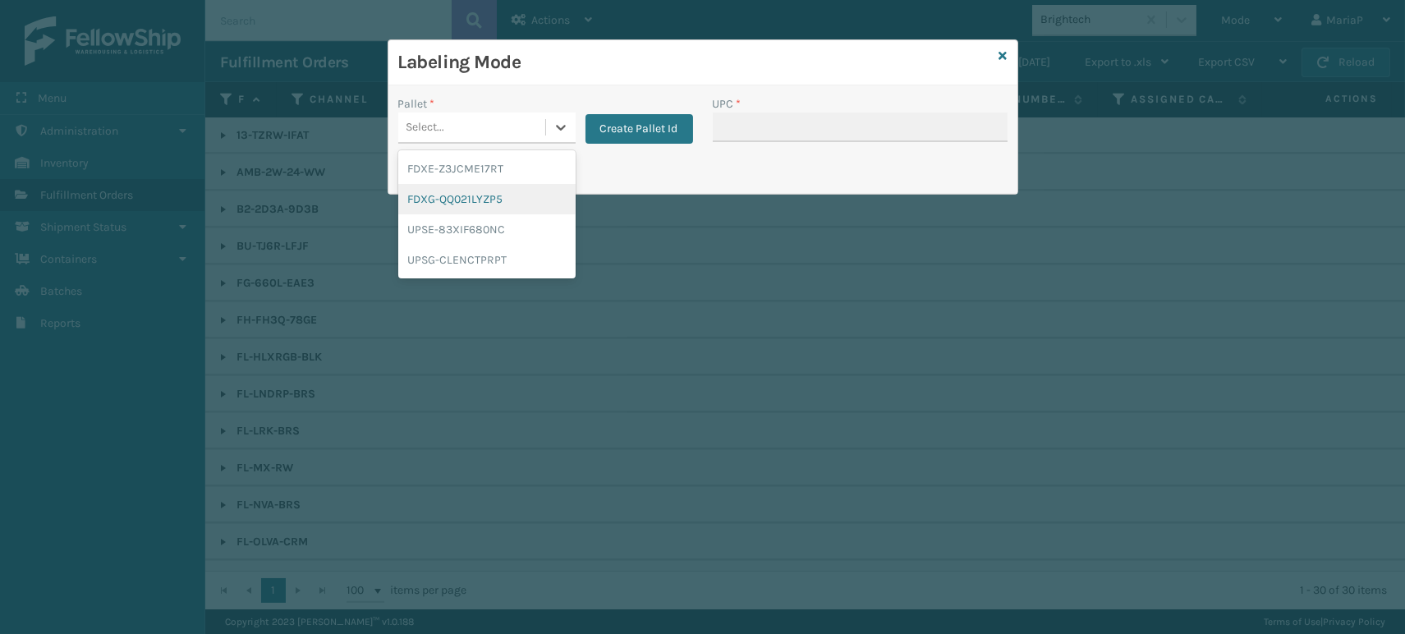
click at [499, 200] on div "FDXG-QQ021LYZP5" at bounding box center [486, 199] width 177 height 30
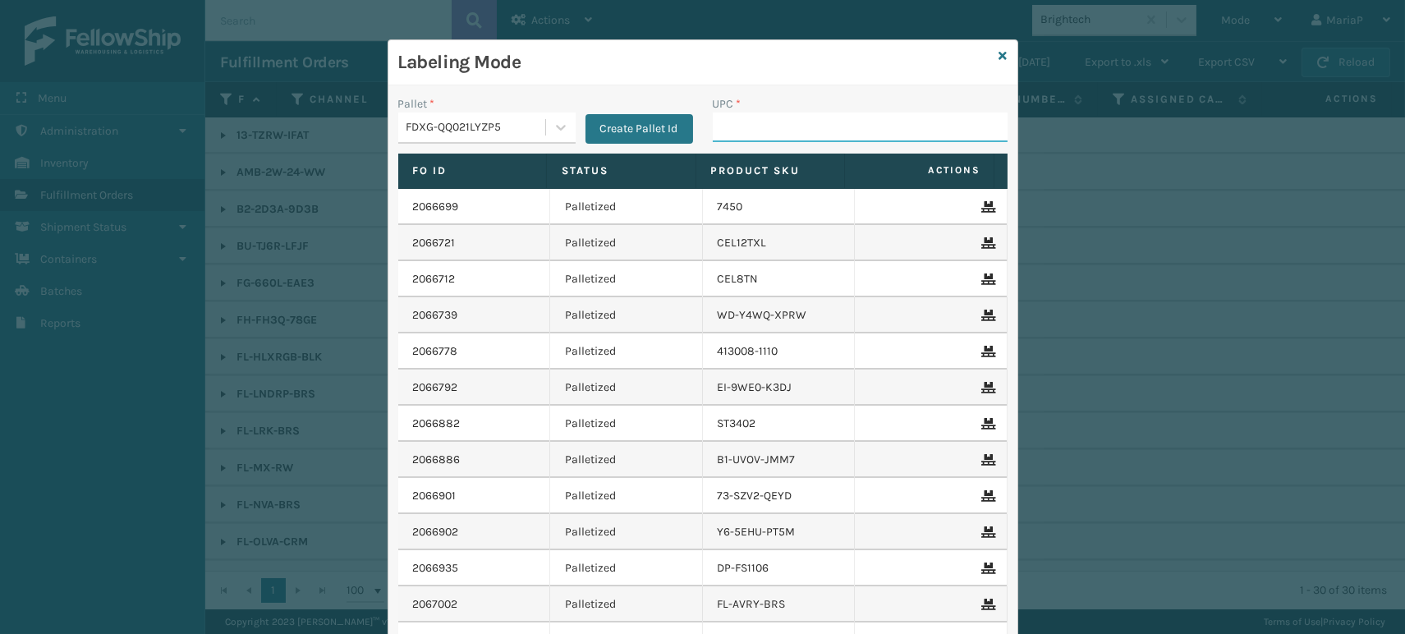
click at [767, 123] on input "UPC *" at bounding box center [860, 128] width 295 height 30
type input "8409851"
type input "840985118"
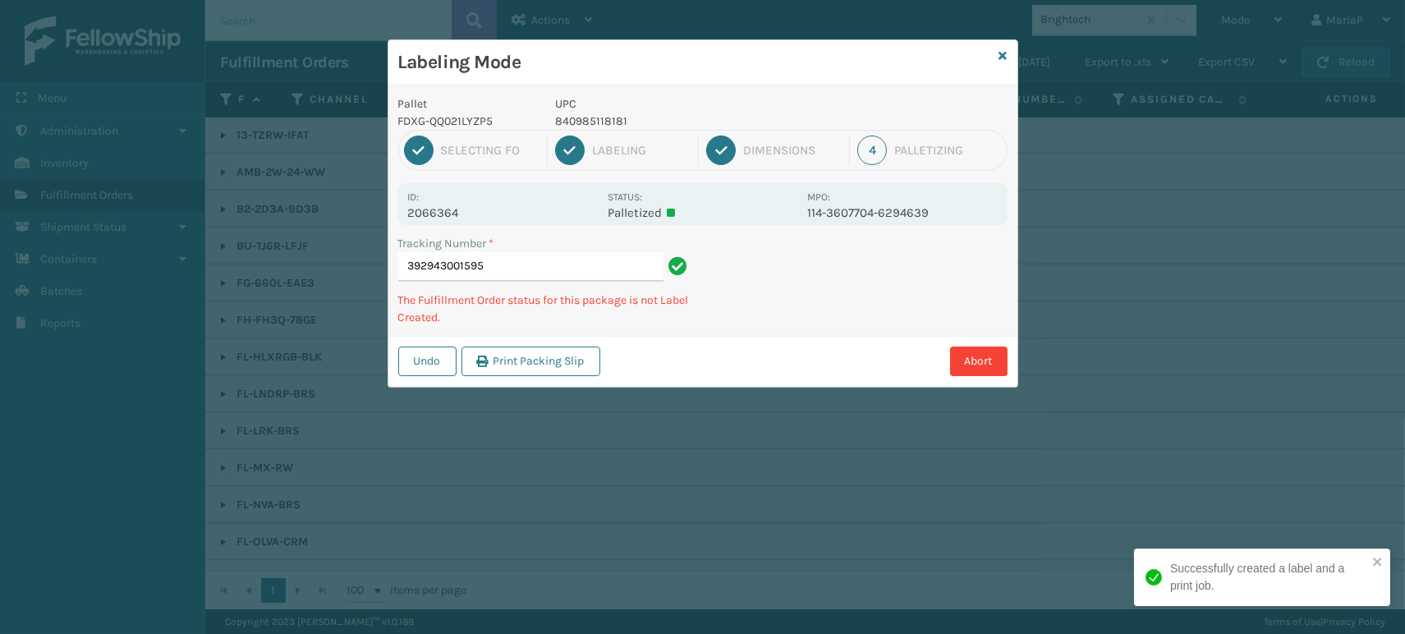
click at [594, 115] on p "840985118181" at bounding box center [676, 121] width 242 height 17
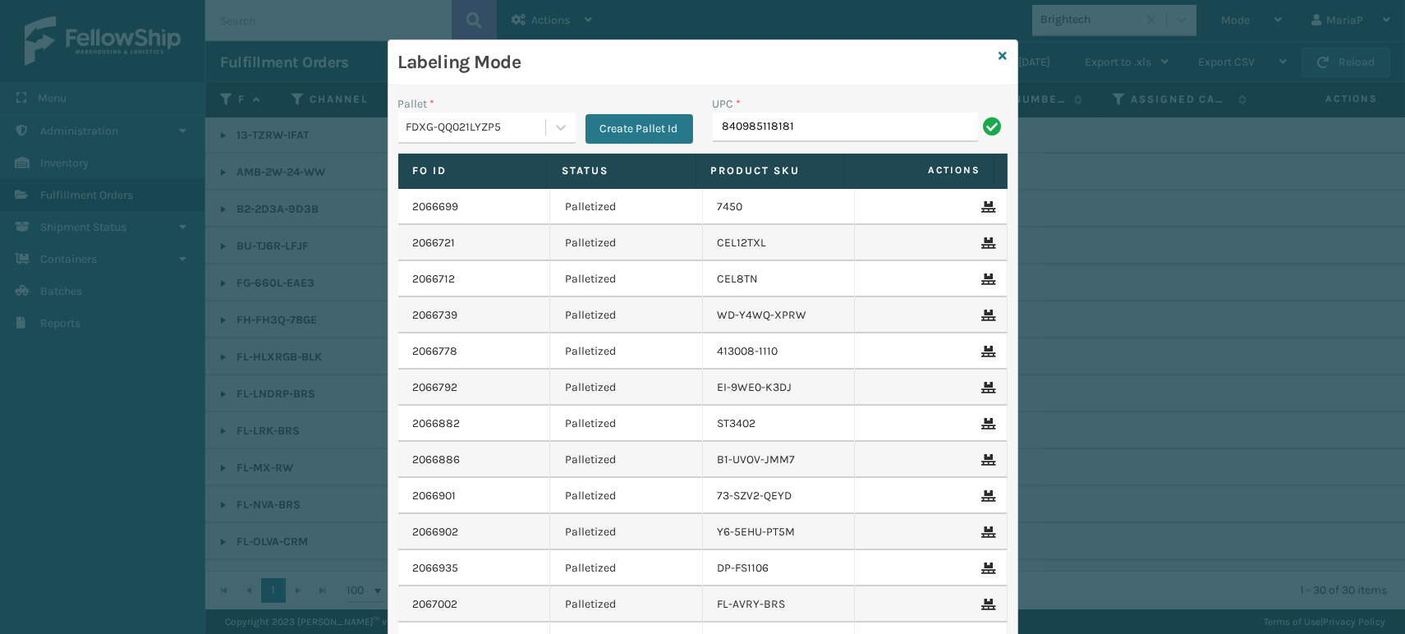
type input "840985118181"
type input "8409851"
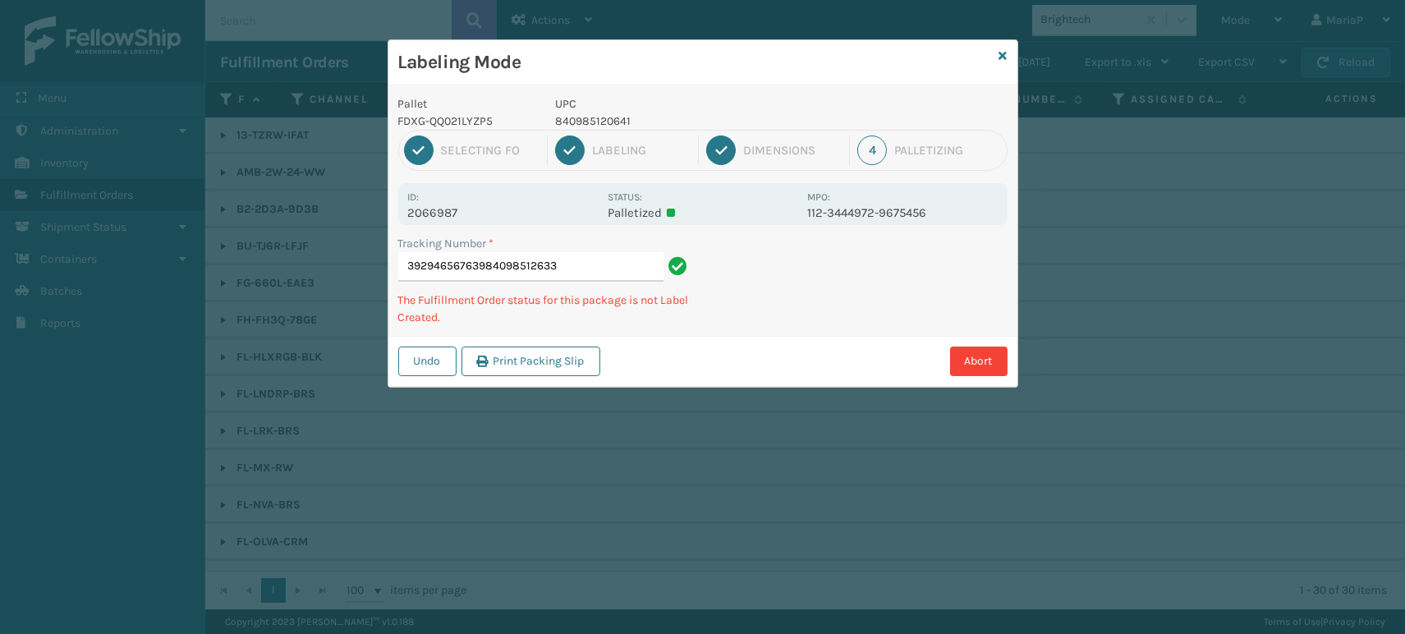
type input "392946567639840985126339"
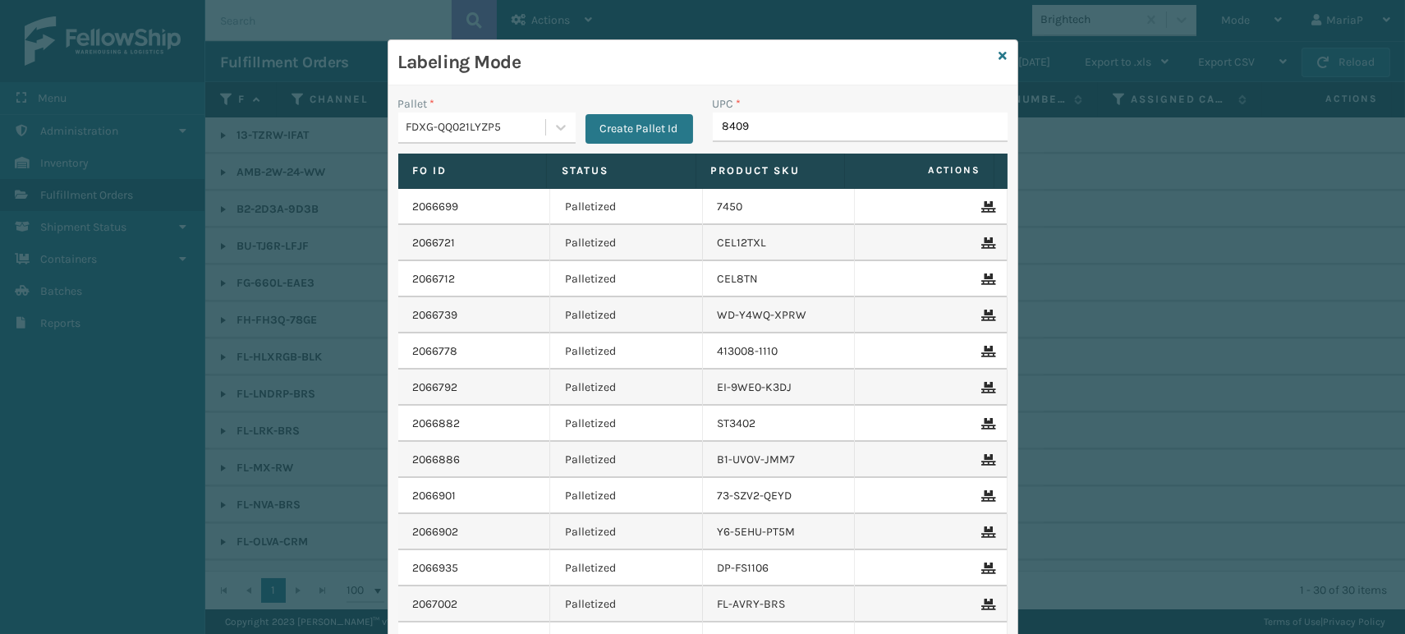
type input "84098"
click at [736, 124] on input "UPC *" at bounding box center [860, 128] width 295 height 30
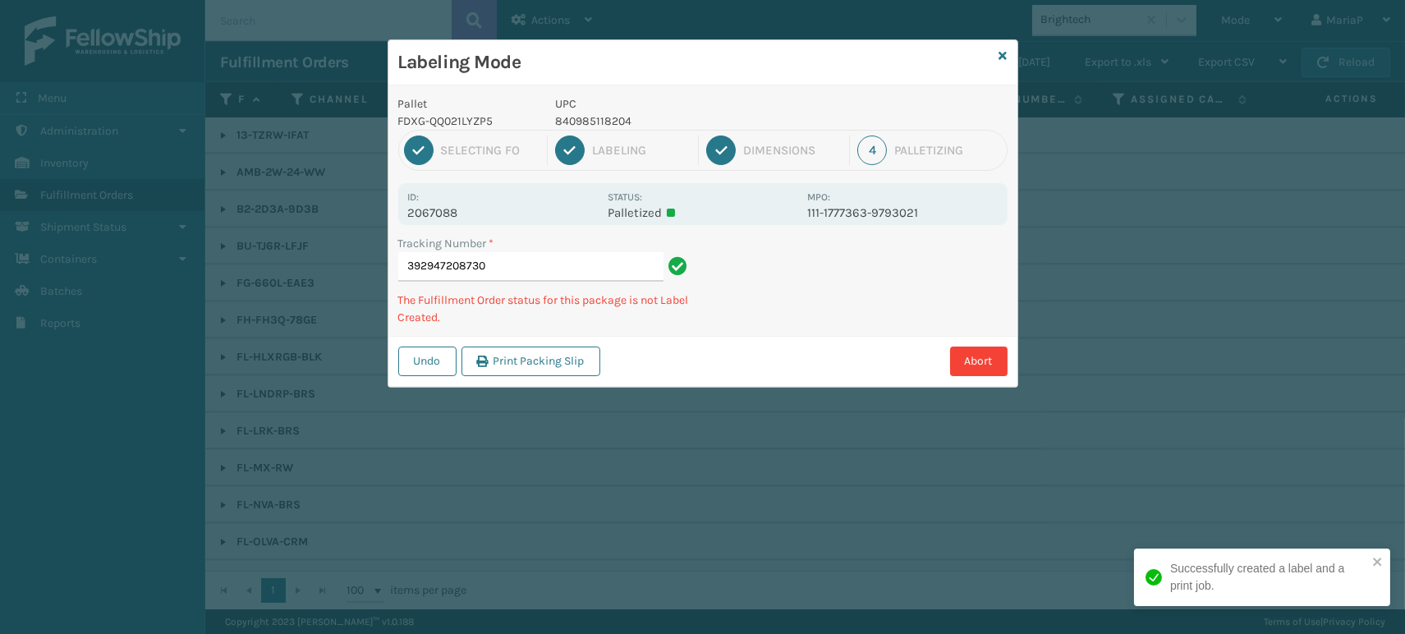
click at [576, 120] on p "840985118204" at bounding box center [676, 121] width 242 height 17
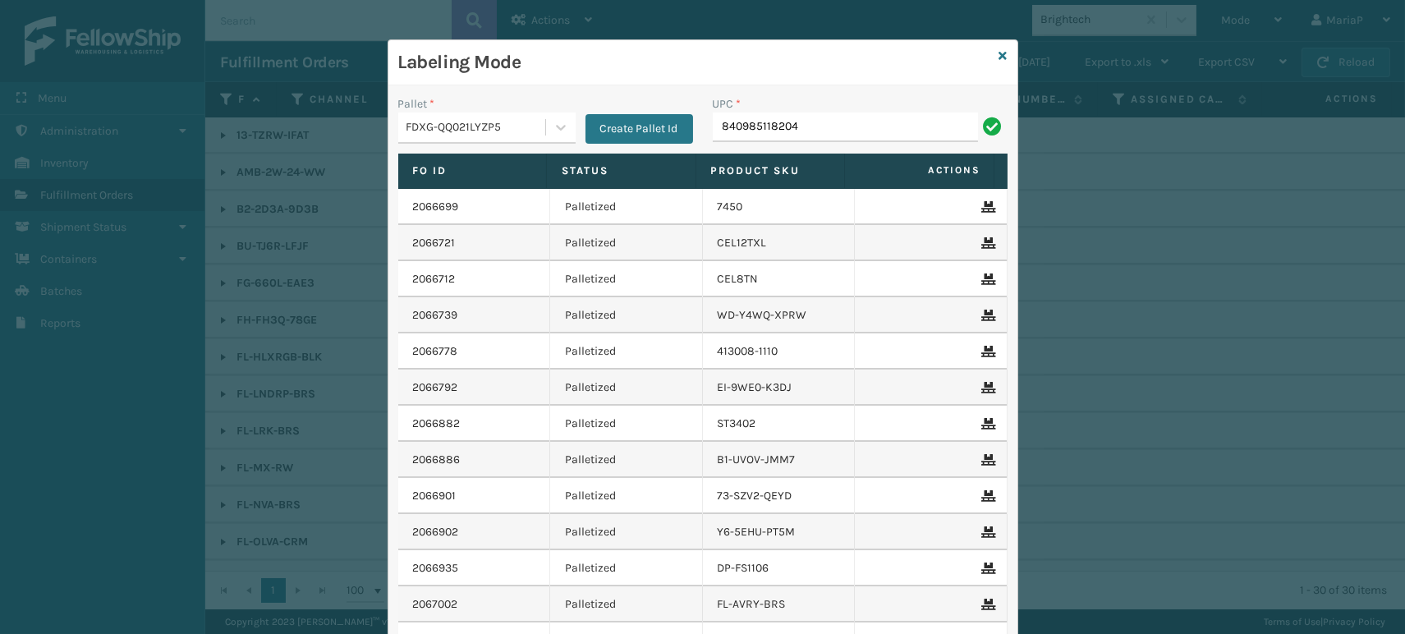
type input "840985118204"
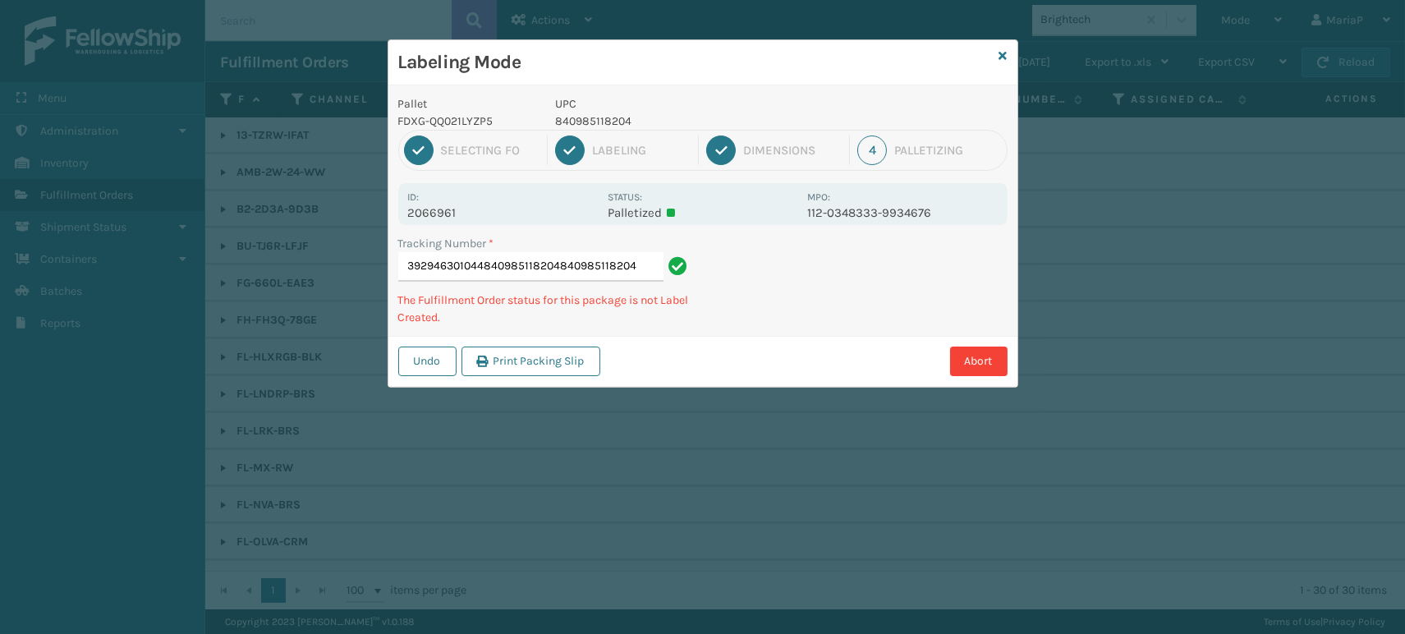
type input "392946301044840985118204840985118204840985118204"
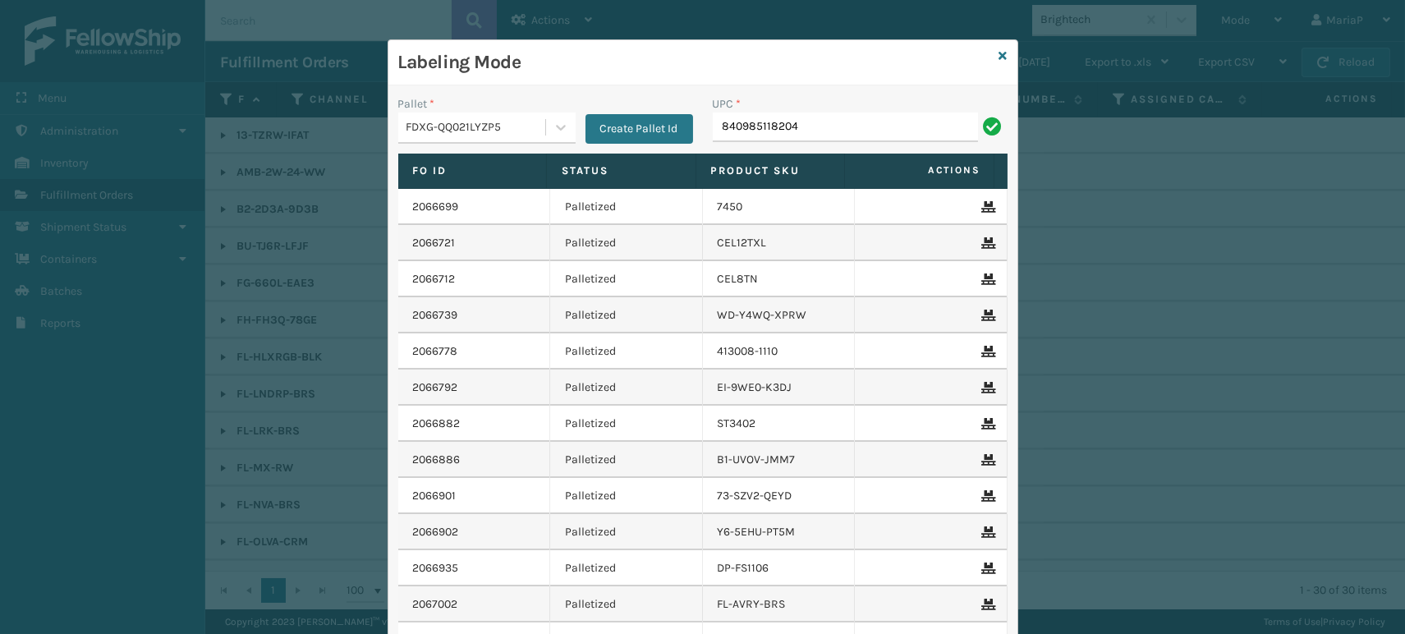
type input "840985118204"
click at [743, 127] on input "UPC *" at bounding box center [860, 128] width 295 height 30
type input "HAN-S-21050-06"
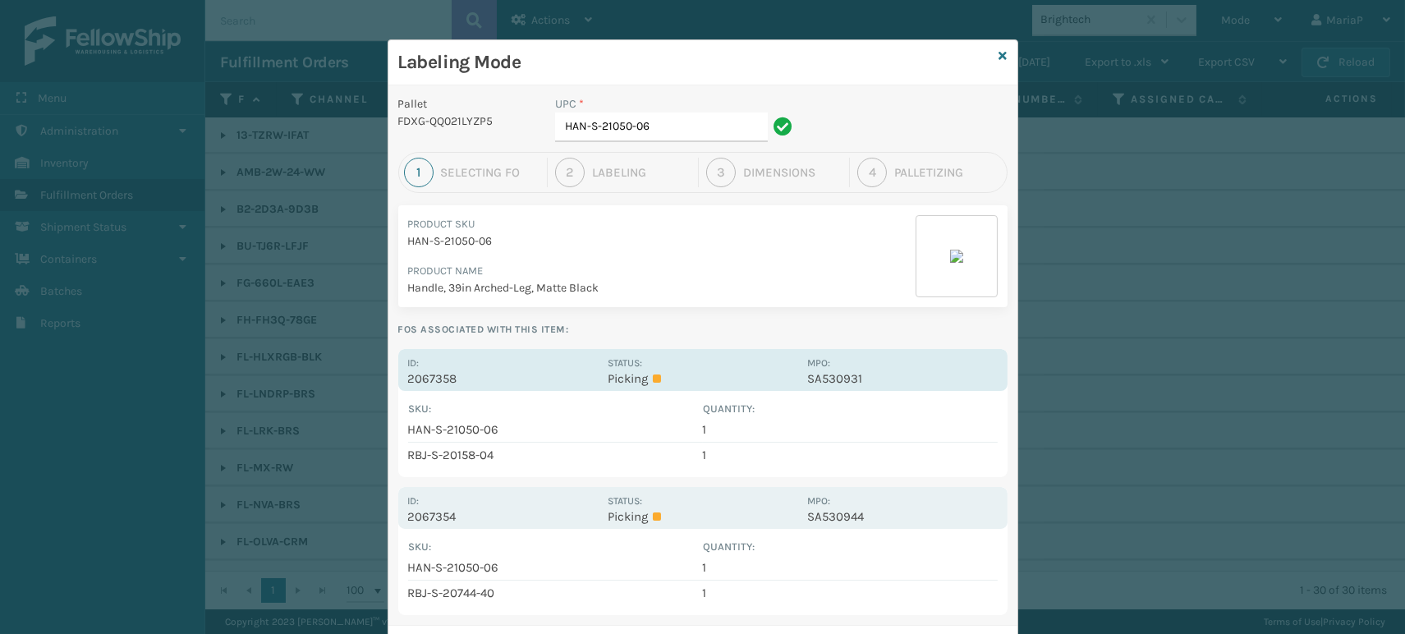
click at [448, 381] on p "2067358" at bounding box center [503, 378] width 190 height 15
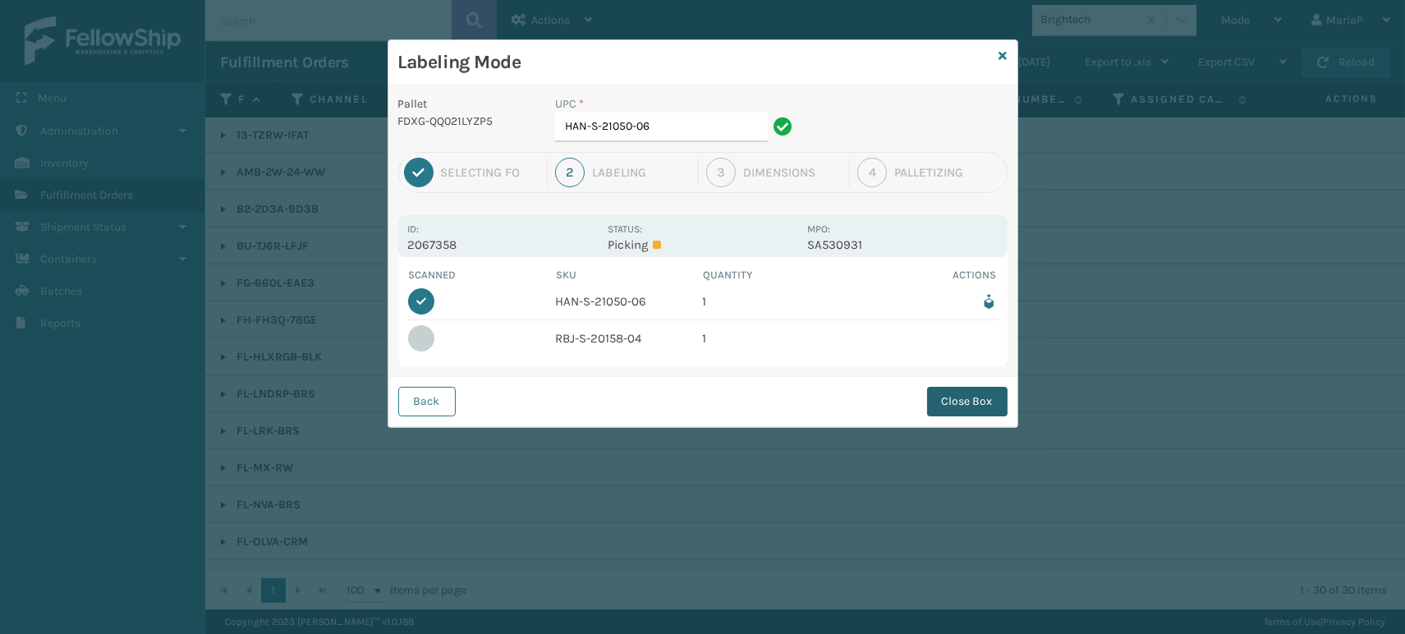
click at [971, 408] on button "Close Box" at bounding box center [967, 402] width 80 height 30
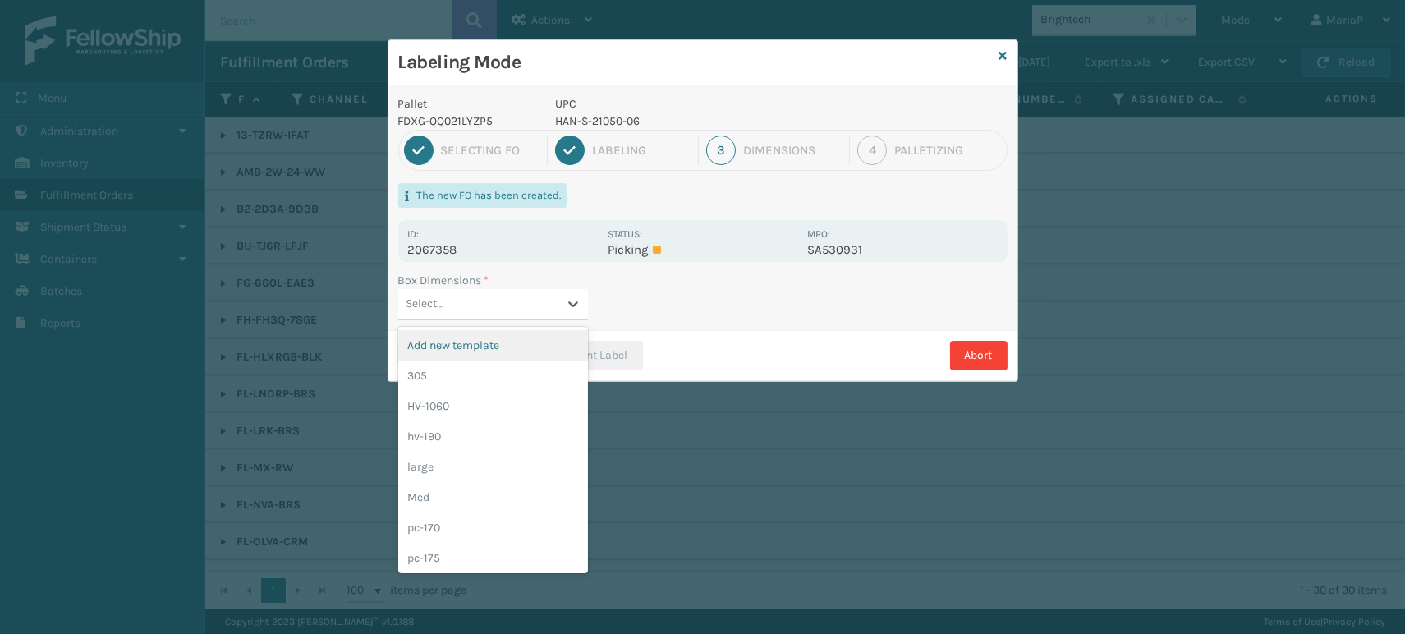
click at [539, 307] on div "Select..." at bounding box center [477, 304] width 159 height 27
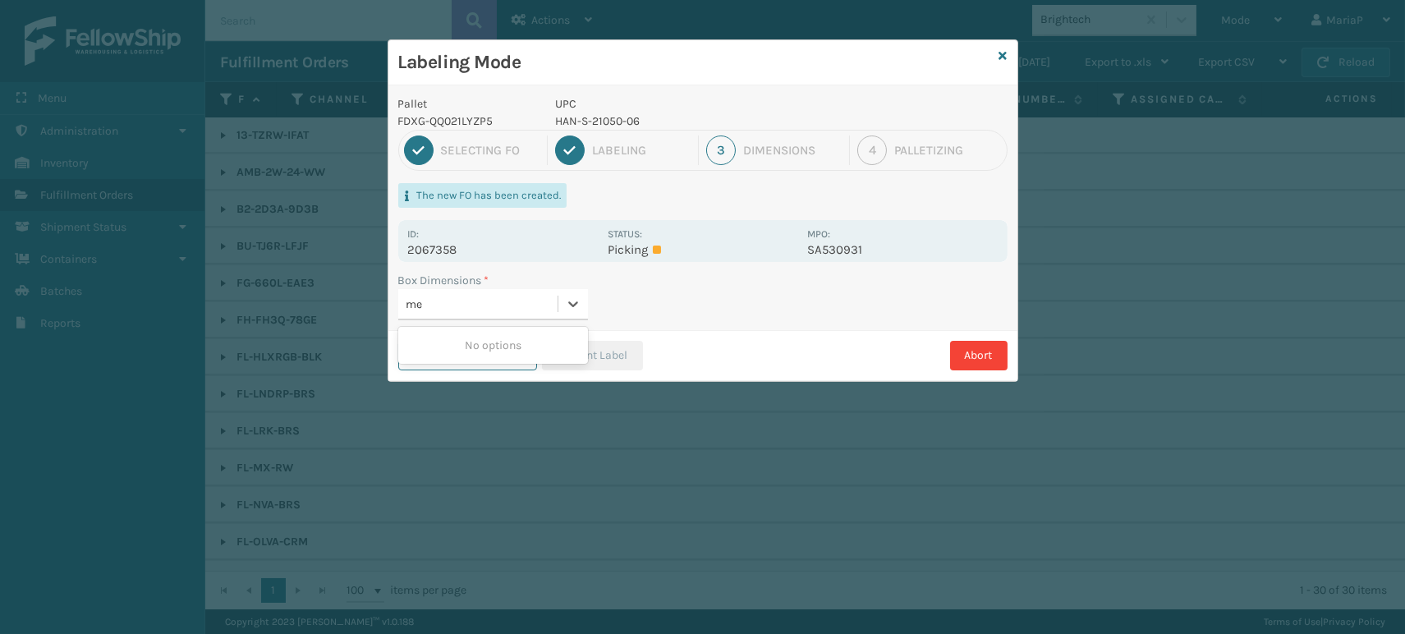
type input "med"
click at [447, 350] on div "Med" at bounding box center [493, 345] width 190 height 30
click at [651, 348] on div "Abort" at bounding box center [828, 356] width 360 height 30
click at [624, 361] on button "Print Label" at bounding box center [592, 356] width 101 height 30
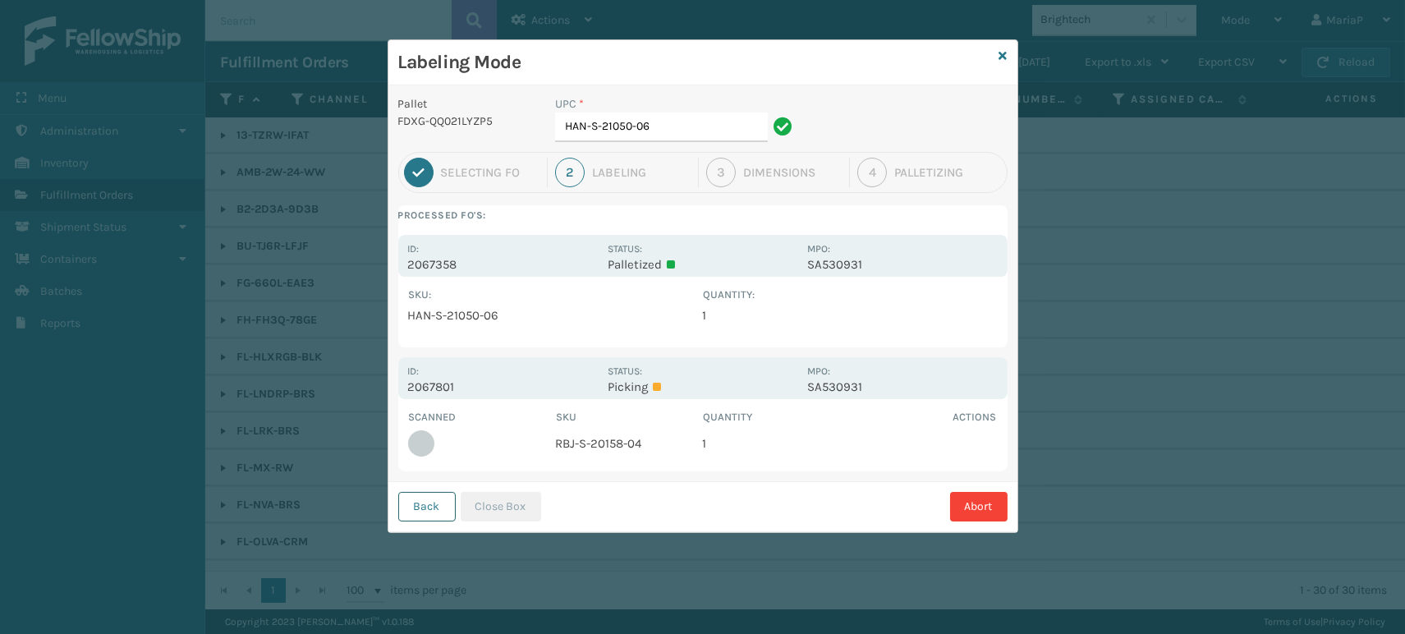
click at [417, 501] on button "Back" at bounding box center [426, 507] width 57 height 30
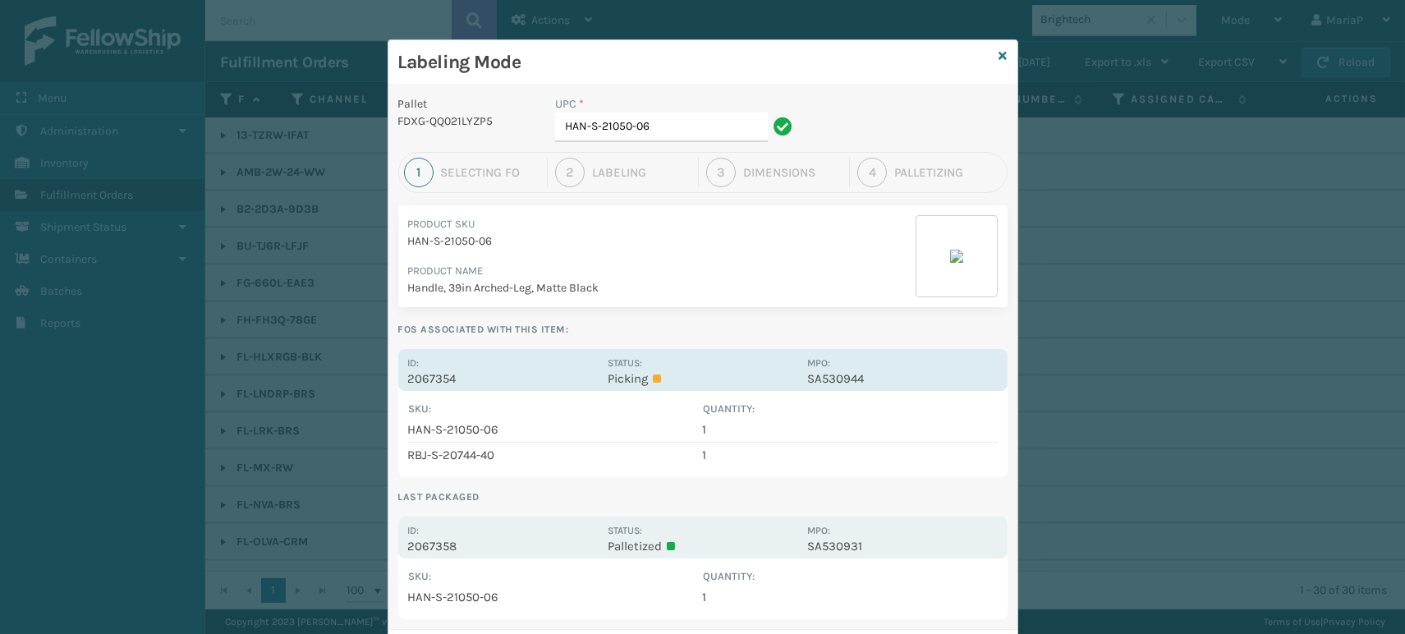
click at [430, 373] on p "2067354" at bounding box center [503, 378] width 190 height 15
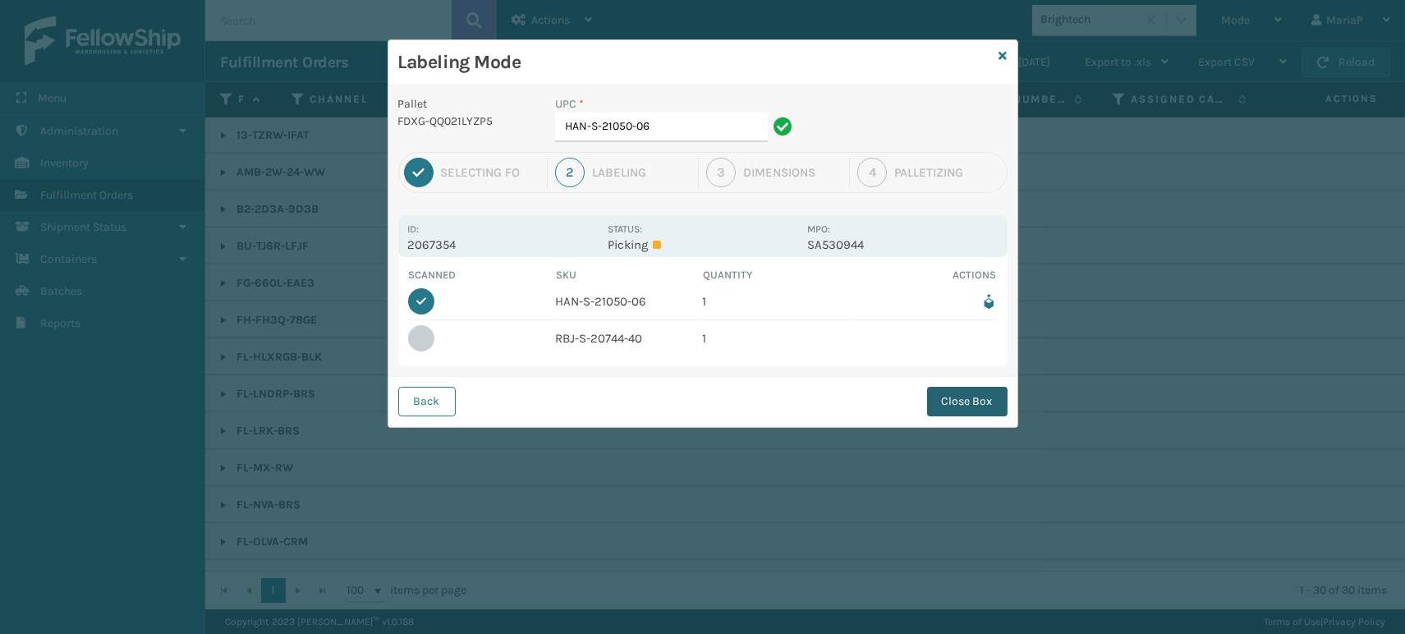
click at [999, 408] on button "Close Box" at bounding box center [967, 402] width 80 height 30
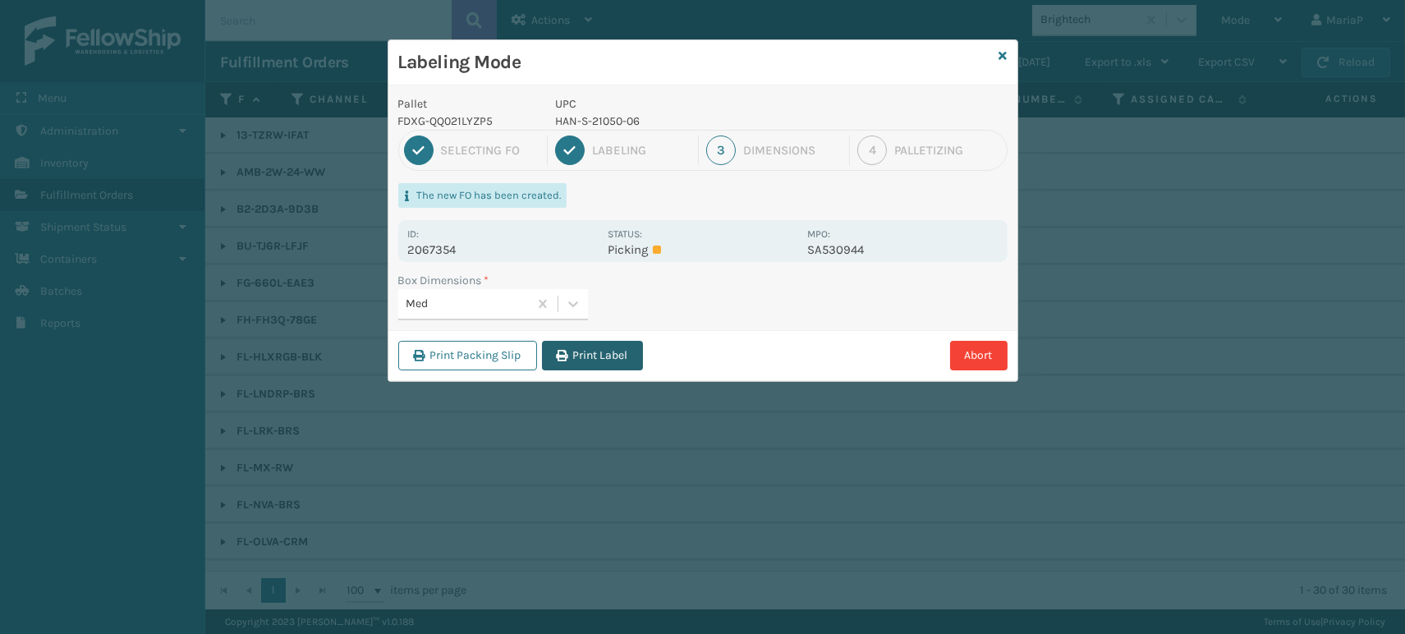
click at [570, 348] on button "Print Label" at bounding box center [592, 356] width 101 height 30
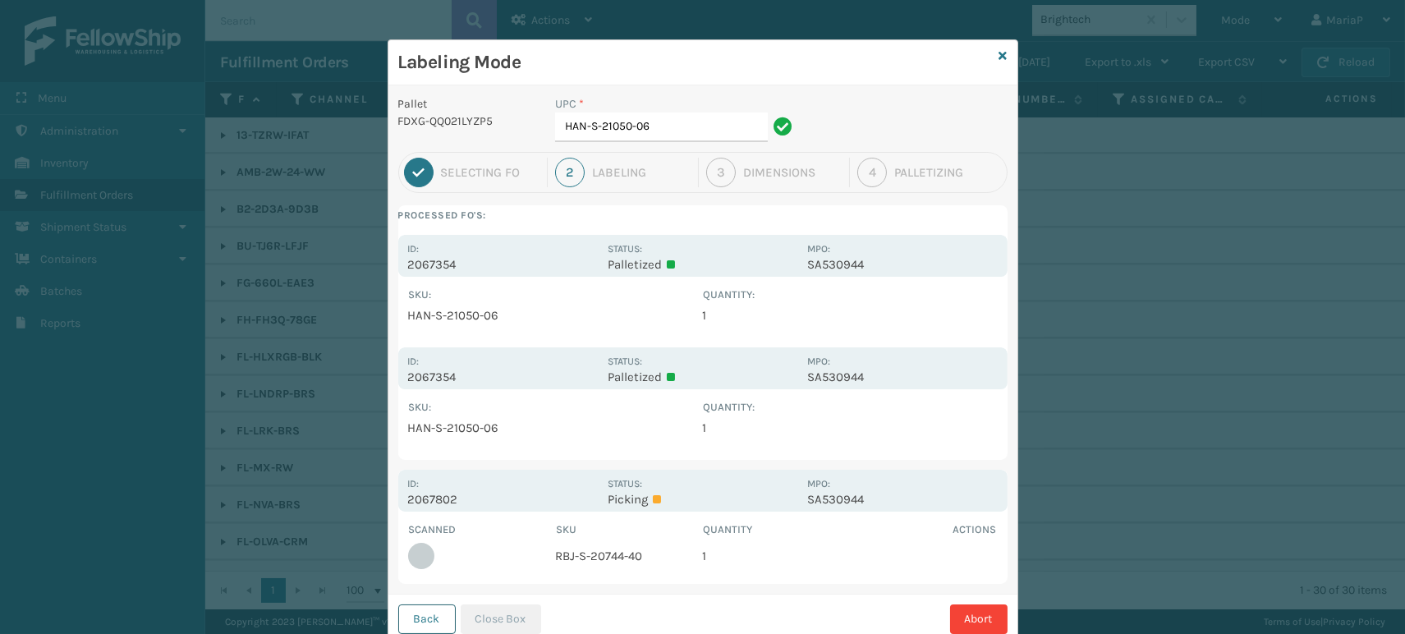
click at [430, 605] on button "Back" at bounding box center [426, 620] width 57 height 30
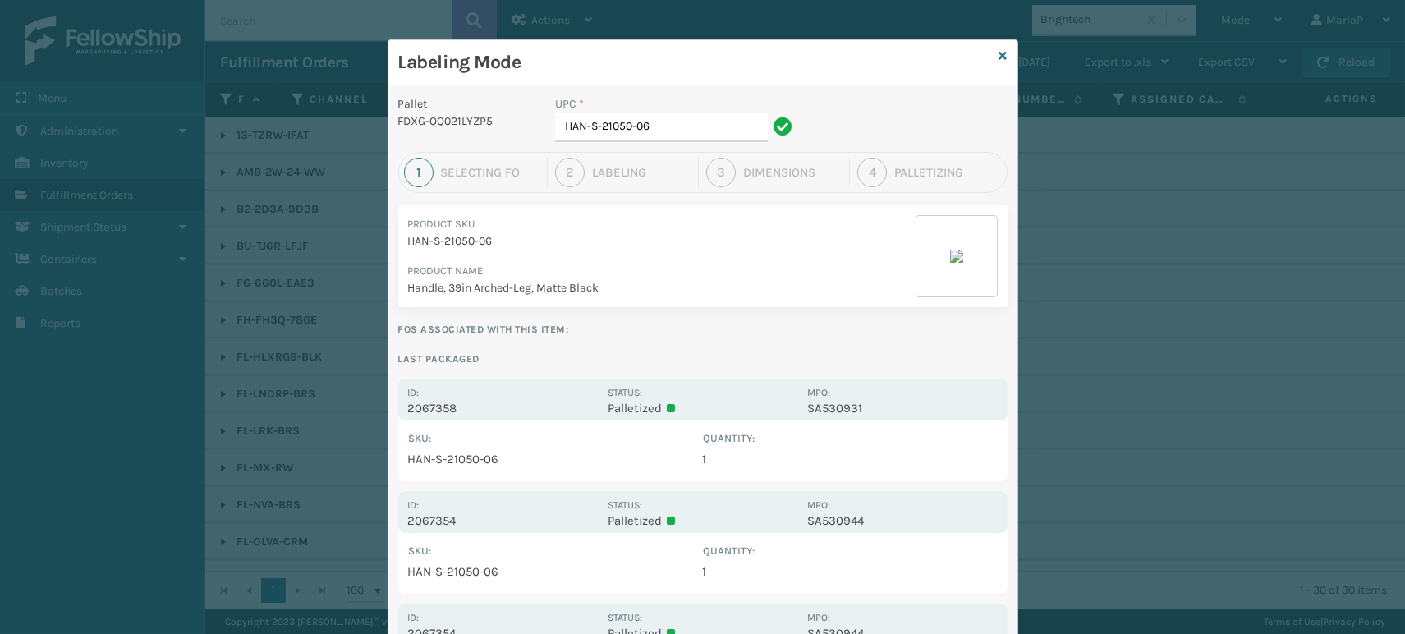
click at [1000, 53] on div "Labeling Mode" at bounding box center [703, 62] width 629 height 45
click at [1000, 63] on link at bounding box center [1004, 56] width 8 height 17
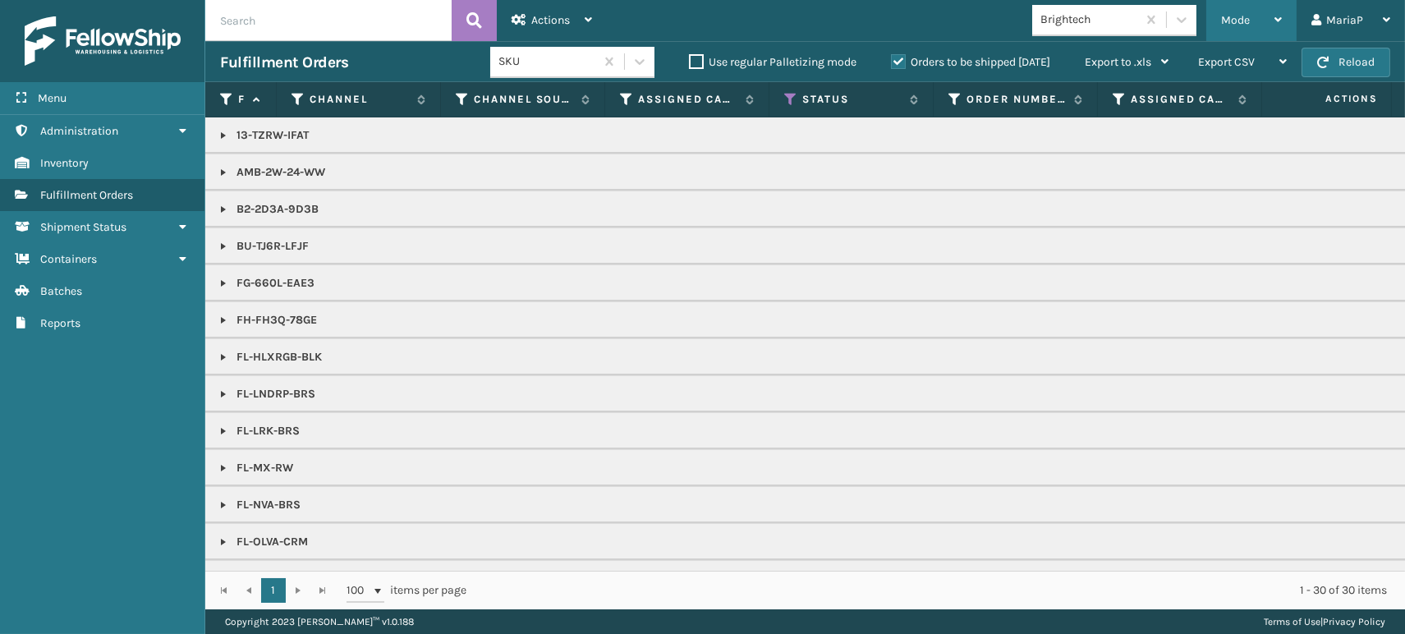
click at [1228, 30] on div "Mode" at bounding box center [1251, 20] width 61 height 41
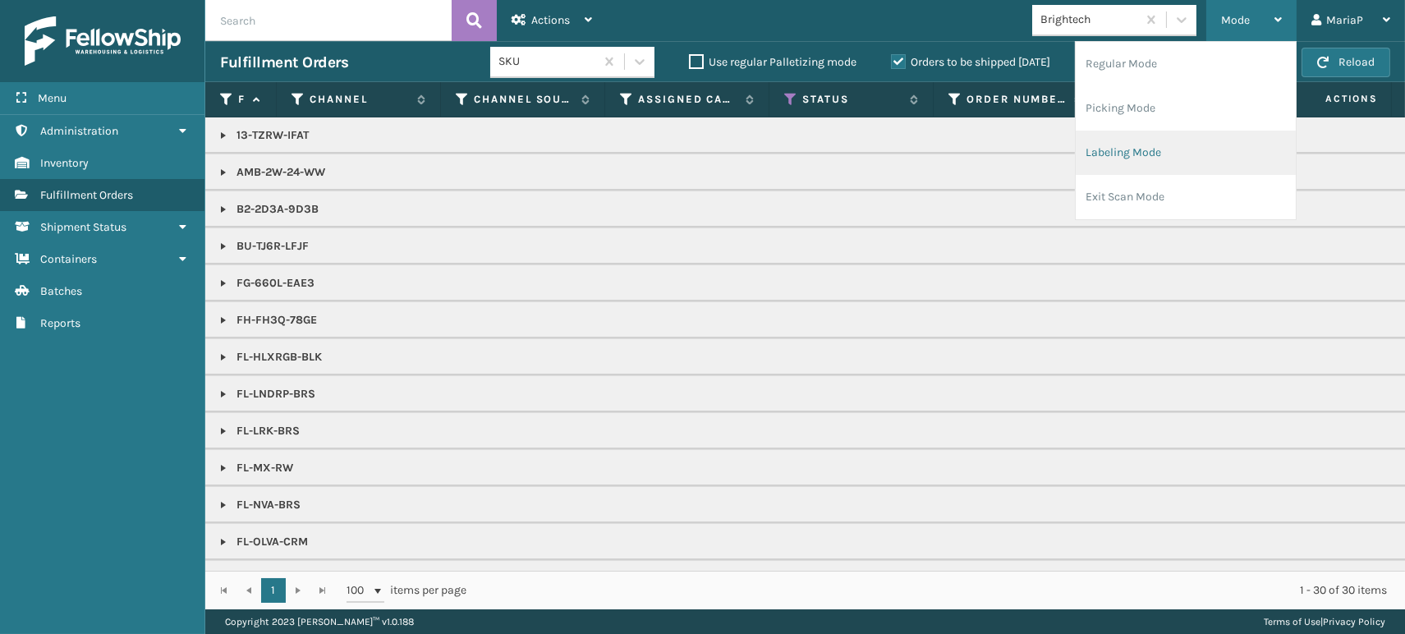
click at [1129, 140] on li "Labeling Mode" at bounding box center [1186, 153] width 220 height 44
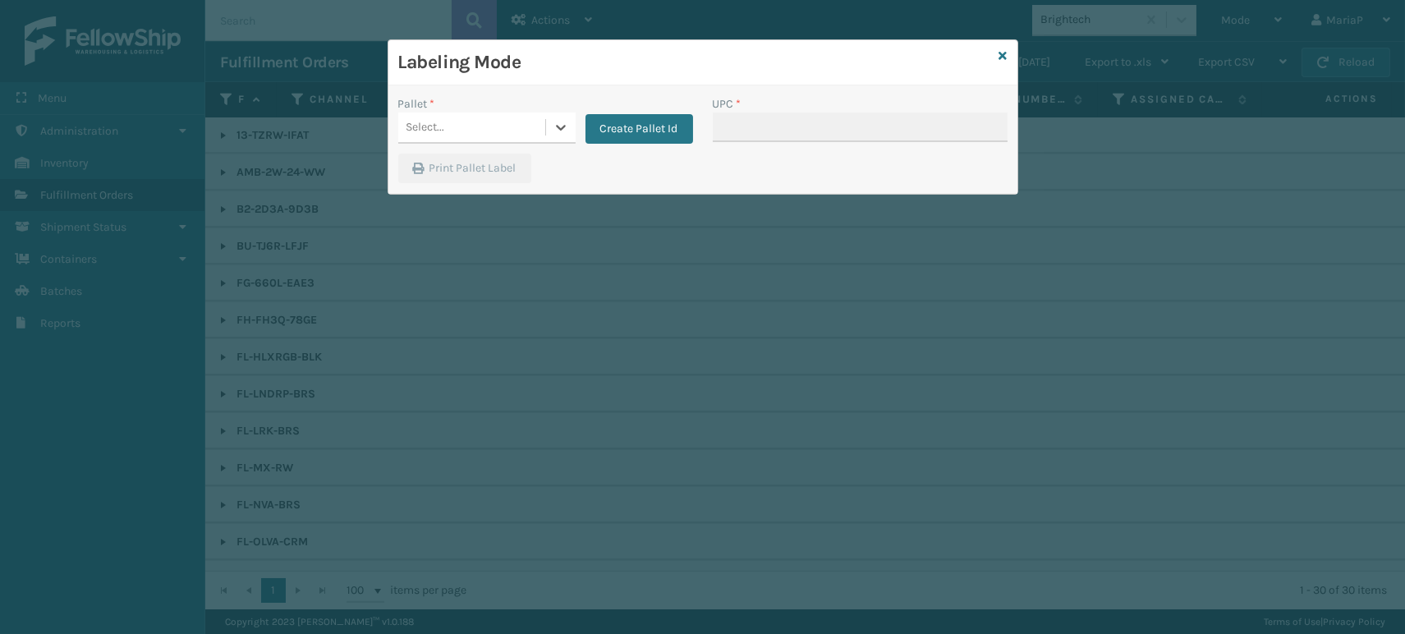
click at [518, 119] on div "Select..." at bounding box center [471, 127] width 147 height 27
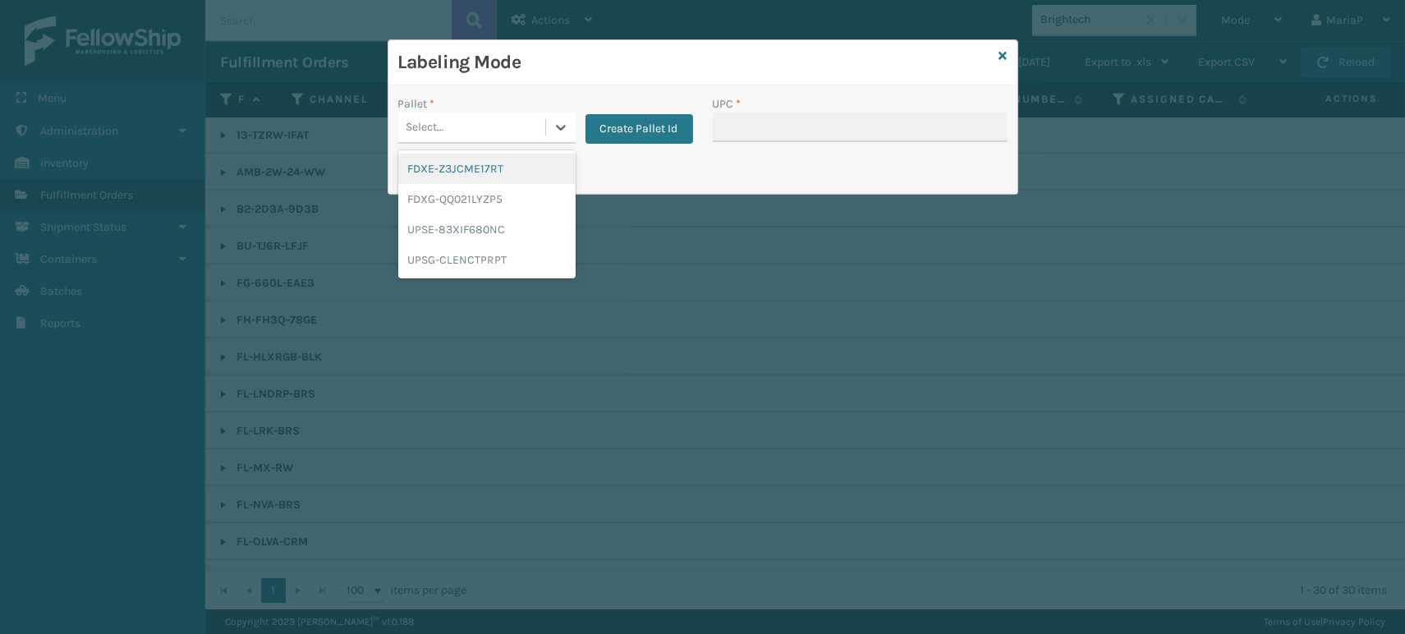
click at [517, 159] on div "FDXE-Z3JCME17RT" at bounding box center [486, 169] width 177 height 30
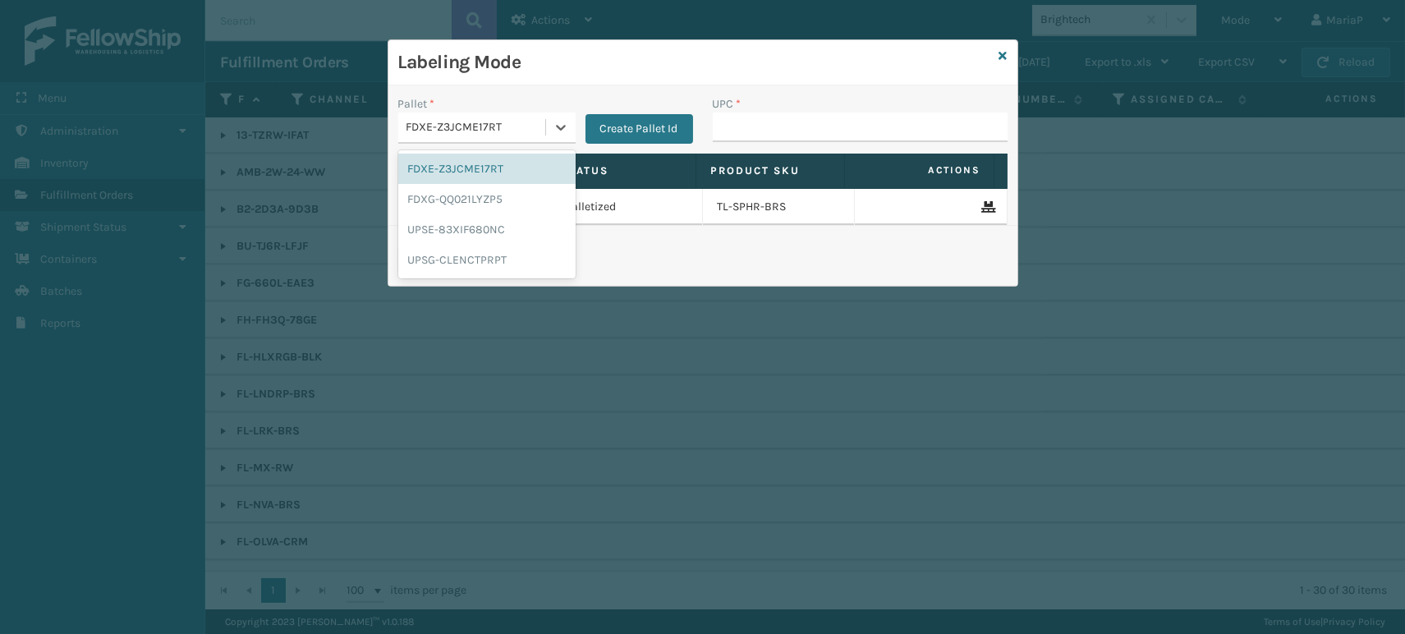
click at [536, 115] on div "FDXE-Z3JCME17RT" at bounding box center [471, 127] width 147 height 27
drag, startPoint x: 478, startPoint y: 191, endPoint x: 770, endPoint y: 144, distance: 296.1
click at [486, 191] on div "FDXG-QQ021LYZP5" at bounding box center [486, 199] width 177 height 30
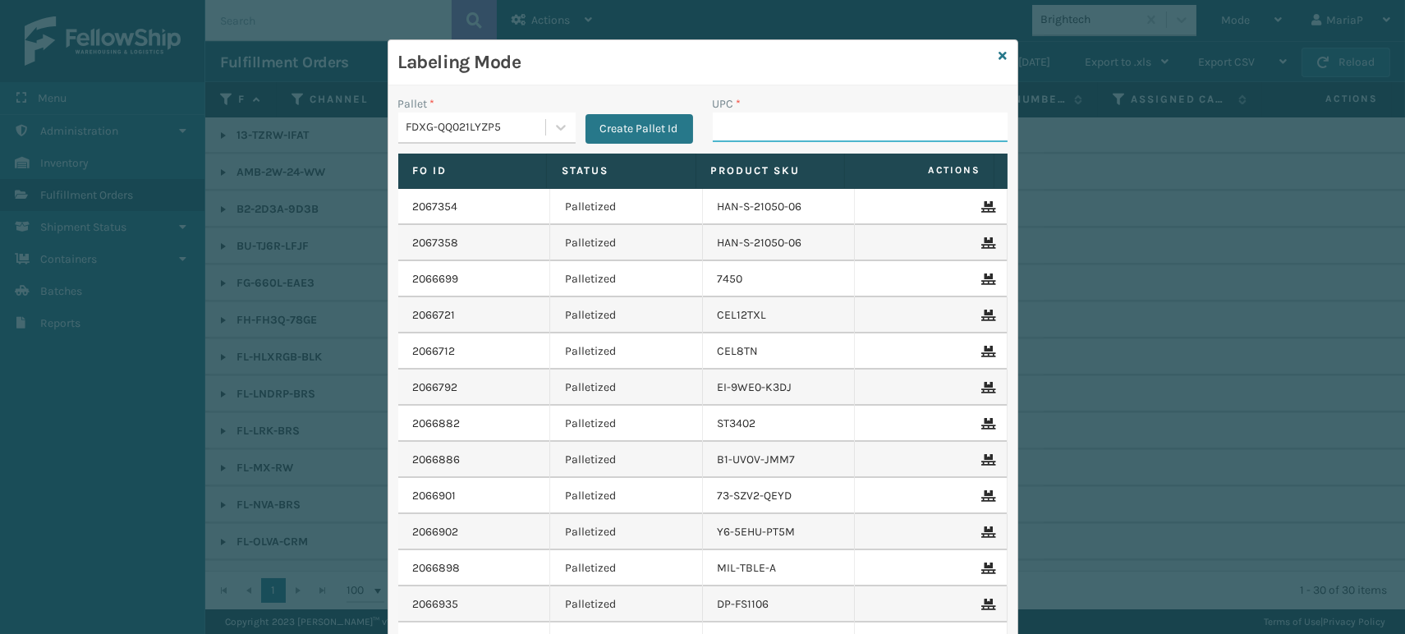
click at [816, 136] on input "UPC *" at bounding box center [860, 128] width 295 height 30
type input "HAN-S-21796-04"
type input "HAN-S-22047-01"
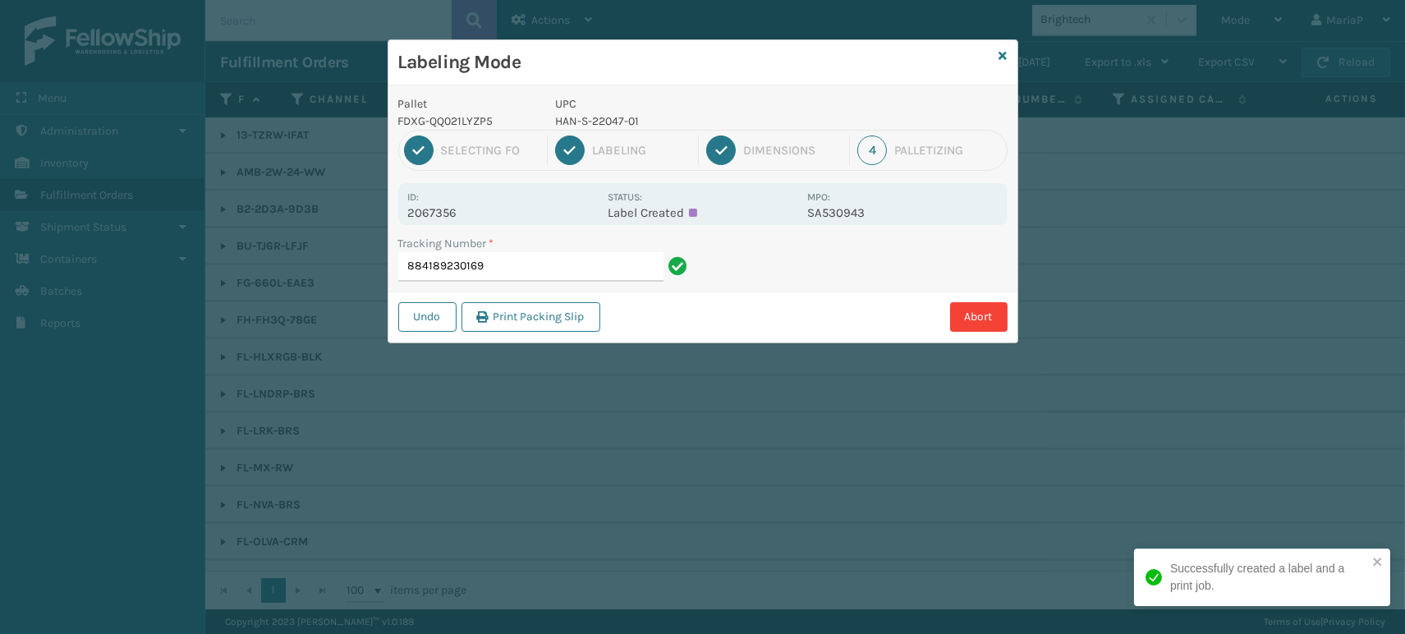
click at [583, 120] on p "HAN-S-22047-01" at bounding box center [676, 121] width 242 height 17
click at [579, 119] on p "HAN-S-22047-01" at bounding box center [676, 121] width 242 height 17
click at [578, 119] on p "HAN-S-22047-01" at bounding box center [676, 121] width 242 height 17
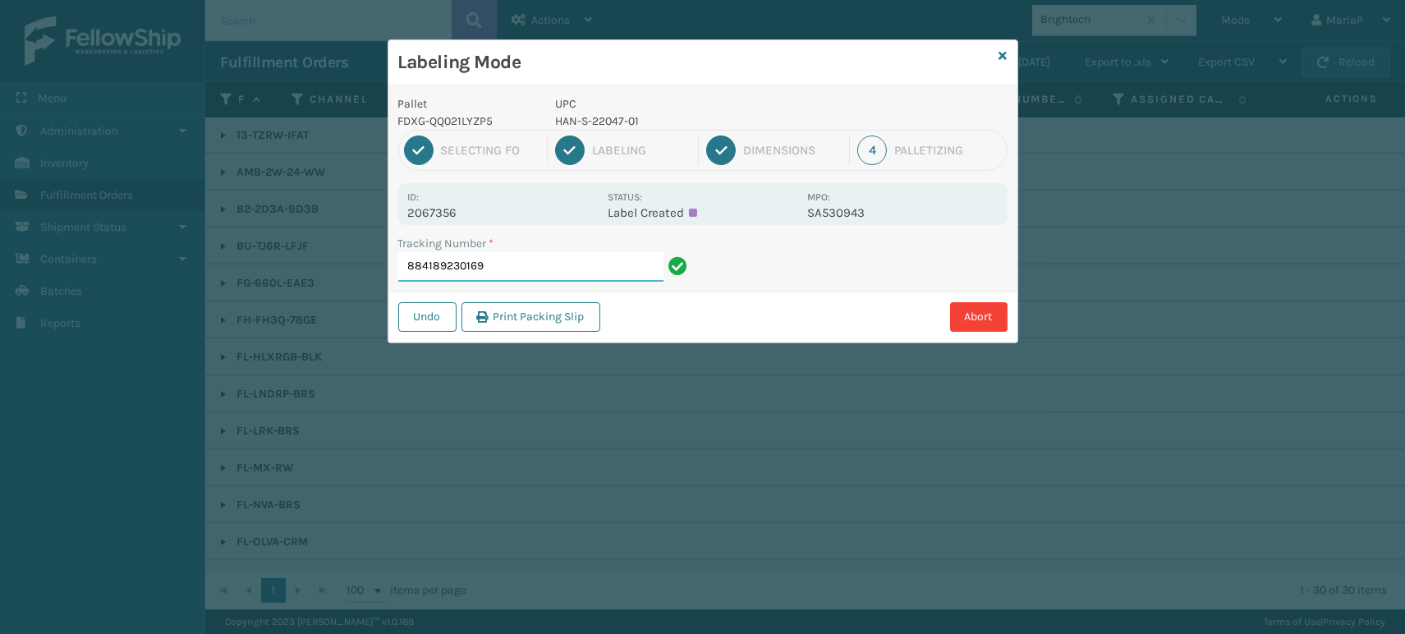
click at [627, 269] on input "884189230169" at bounding box center [530, 267] width 265 height 30
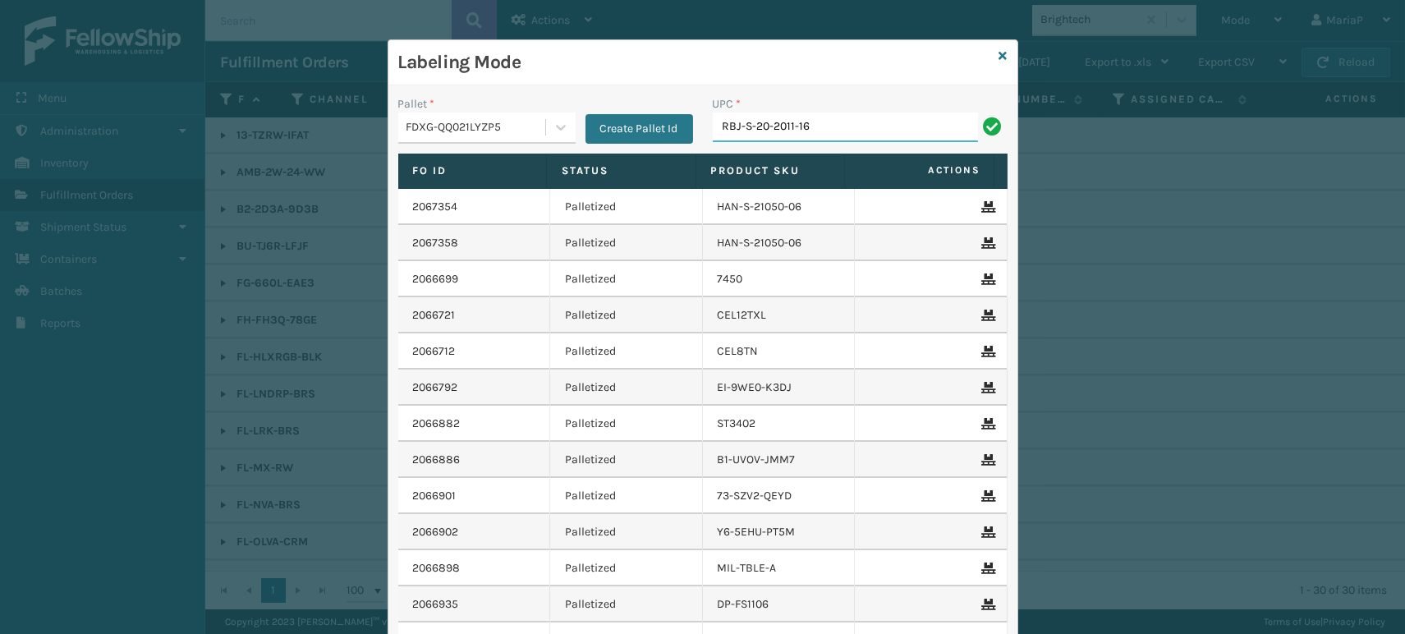
type input "RBJ-S-20-2011-16"
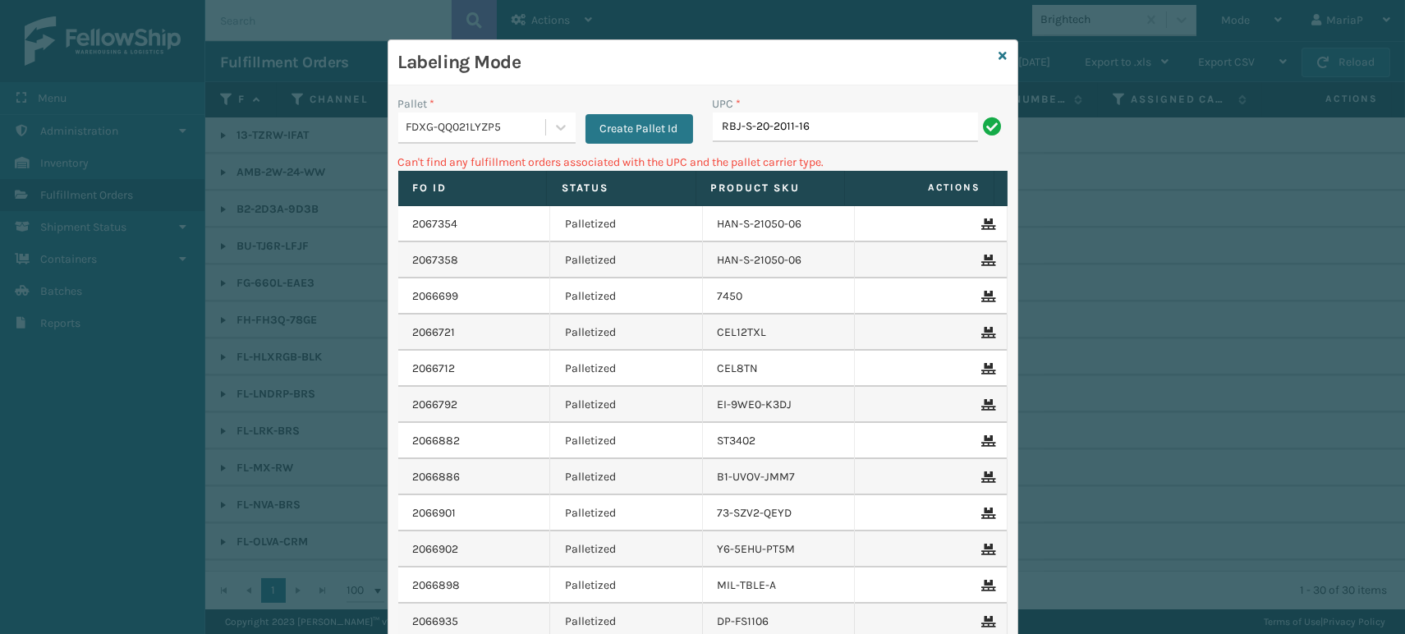
click at [766, 122] on input "RBJ-S-20-2011-16" at bounding box center [845, 128] width 265 height 30
type input "RBJ-S-22011-16"
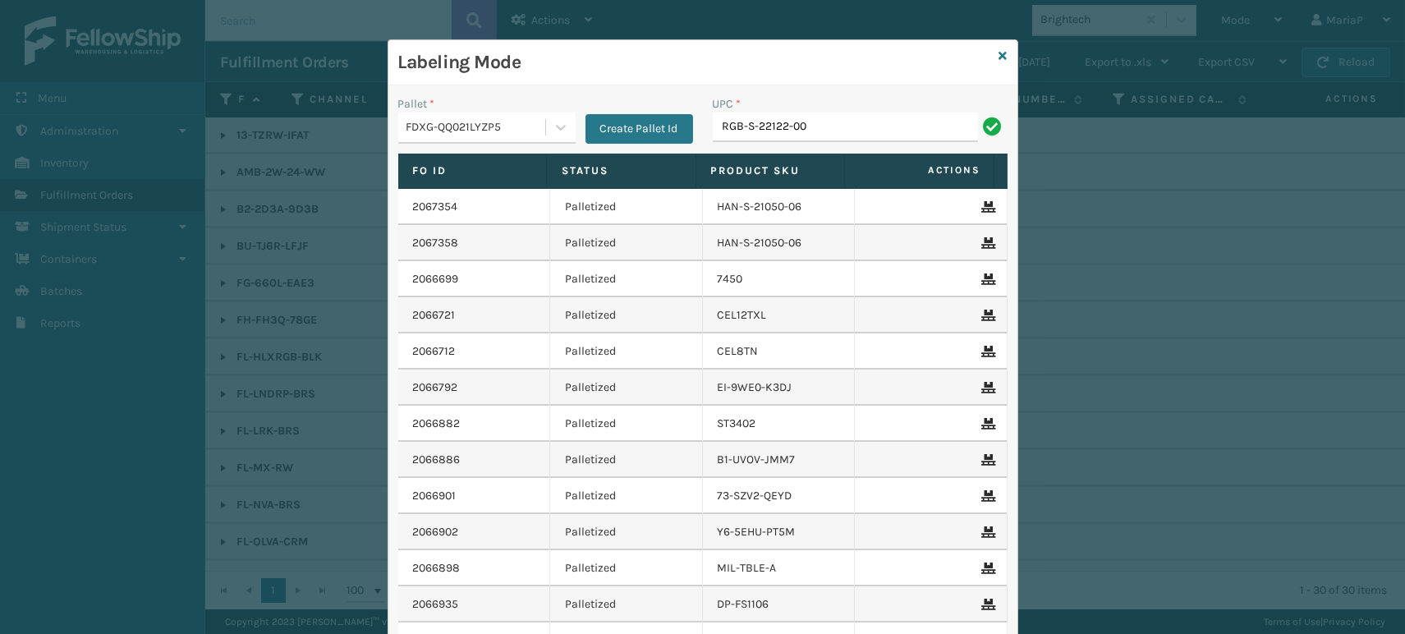
type input "RGB-S-22122-00"
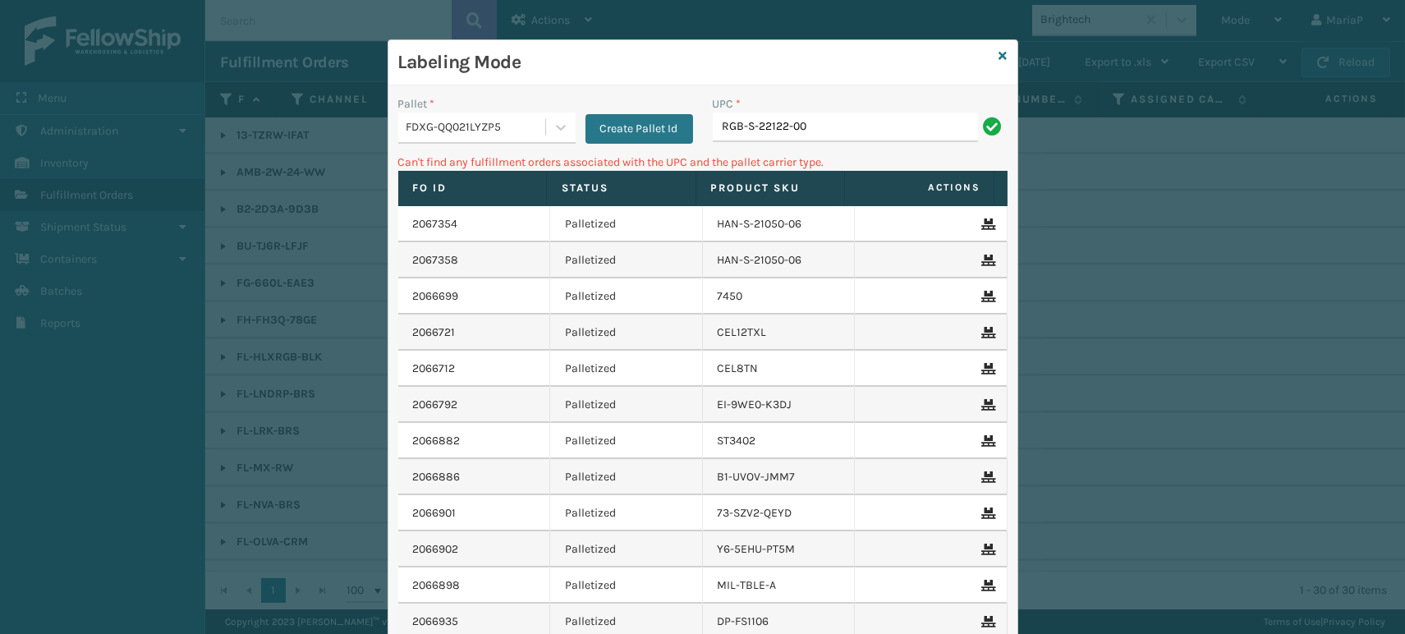
click at [736, 136] on input "RGB-S-22122-00" at bounding box center [845, 128] width 265 height 30
type input "RBJ-S-22122-00"
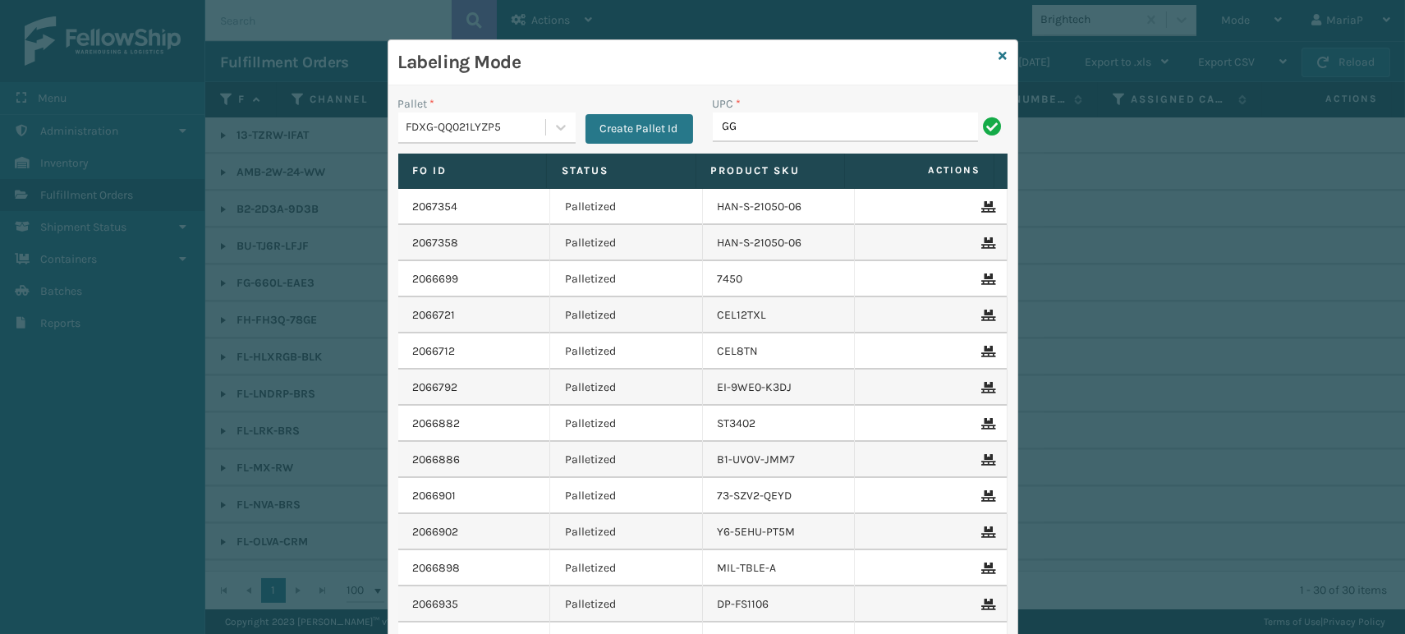
type input "G"
click at [804, 125] on input "RGB" at bounding box center [845, 128] width 265 height 30
click at [781, 122] on input "RGB" at bounding box center [845, 128] width 265 height 30
type input "RGB"
click at [811, 141] on input "RGB" at bounding box center [845, 128] width 265 height 30
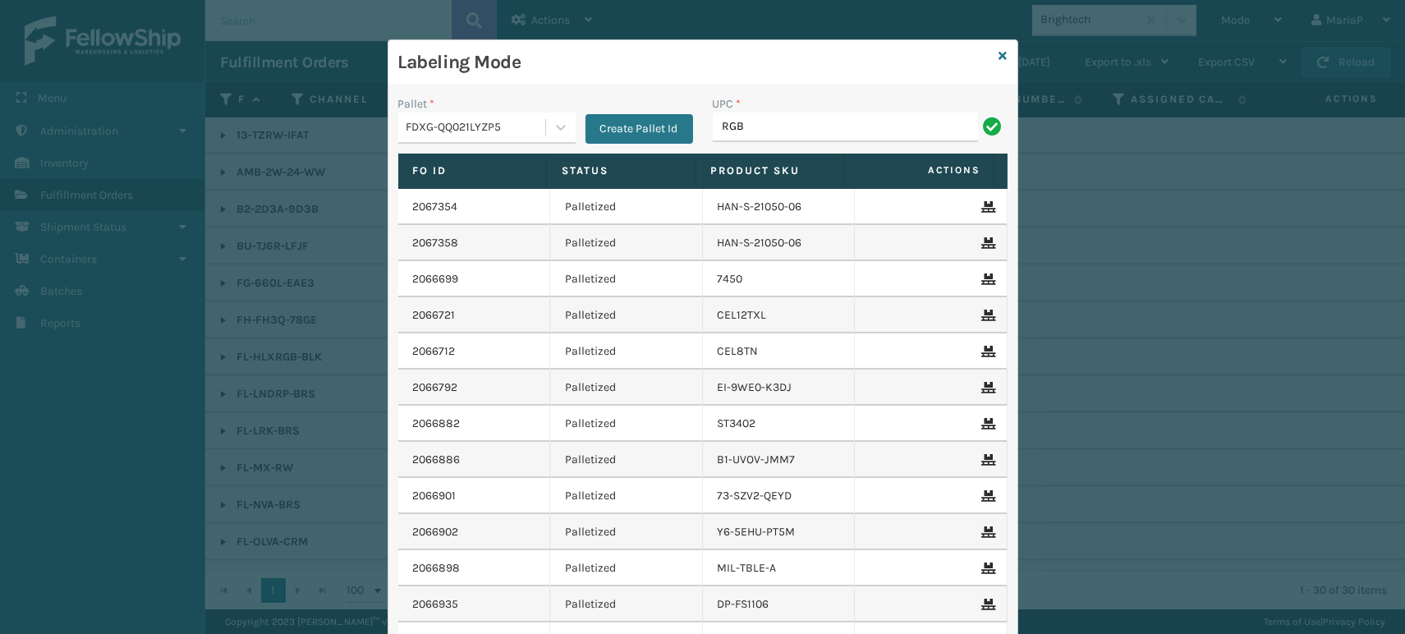
click at [811, 141] on input "RGB" at bounding box center [845, 128] width 265 height 30
type input "RBJ-S20158-04"
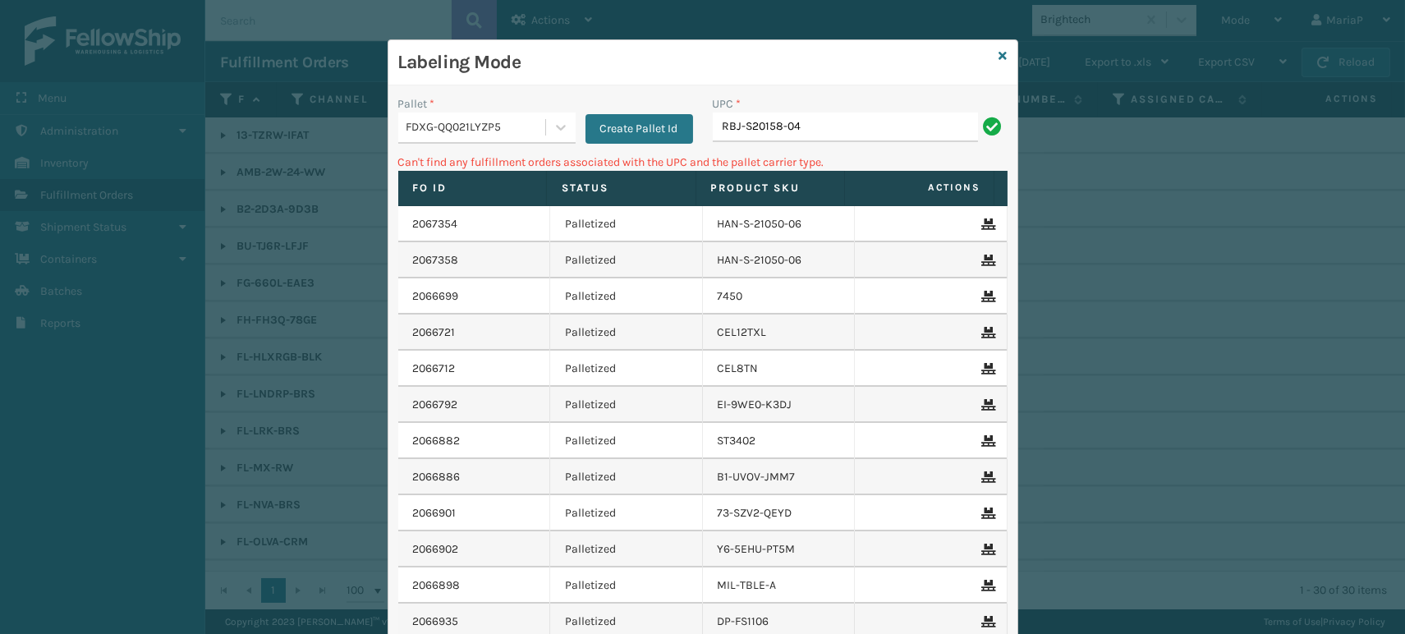
click at [742, 129] on input "RBJ-S20158-04" at bounding box center [845, 128] width 265 height 30
drag, startPoint x: 744, startPoint y: 132, endPoint x: 743, endPoint y: 152, distance: 19.7
click at [744, 134] on input "RBJ-S20158-04" at bounding box center [845, 128] width 265 height 30
type input "RBJ-S-20158-04"
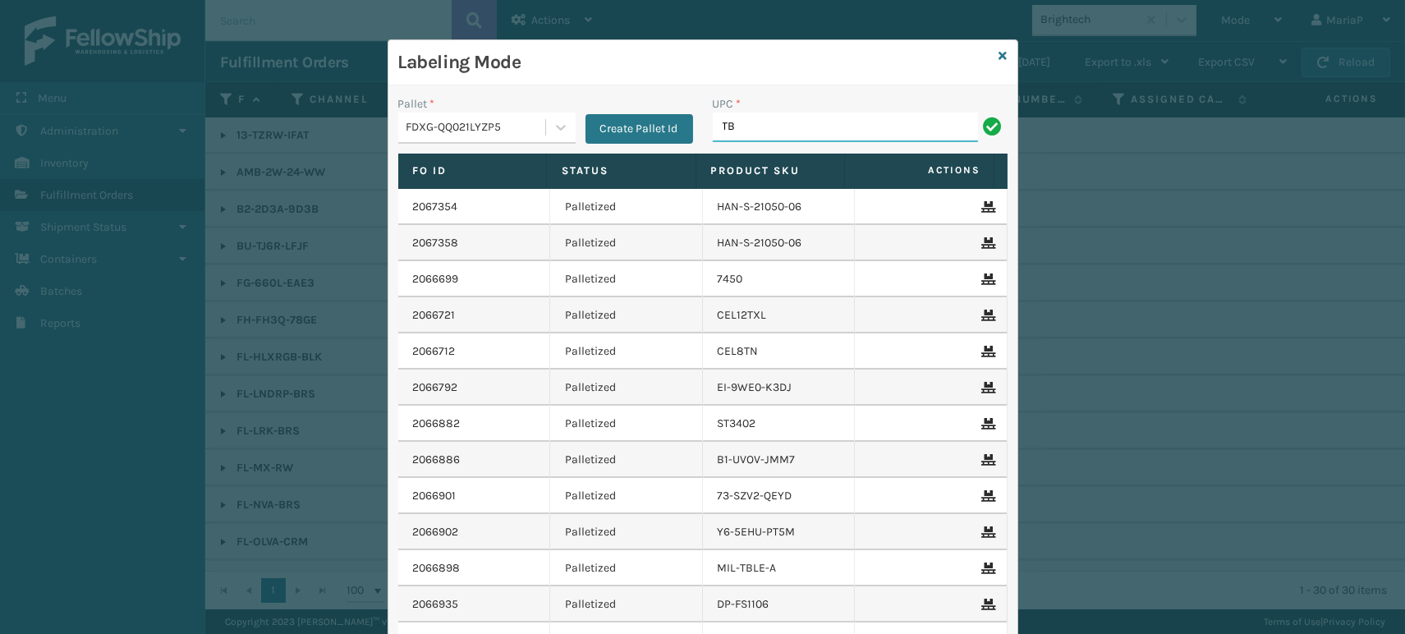
type input "T"
click at [743, 123] on input "RBJ-S2015" at bounding box center [845, 128] width 265 height 30
click at [780, 135] on input "RBJ-S-2015" at bounding box center [845, 128] width 265 height 30
type input "RBJ-S-20158-04"
click at [963, 141] on input "UPC *" at bounding box center [860, 128] width 295 height 30
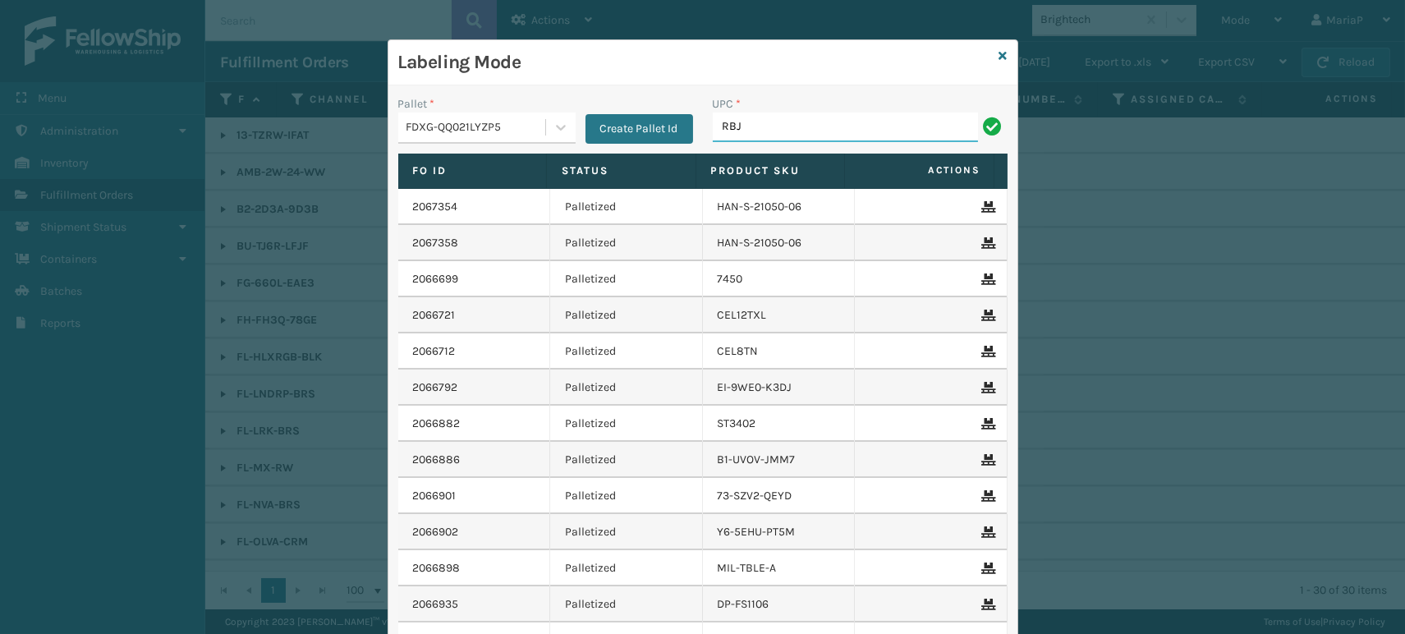
type input "RBJ-S-20744-40"
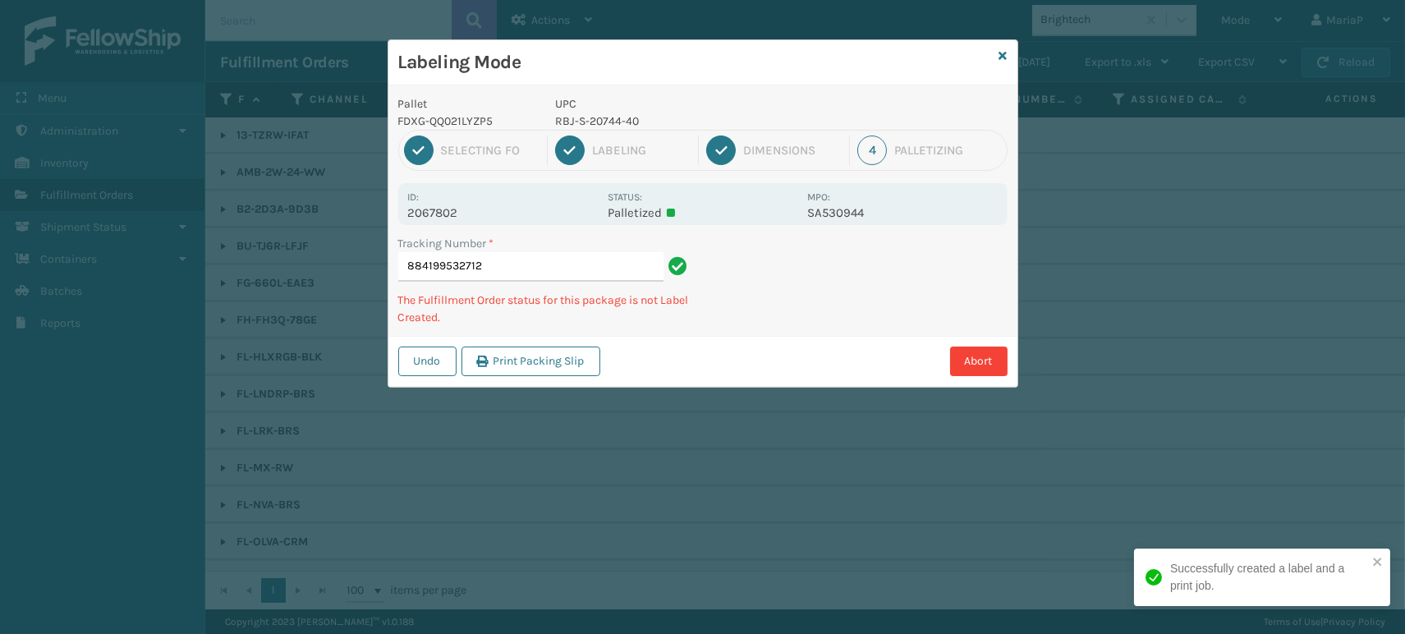
click at [584, 117] on p "RBJ-S-20744-40" at bounding box center [676, 121] width 242 height 17
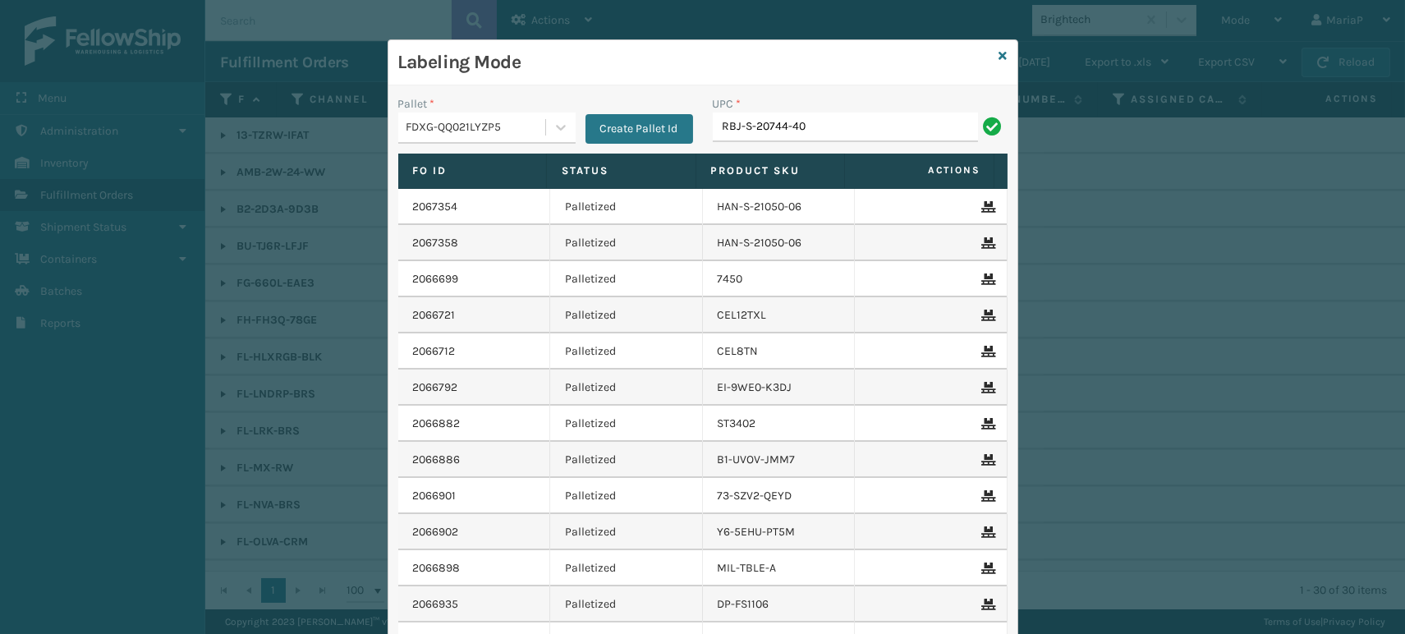
type input "RBJ-S-20744-40"
click at [752, 121] on input "UPC *" at bounding box center [860, 128] width 295 height 30
paste input "BUN-K-21341-00"
type input "BUN-K-21341-00"
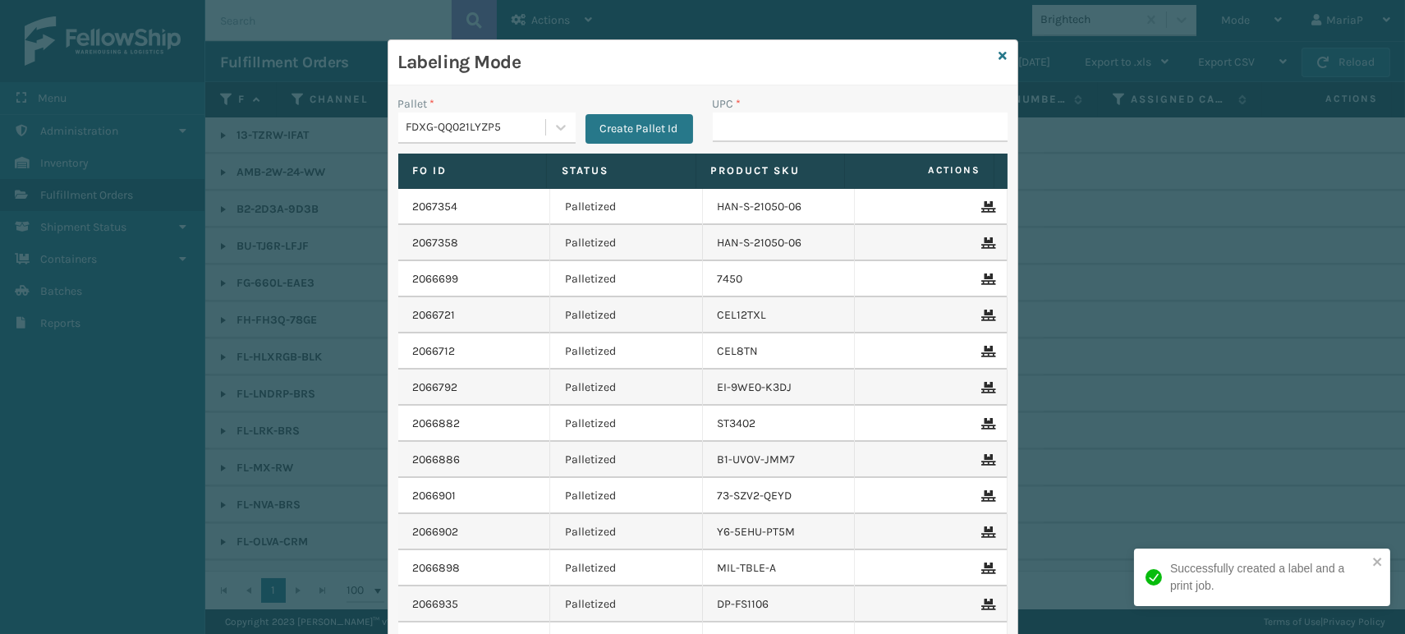
click at [550, 277] on td "Palletized" at bounding box center [626, 279] width 153 height 36
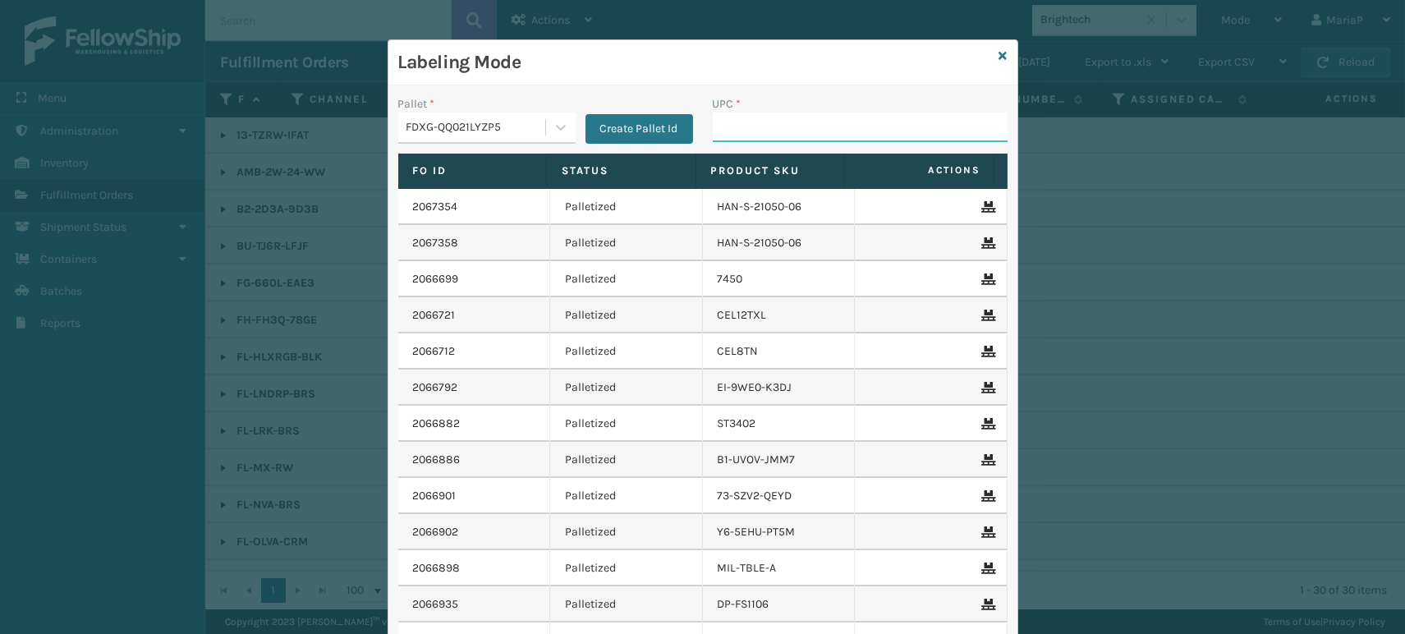
click at [739, 132] on input "UPC *" at bounding box center [860, 128] width 295 height 30
paste input "BUN-K-21341-00"
type input "BUN-K-21341-00"
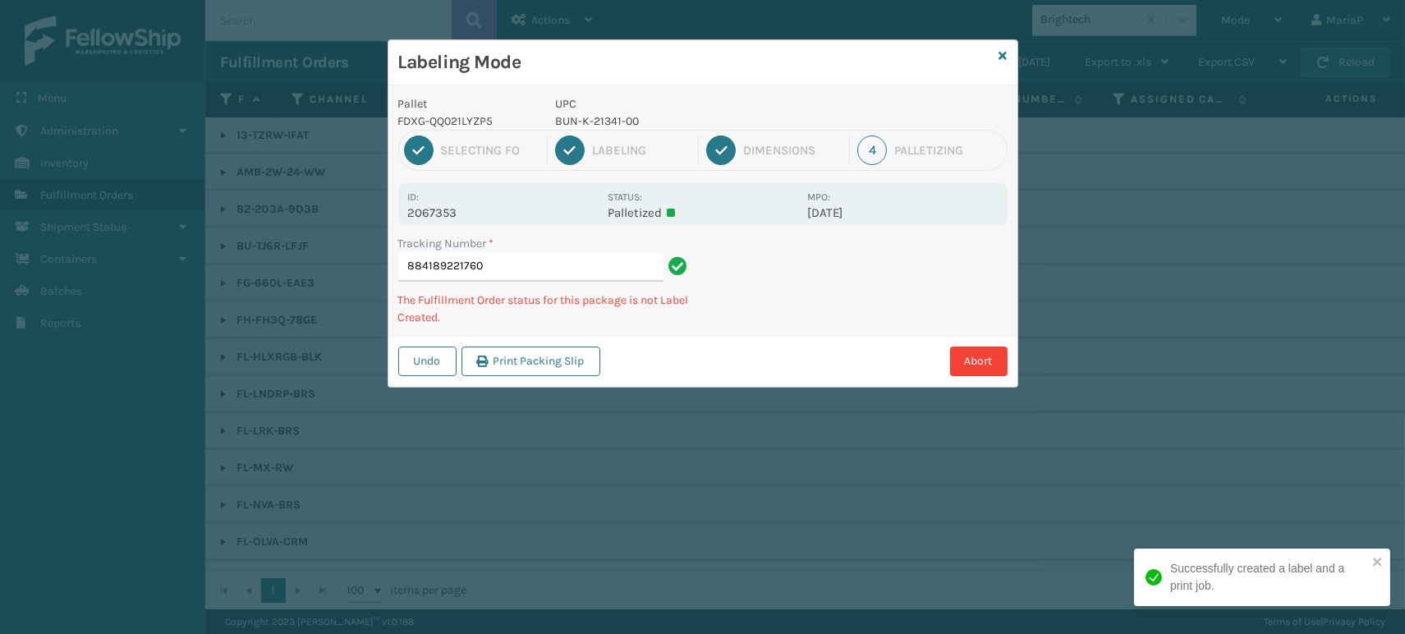
type input "884189221760BUN-K-21341-00"
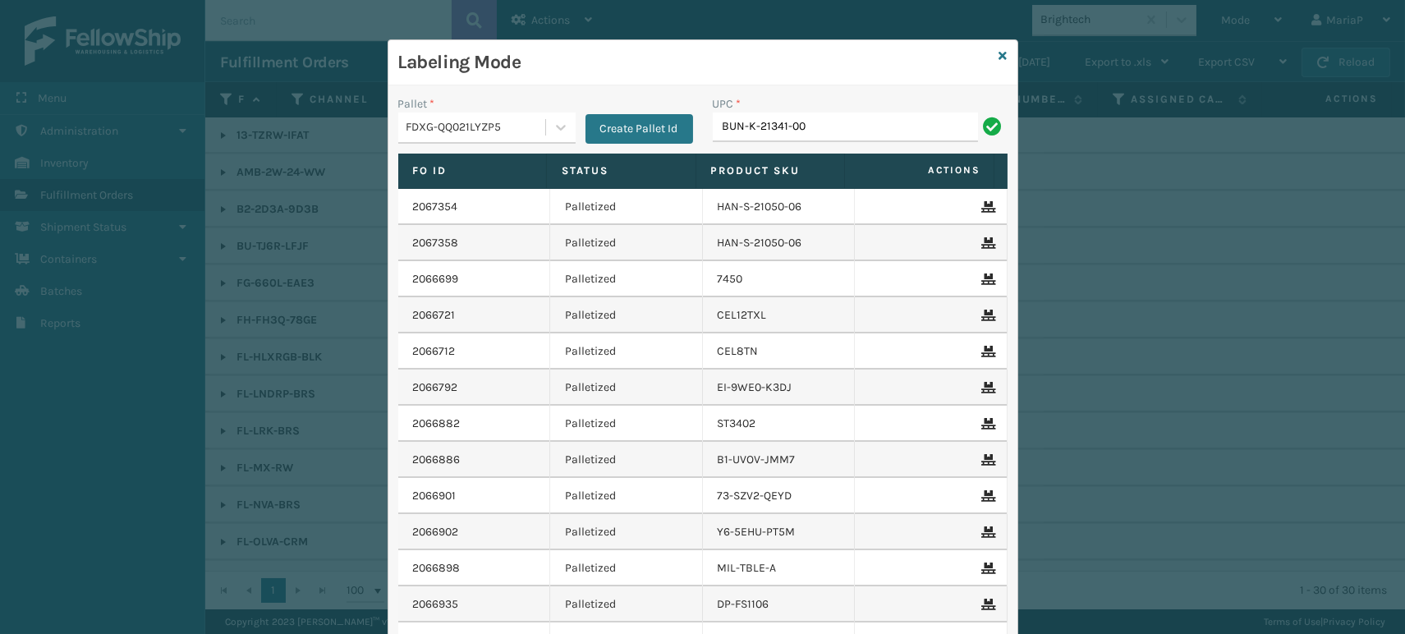
type input "BUN-K-21341-00"
